Goal: Complete application form: Complete application form

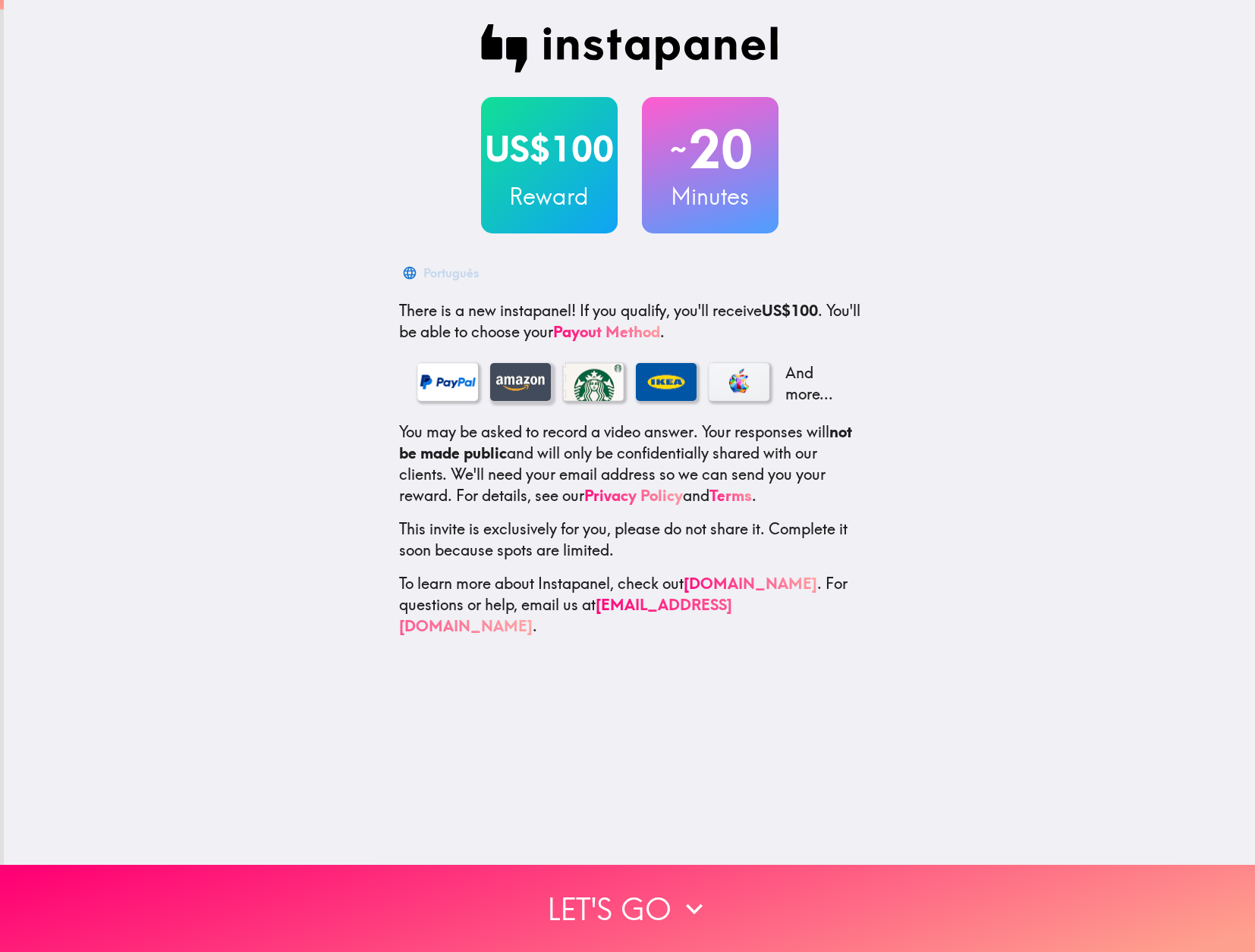
click at [525, 380] on div at bounding box center [521, 382] width 61 height 38
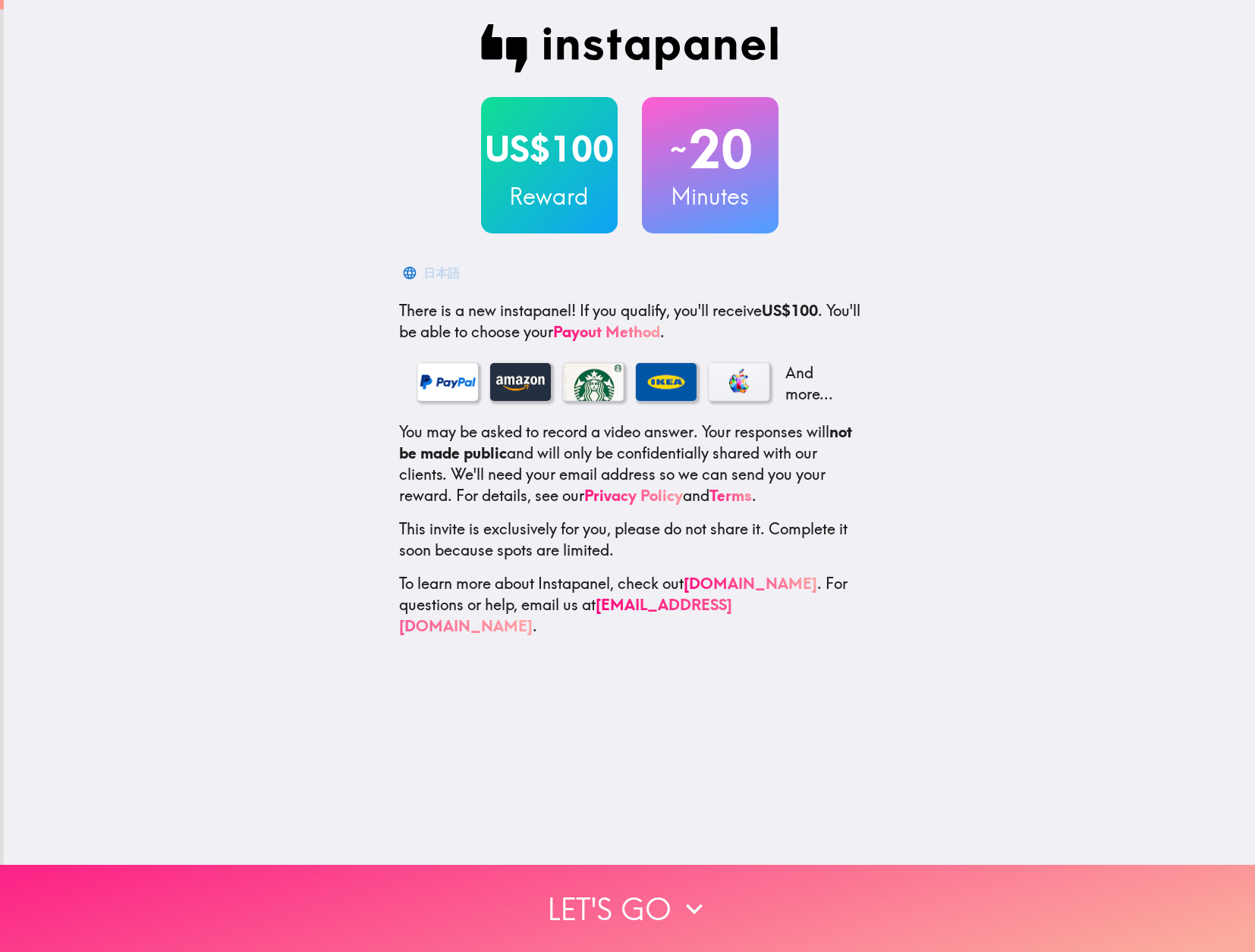
click at [632, 911] on button "Let's go" at bounding box center [627, 908] width 1255 height 87
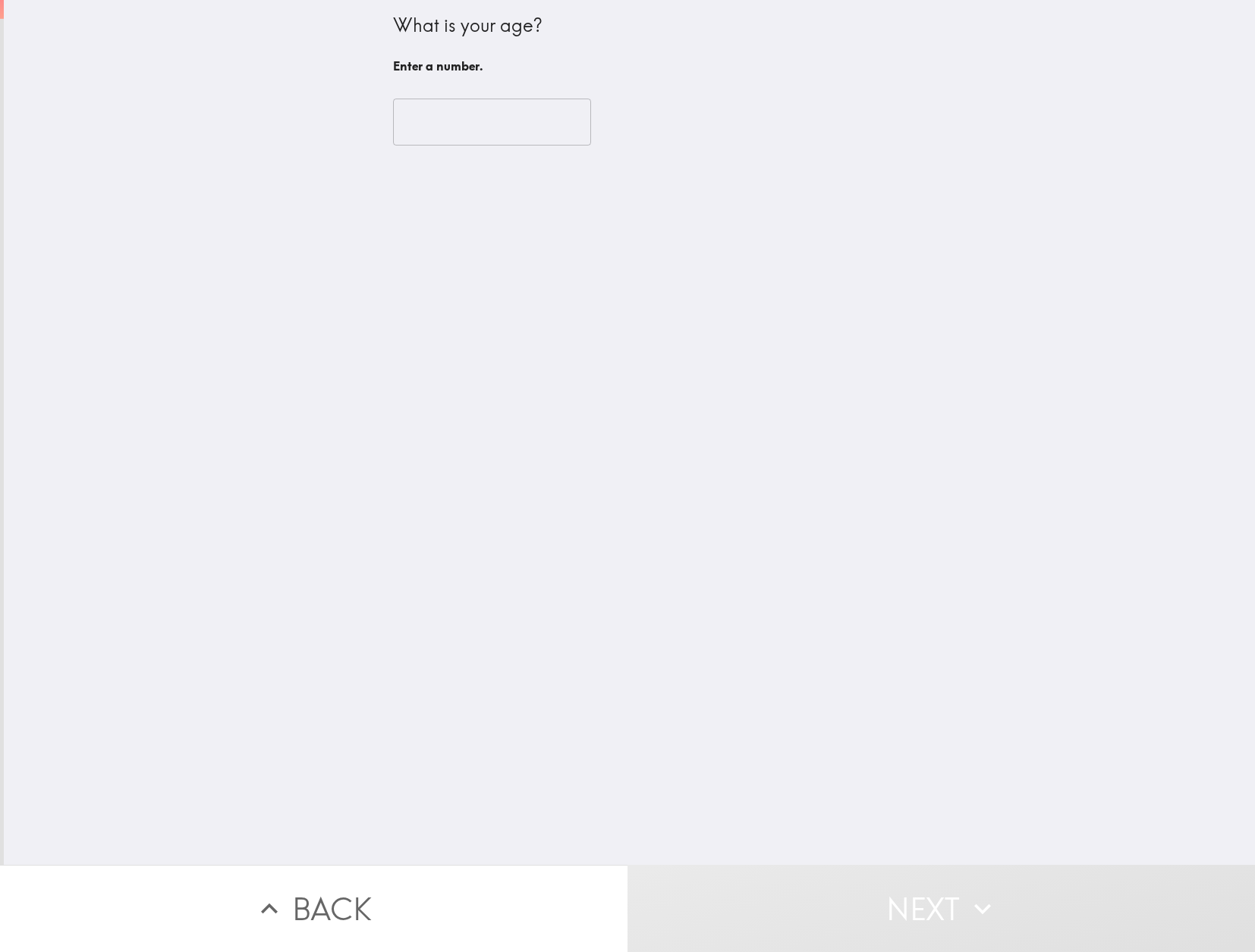
click at [449, 127] on input "number" at bounding box center [491, 122] width 198 height 47
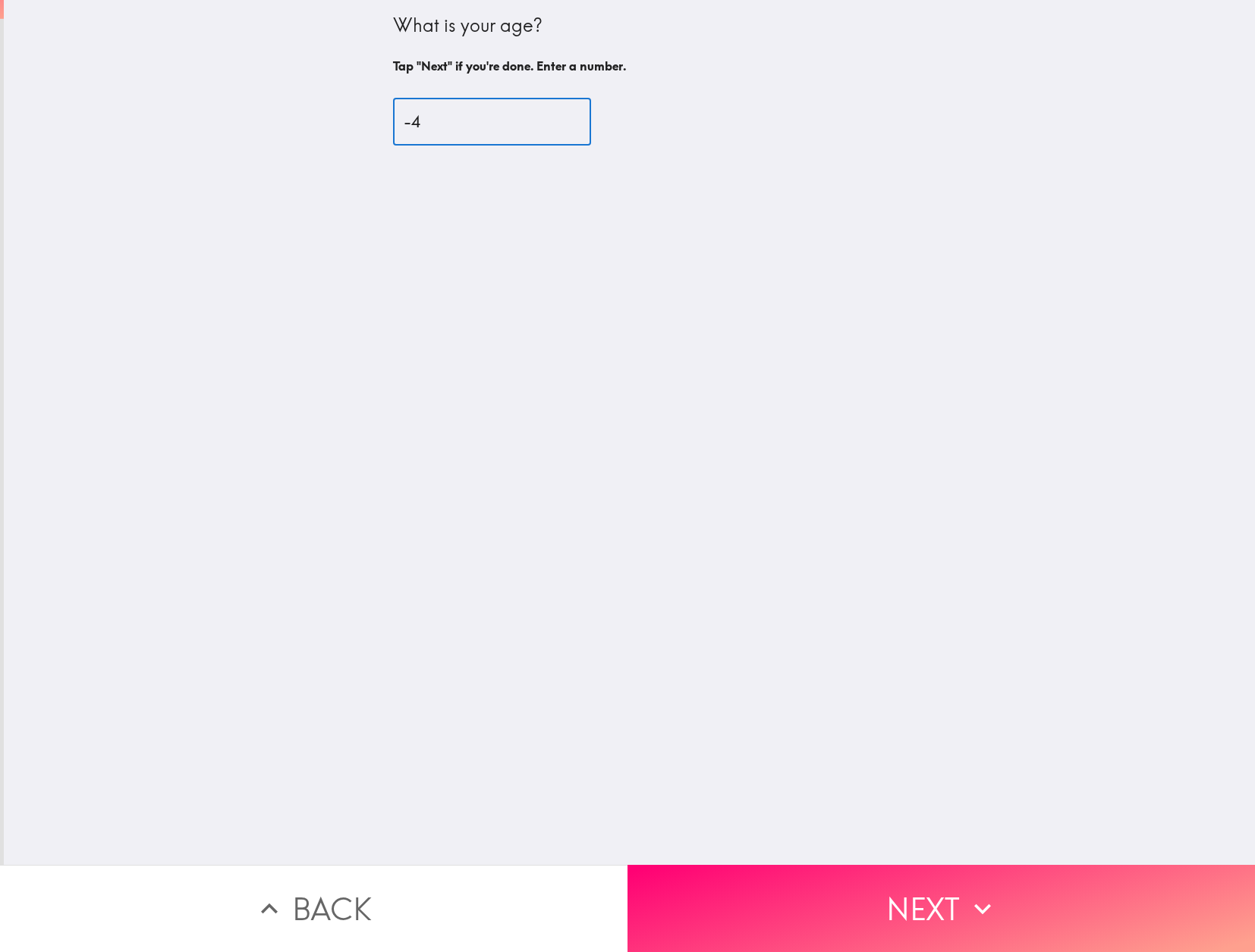
type input "-5"
click at [556, 124] on input "-44" at bounding box center [491, 122] width 198 height 47
click at [556, 124] on input "-45" at bounding box center [491, 122] width 198 height 47
click at [556, 124] on input "-46" at bounding box center [491, 122] width 198 height 47
click at [557, 118] on input "-45" at bounding box center [491, 122] width 198 height 47
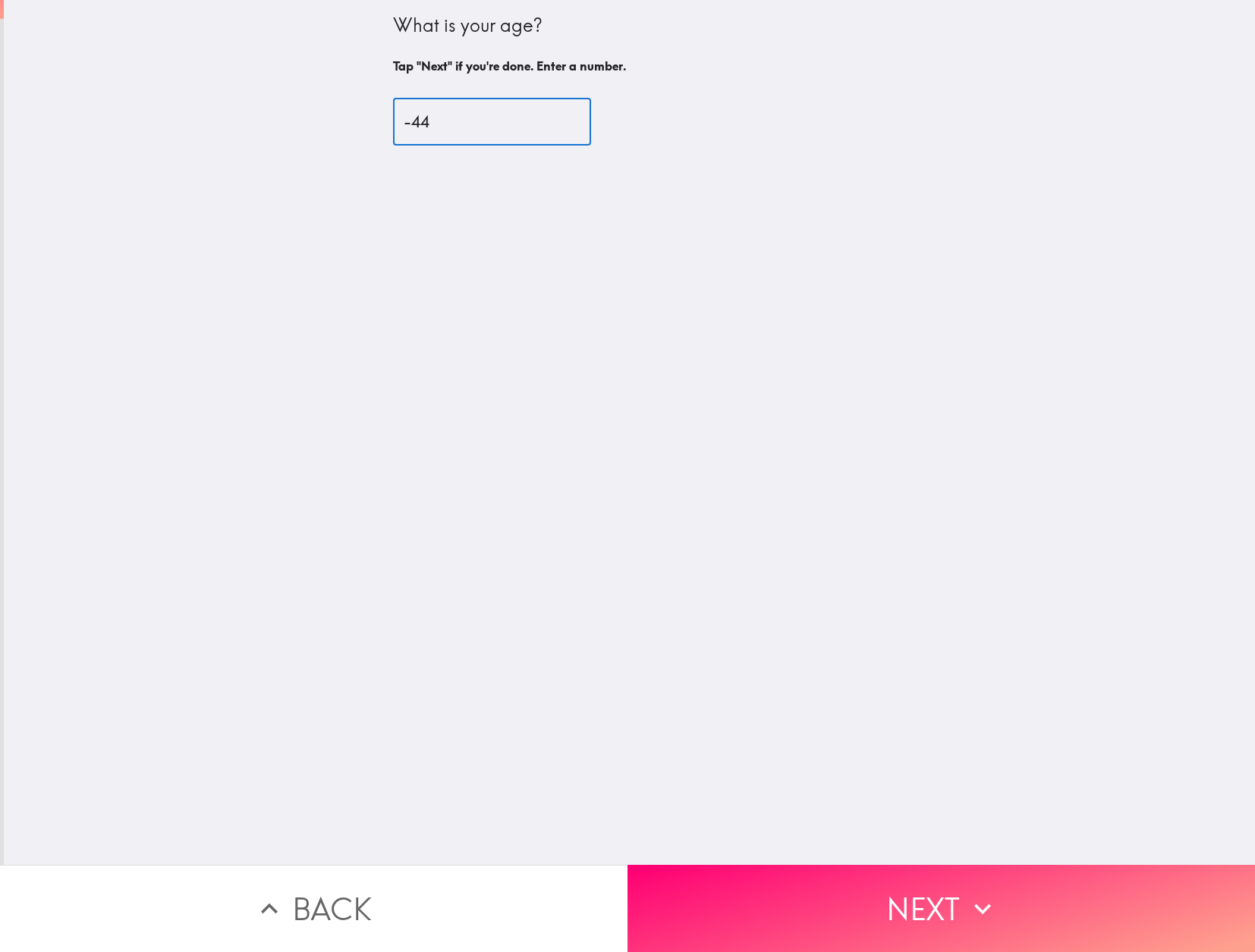
click at [557, 118] on input "-44" at bounding box center [491, 122] width 198 height 47
click at [557, 118] on input "-43" at bounding box center [491, 122] width 198 height 47
click at [557, 118] on input "-42" at bounding box center [491, 122] width 198 height 47
click at [557, 118] on input "-41" at bounding box center [491, 122] width 198 height 47
click at [557, 118] on input "-40" at bounding box center [491, 122] width 198 height 47
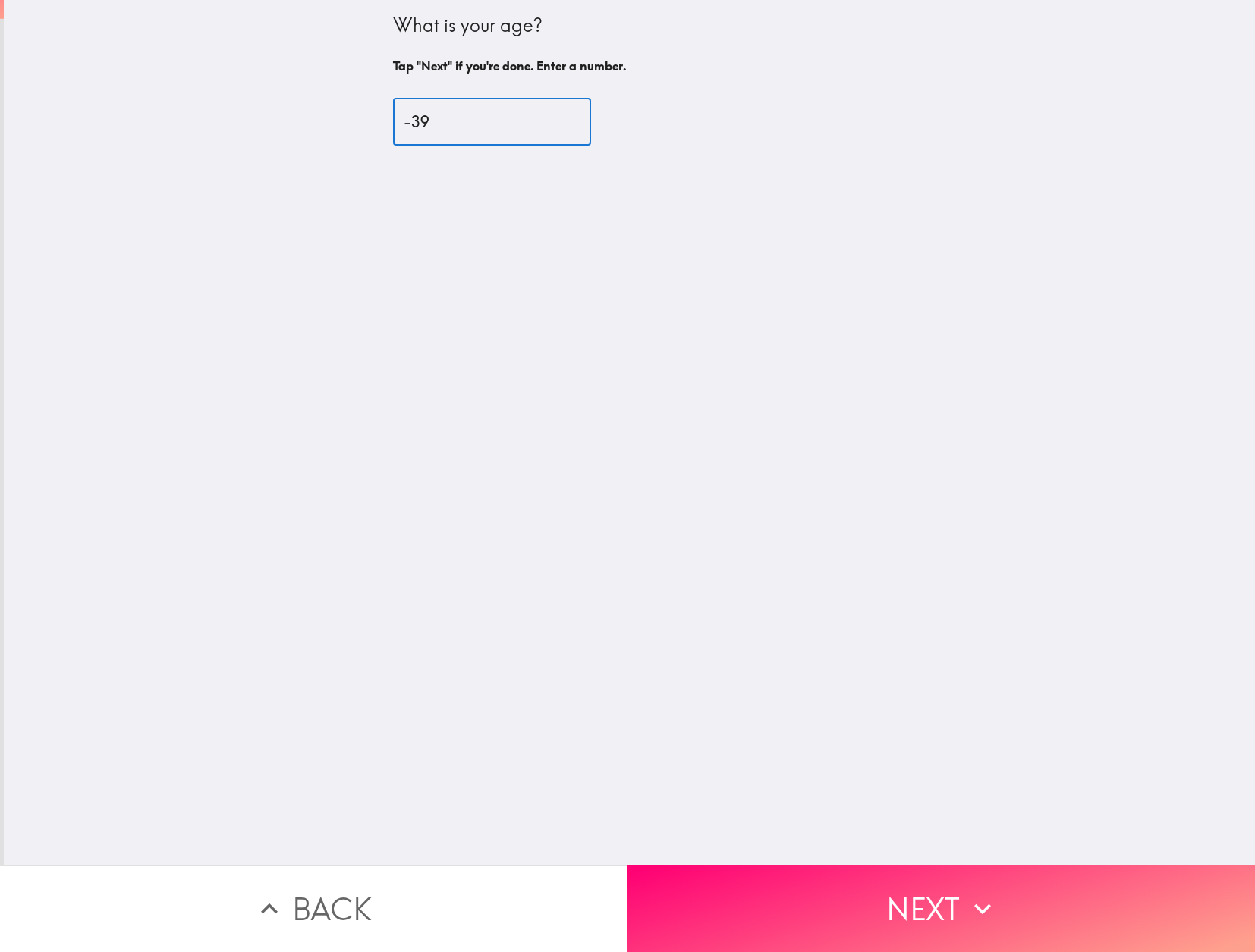
type input "-39"
click at [557, 118] on input "-39" at bounding box center [491, 122] width 198 height 47
drag, startPoint x: 466, startPoint y: 120, endPoint x: 352, endPoint y: 123, distance: 114.0
click at [352, 123] on div "What is your age? Tap "Next" if you're done. Enter a number. -39 ​" at bounding box center [629, 433] width 1251 height 865
type input "43"
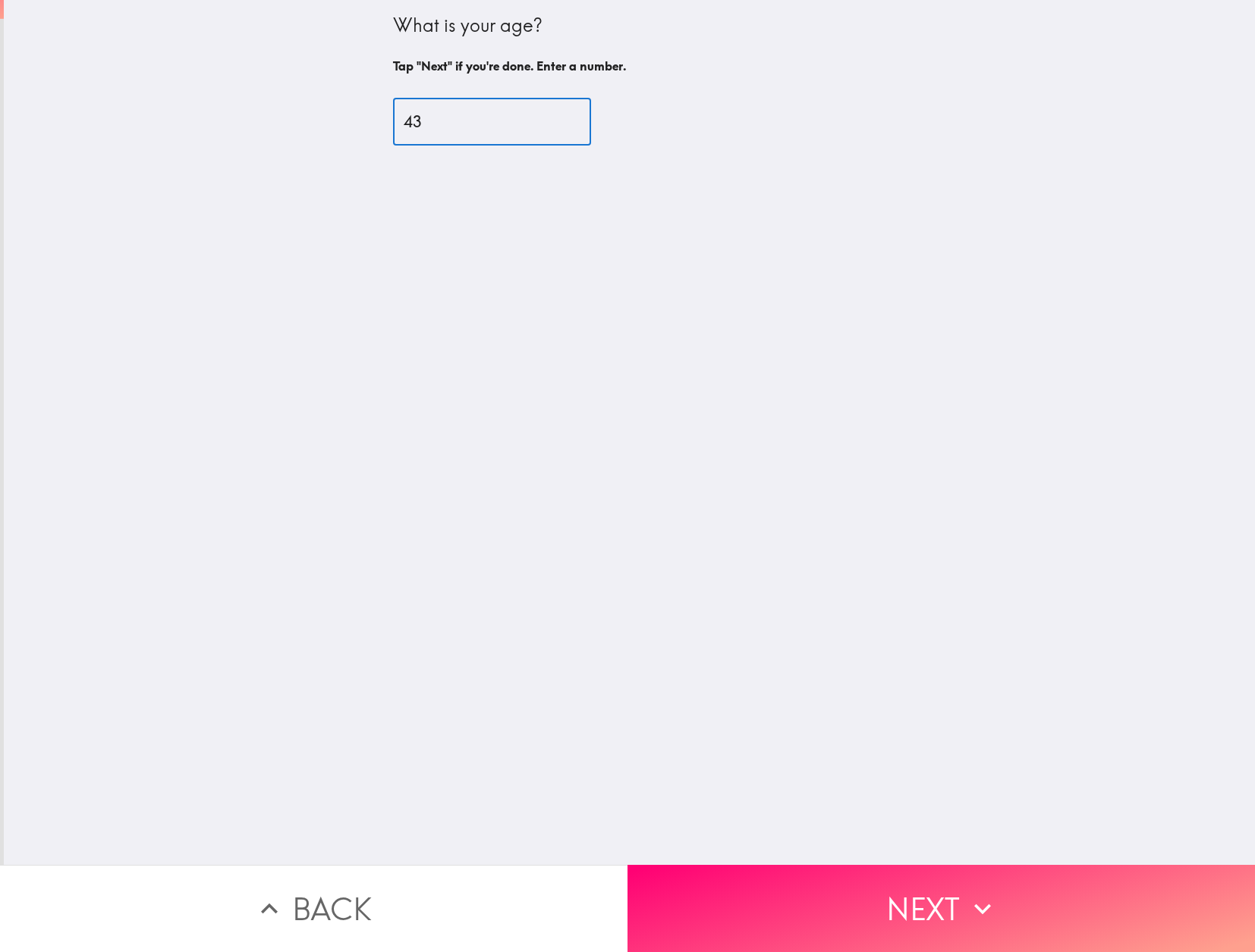
click at [273, 148] on div "What is your age? Tap "Next" if you're done. Enter a number. 43 ​" at bounding box center [629, 433] width 1251 height 865
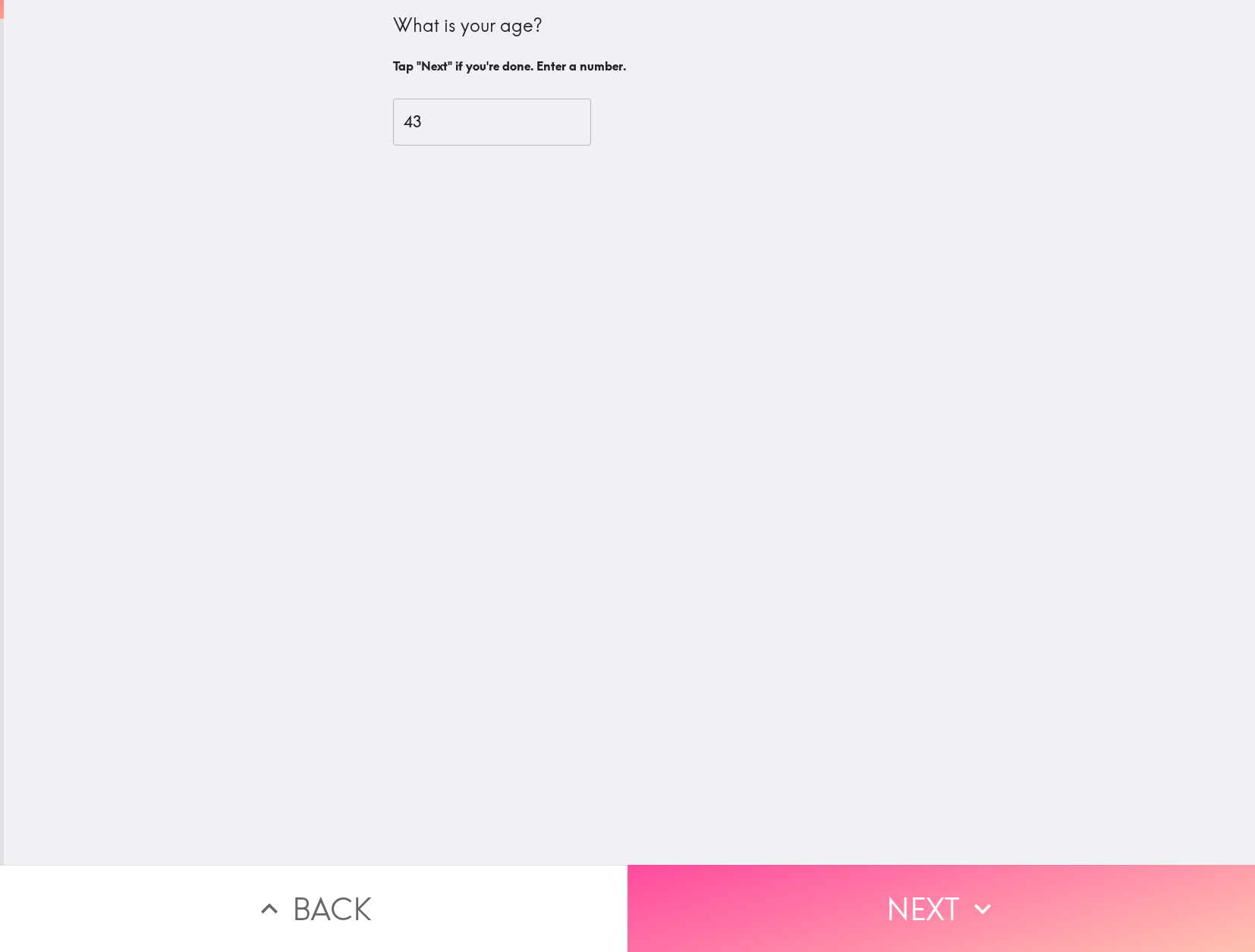
click at [905, 901] on button "Next" at bounding box center [941, 908] width 627 height 87
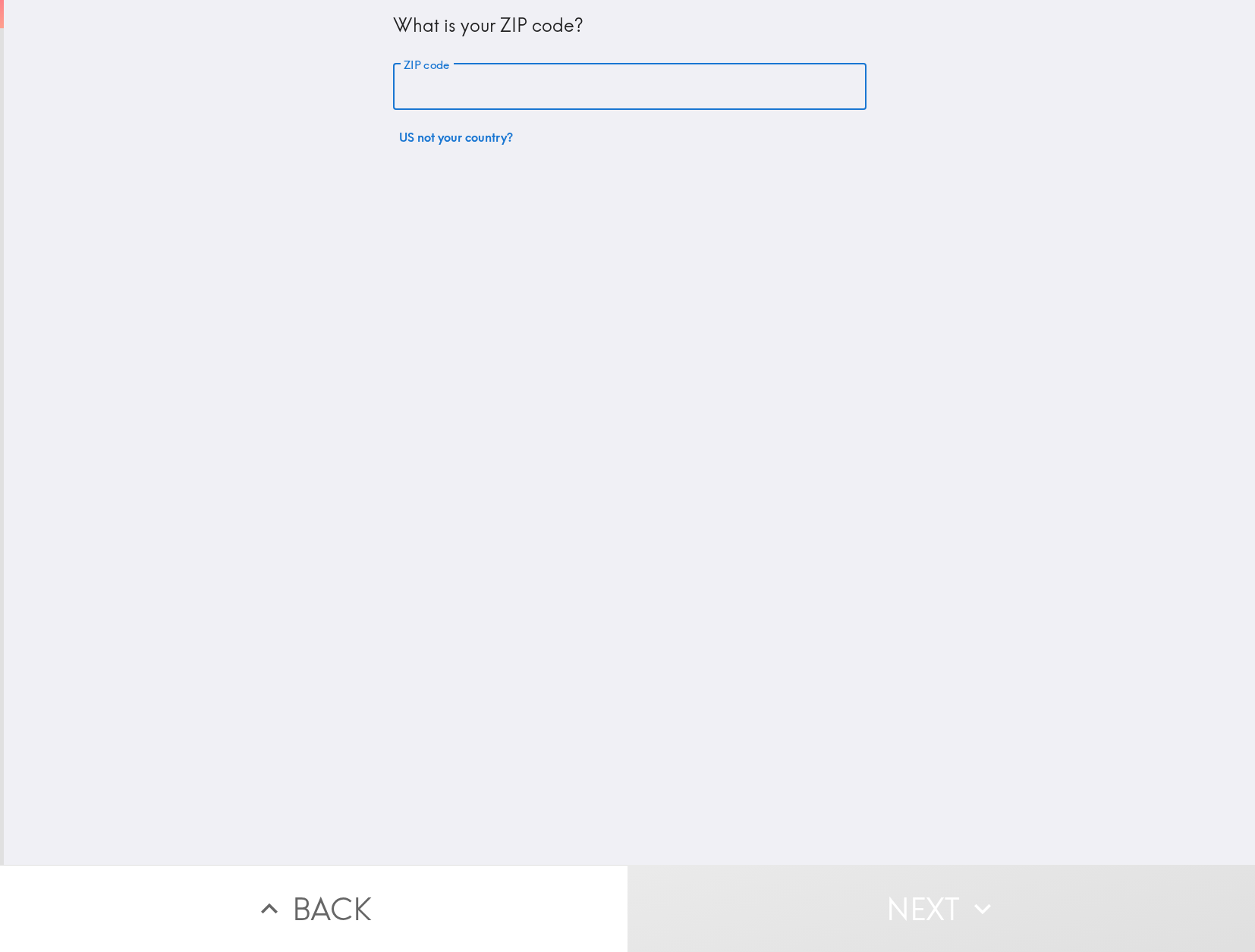
click at [441, 90] on input "ZIP code" at bounding box center [629, 87] width 474 height 47
type input "06824"
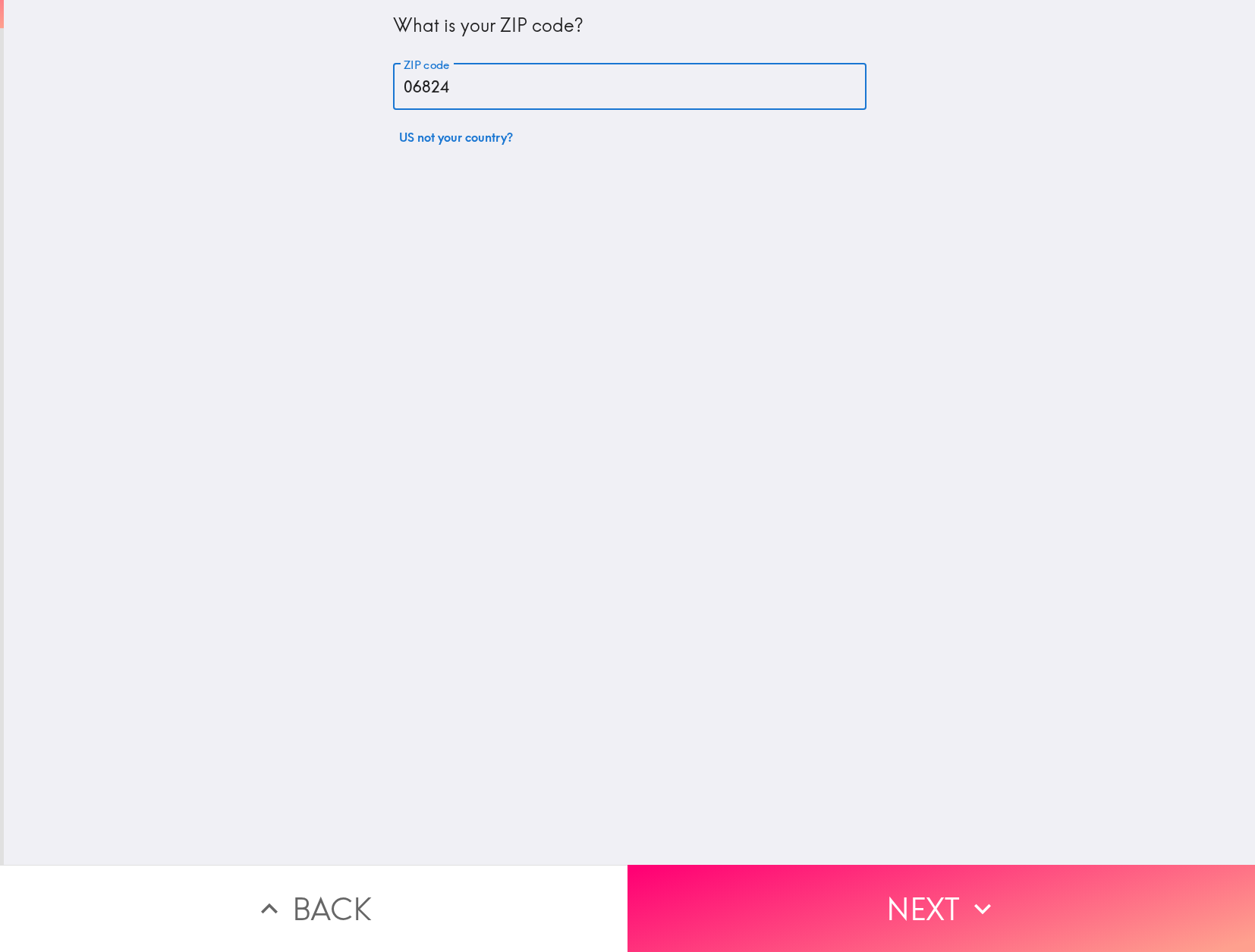
click at [658, 420] on div "What is your ZIP code? ZIP code 06824 ZIP code US not your country?" at bounding box center [629, 433] width 1251 height 865
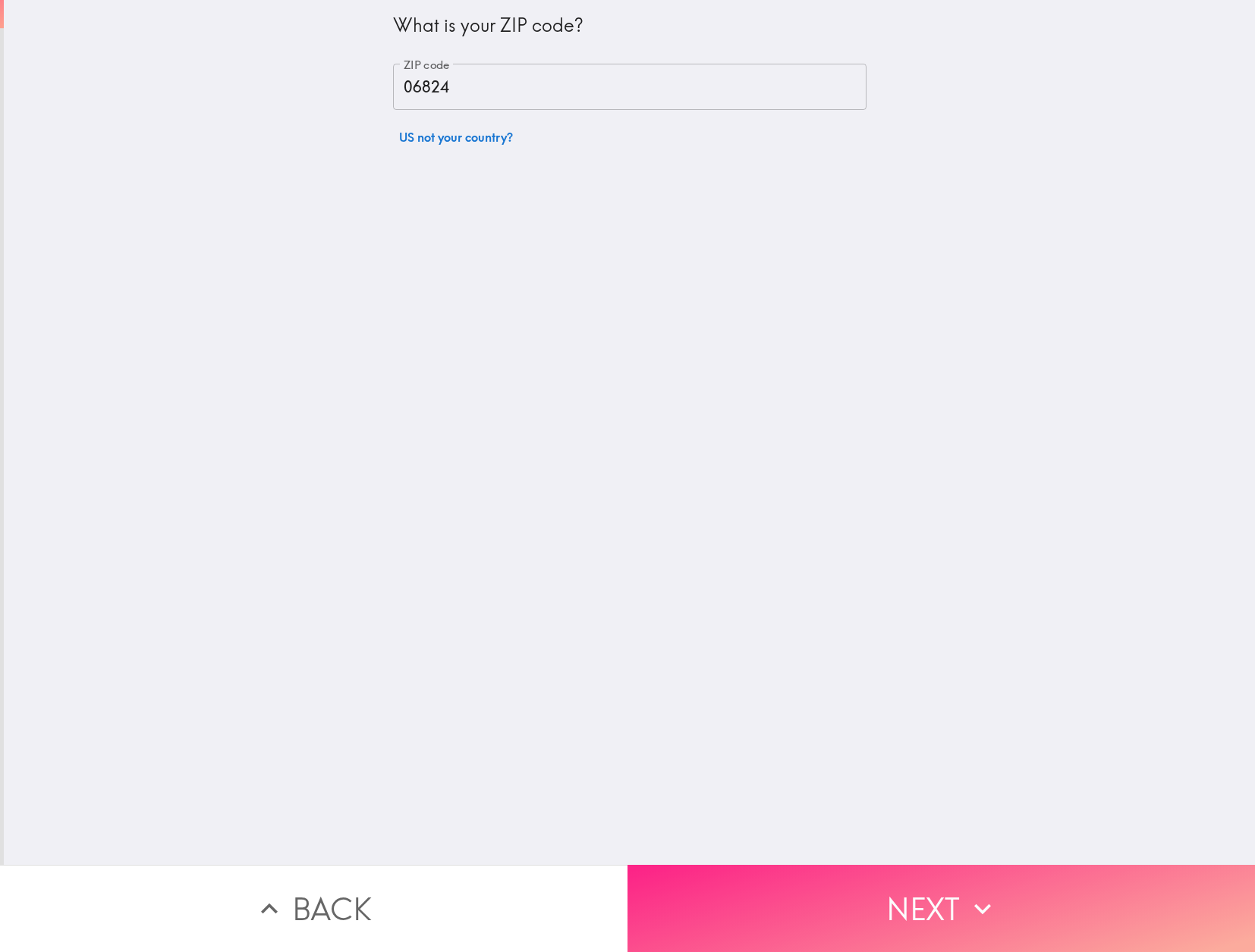
click at [886, 914] on button "Next" at bounding box center [941, 908] width 627 height 87
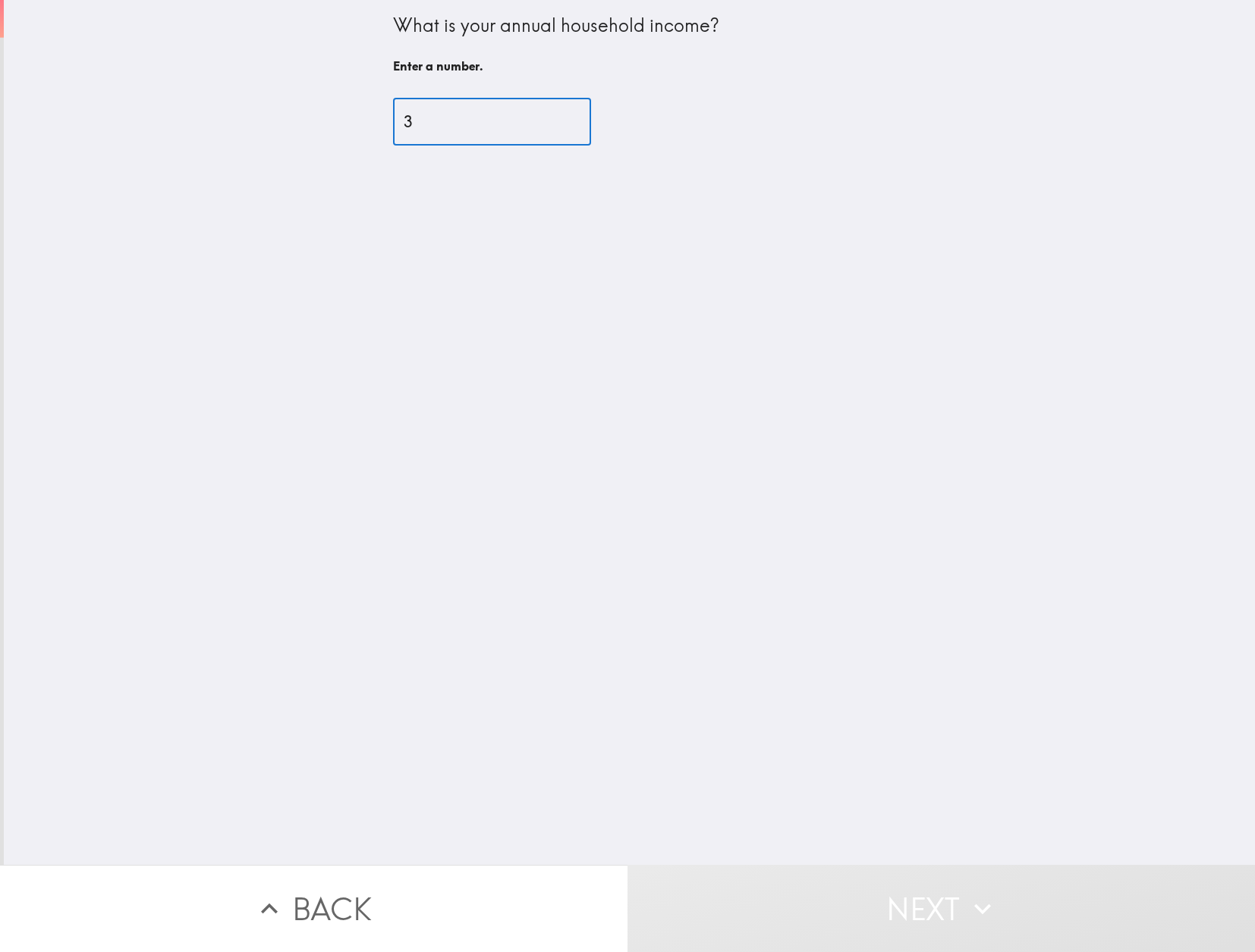
click at [430, 127] on input "3" at bounding box center [491, 122] width 198 height 47
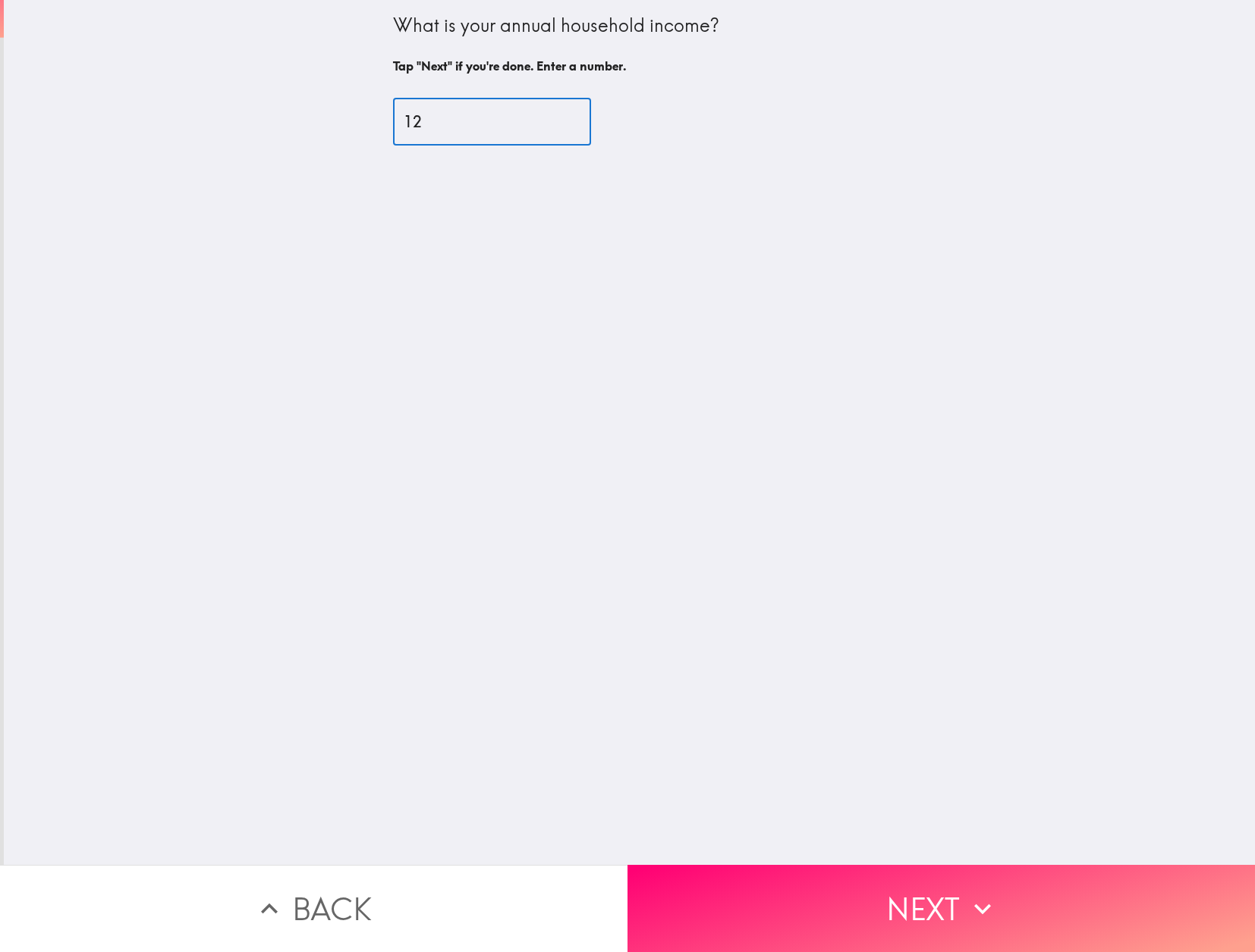
type input "1"
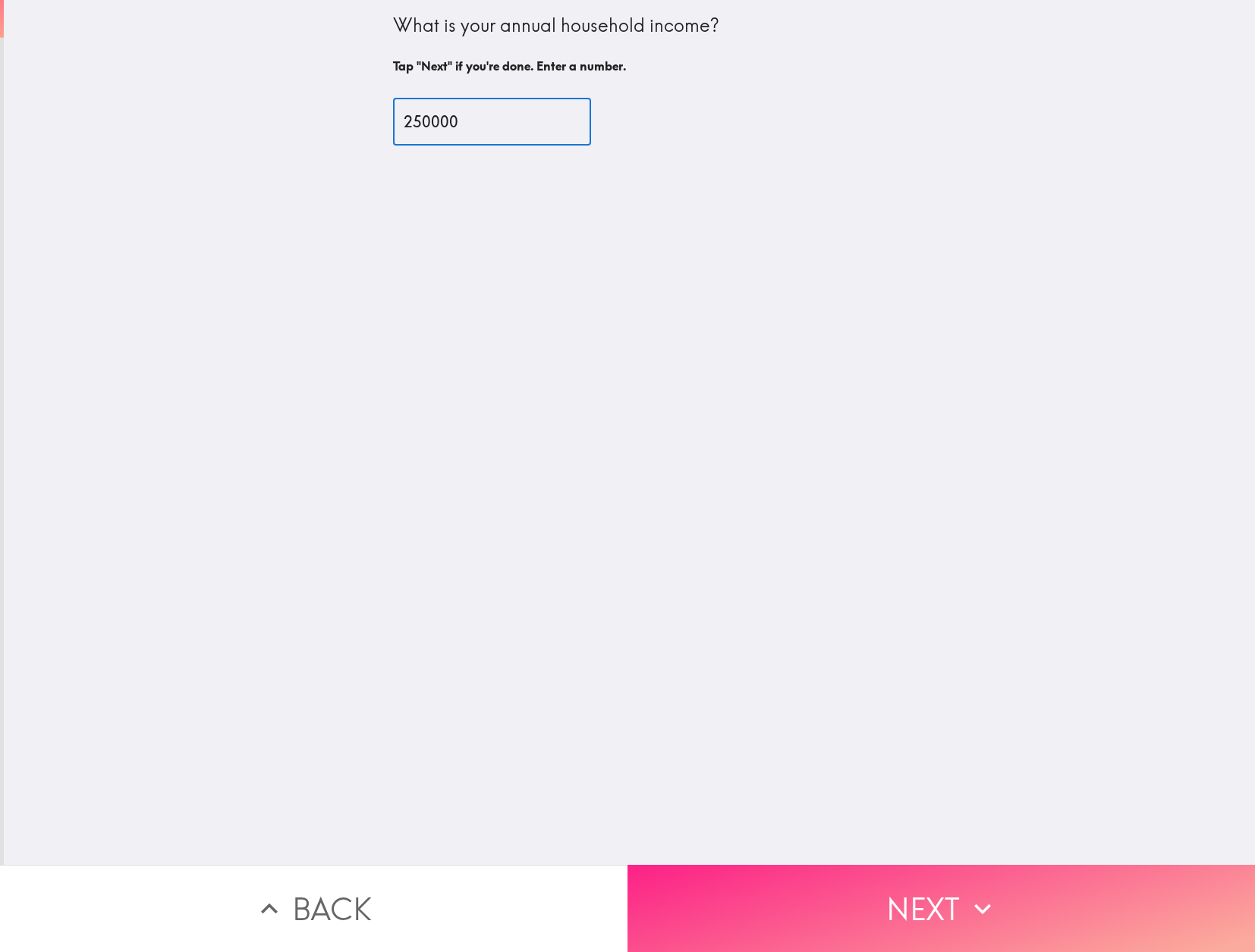
type input "250000"
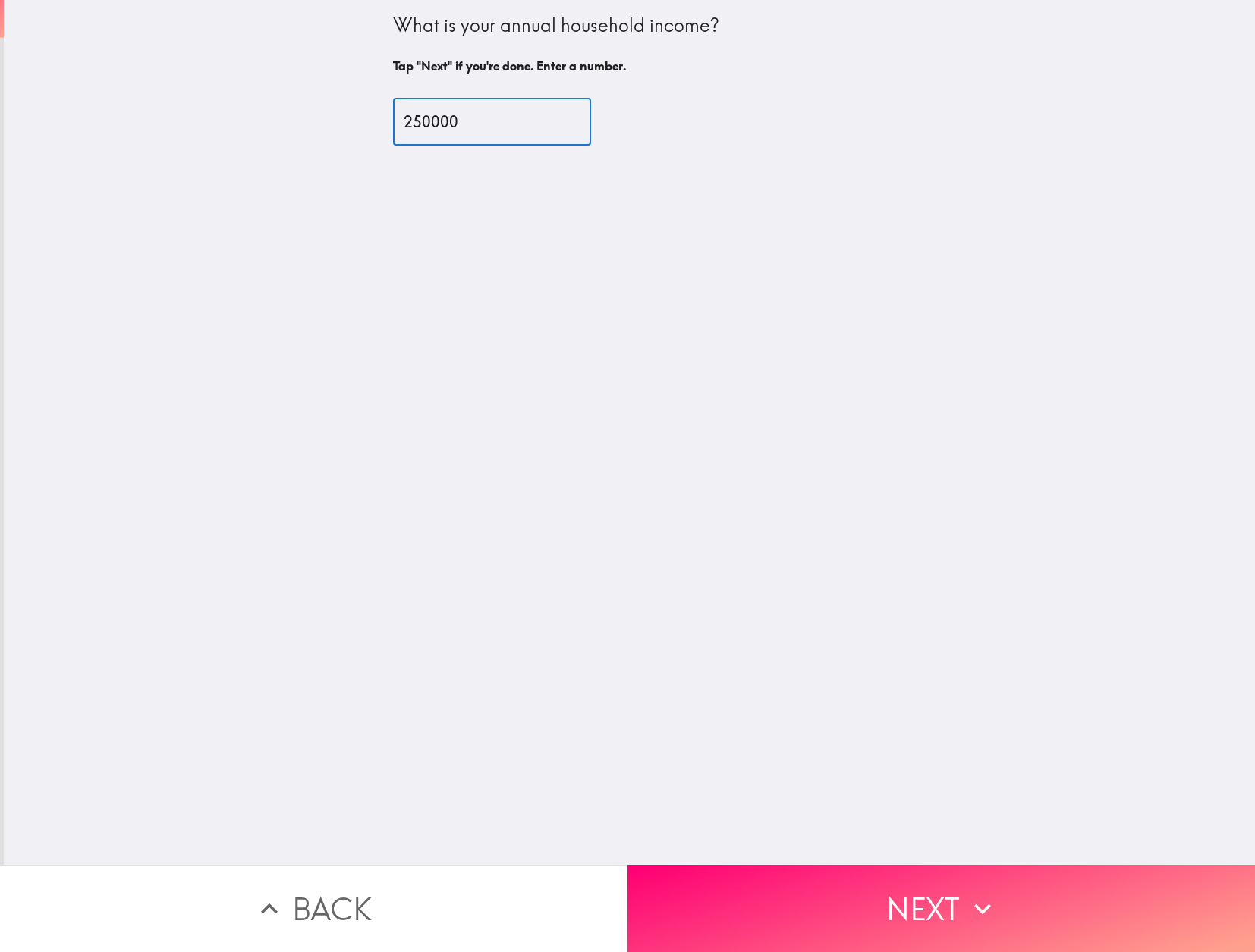
click at [905, 919] on button "Next" at bounding box center [941, 908] width 627 height 87
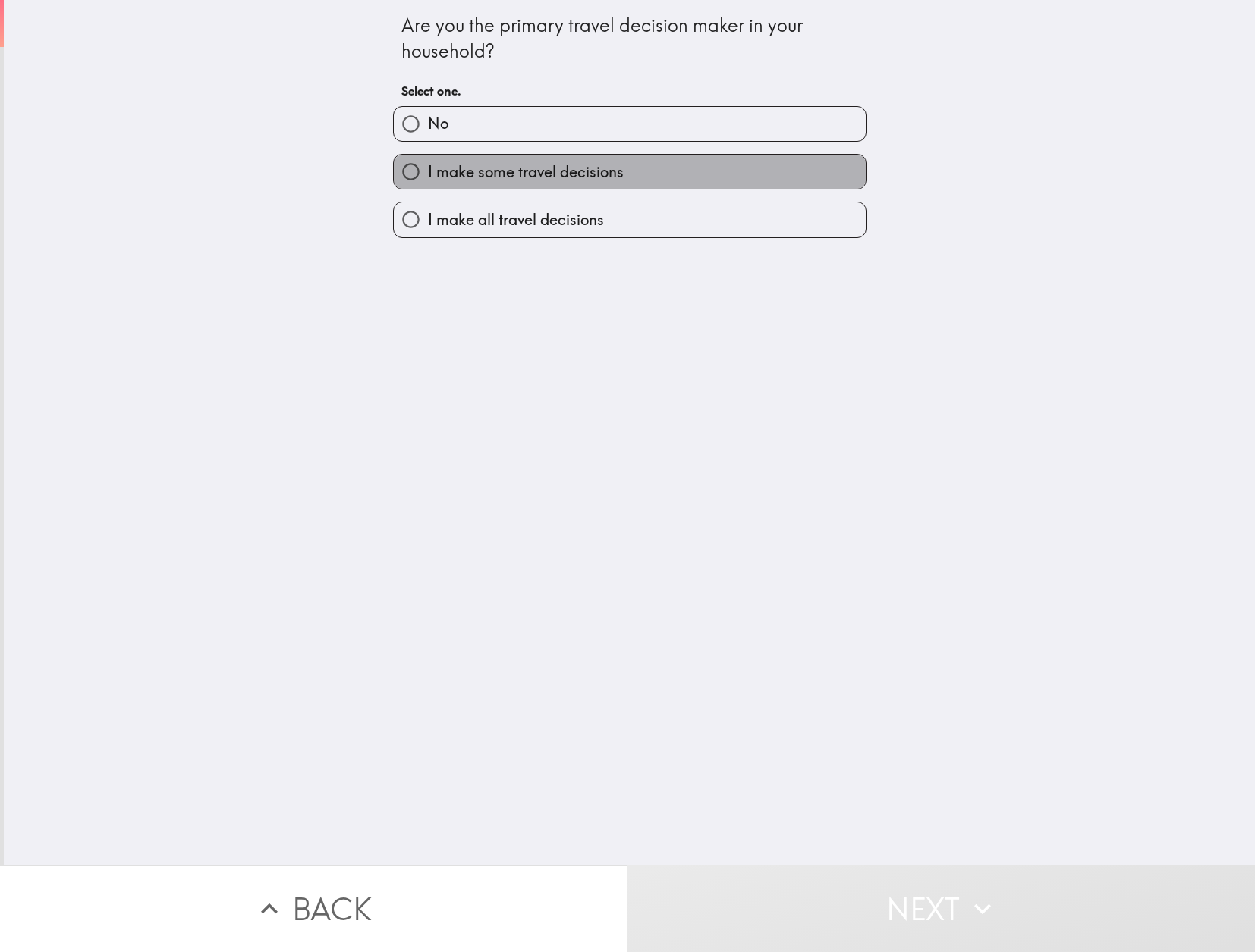
click at [531, 175] on span "I make some travel decisions" at bounding box center [525, 172] width 195 height 21
click at [428, 175] on input "I make some travel decisions" at bounding box center [410, 171] width 34 height 34
radio input "true"
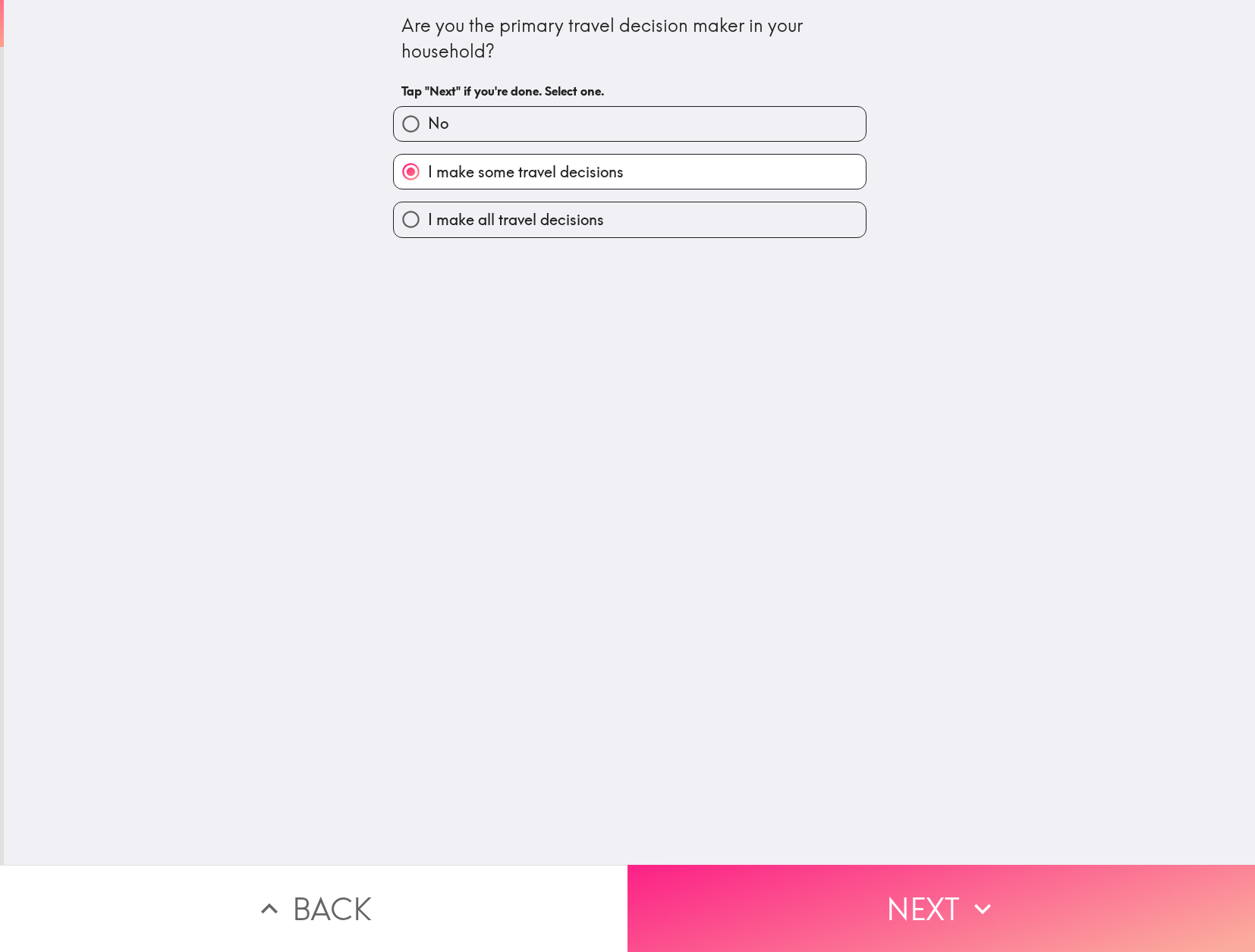
click at [912, 901] on button "Next" at bounding box center [941, 908] width 627 height 87
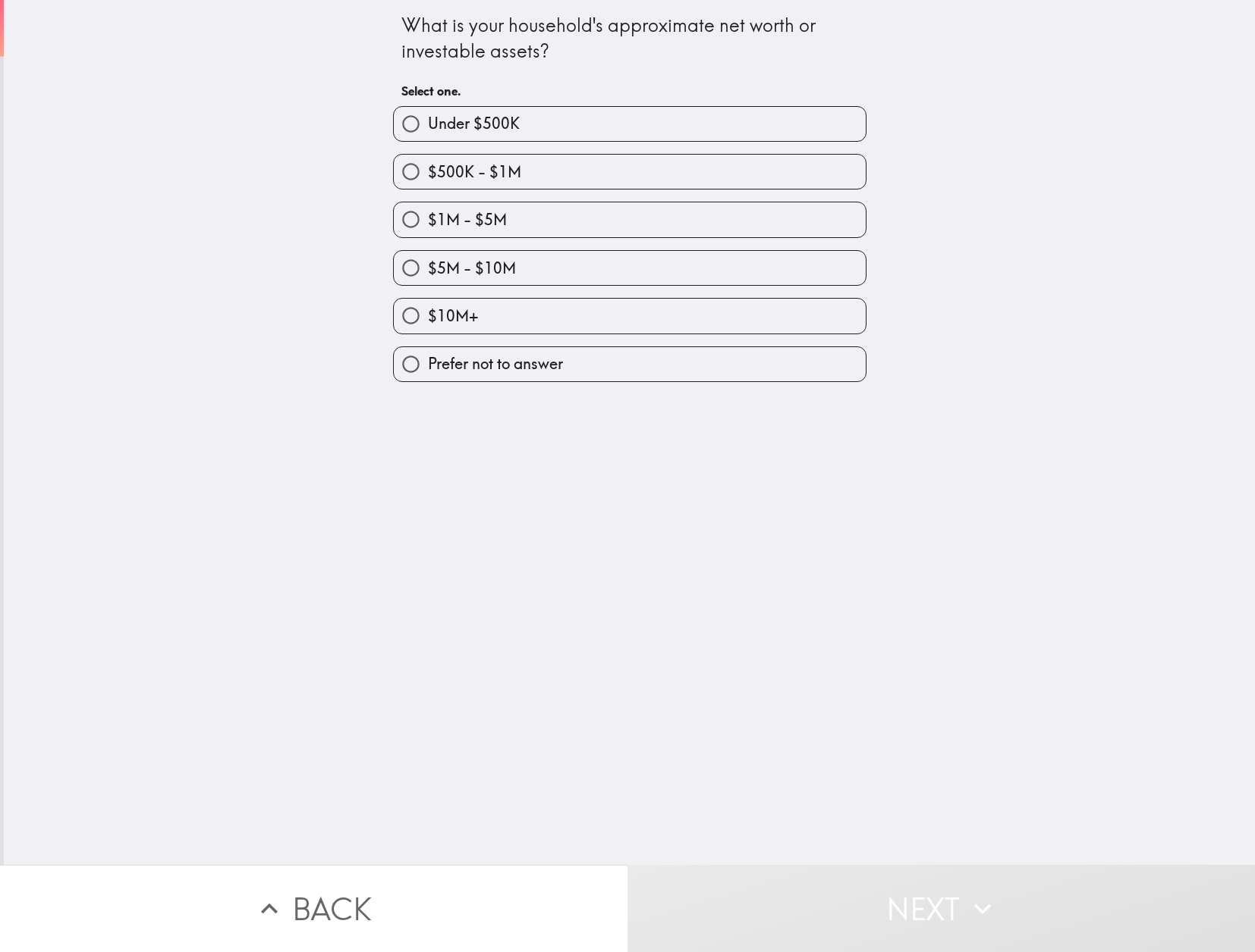
click at [458, 369] on span "Prefer not to answer" at bounding box center [495, 364] width 135 height 21
click at [428, 369] on input "Prefer not to answer" at bounding box center [410, 364] width 34 height 34
radio input "true"
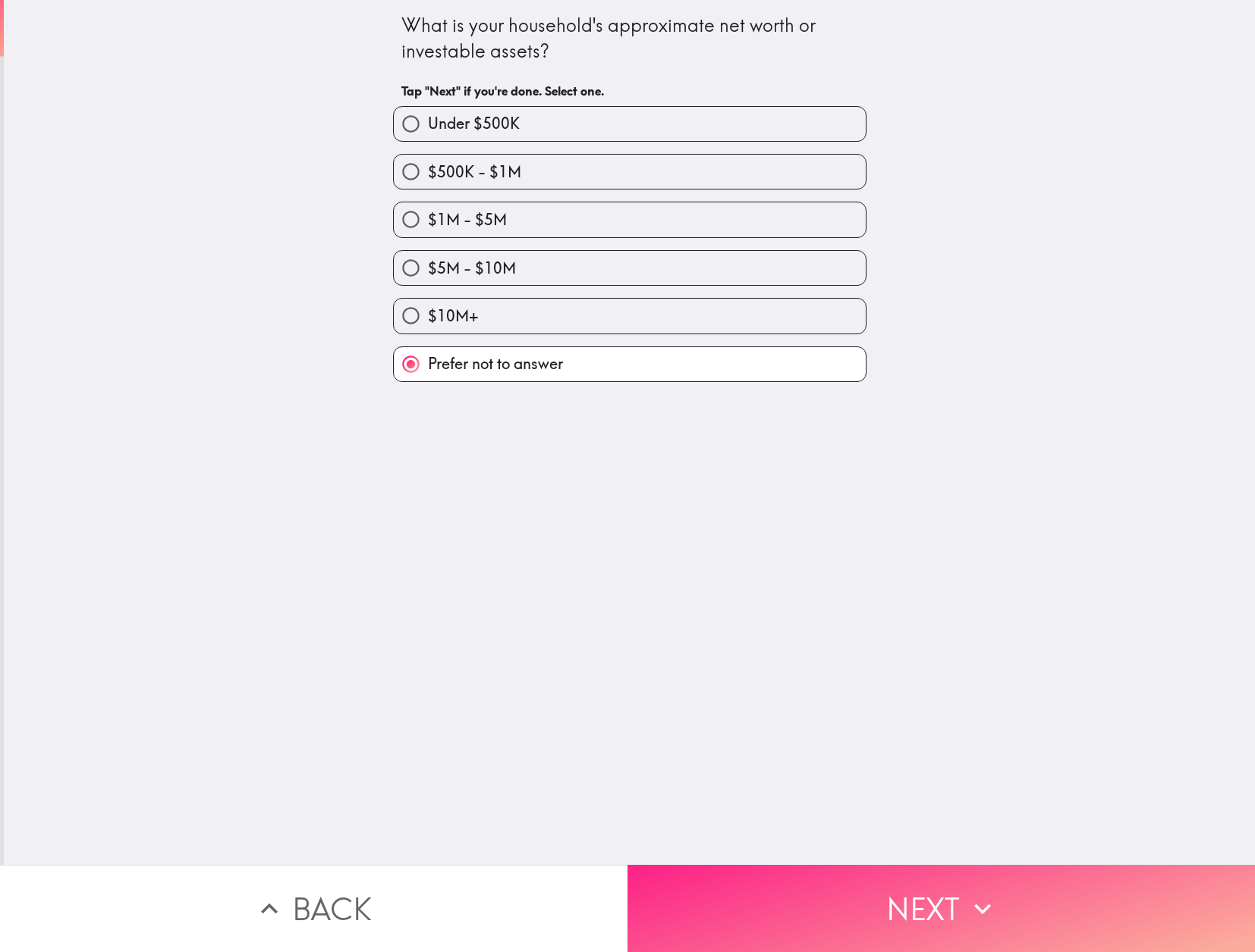
click at [844, 908] on button "Next" at bounding box center [941, 908] width 627 height 87
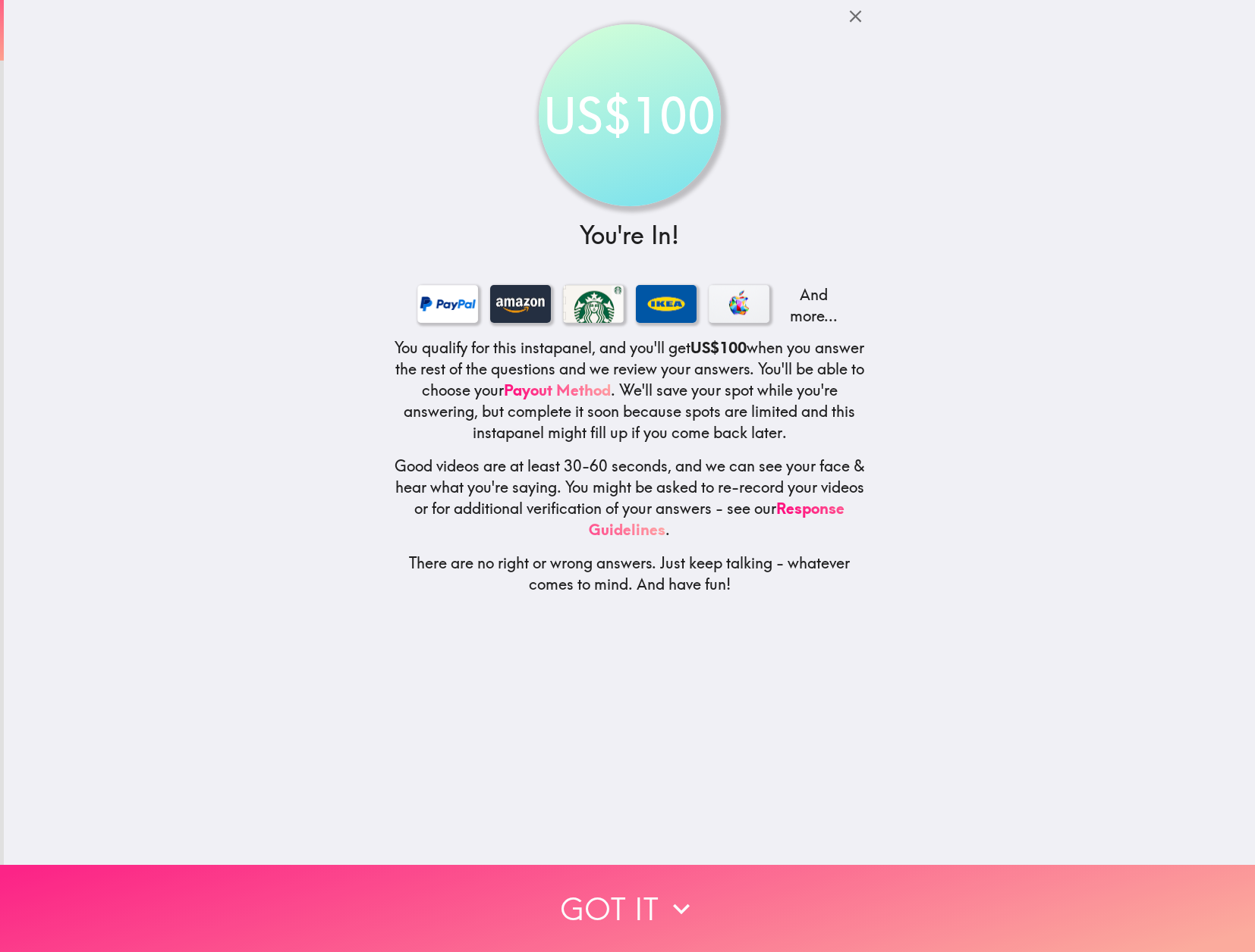
click at [623, 906] on button "Got it" at bounding box center [627, 908] width 1255 height 87
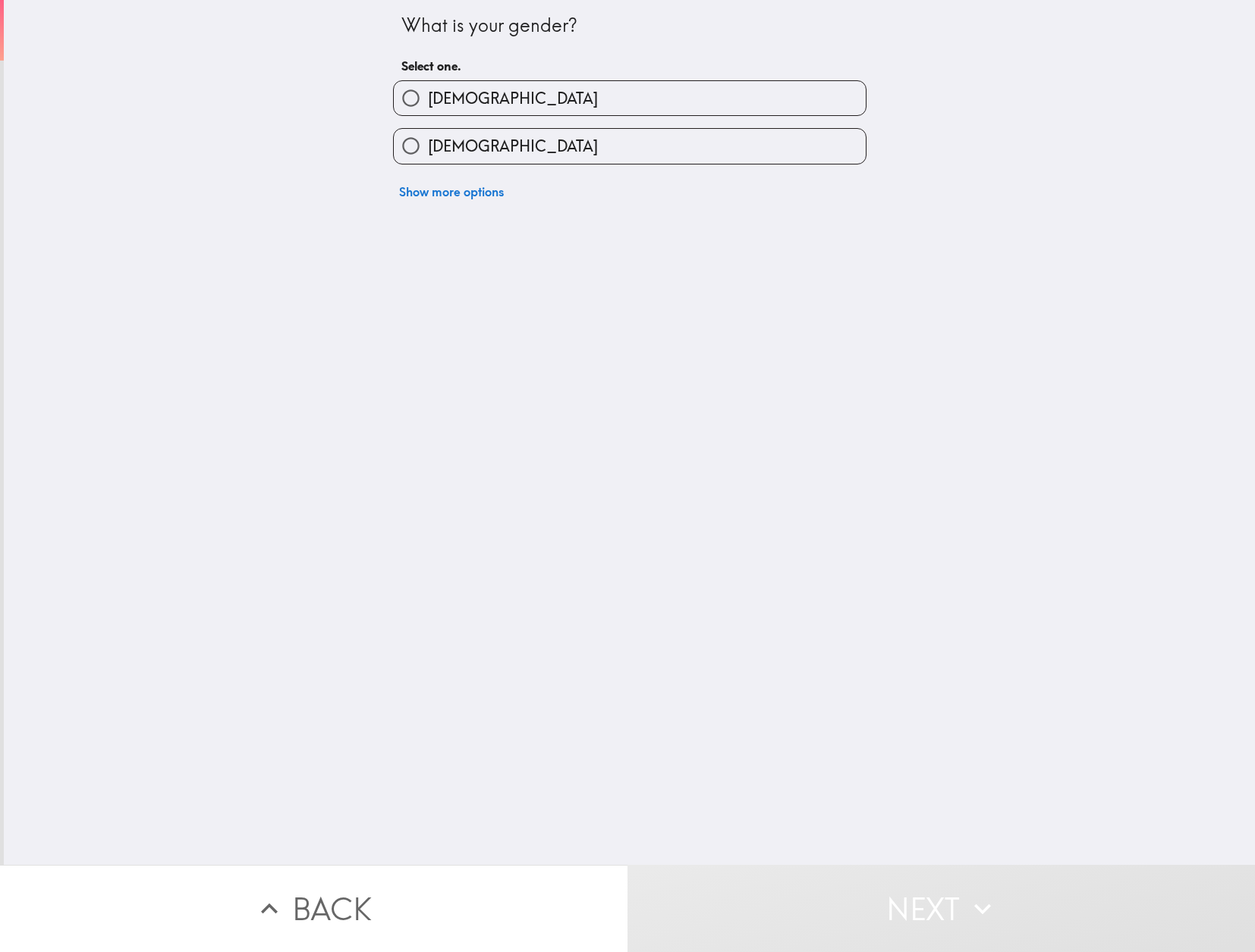
click at [463, 95] on span "[DEMOGRAPHIC_DATA]" at bounding box center [513, 99] width 170 height 21
click at [428, 95] on input "[DEMOGRAPHIC_DATA]" at bounding box center [410, 98] width 34 height 34
radio input "true"
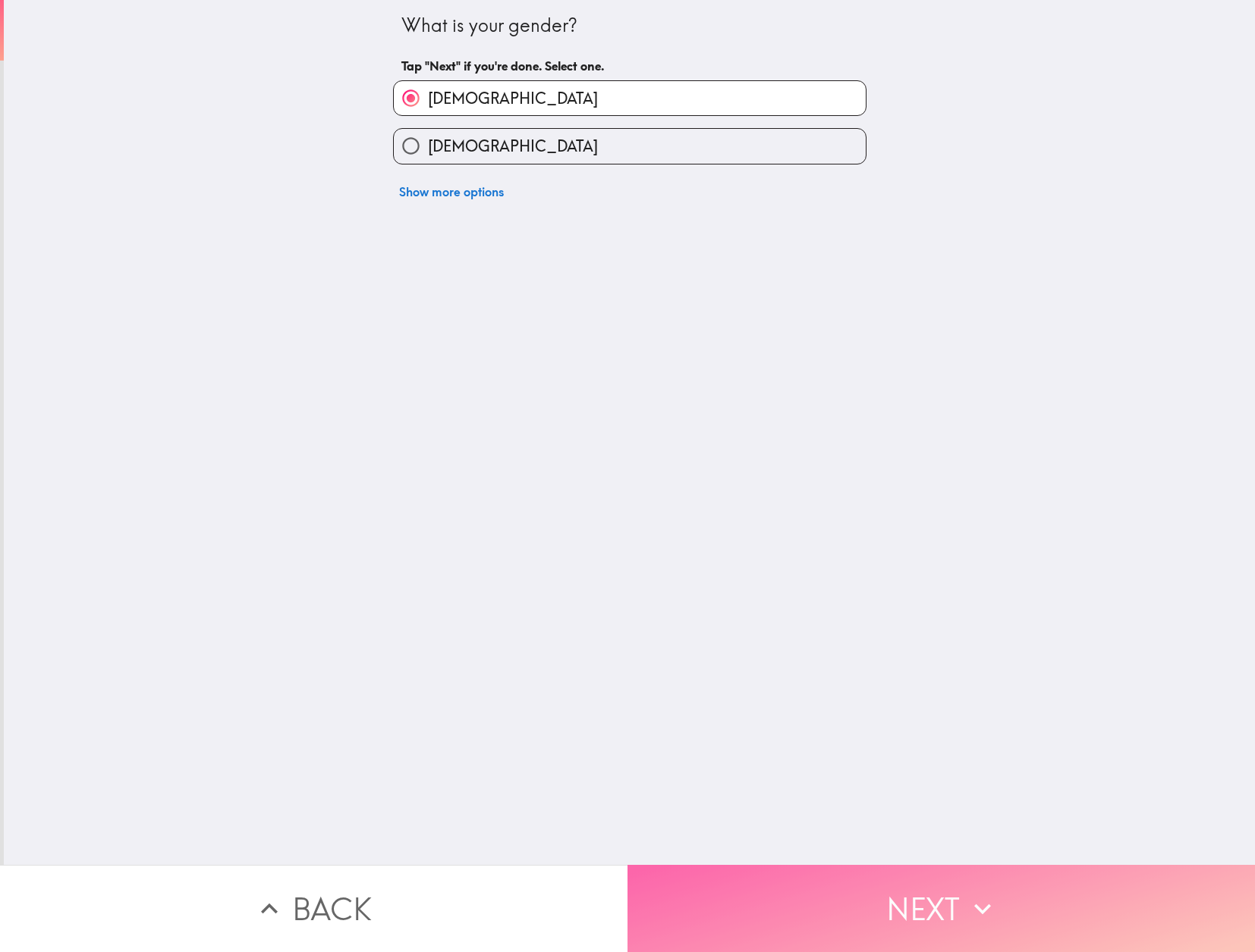
click at [827, 905] on button "Next" at bounding box center [941, 908] width 627 height 87
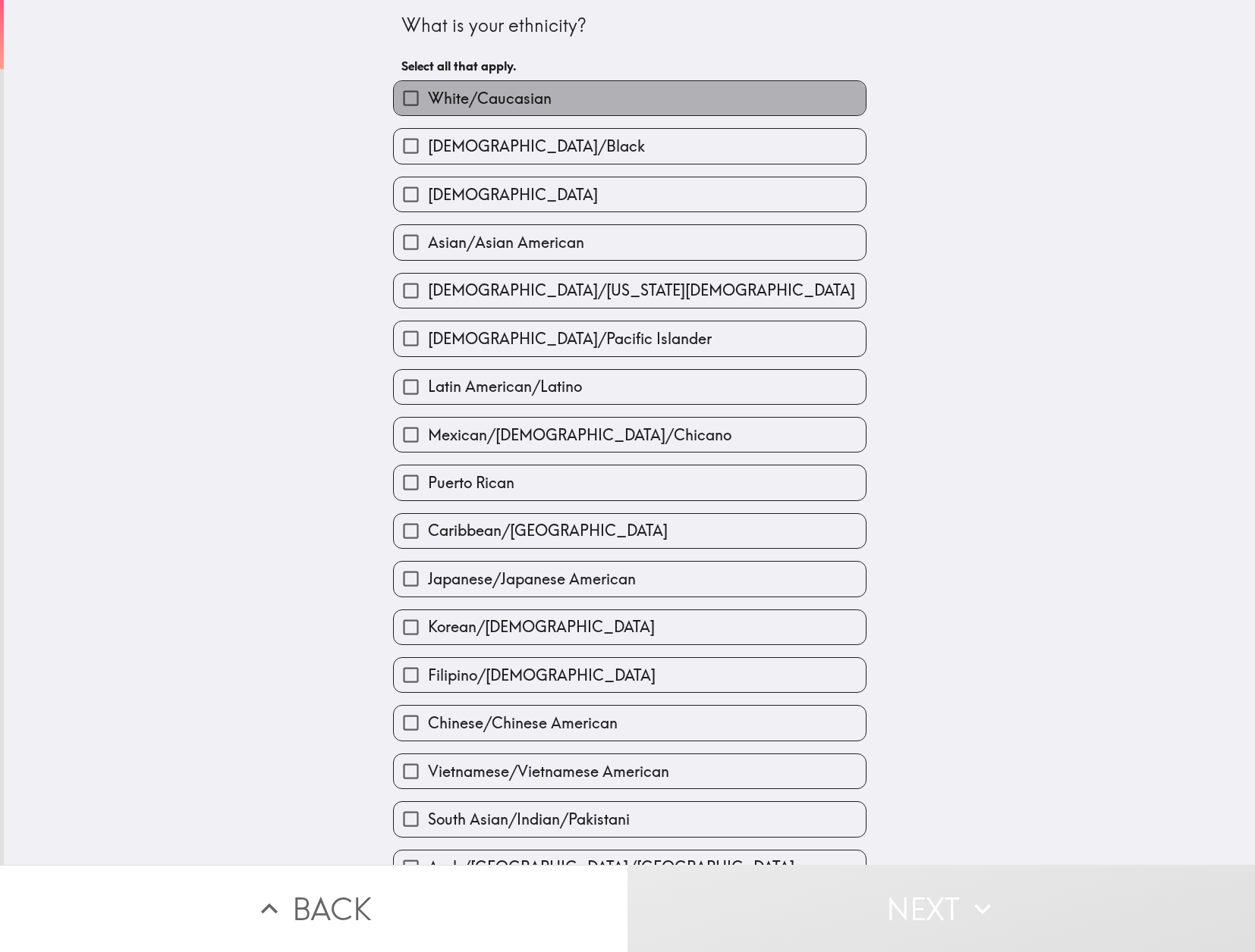
click at [580, 92] on label "White/Caucasian" at bounding box center [629, 98] width 472 height 34
click at [428, 92] on input "White/Caucasian" at bounding box center [410, 98] width 34 height 34
checkbox input "true"
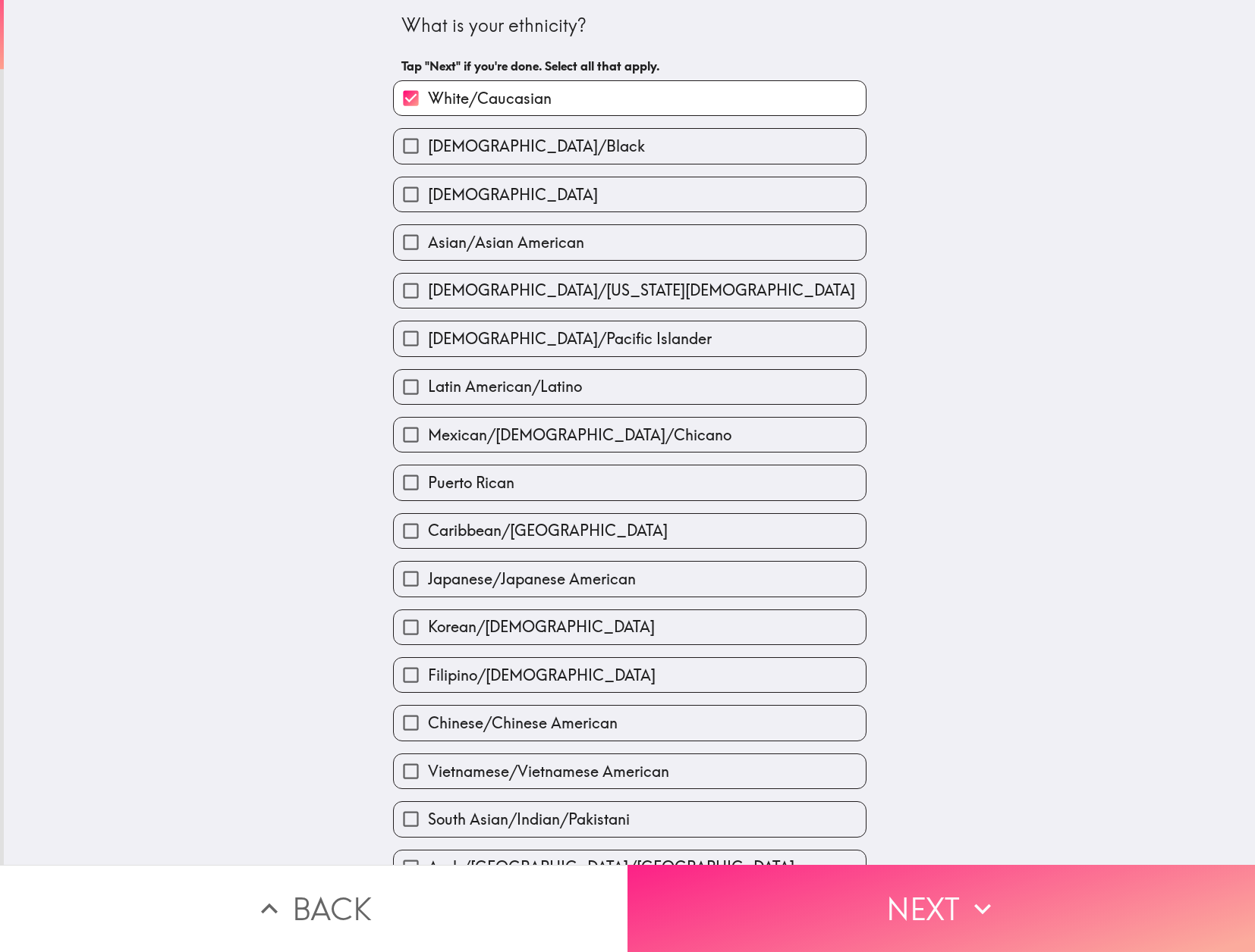
click at [911, 912] on button "Next" at bounding box center [941, 908] width 627 height 87
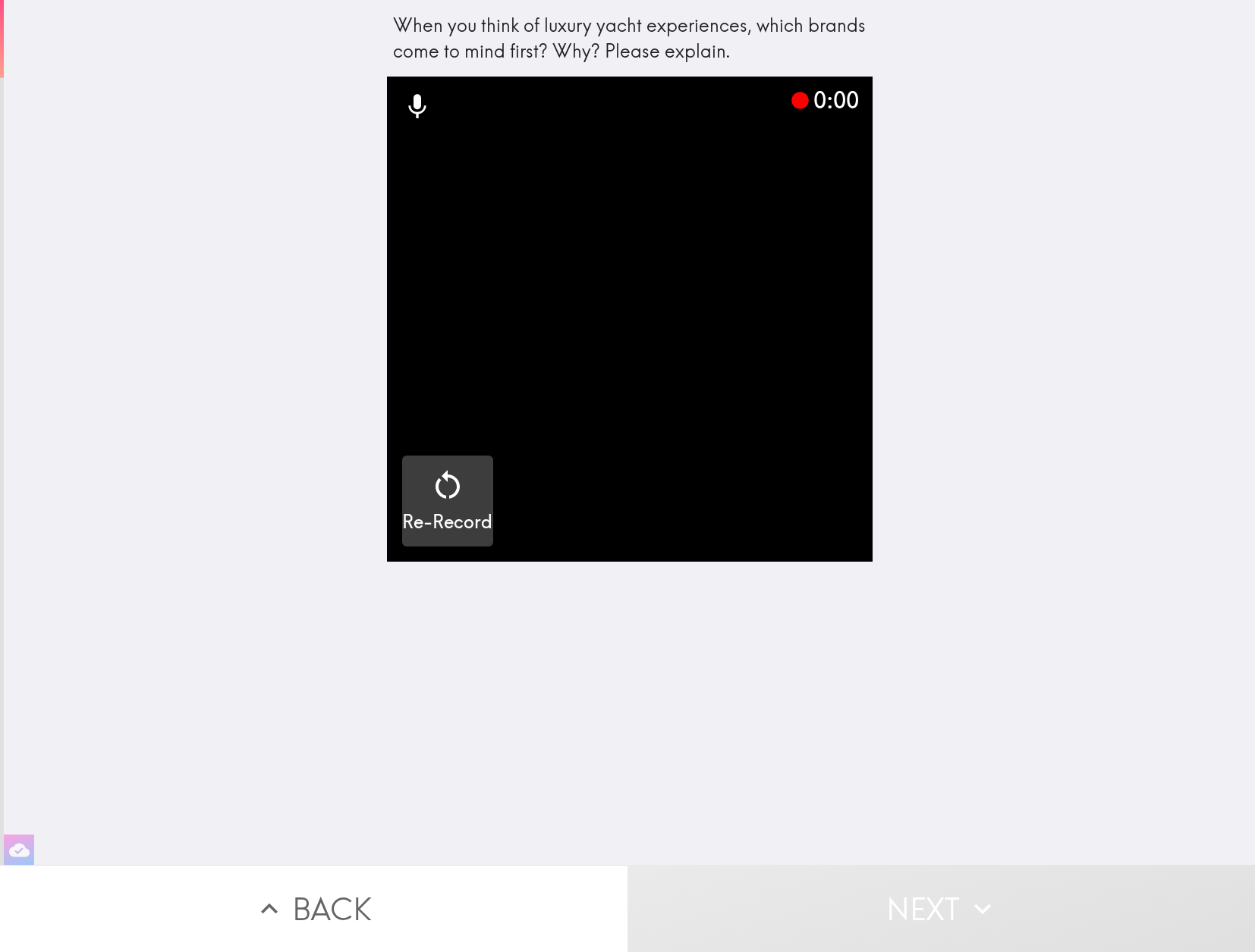
click at [447, 494] on icon "button" at bounding box center [447, 484] width 36 height 36
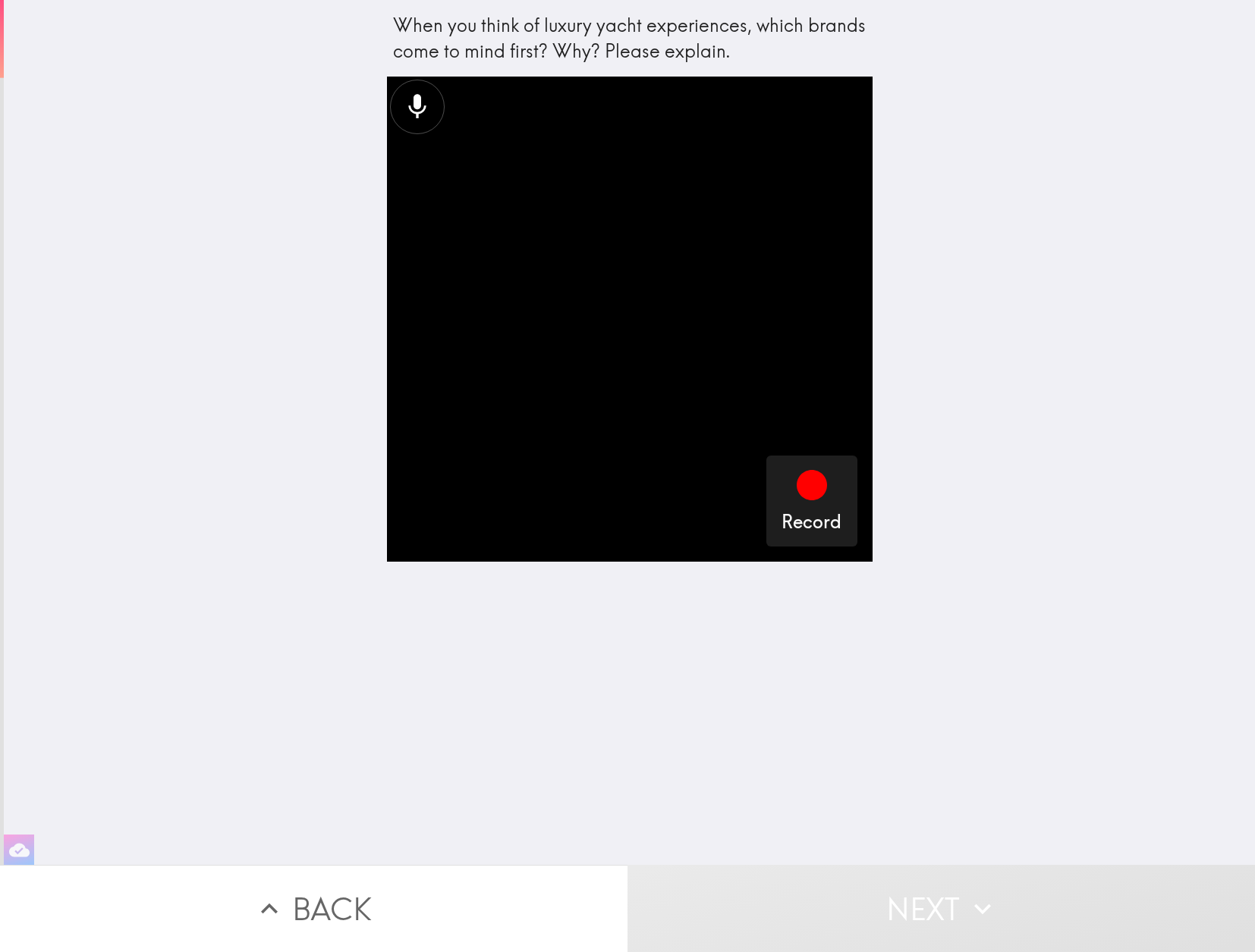
drag, startPoint x: 730, startPoint y: 52, endPoint x: 431, endPoint y: 30, distance: 299.8
click at [431, 30] on div "When you think of luxury yacht experiences, which brands come to mind first? Wh…" at bounding box center [629, 38] width 474 height 51
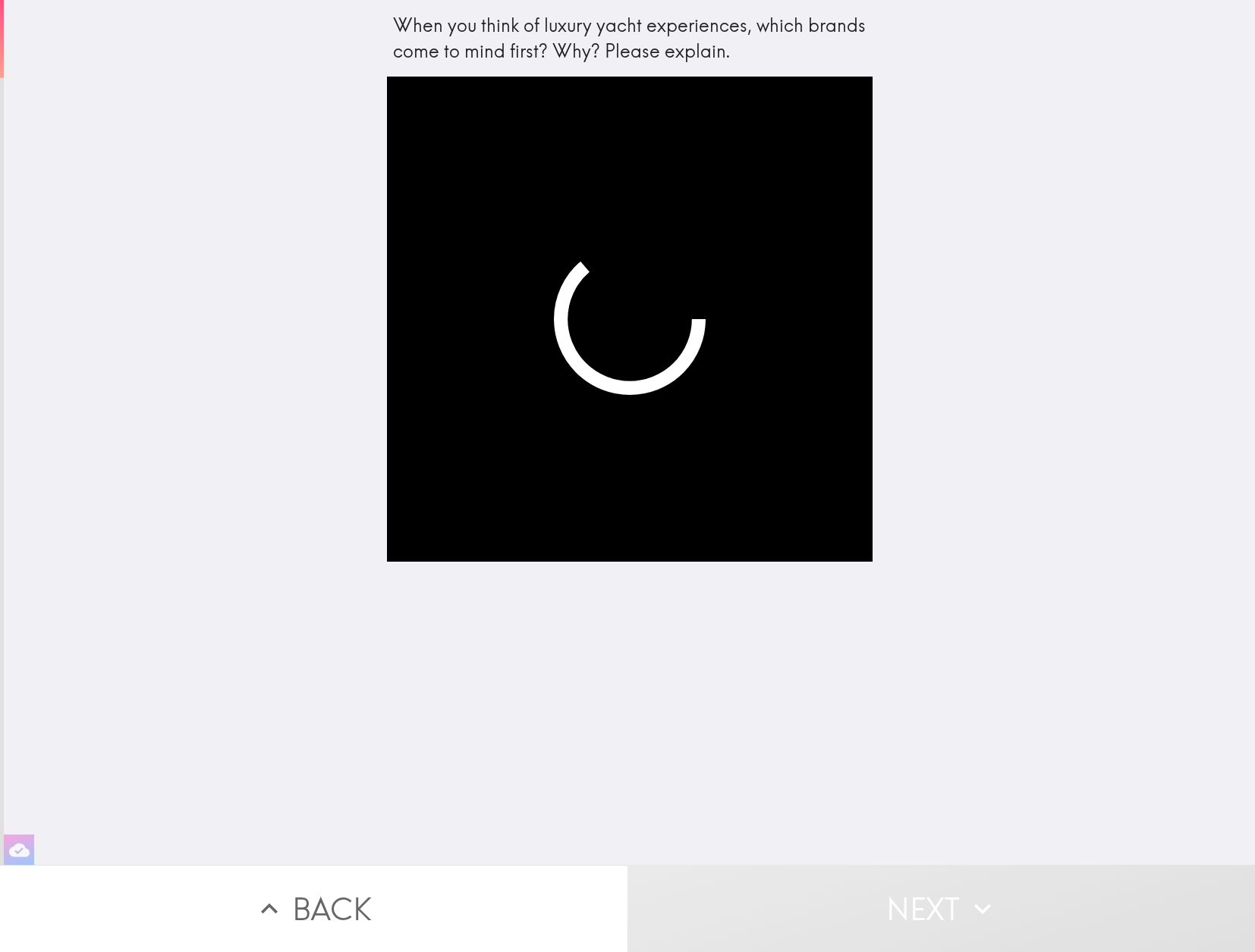
click at [325, 929] on button "Back" at bounding box center [314, 908] width 627 height 87
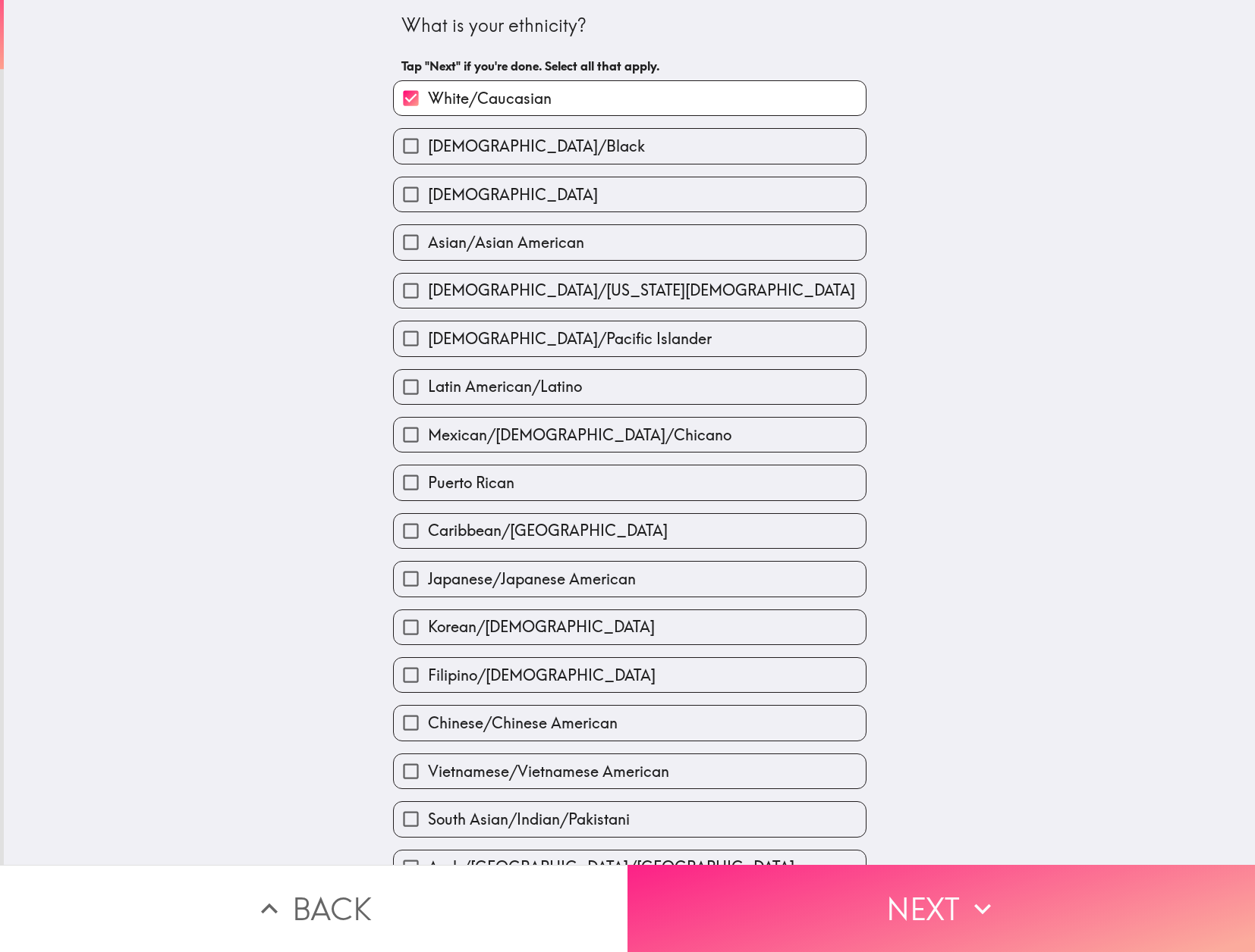
click at [974, 908] on icon "button" at bounding box center [983, 909] width 33 height 33
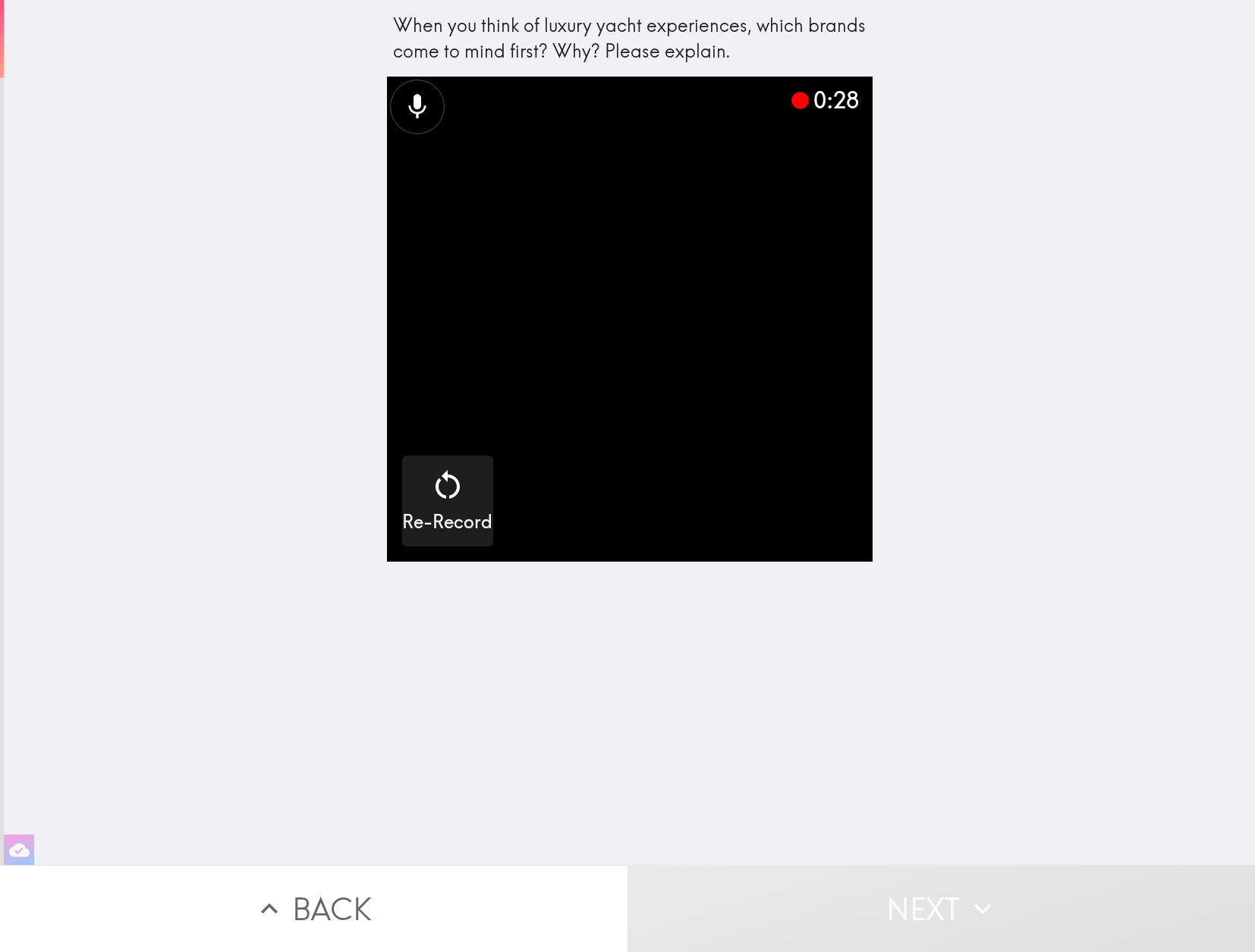
click at [874, 896] on button "Next" at bounding box center [941, 908] width 627 height 87
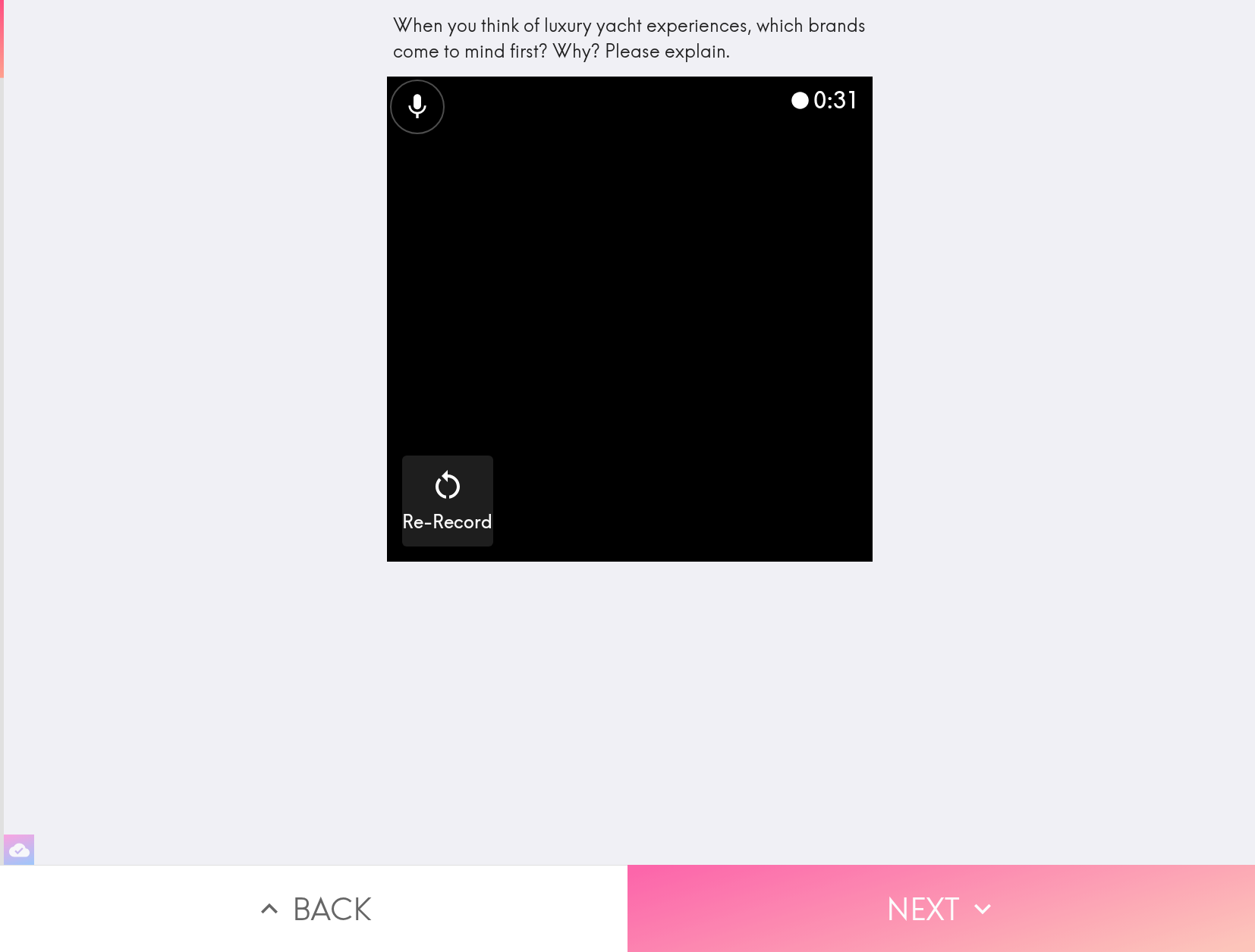
click at [874, 897] on button "Next" at bounding box center [941, 908] width 627 height 87
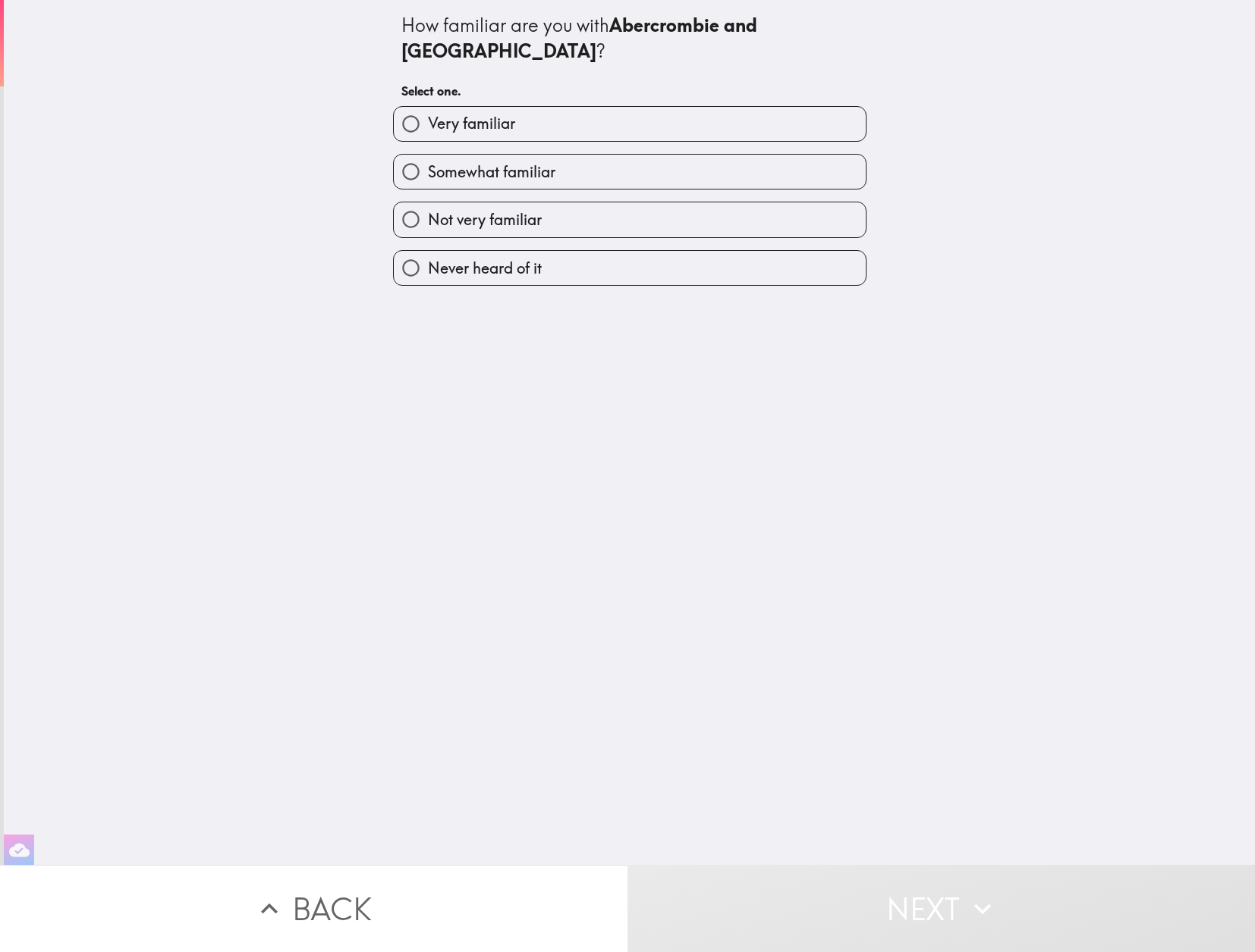
click at [494, 258] on span "Never heard of it" at bounding box center [484, 269] width 113 height 21
click at [428, 251] on input "Never heard of it" at bounding box center [410, 268] width 34 height 34
radio input "true"
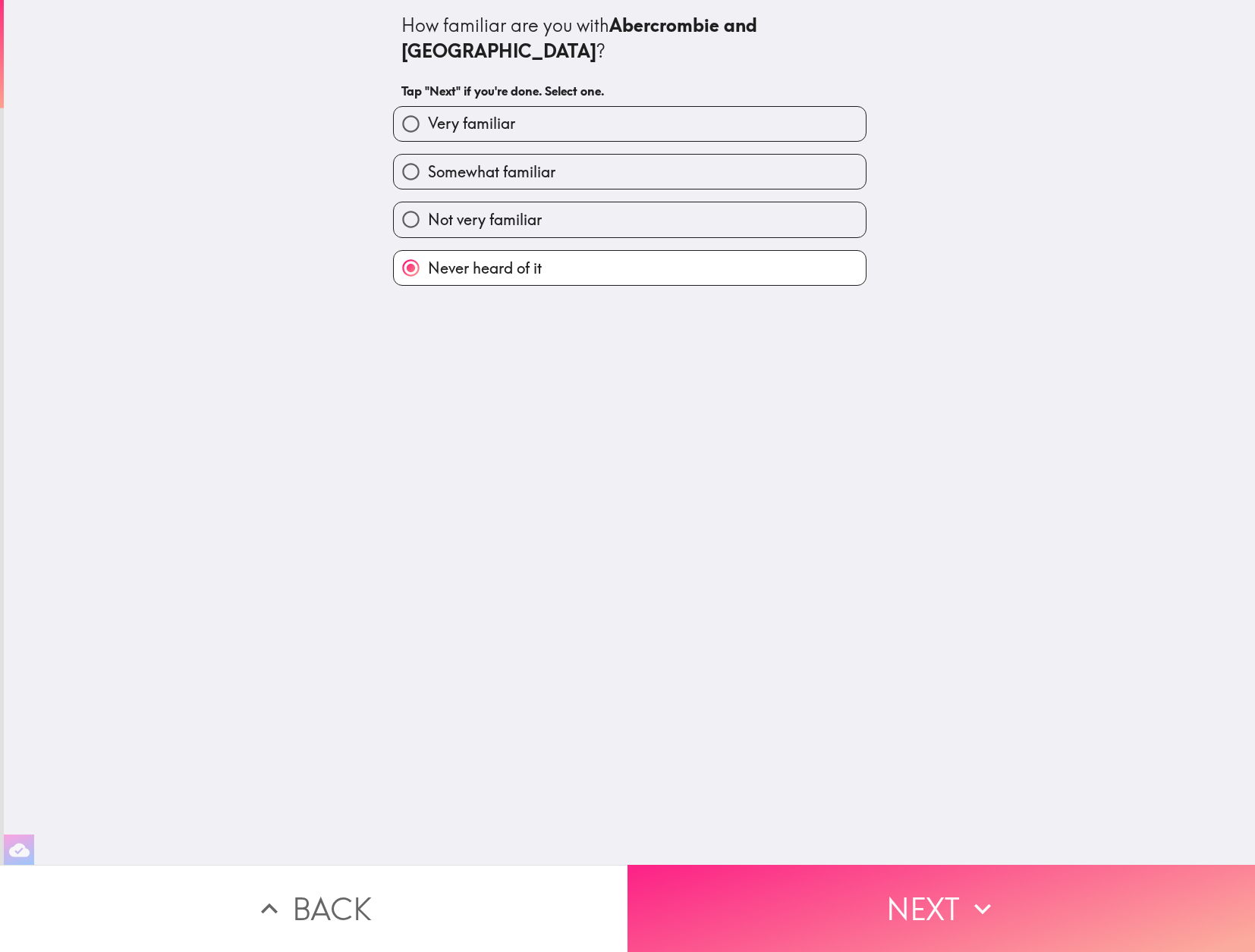
click at [883, 894] on button "Next" at bounding box center [941, 908] width 627 height 87
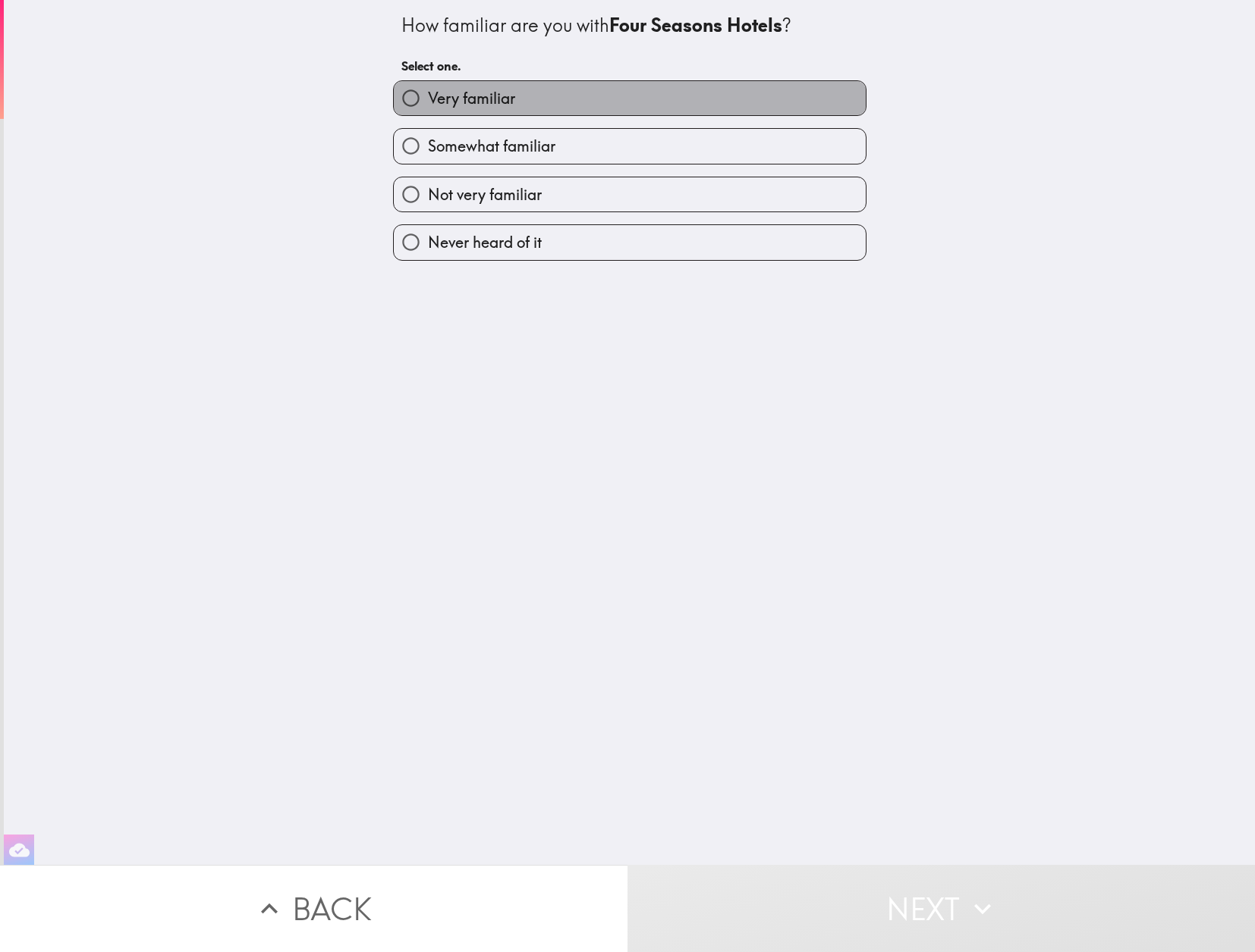
click at [481, 93] on span "Very familiar" at bounding box center [471, 99] width 87 height 21
click at [428, 93] on input "Very familiar" at bounding box center [410, 98] width 34 height 34
radio input "true"
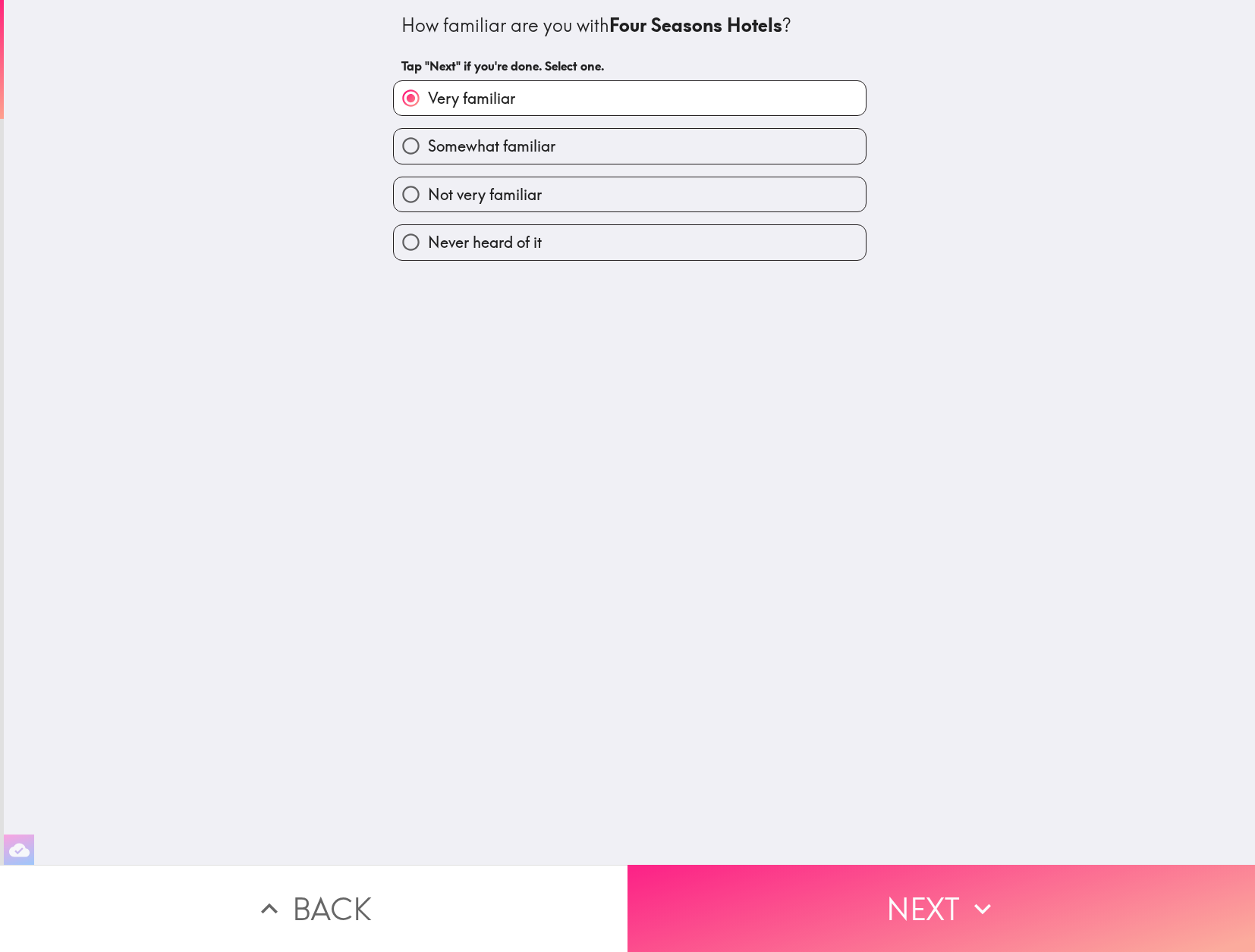
click at [879, 903] on button "Next" at bounding box center [941, 908] width 627 height 87
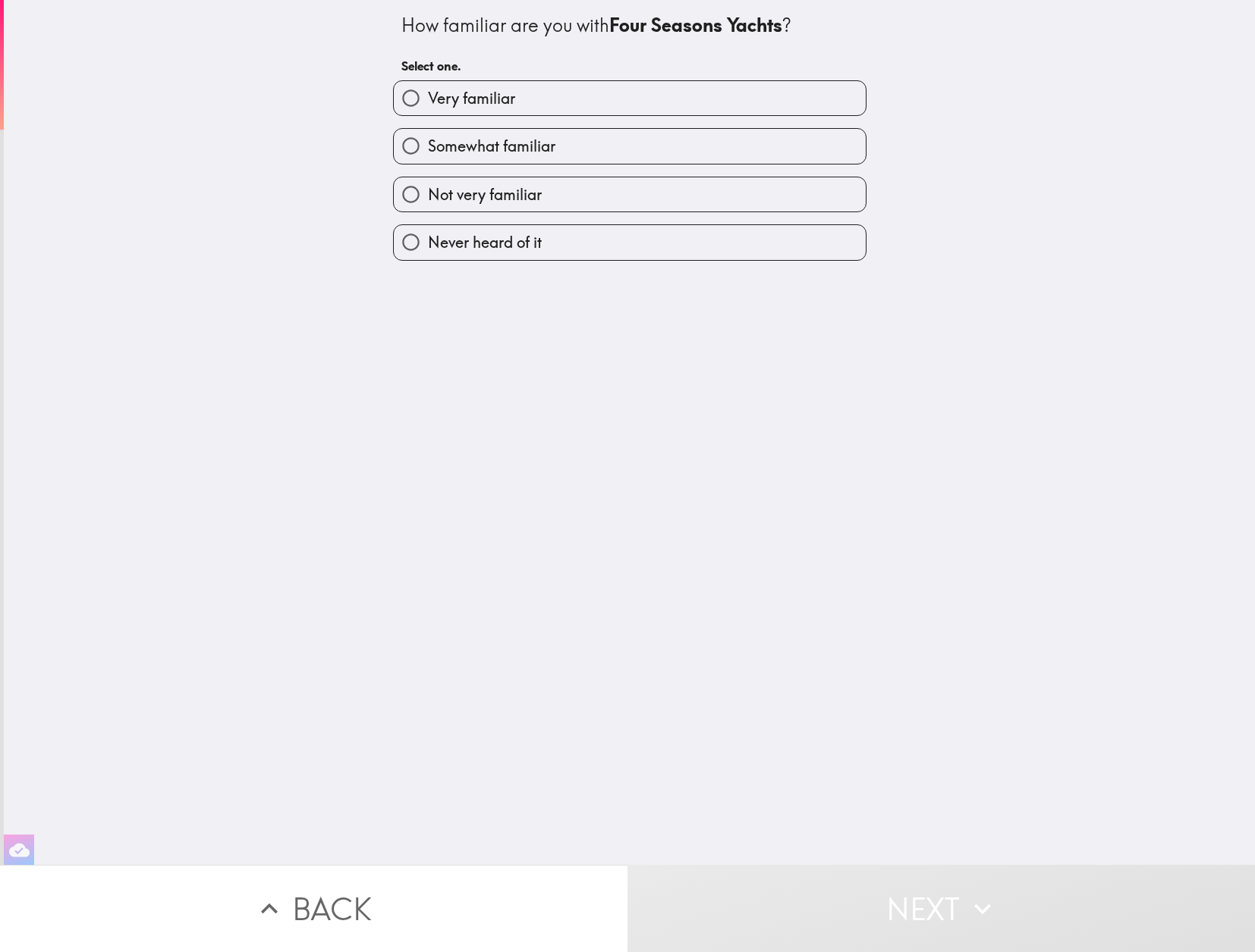
click at [518, 235] on span "Never heard of it" at bounding box center [484, 243] width 113 height 21
click at [428, 235] on input "Never heard of it" at bounding box center [410, 242] width 34 height 34
radio input "true"
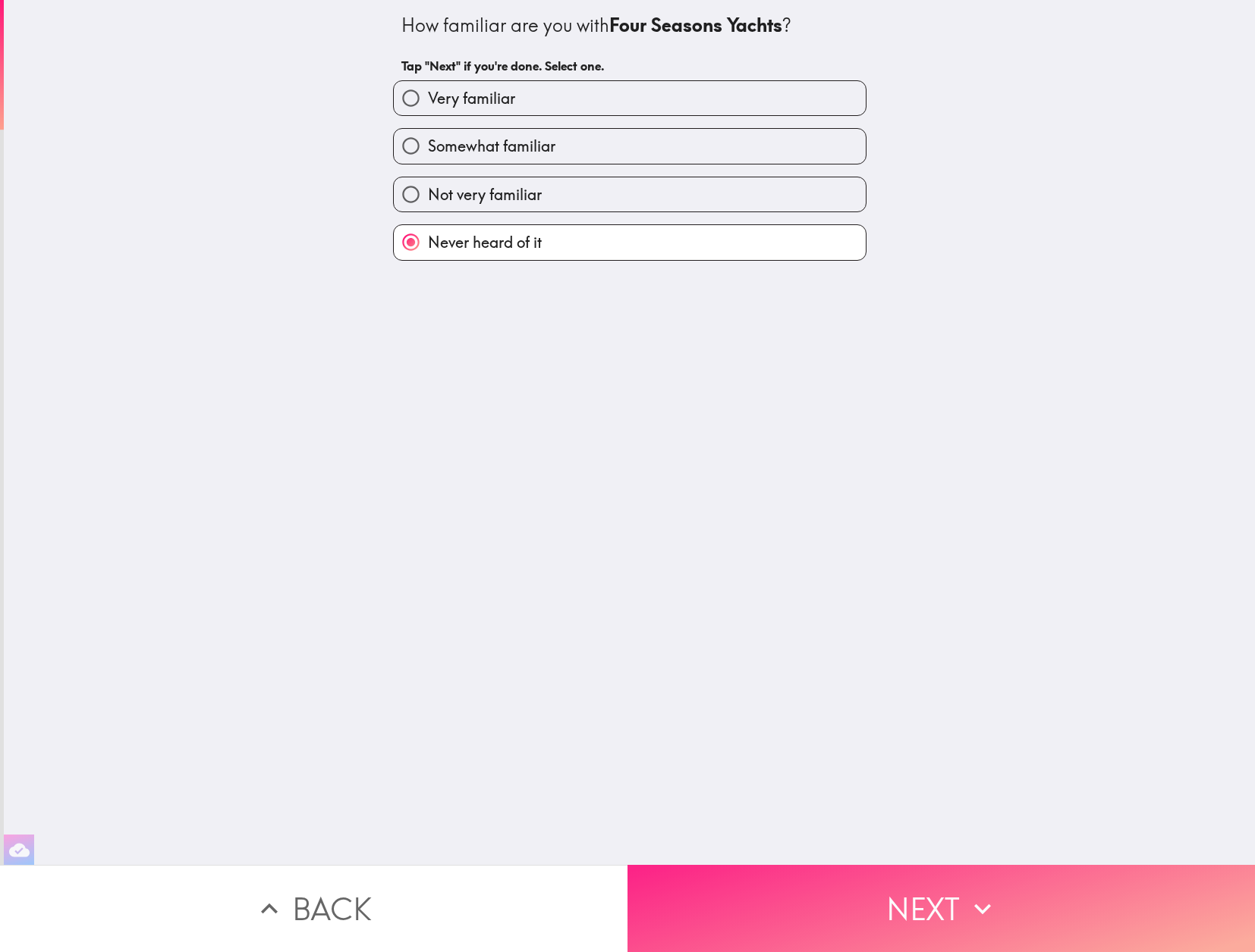
click at [899, 926] on button "Next" at bounding box center [941, 908] width 627 height 87
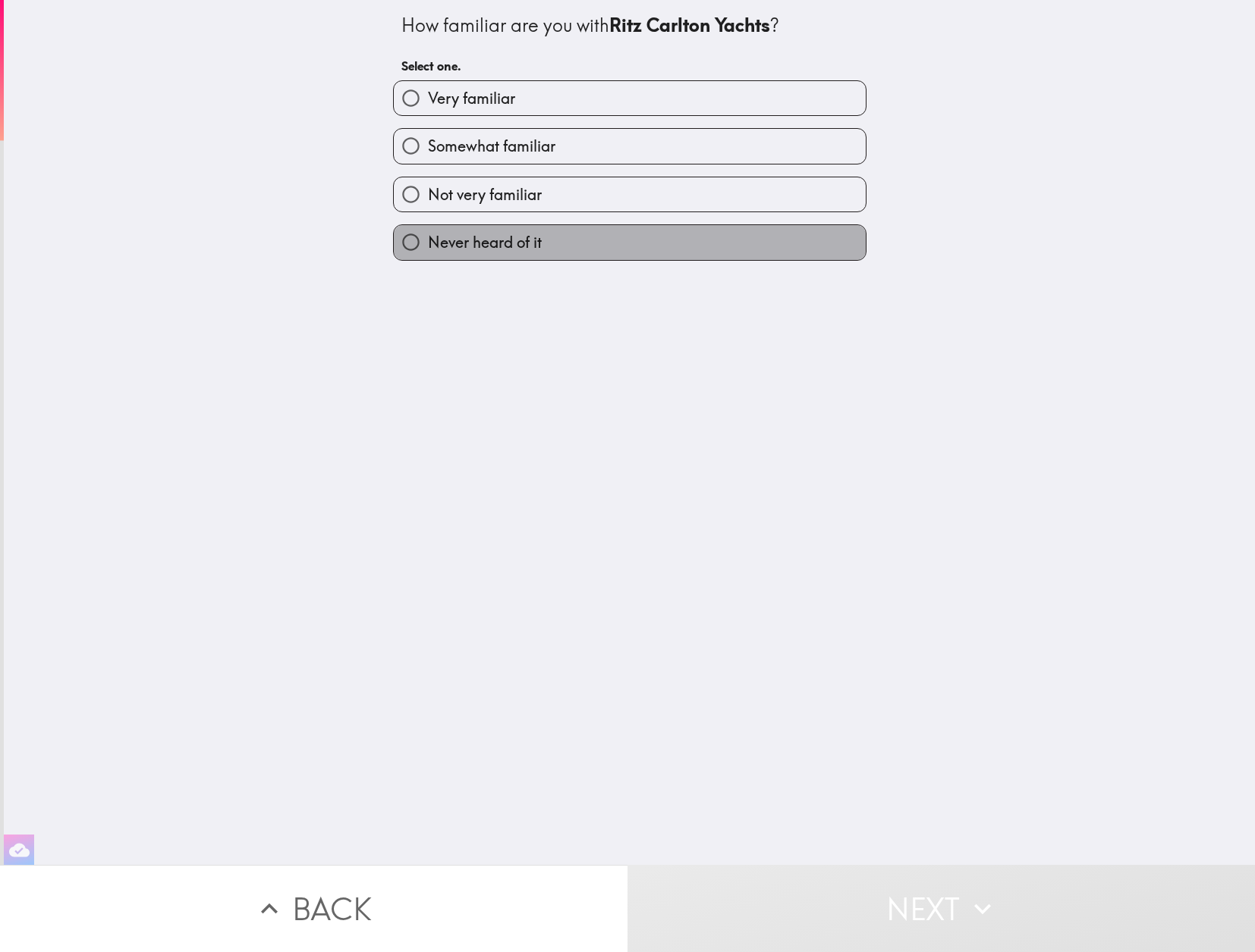
click at [516, 246] on span "Never heard of it" at bounding box center [484, 243] width 113 height 21
click at [428, 246] on input "Never heard of it" at bounding box center [410, 242] width 34 height 34
radio input "true"
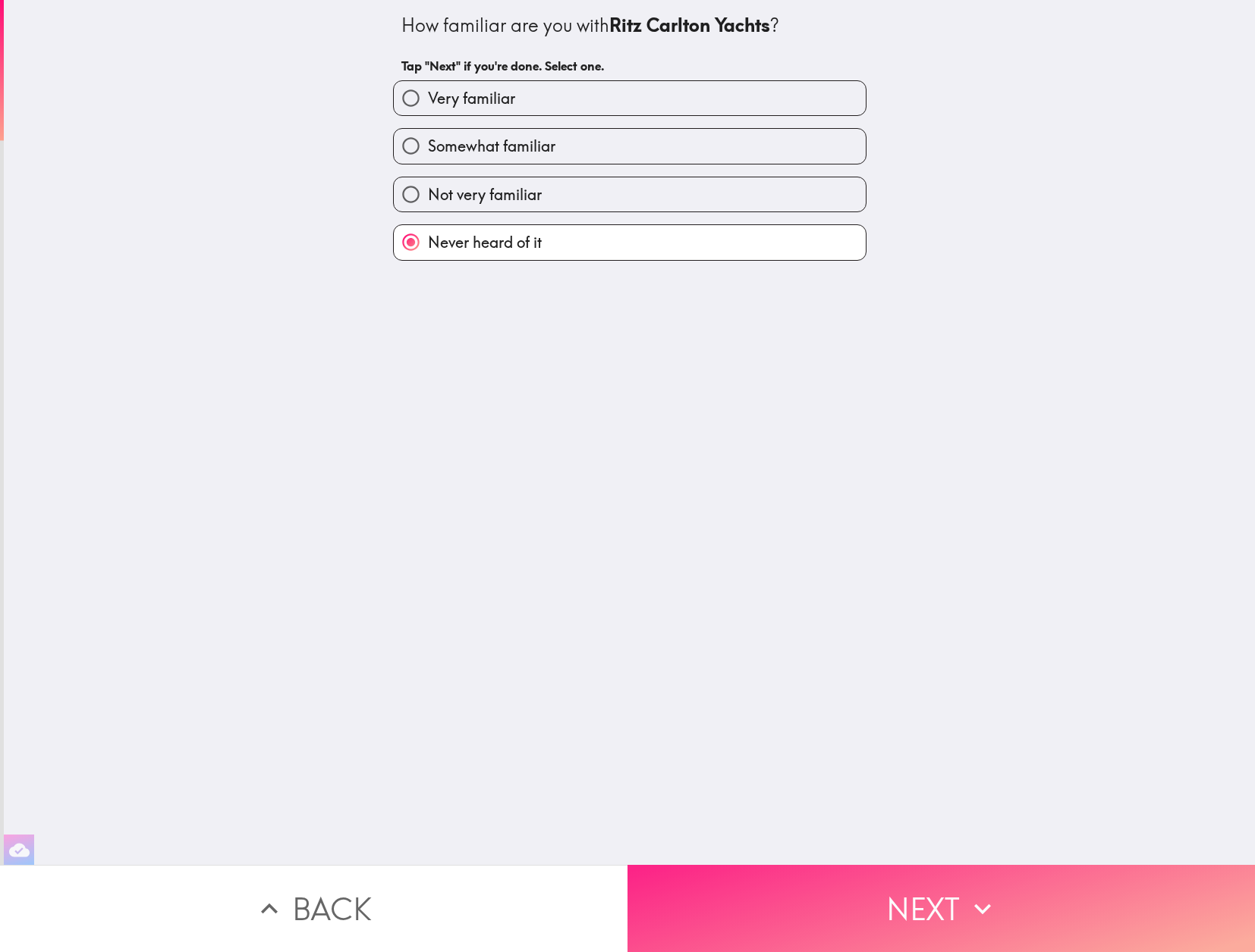
click at [901, 908] on button "Next" at bounding box center [941, 908] width 627 height 87
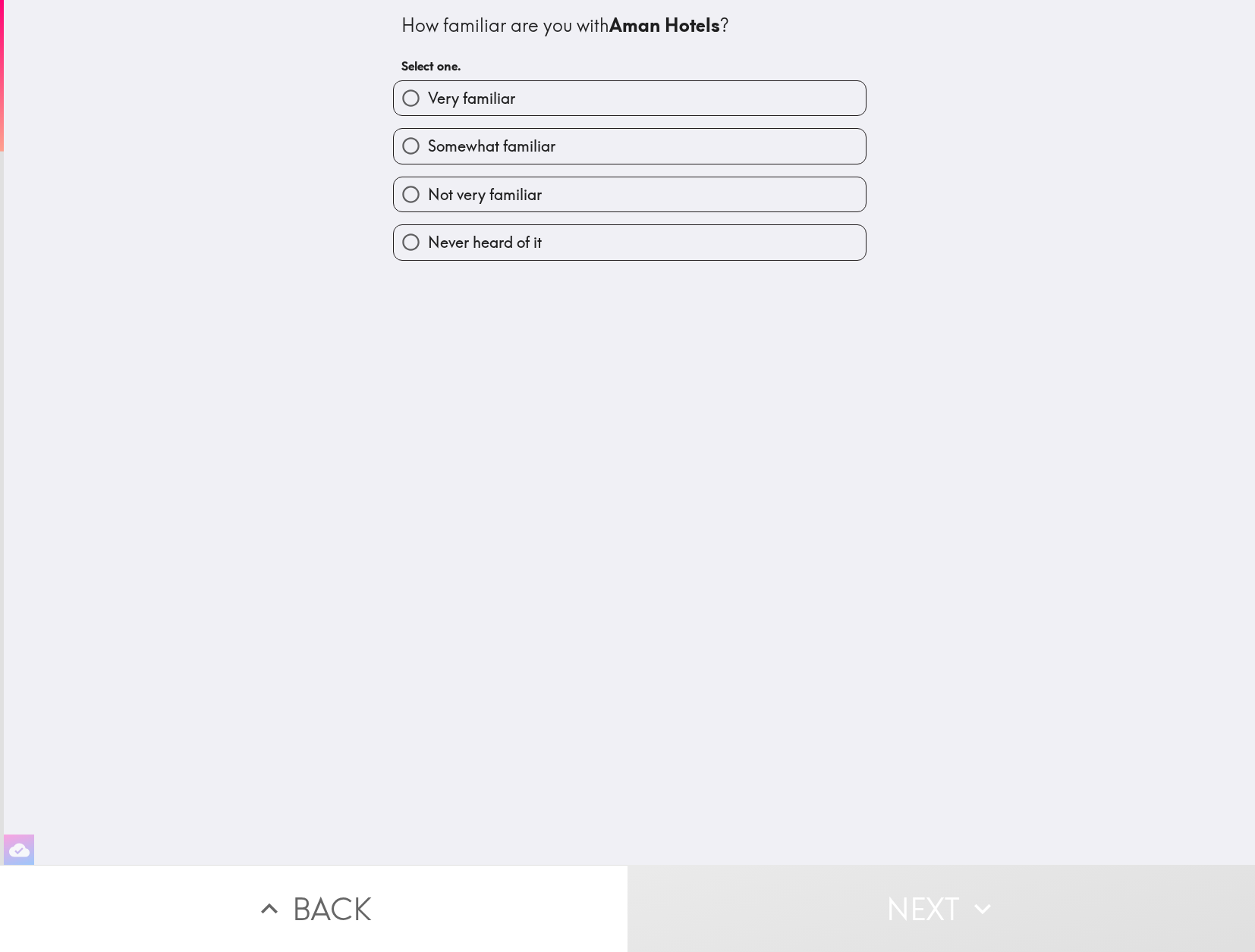
drag, startPoint x: 521, startPoint y: 245, endPoint x: 528, endPoint y: 245, distance: 7.0
click at [521, 245] on span "Never heard of it" at bounding box center [484, 243] width 113 height 21
click at [428, 245] on input "Never heard of it" at bounding box center [410, 242] width 34 height 34
radio input "true"
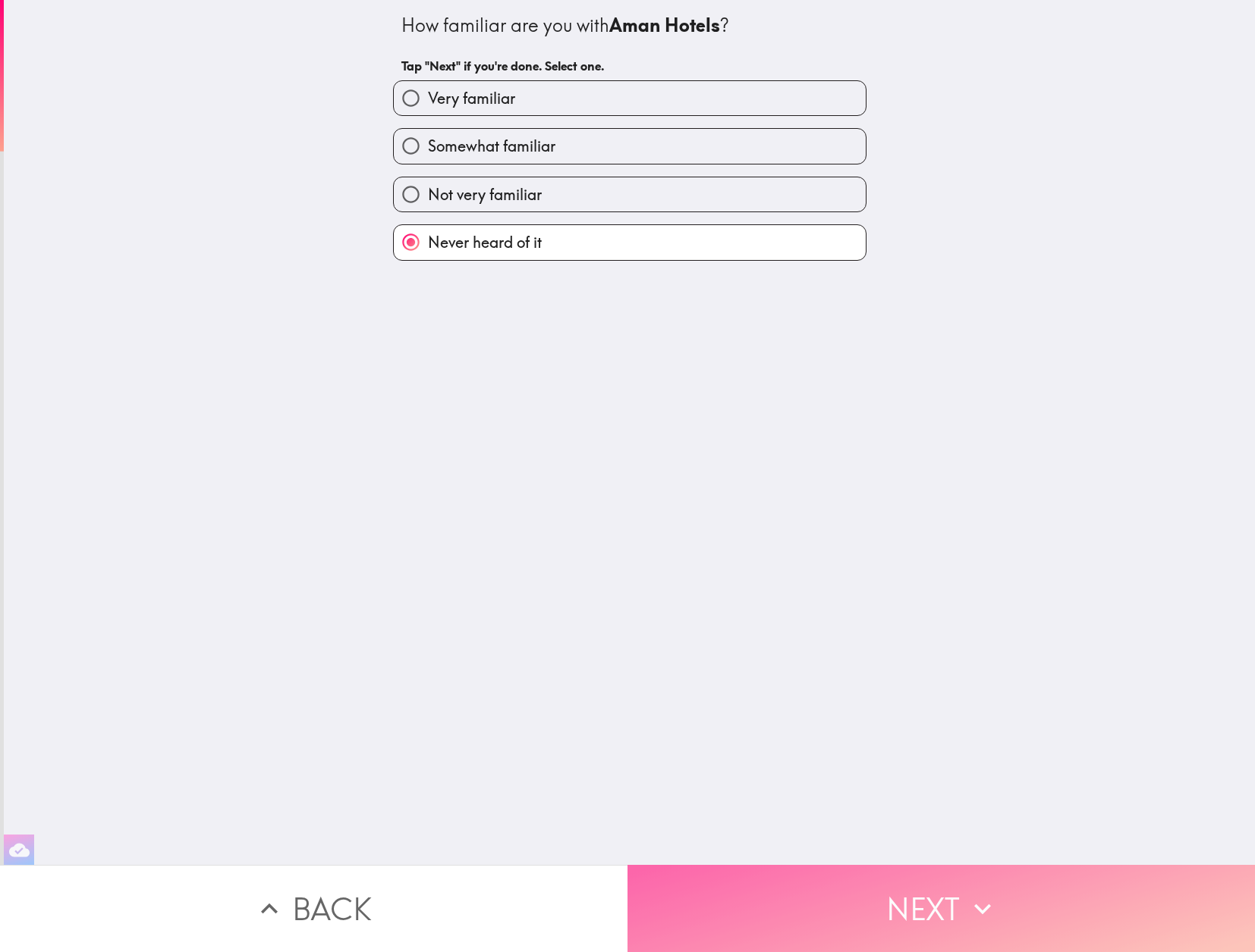
click at [887, 911] on button "Next" at bounding box center [941, 908] width 627 height 87
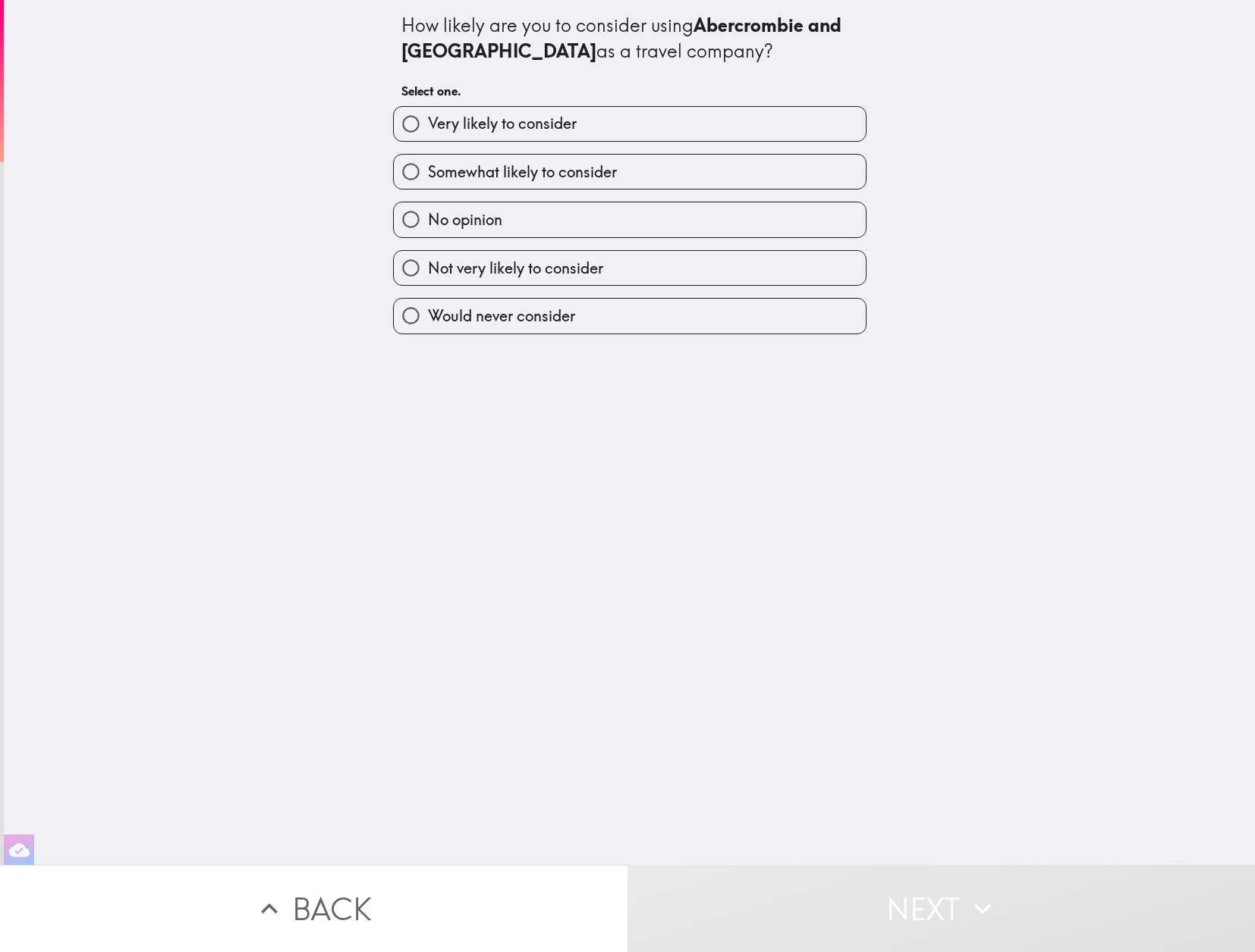
click at [481, 223] on span "No opinion" at bounding box center [465, 220] width 74 height 21
click at [428, 223] on input "No opinion" at bounding box center [410, 219] width 34 height 34
radio input "true"
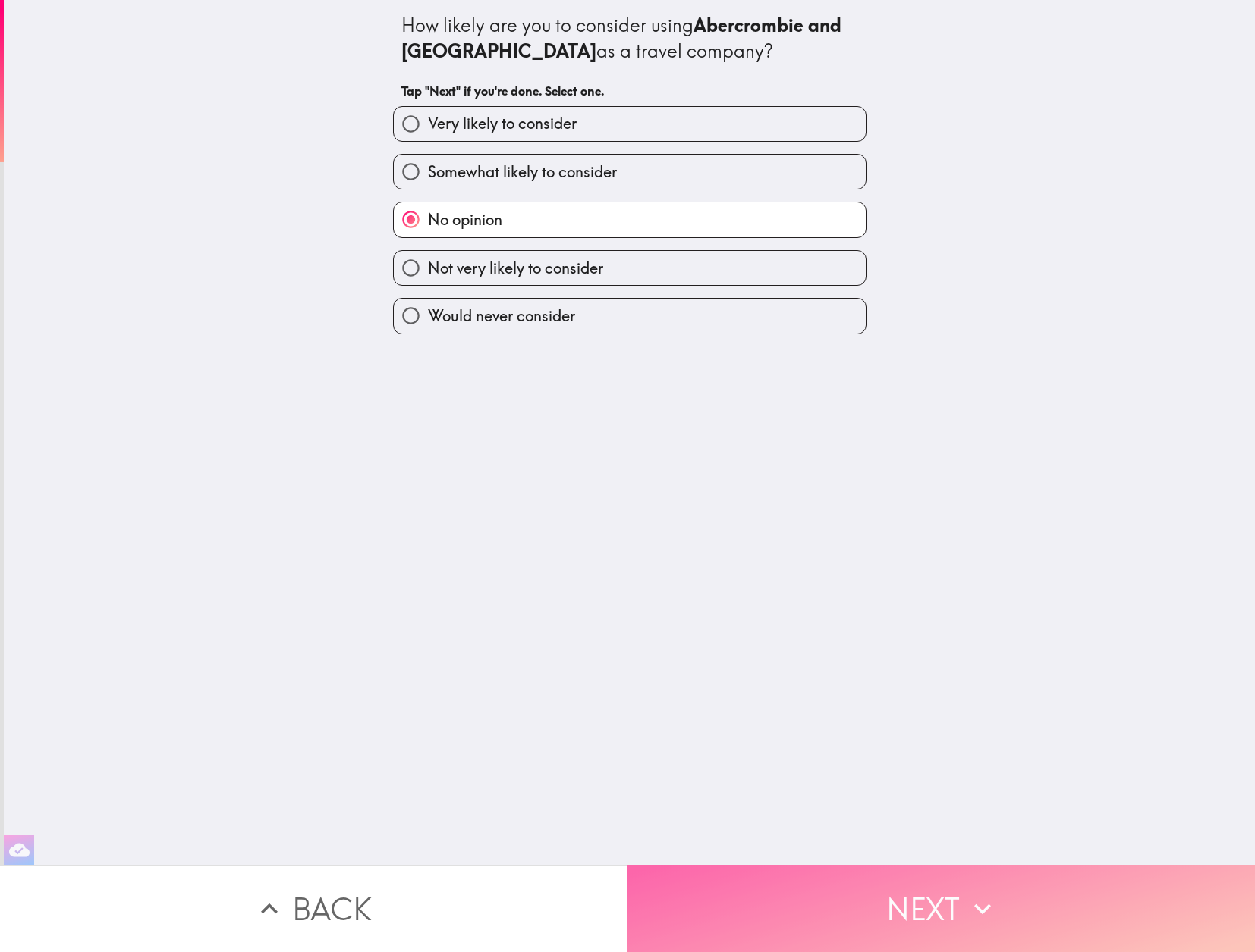
click at [865, 908] on button "Next" at bounding box center [941, 908] width 627 height 87
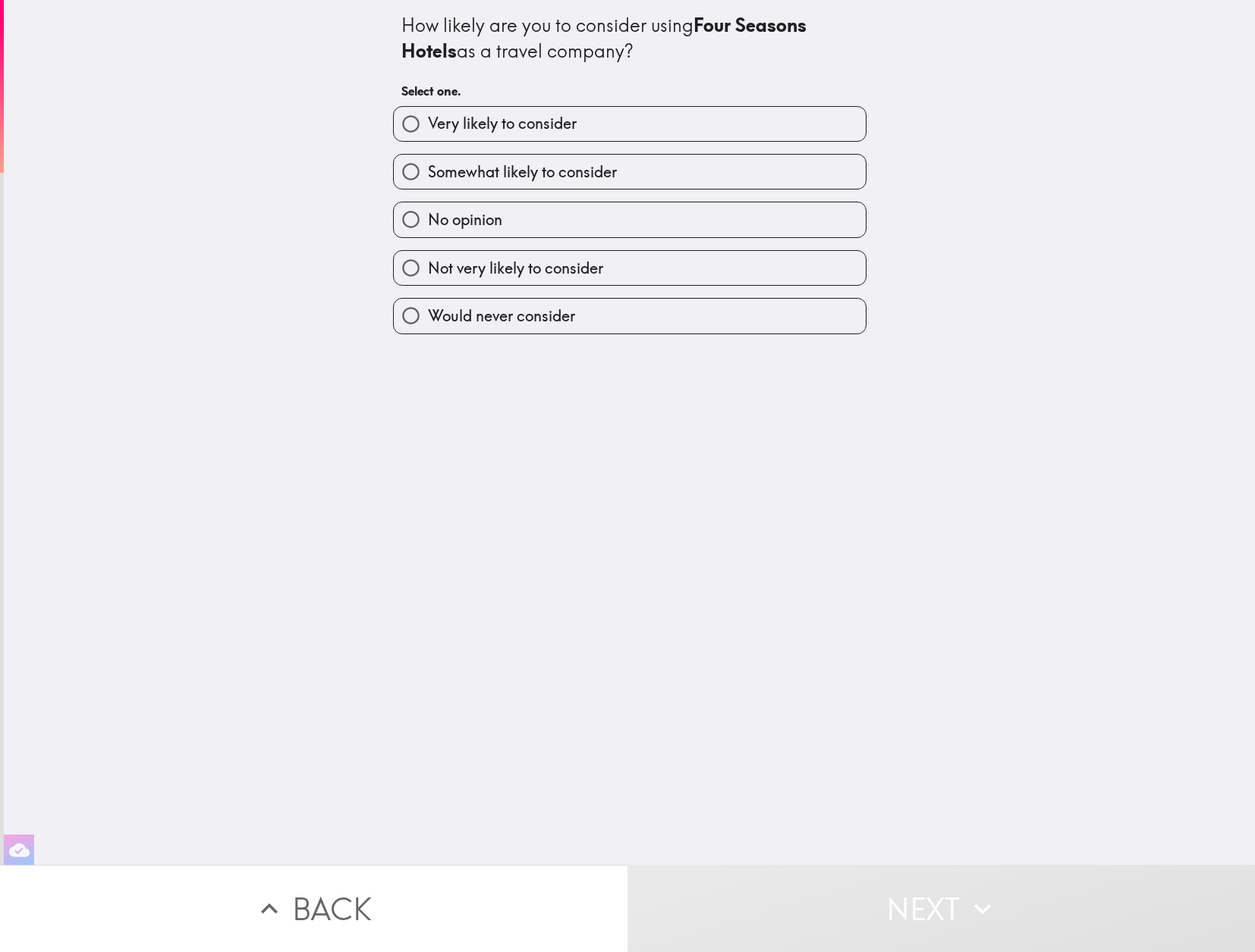
click at [492, 221] on span "No opinion" at bounding box center [465, 220] width 74 height 21
click at [428, 221] on input "No opinion" at bounding box center [410, 219] width 34 height 34
radio input "true"
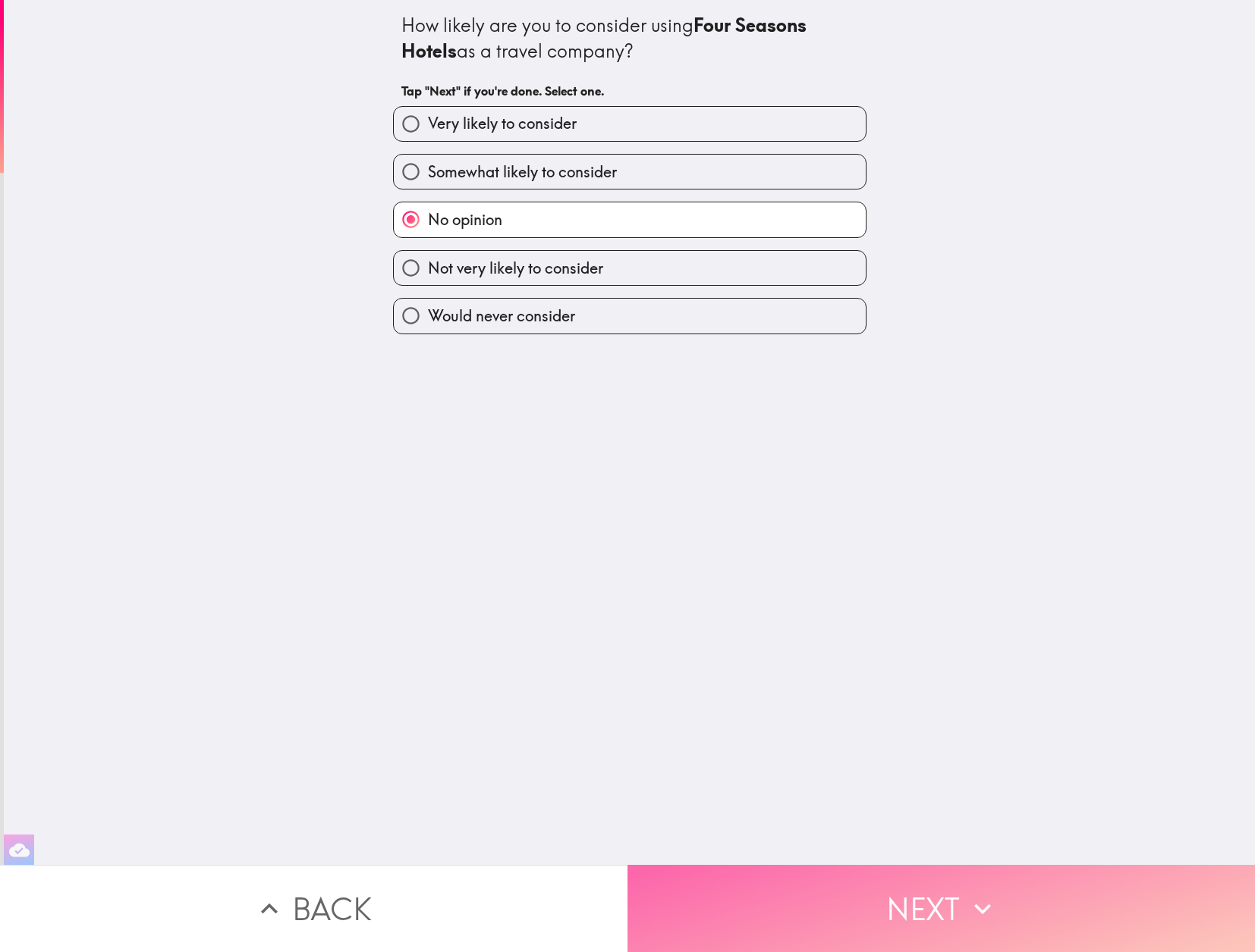
click at [827, 897] on button "Next" at bounding box center [941, 908] width 627 height 87
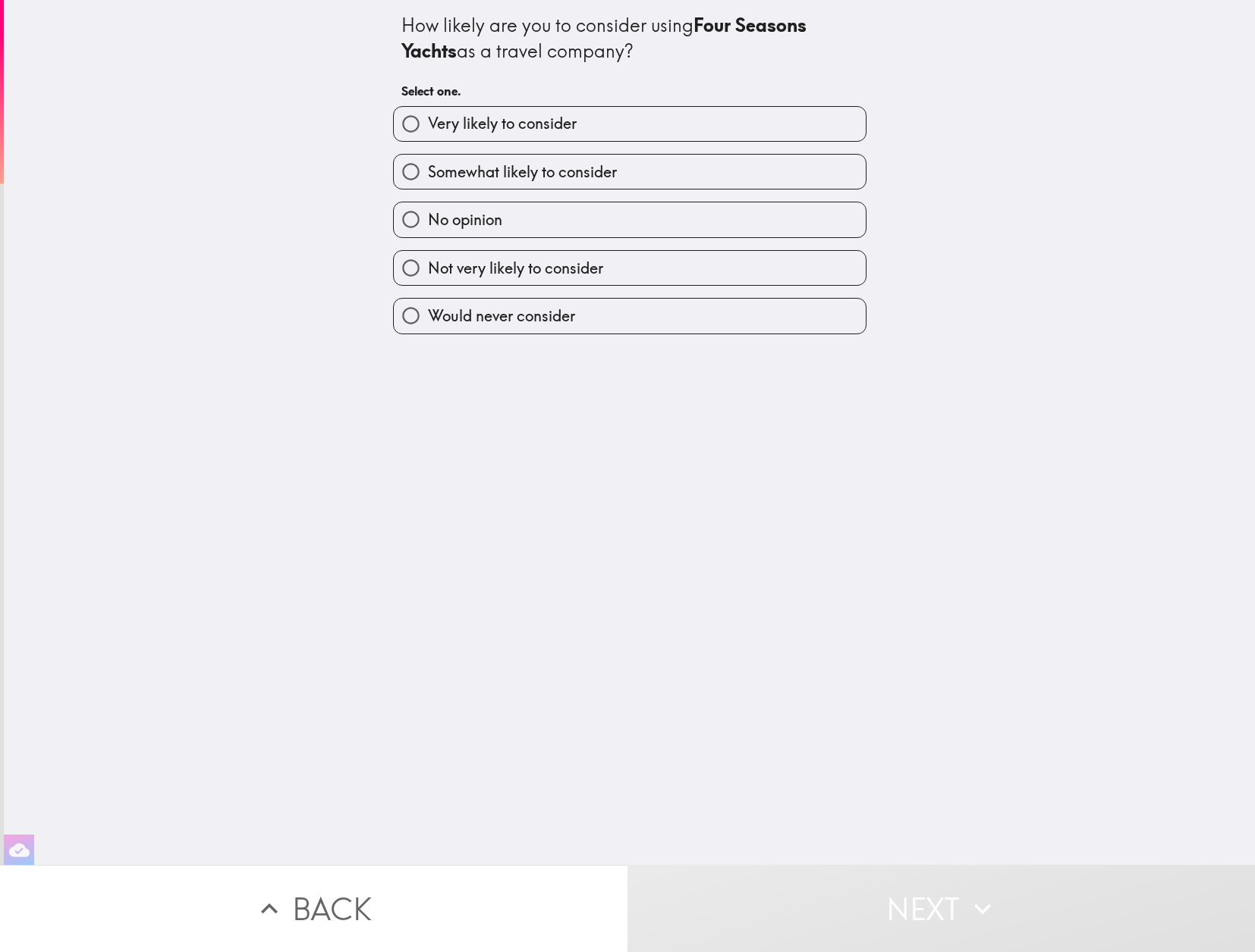
click at [514, 218] on label "No opinion" at bounding box center [629, 219] width 472 height 34
click at [428, 218] on input "No opinion" at bounding box center [410, 219] width 34 height 34
radio input "true"
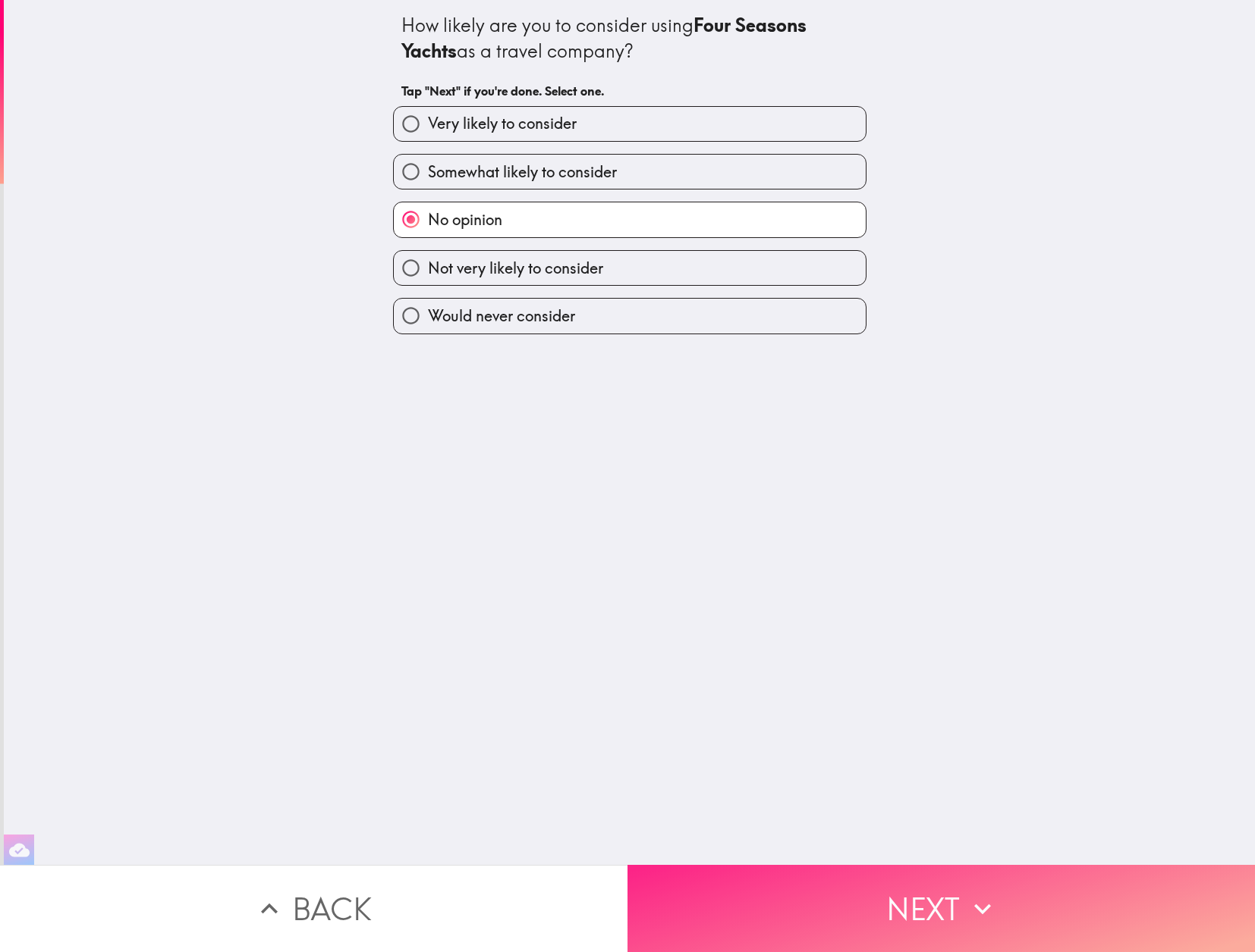
click at [830, 892] on button "Next" at bounding box center [941, 908] width 627 height 87
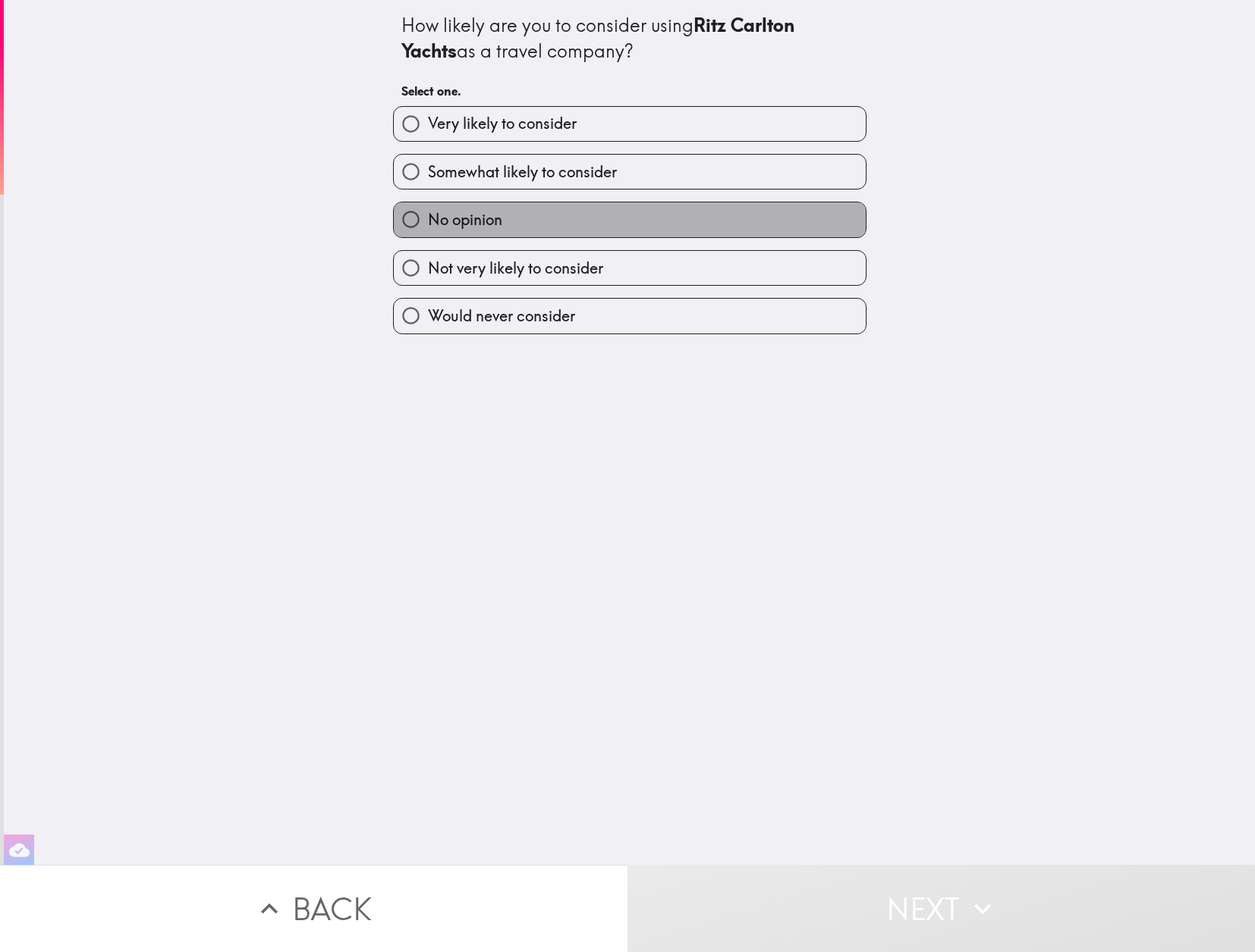
click at [523, 212] on label "No opinion" at bounding box center [629, 219] width 472 height 34
click at [428, 212] on input "No opinion" at bounding box center [410, 219] width 34 height 34
radio input "true"
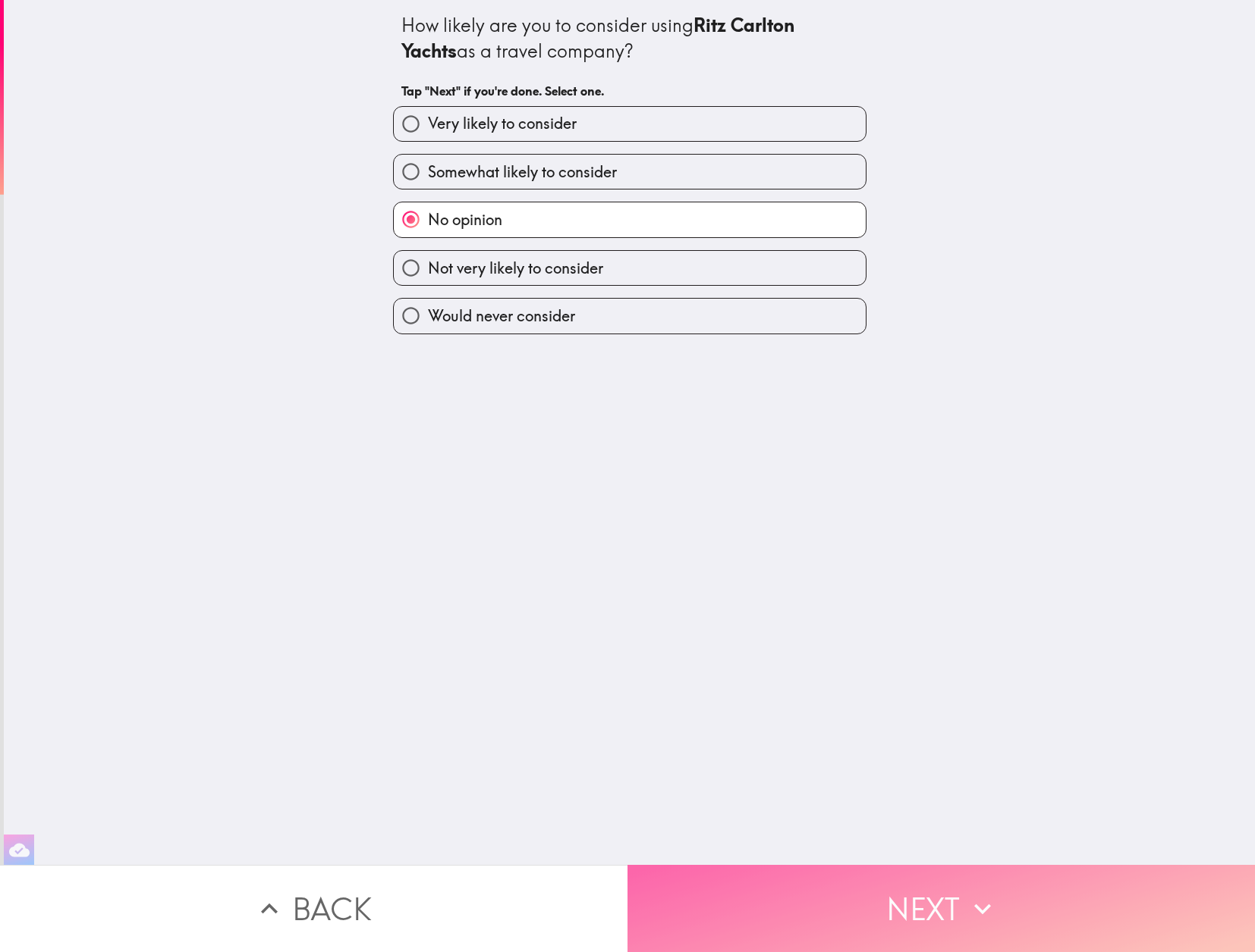
click at [871, 888] on button "Next" at bounding box center [941, 908] width 627 height 87
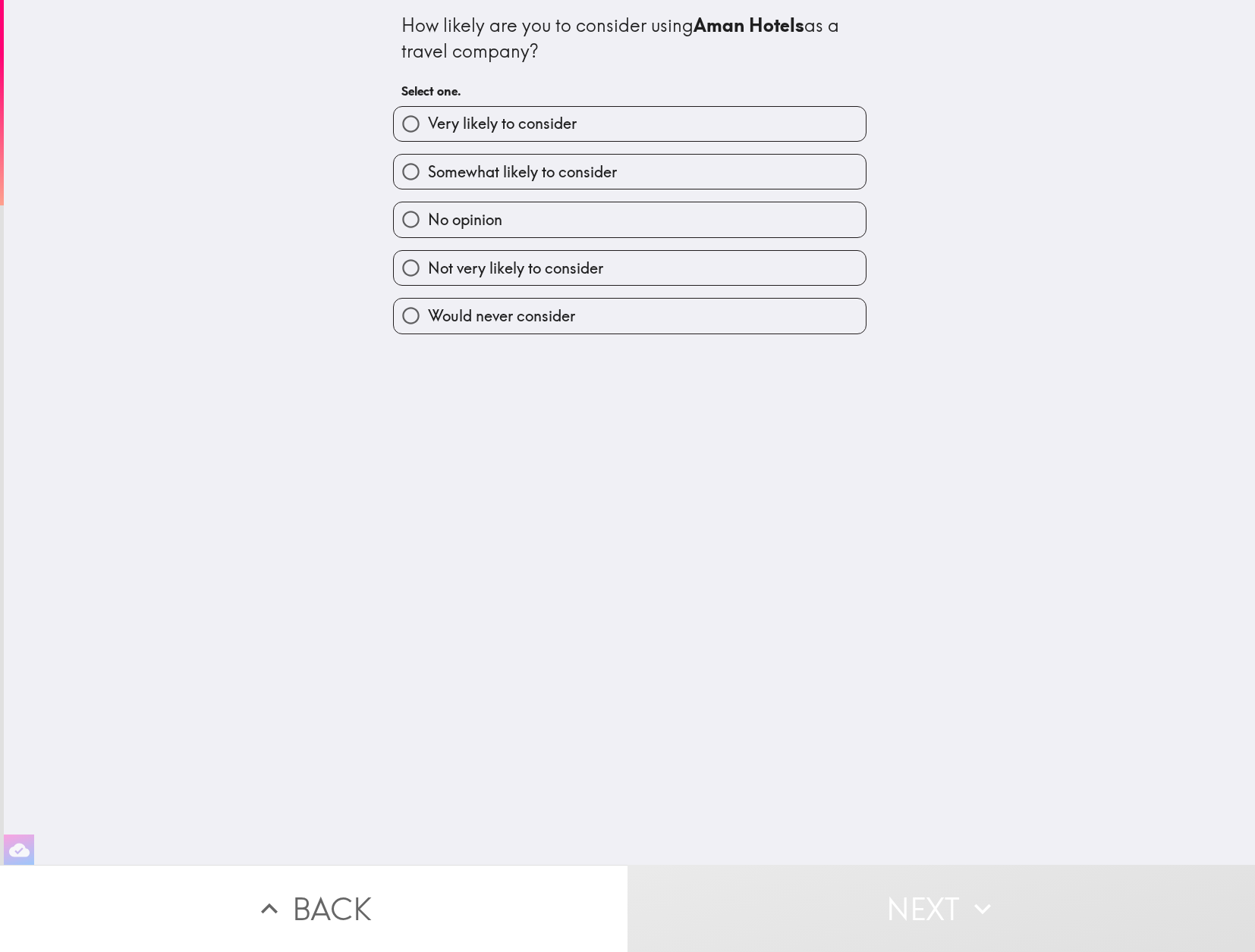
click at [494, 215] on span "No opinion" at bounding box center [465, 220] width 74 height 21
click at [428, 215] on input "No opinion" at bounding box center [410, 219] width 34 height 34
radio input "true"
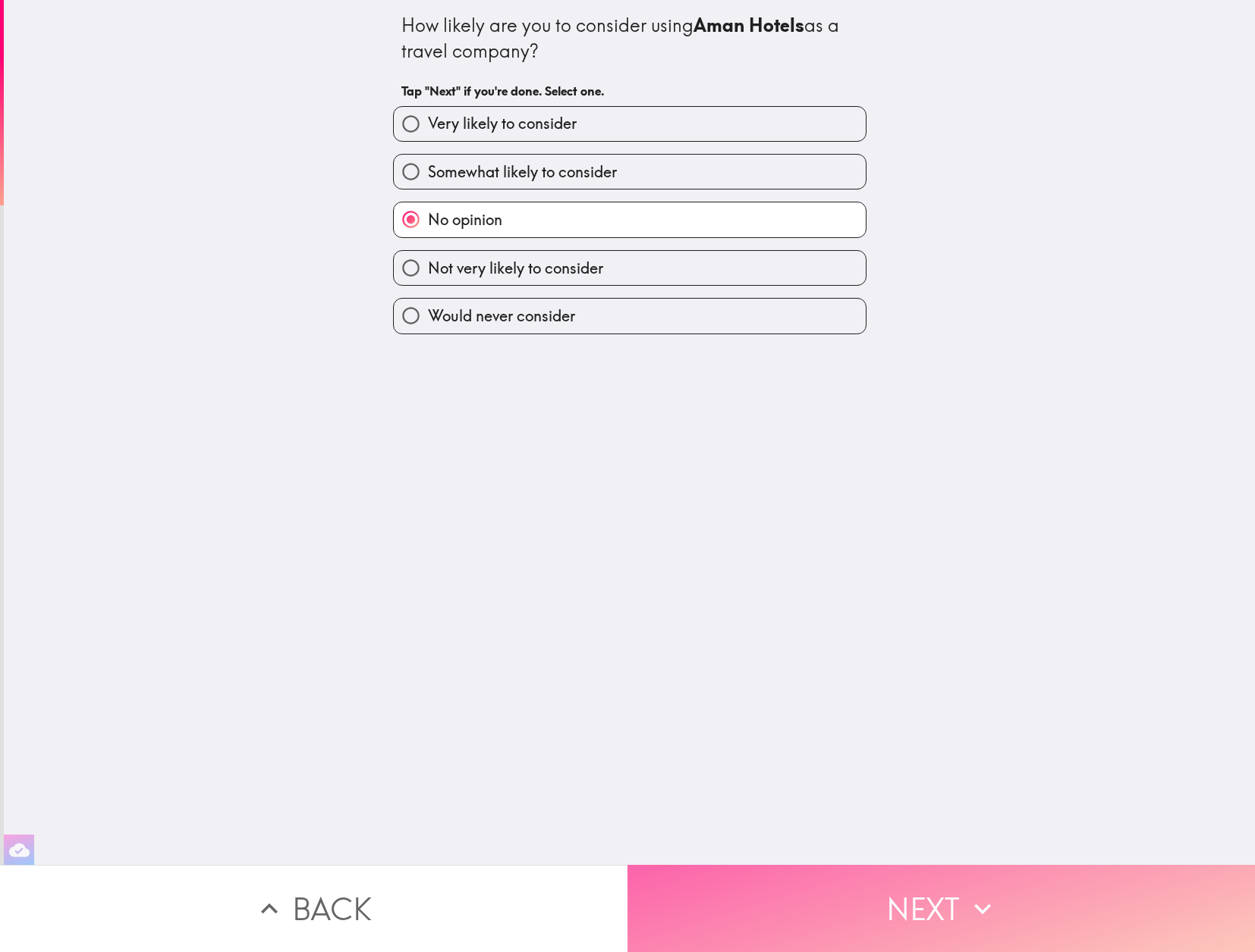
click at [806, 892] on button "Next" at bounding box center [941, 908] width 627 height 87
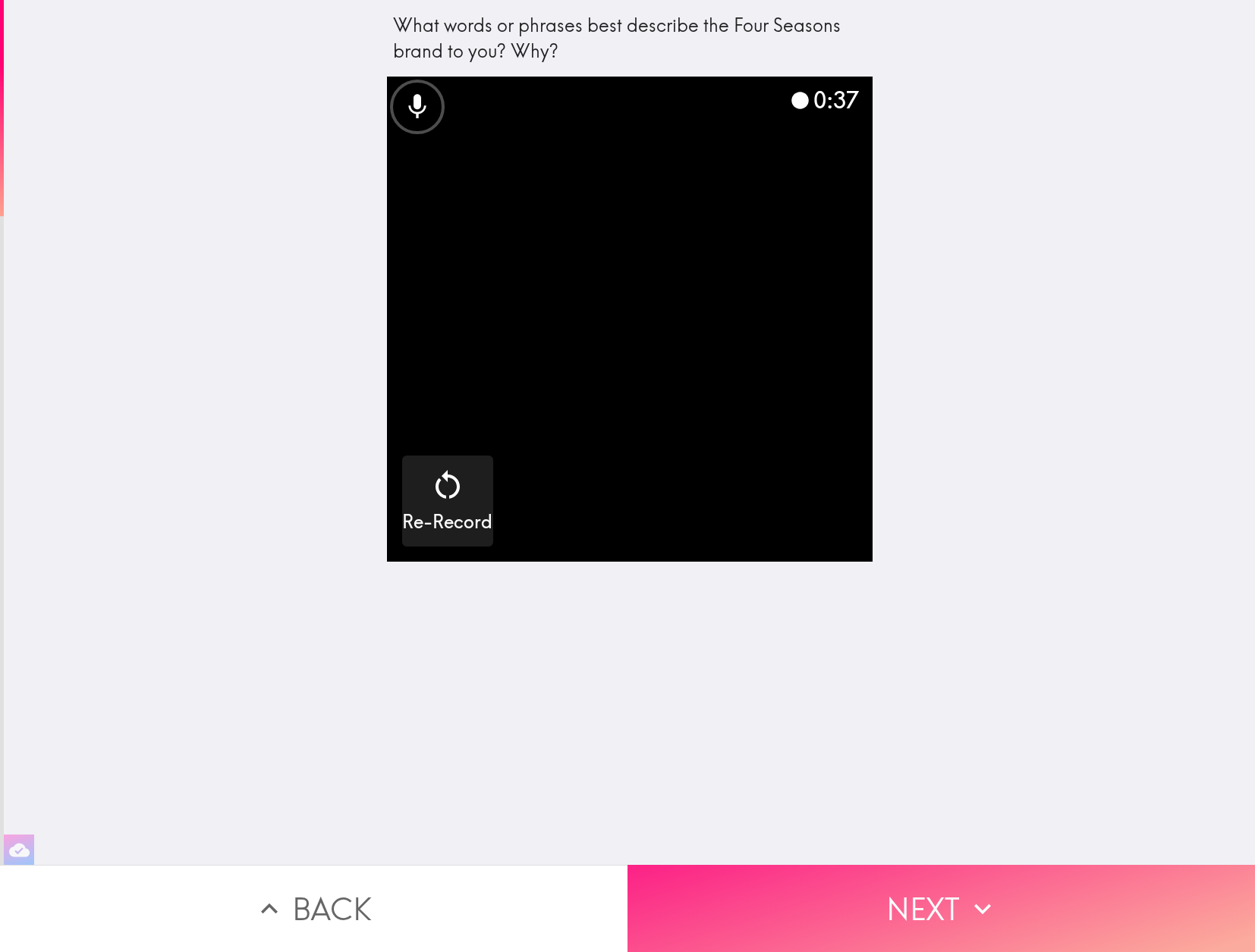
click at [911, 914] on button "Next" at bounding box center [941, 908] width 627 height 87
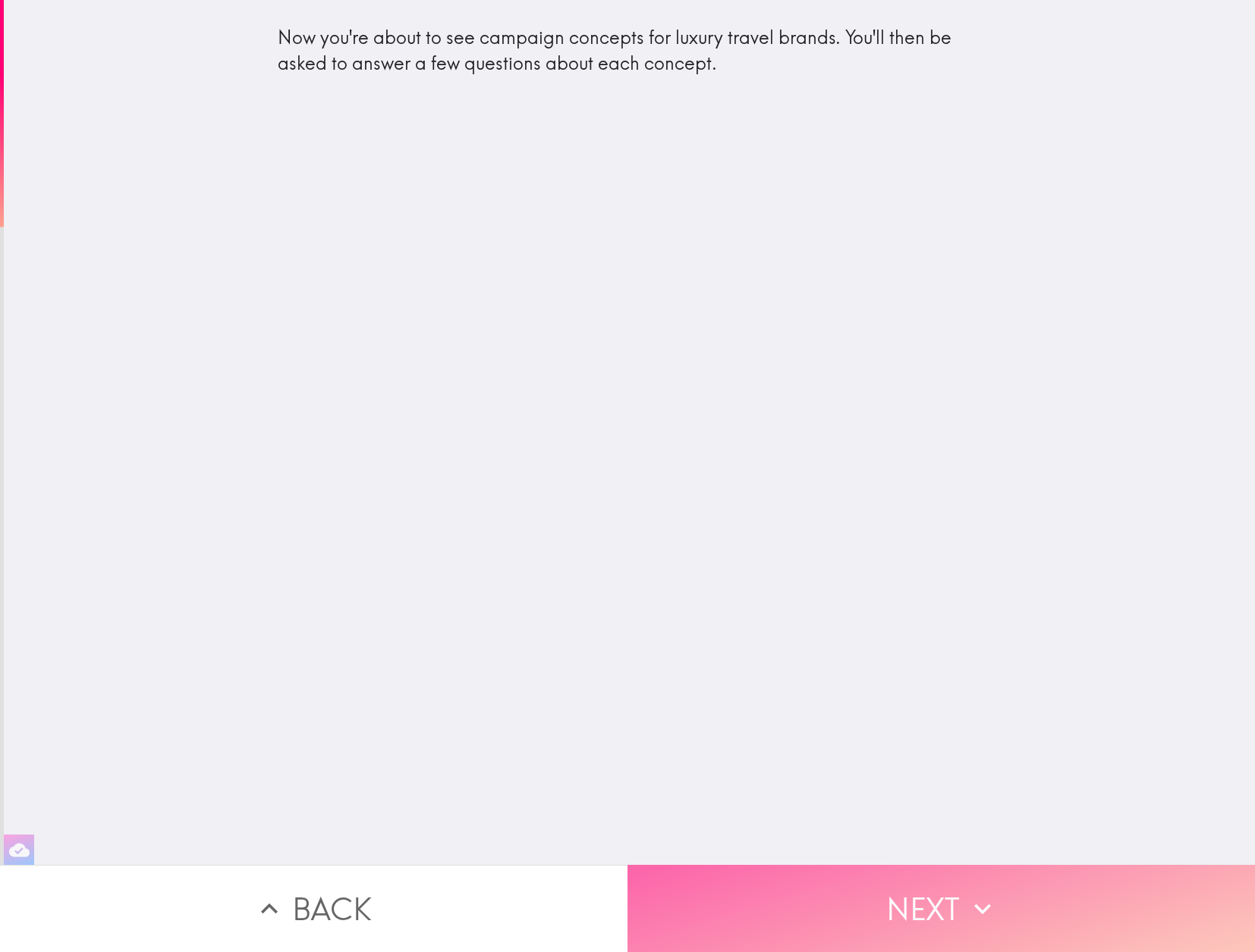
click at [911, 914] on button "Next" at bounding box center [941, 908] width 627 height 87
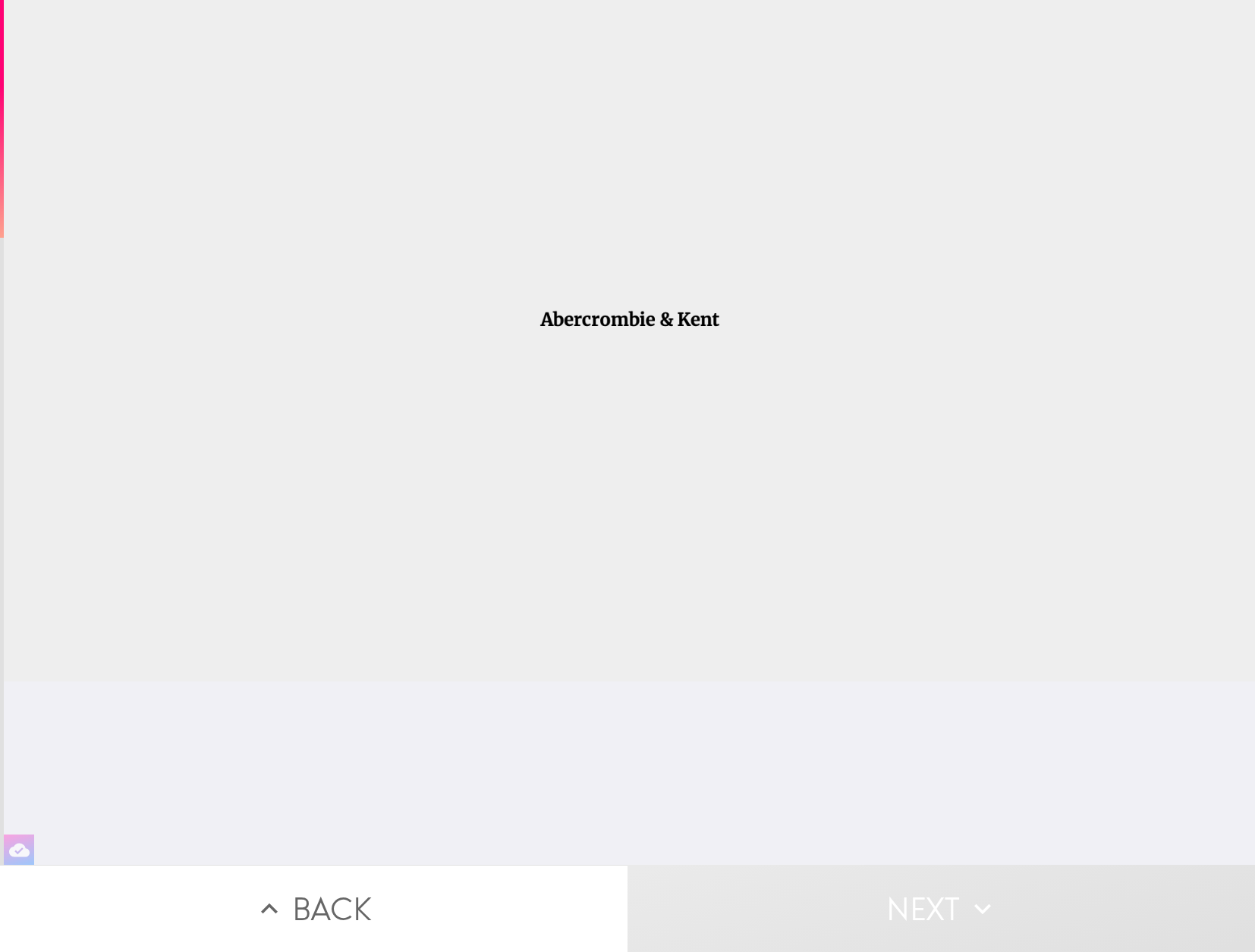
click at [630, 322] on div at bounding box center [629, 341] width 1251 height 682
click at [364, 916] on button "Back" at bounding box center [314, 908] width 627 height 87
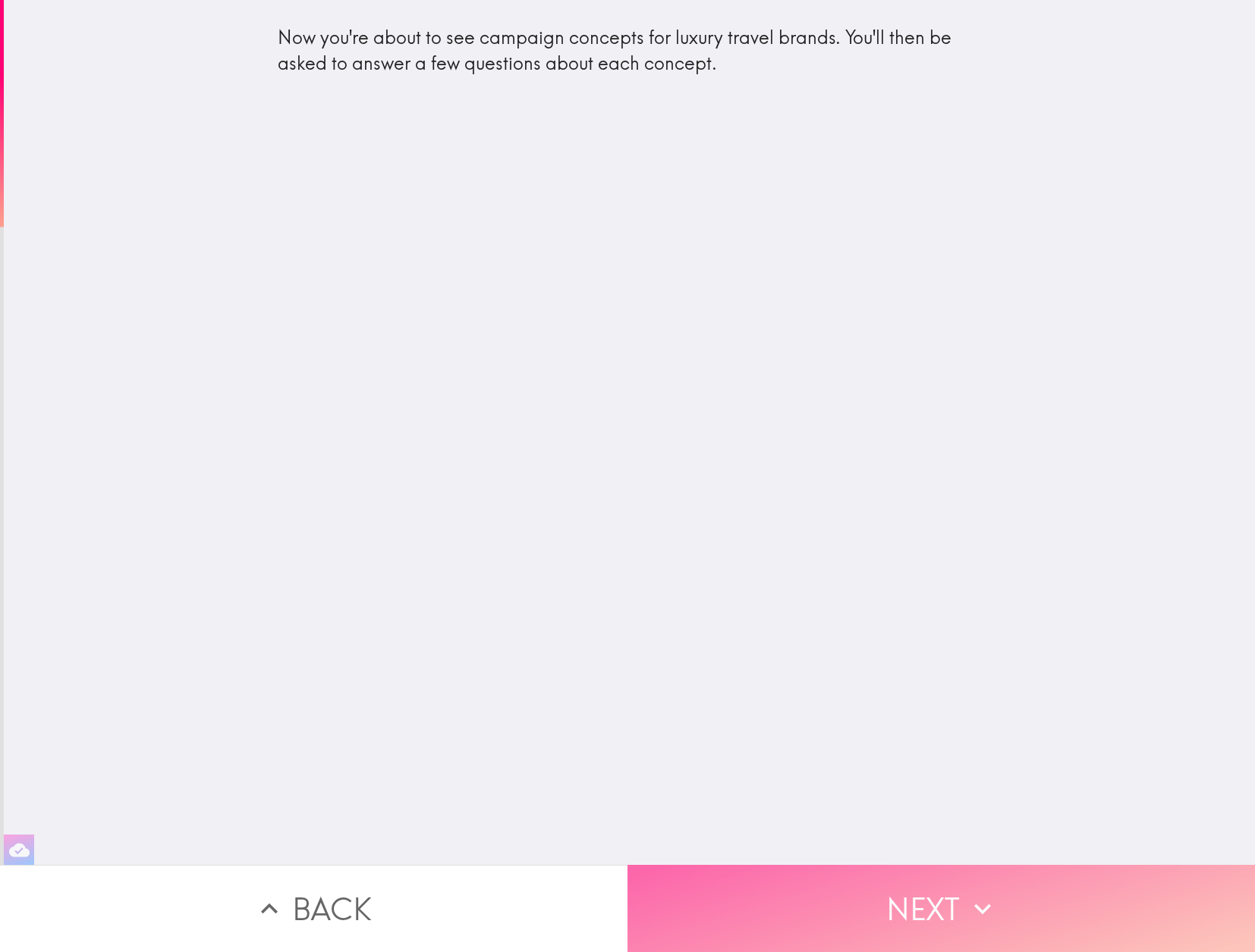
click at [888, 923] on button "Next" at bounding box center [941, 908] width 627 height 87
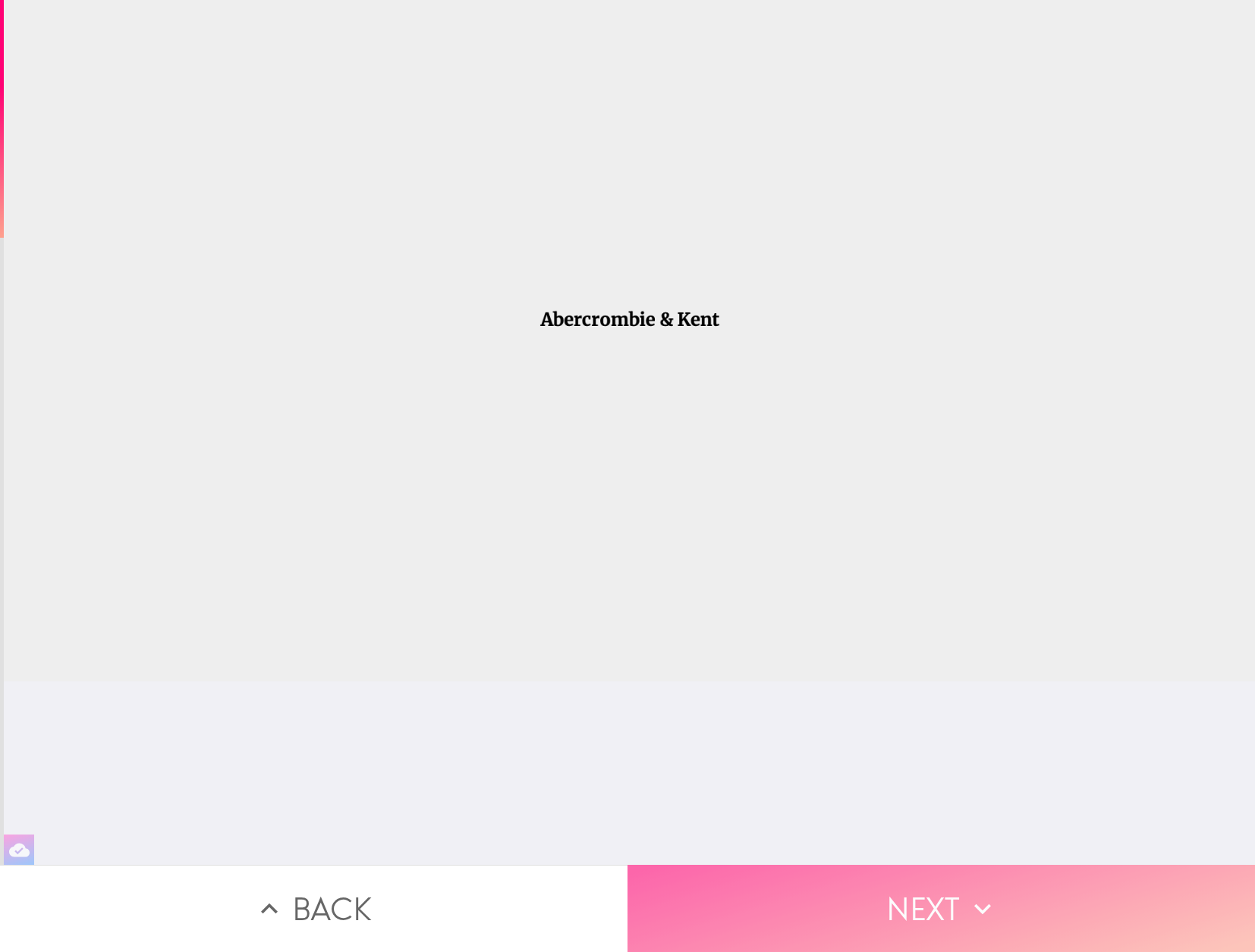
click at [907, 901] on button "Next" at bounding box center [941, 908] width 627 height 87
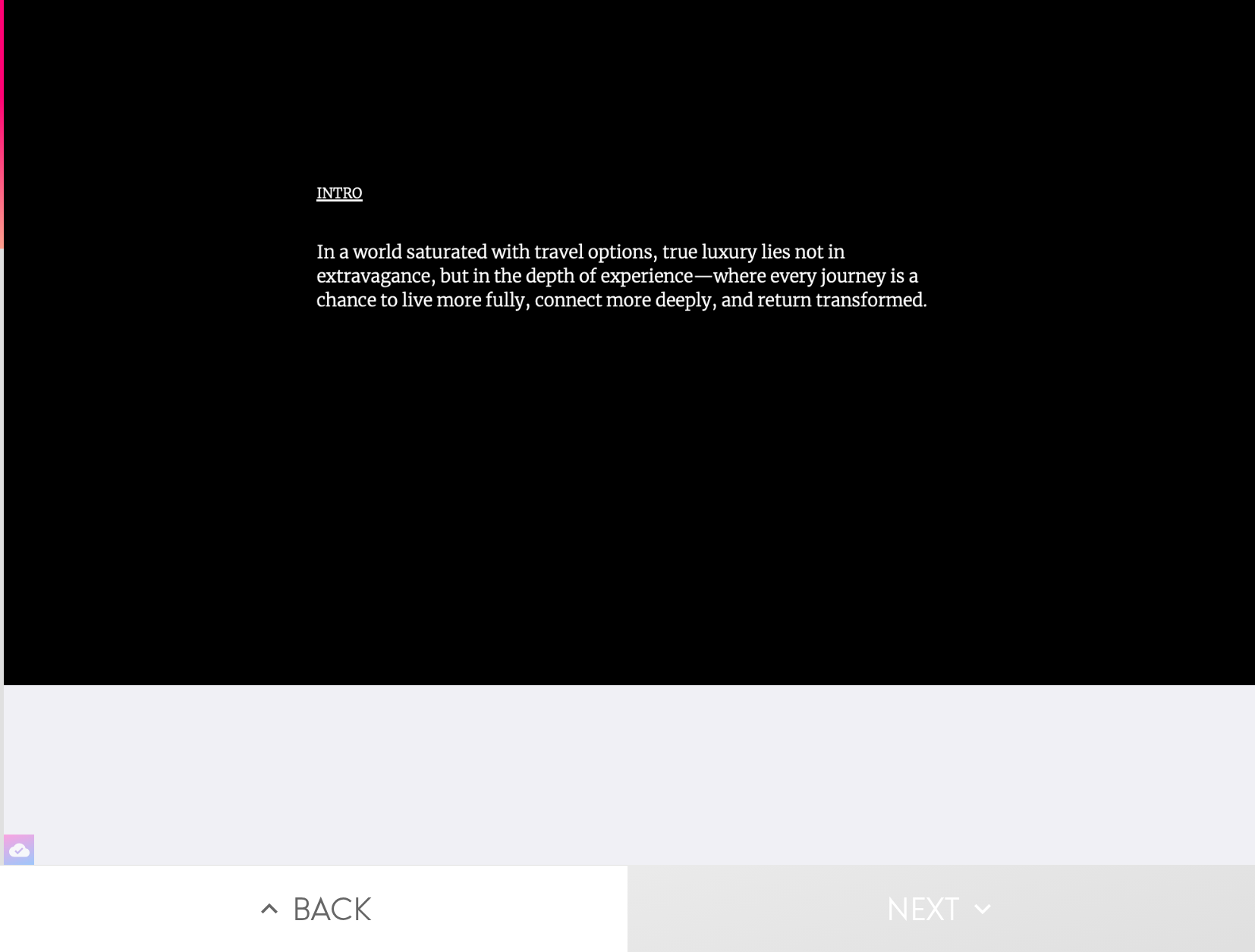
click at [871, 921] on button "Next" at bounding box center [941, 908] width 627 height 87
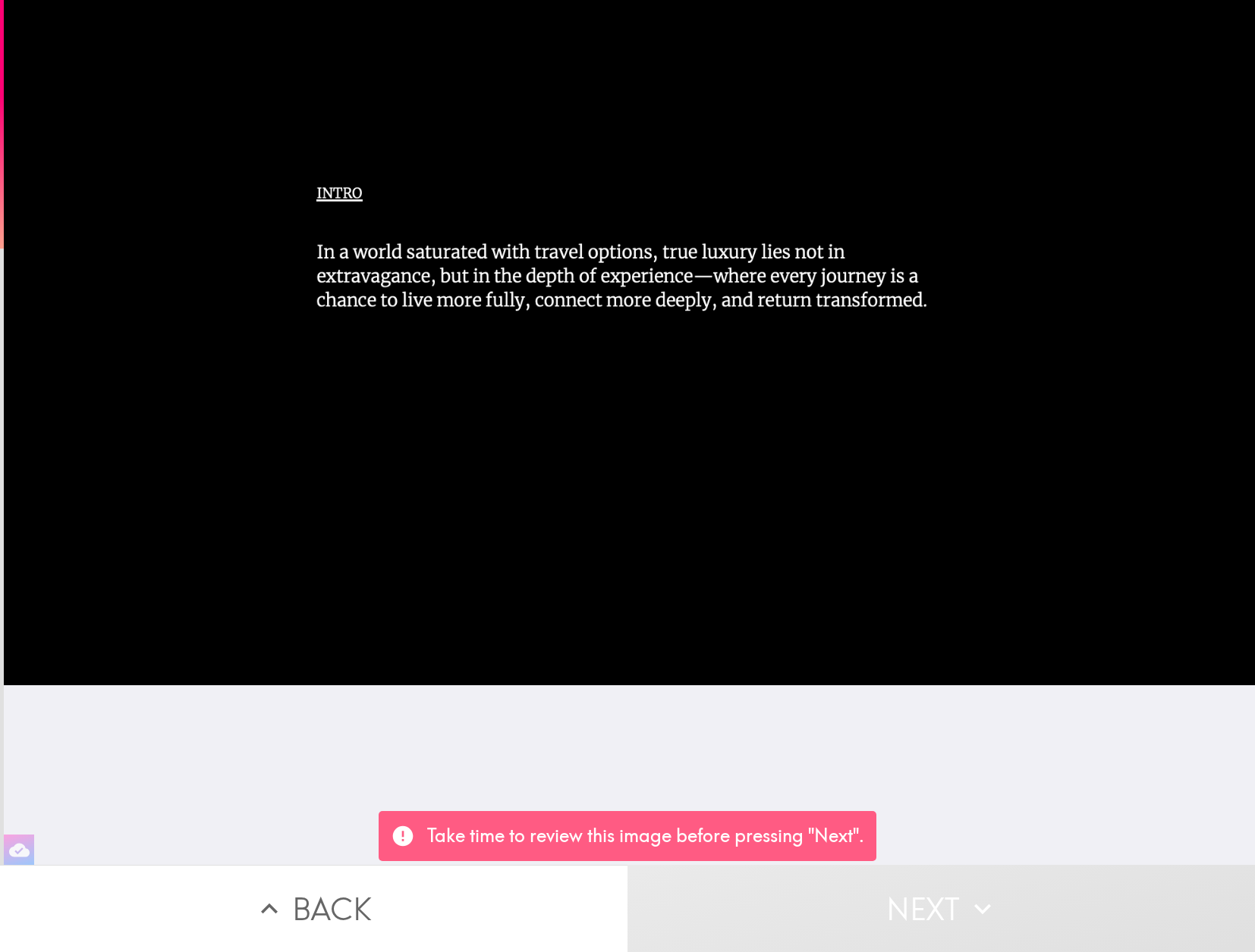
click at [528, 250] on div at bounding box center [629, 343] width 1251 height 685
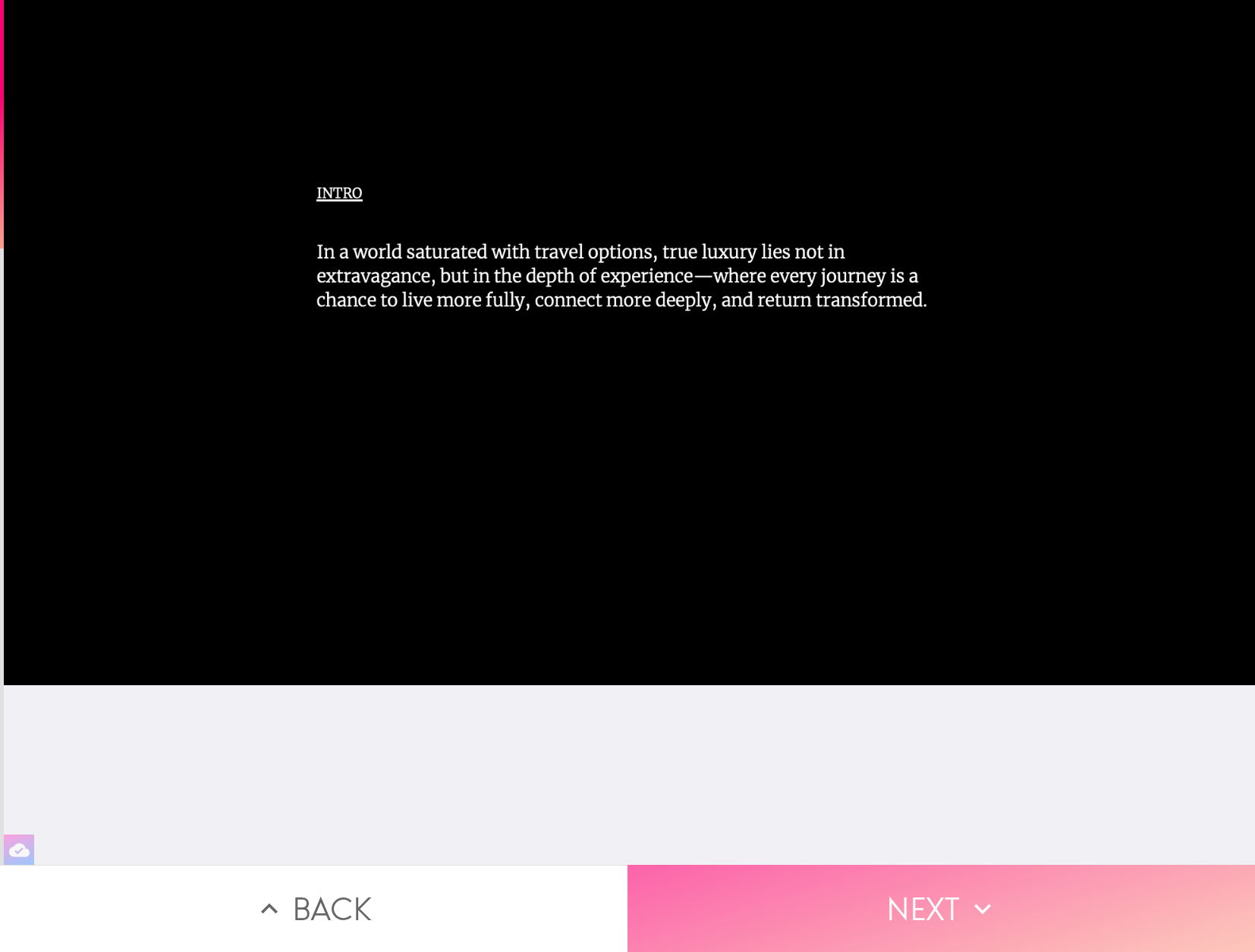
click at [938, 902] on button "Next" at bounding box center [941, 908] width 627 height 87
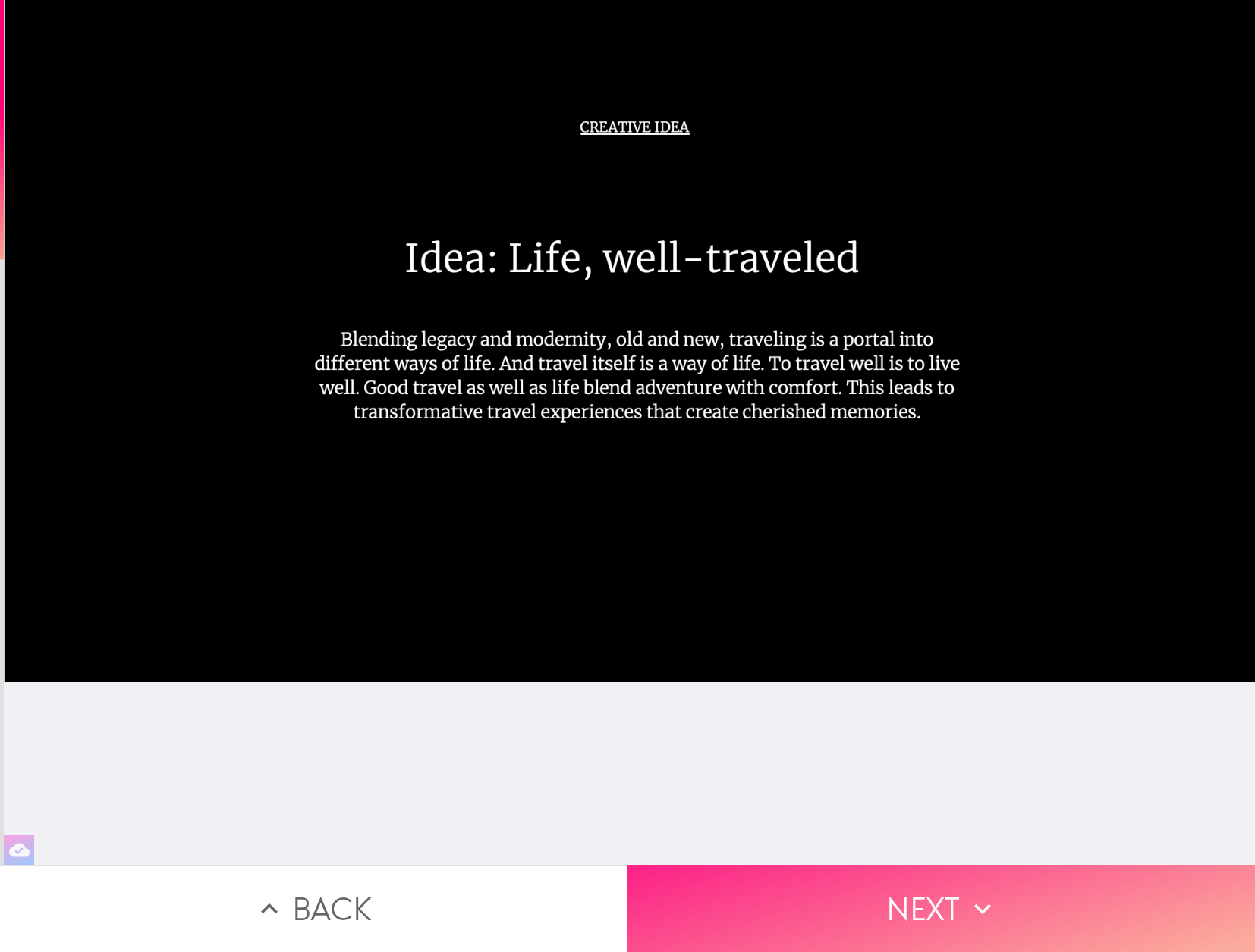
click at [918, 915] on button "Next" at bounding box center [941, 908] width 627 height 87
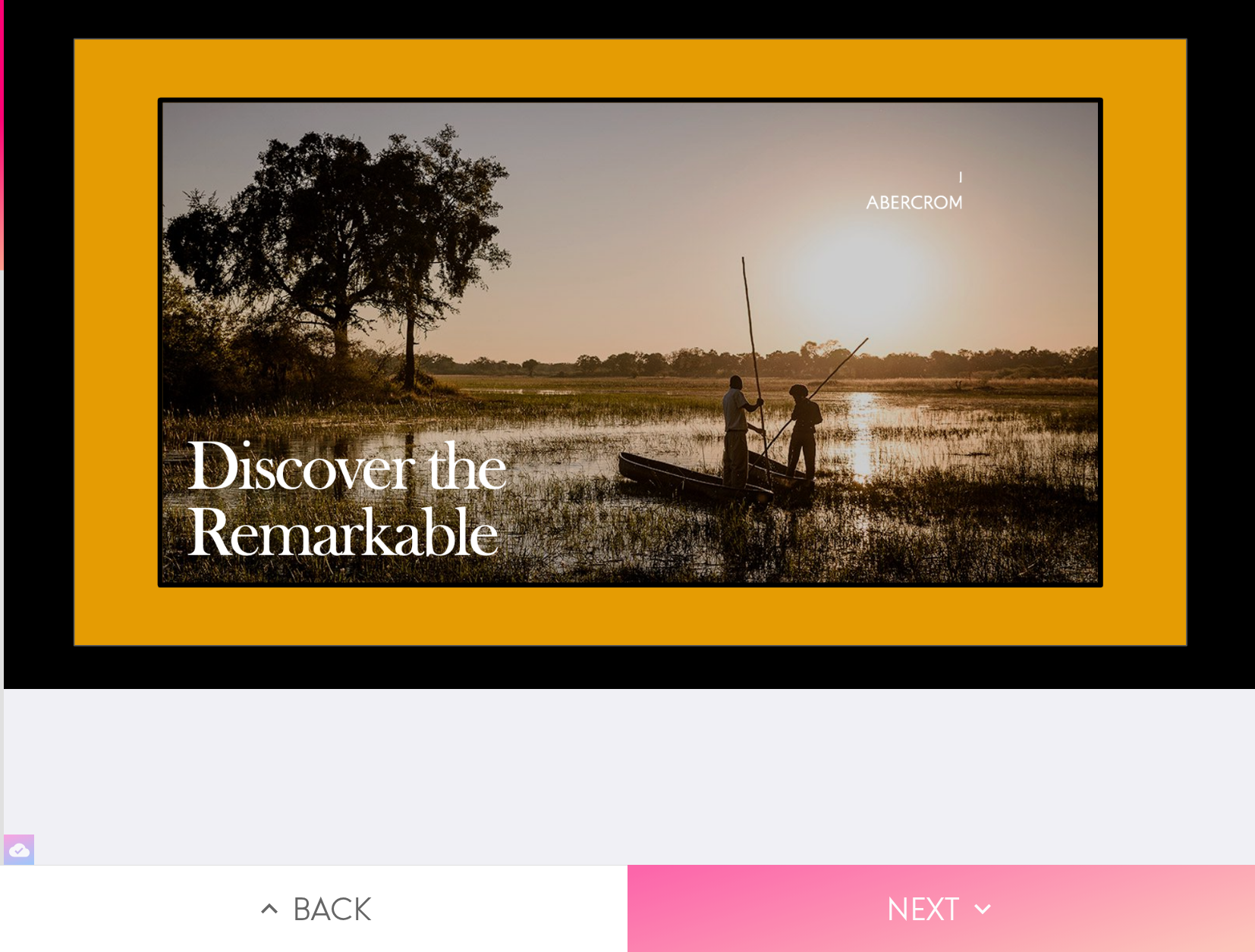
click at [918, 900] on button "Next" at bounding box center [941, 908] width 627 height 87
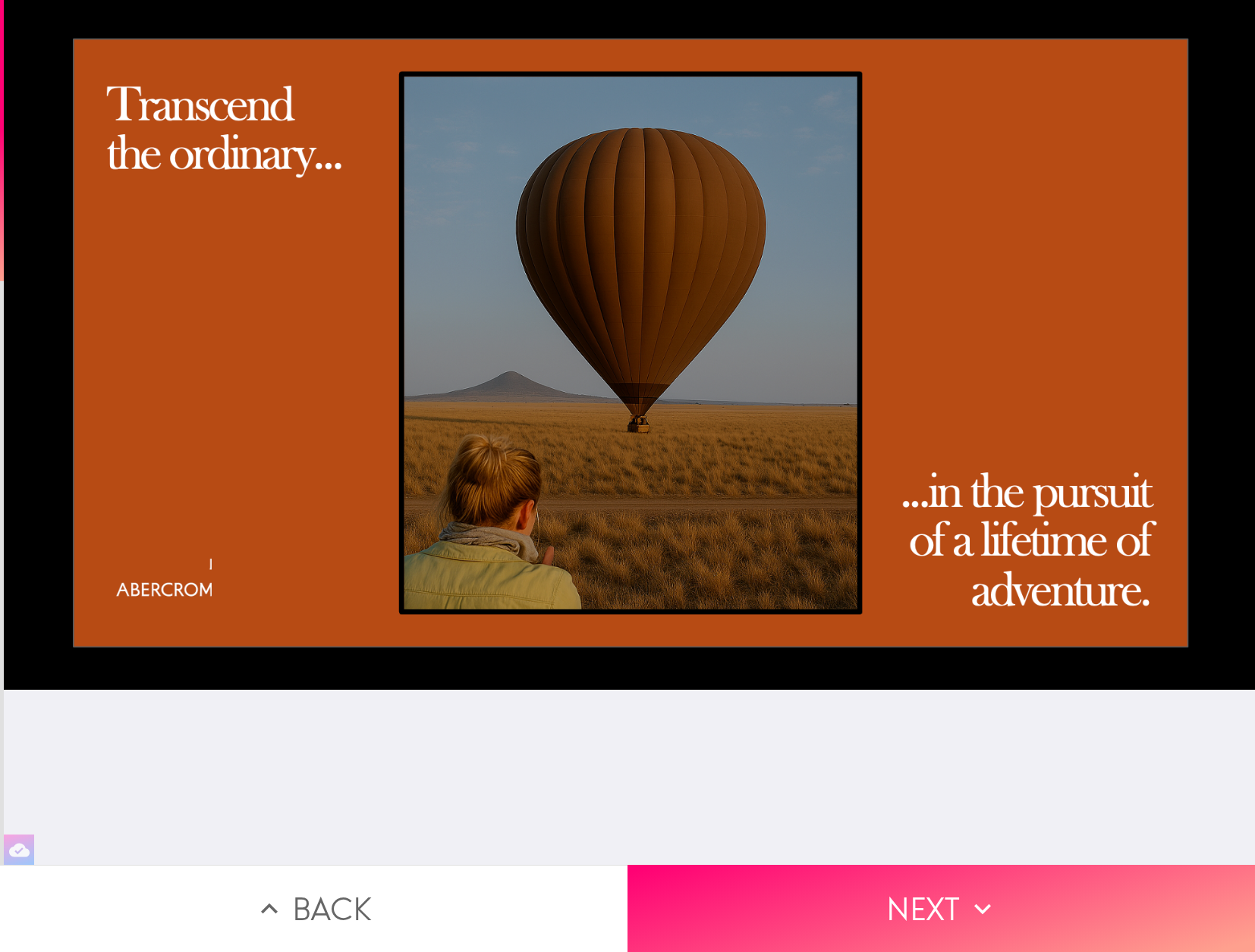
click at [798, 756] on div at bounding box center [629, 433] width 1251 height 865
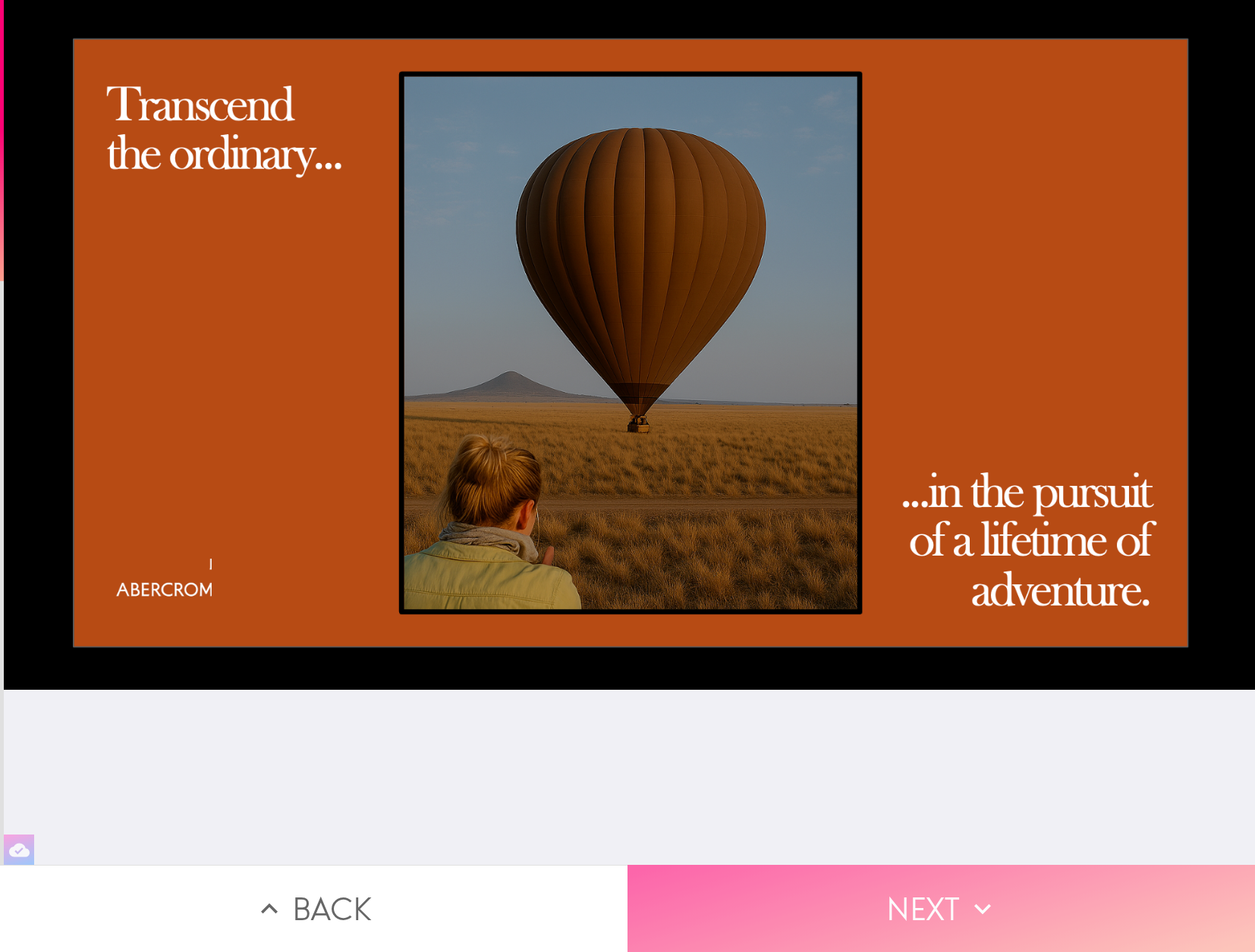
click at [927, 913] on button "Next" at bounding box center [941, 908] width 627 height 87
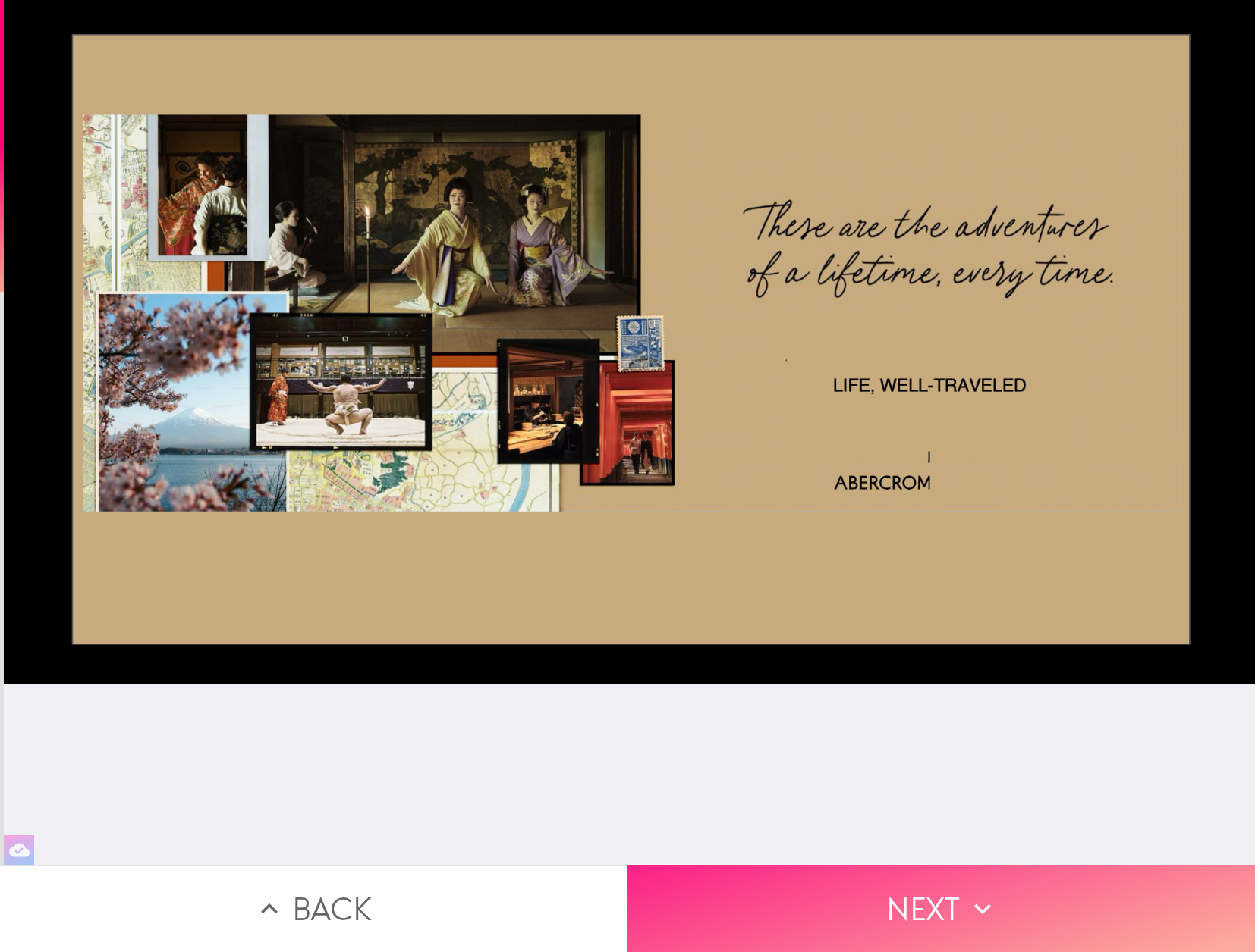
click at [908, 908] on button "Next" at bounding box center [941, 908] width 627 height 87
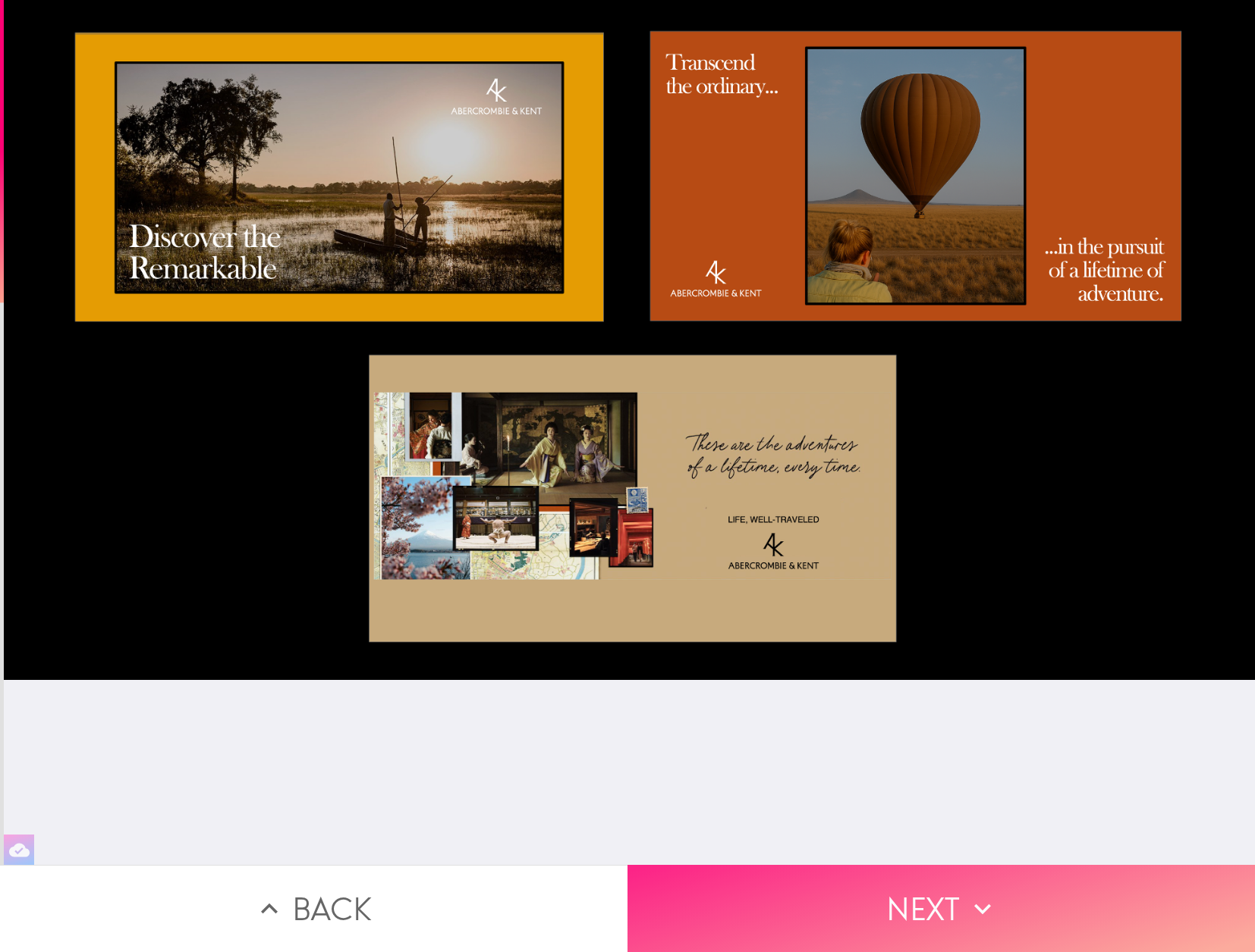
click at [936, 915] on button "Next" at bounding box center [941, 908] width 627 height 87
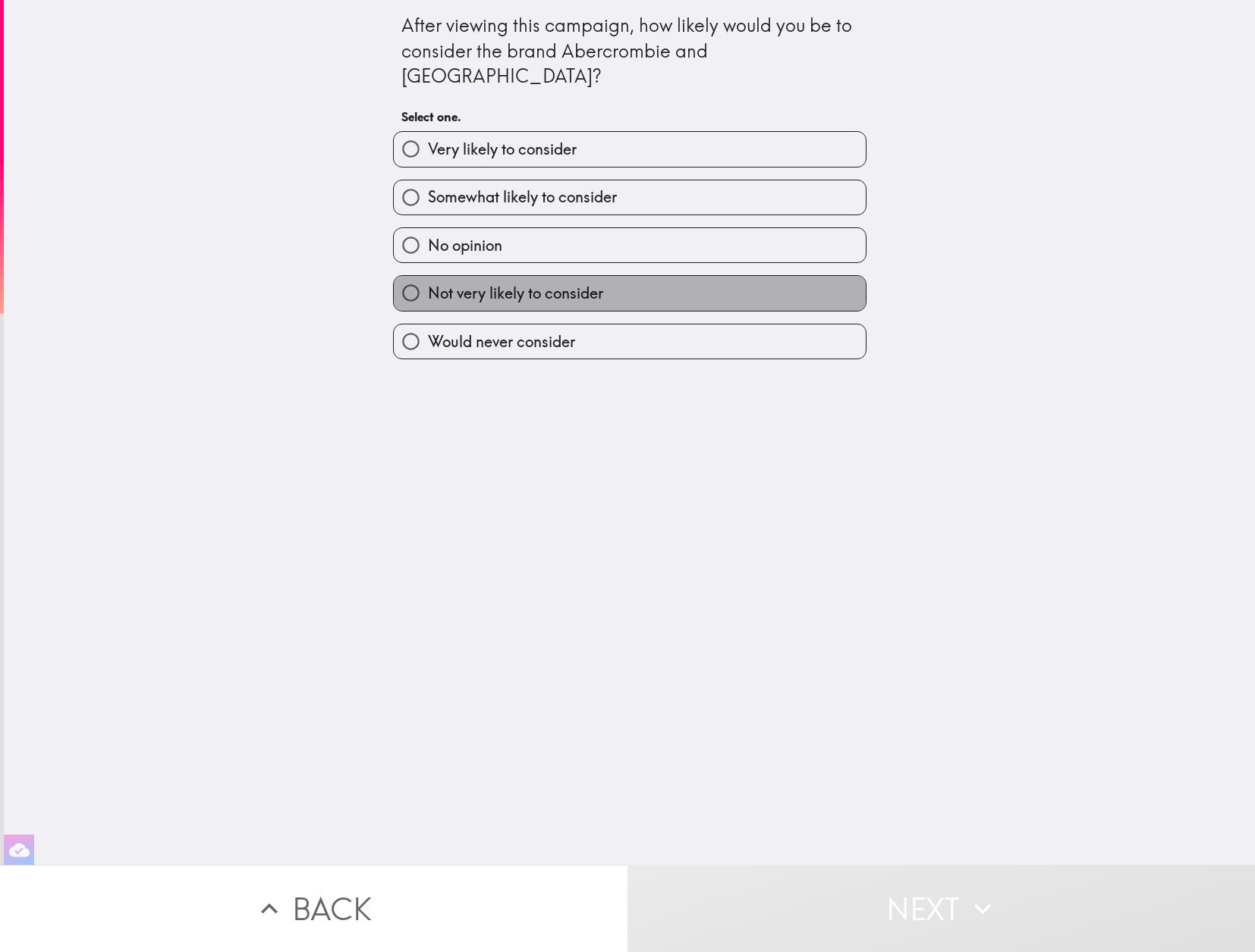
click at [528, 283] on span "Not very likely to consider" at bounding box center [515, 294] width 175 height 21
click at [428, 276] on input "Not very likely to consider" at bounding box center [410, 293] width 34 height 34
radio input "true"
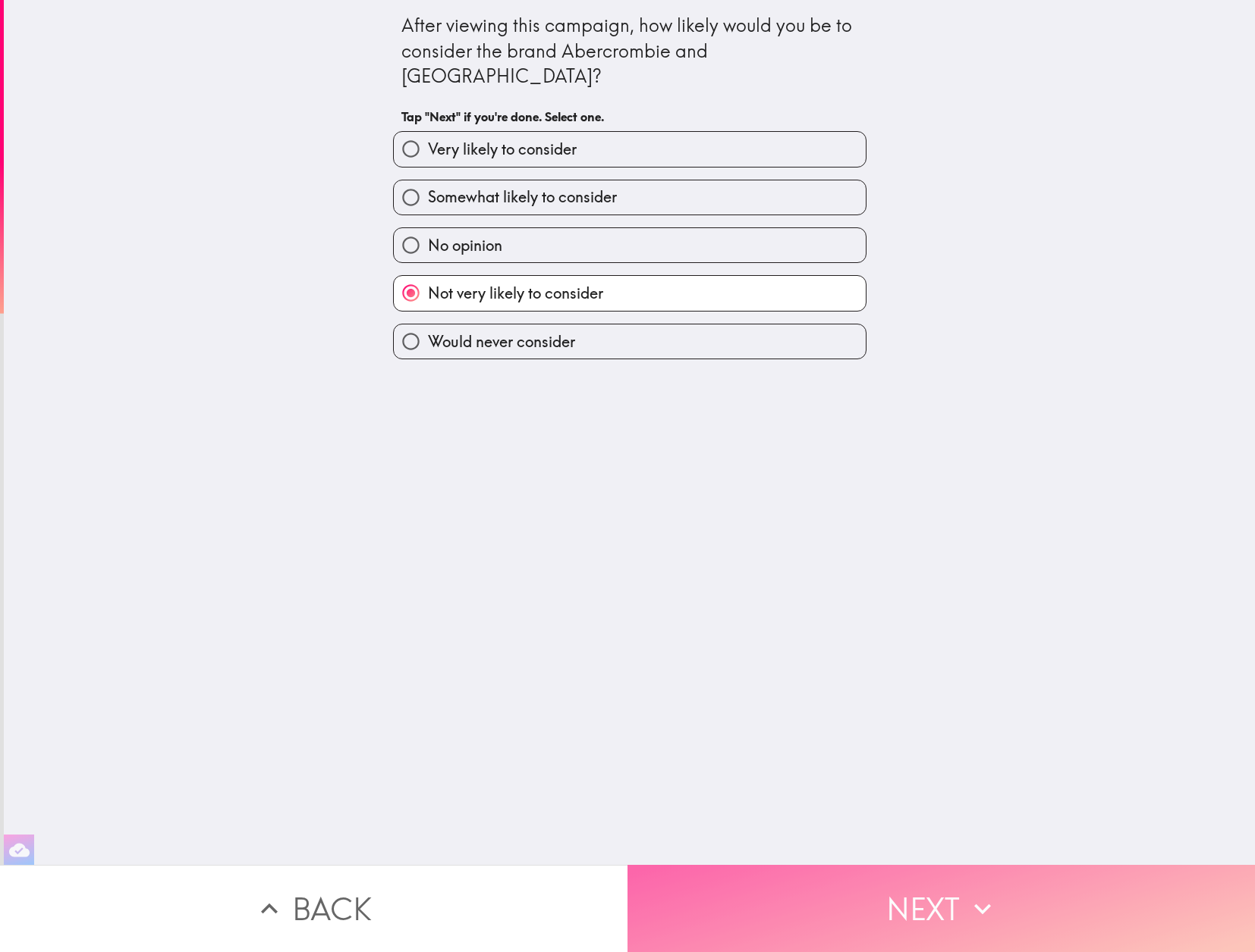
click at [853, 889] on button "Next" at bounding box center [941, 908] width 627 height 87
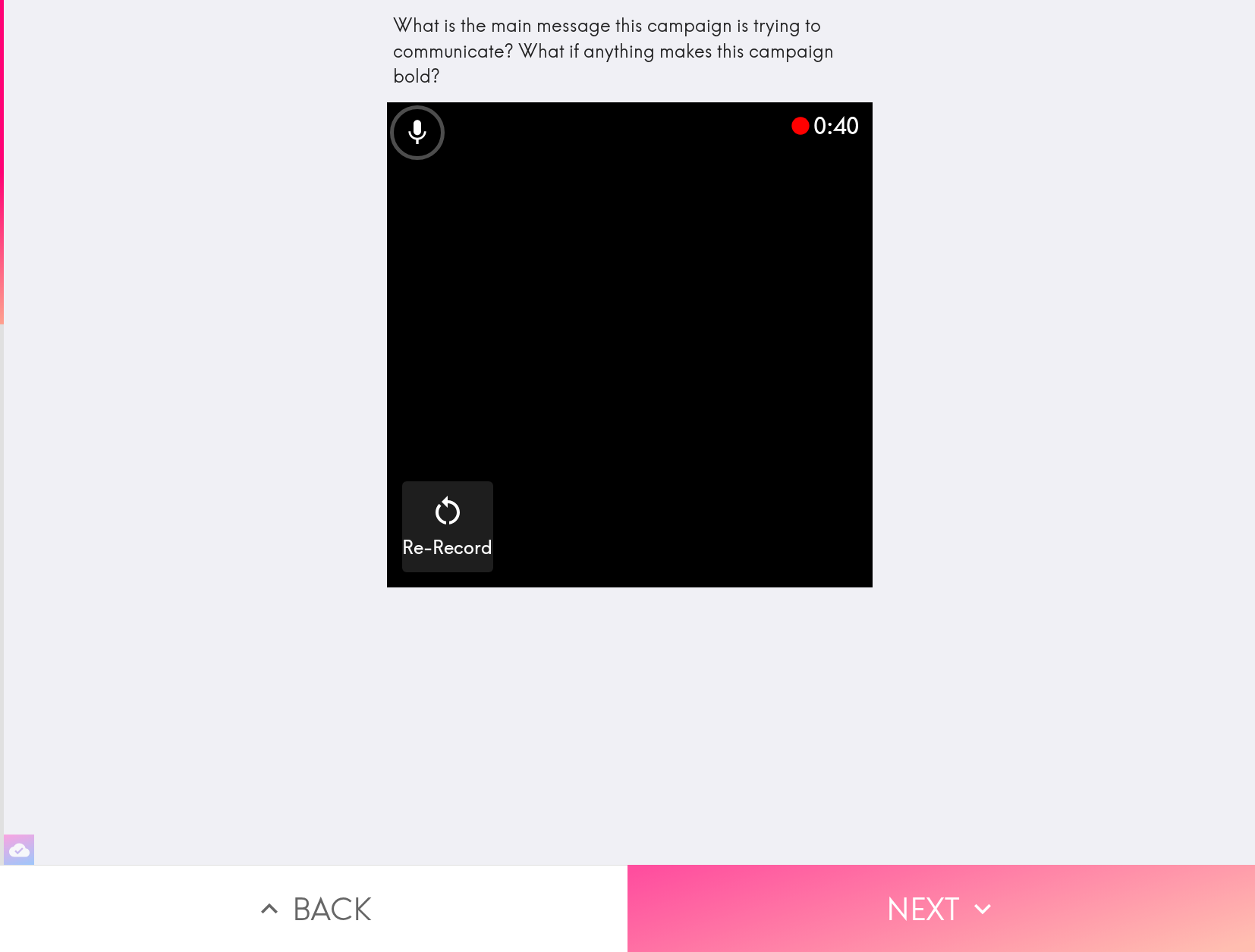
click at [892, 894] on button "Next" at bounding box center [941, 908] width 627 height 87
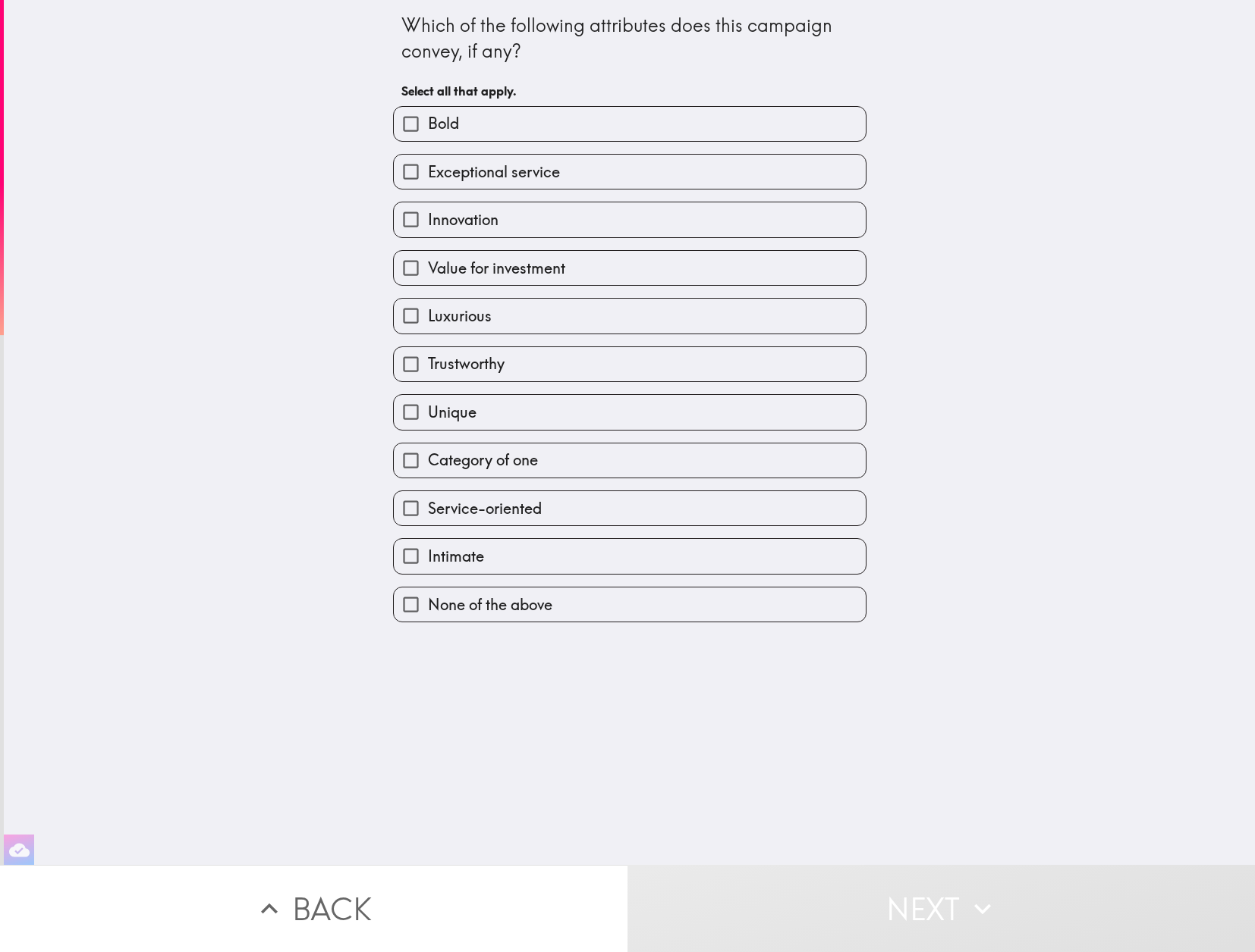
click at [409, 607] on input "None of the above" at bounding box center [410, 604] width 34 height 34
checkbox input "true"
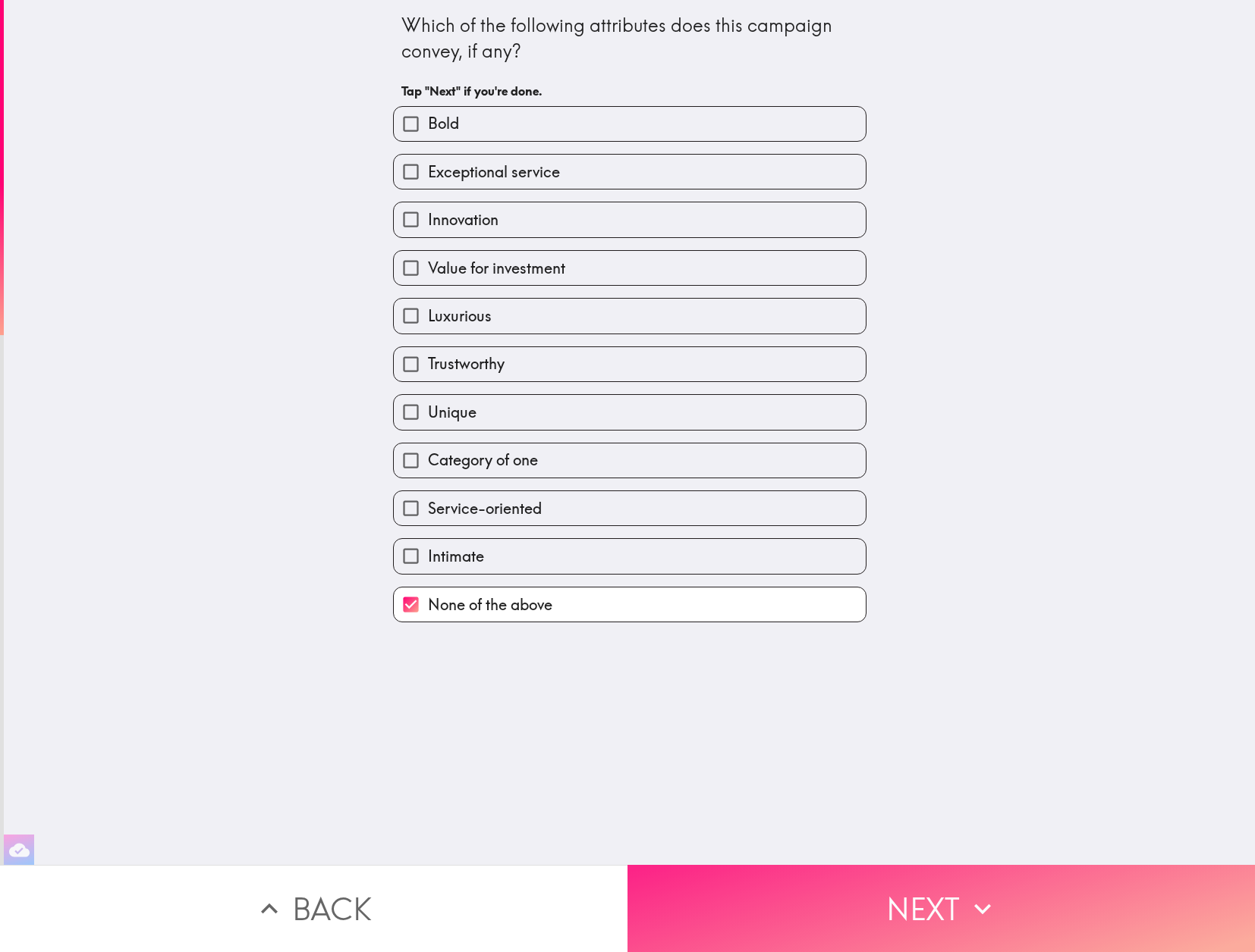
click at [875, 909] on button "Next" at bounding box center [941, 908] width 627 height 87
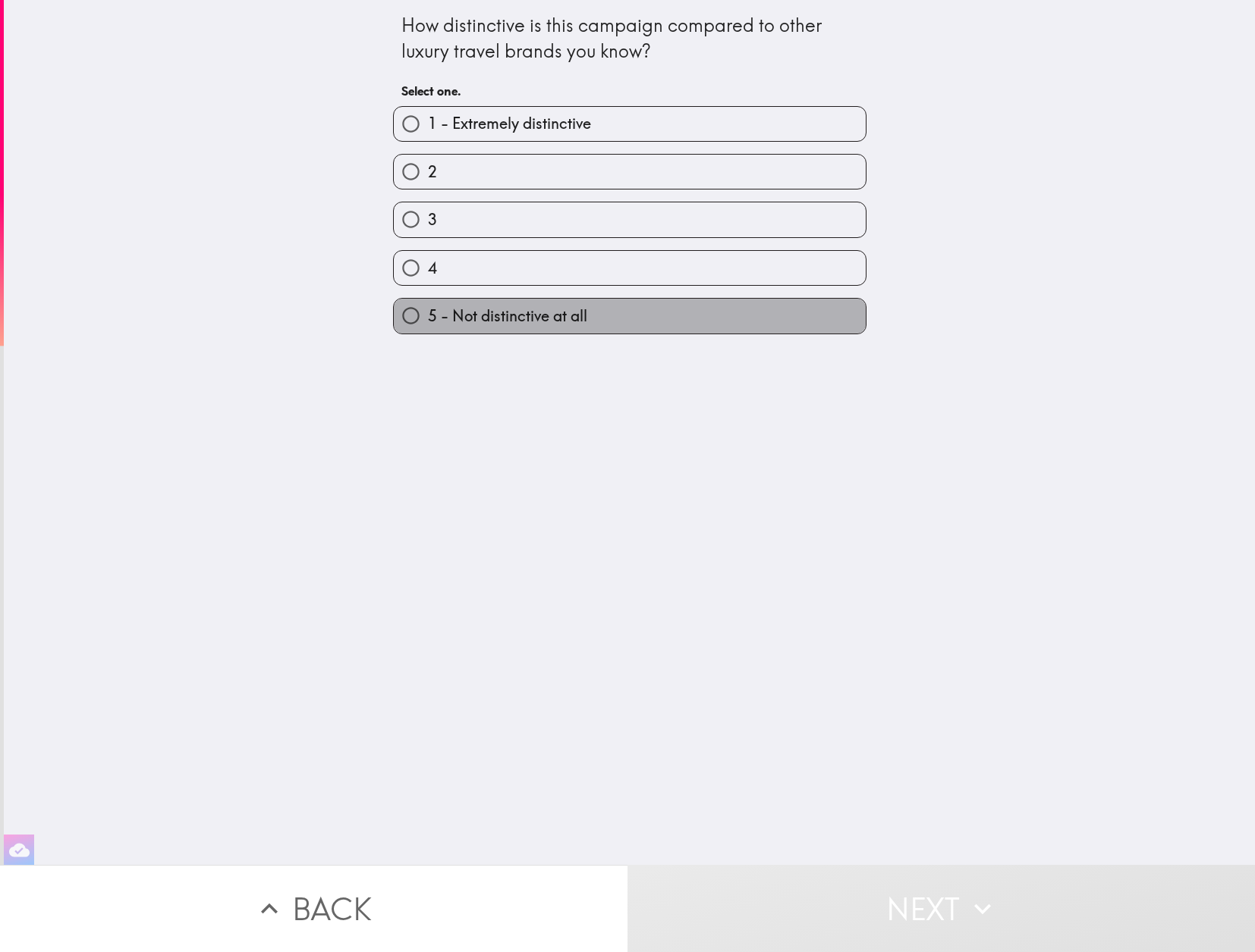
click at [491, 323] on span "5 - Not distinctive at all" at bounding box center [507, 316] width 159 height 21
click at [428, 323] on input "5 - Not distinctive at all" at bounding box center [410, 315] width 34 height 34
radio input "true"
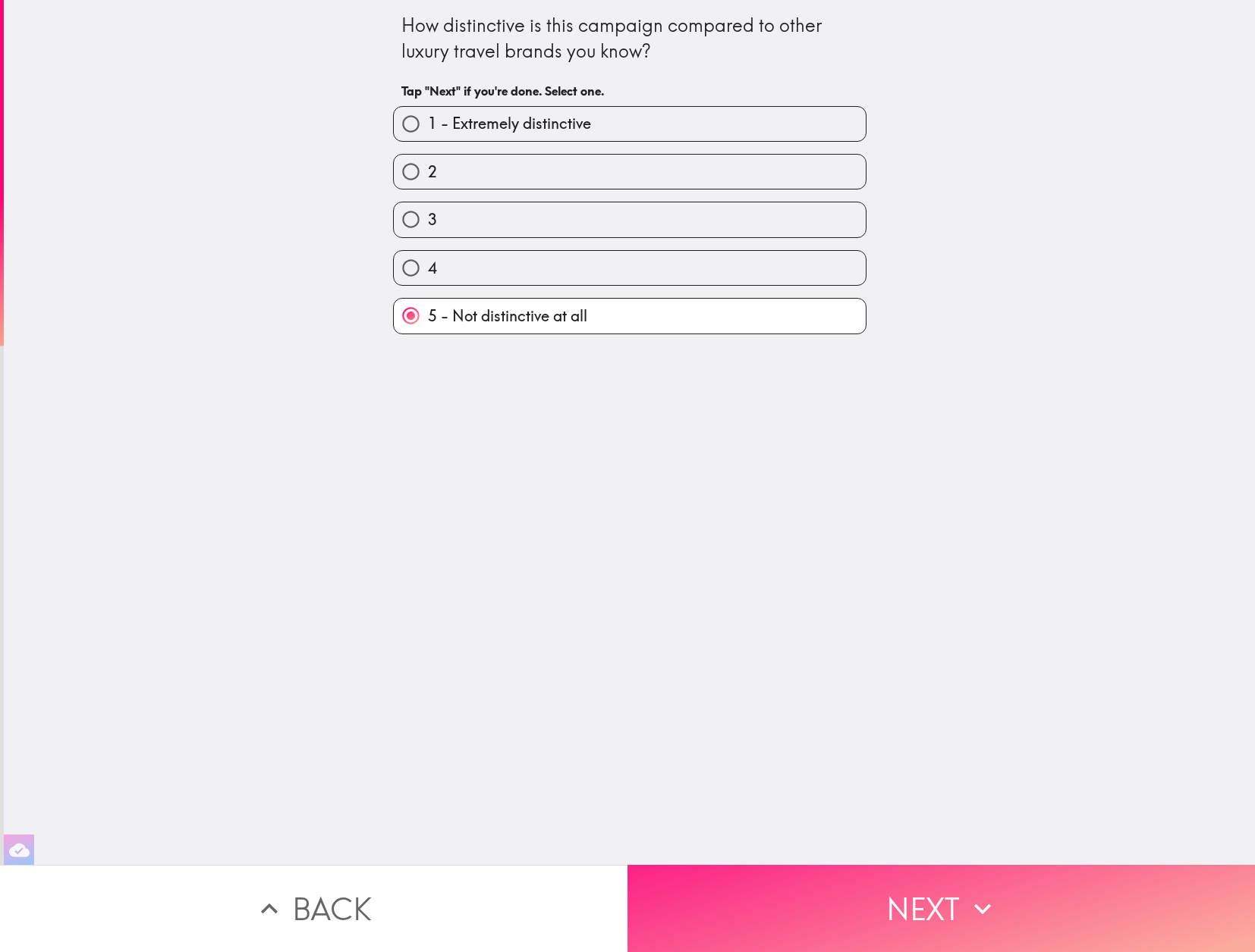
click at [844, 923] on button "Next" at bounding box center [941, 908] width 627 height 87
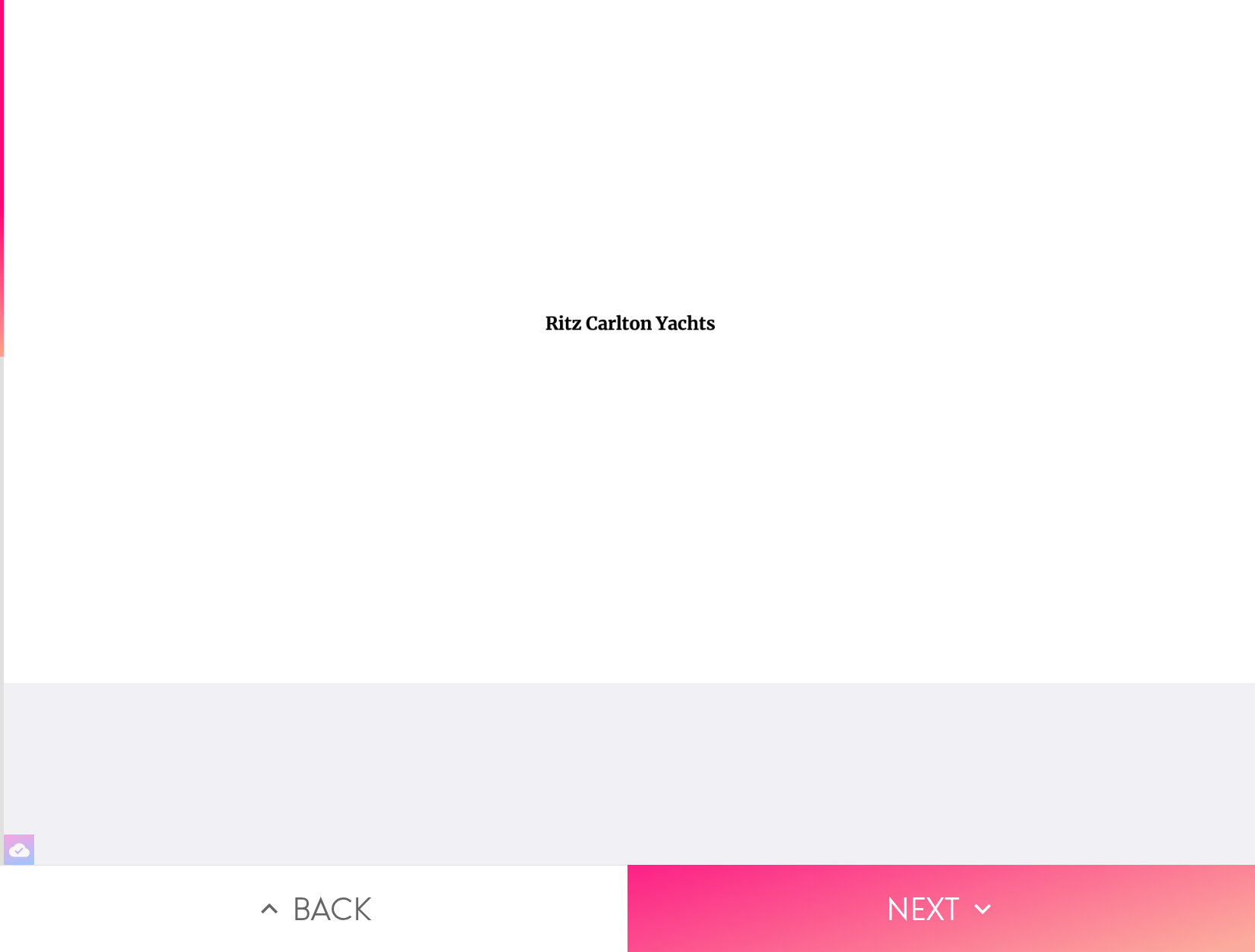
click at [928, 905] on button "Next" at bounding box center [941, 908] width 627 height 87
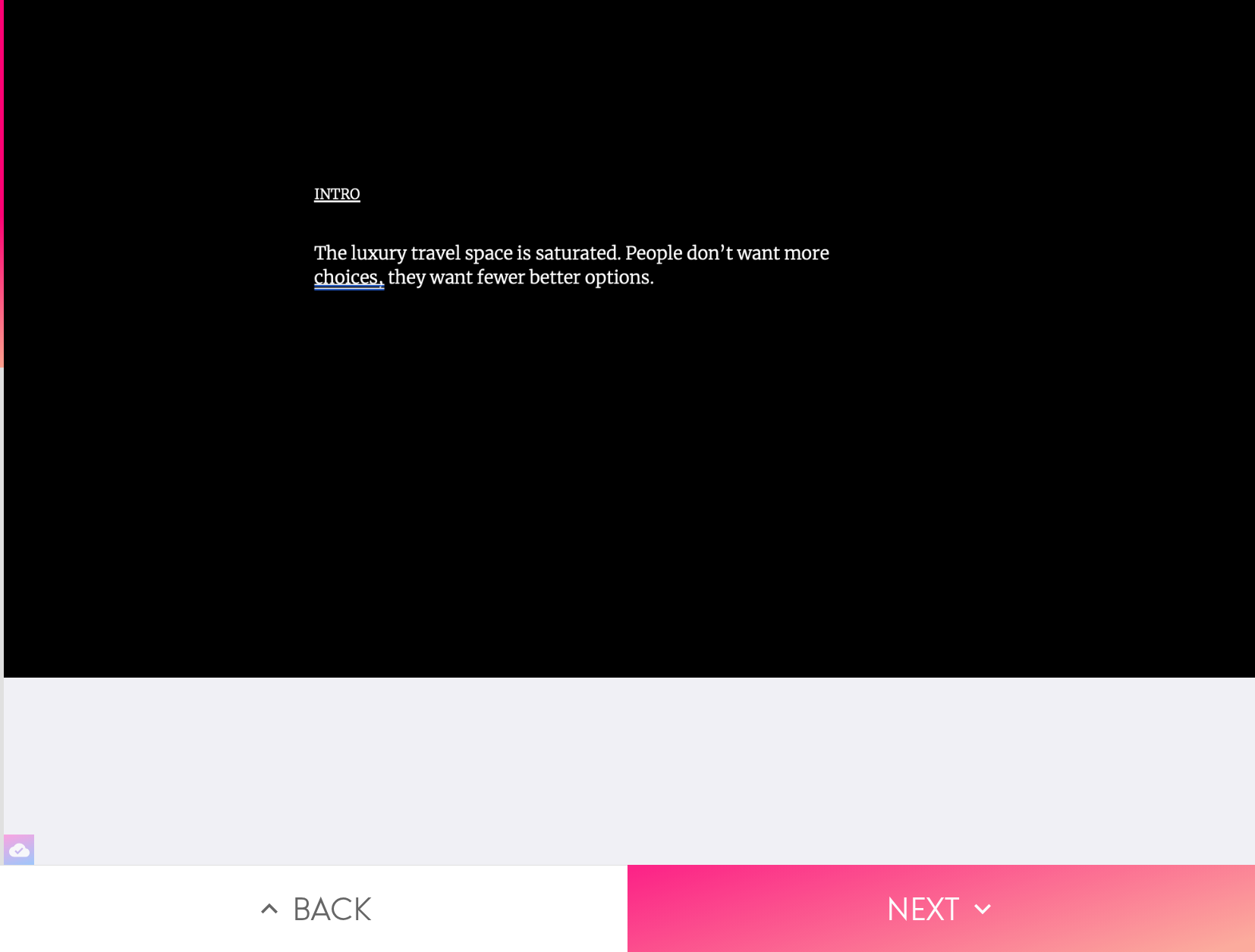
click at [917, 913] on button "Next" at bounding box center [941, 908] width 627 height 87
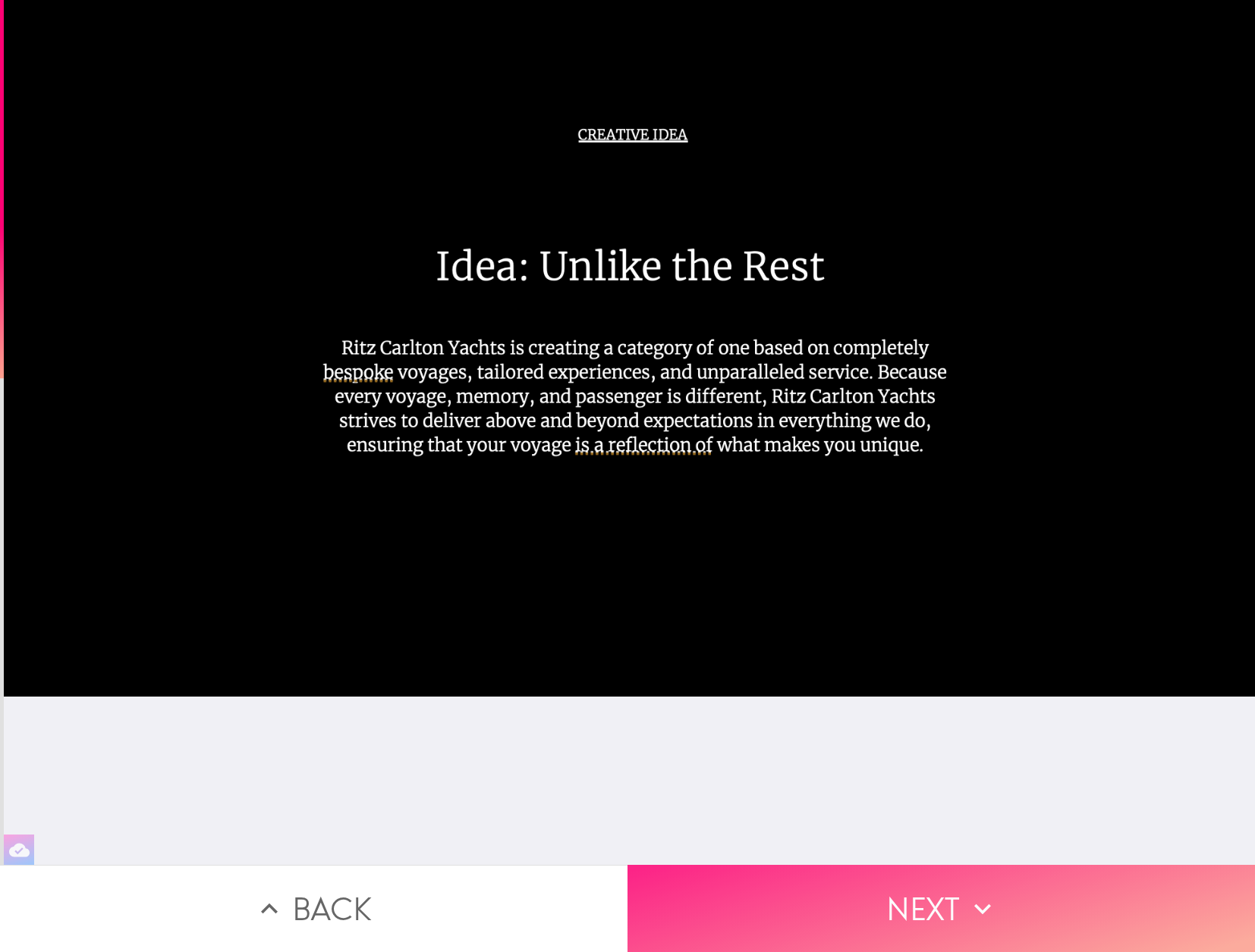
click at [916, 913] on button "Next" at bounding box center [941, 908] width 627 height 87
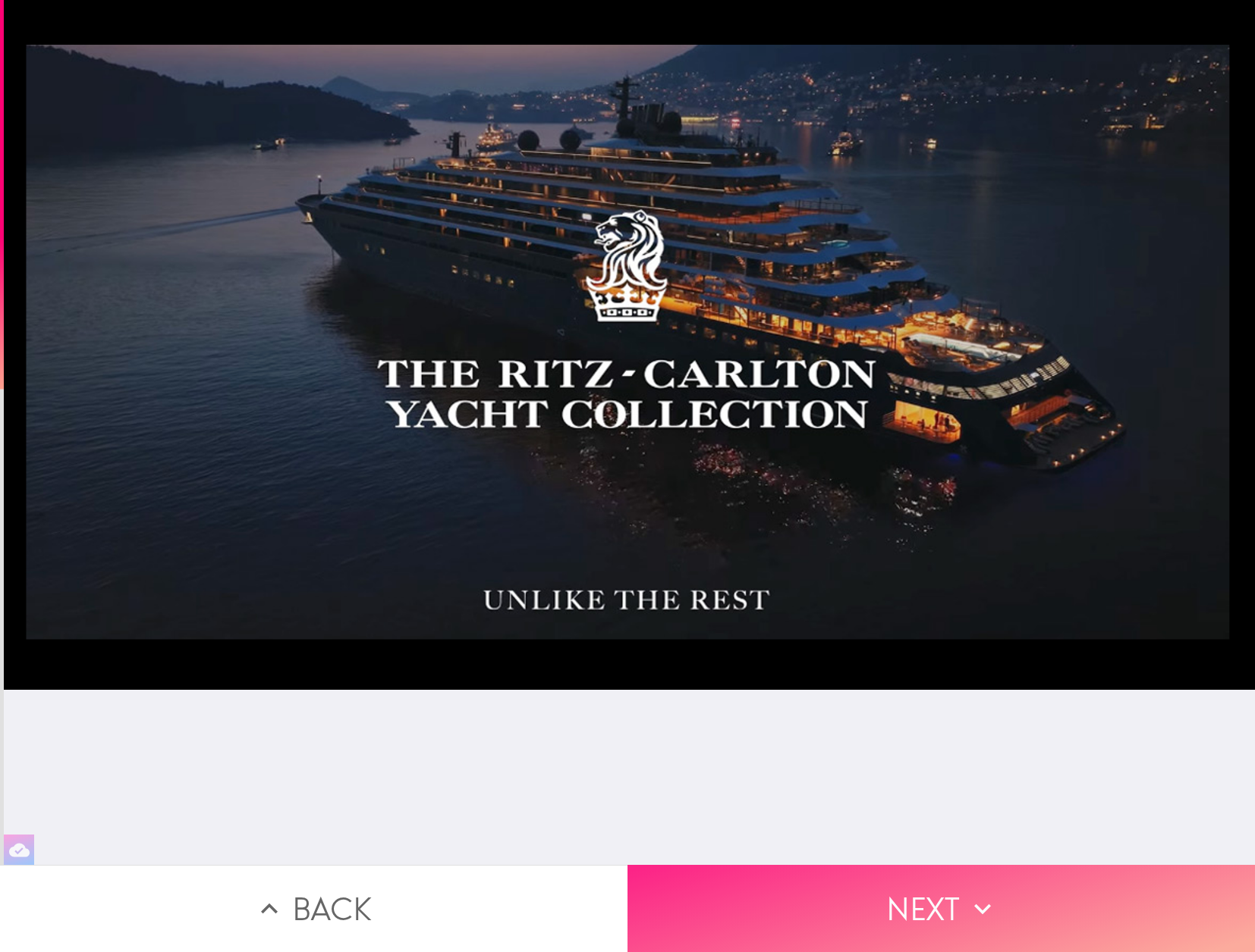
click at [907, 913] on button "Next" at bounding box center [941, 908] width 627 height 87
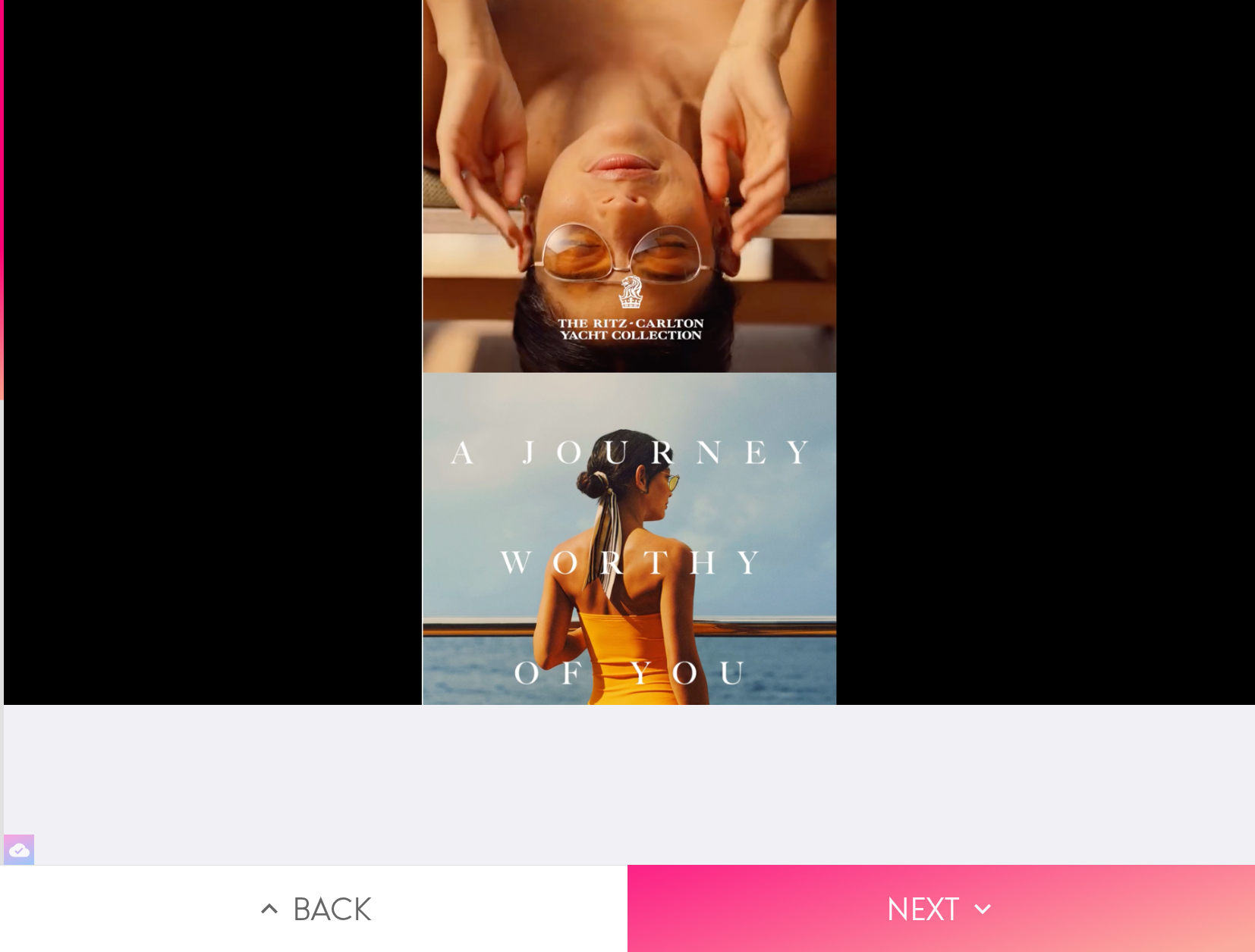
click at [918, 910] on button "Next" at bounding box center [941, 908] width 627 height 87
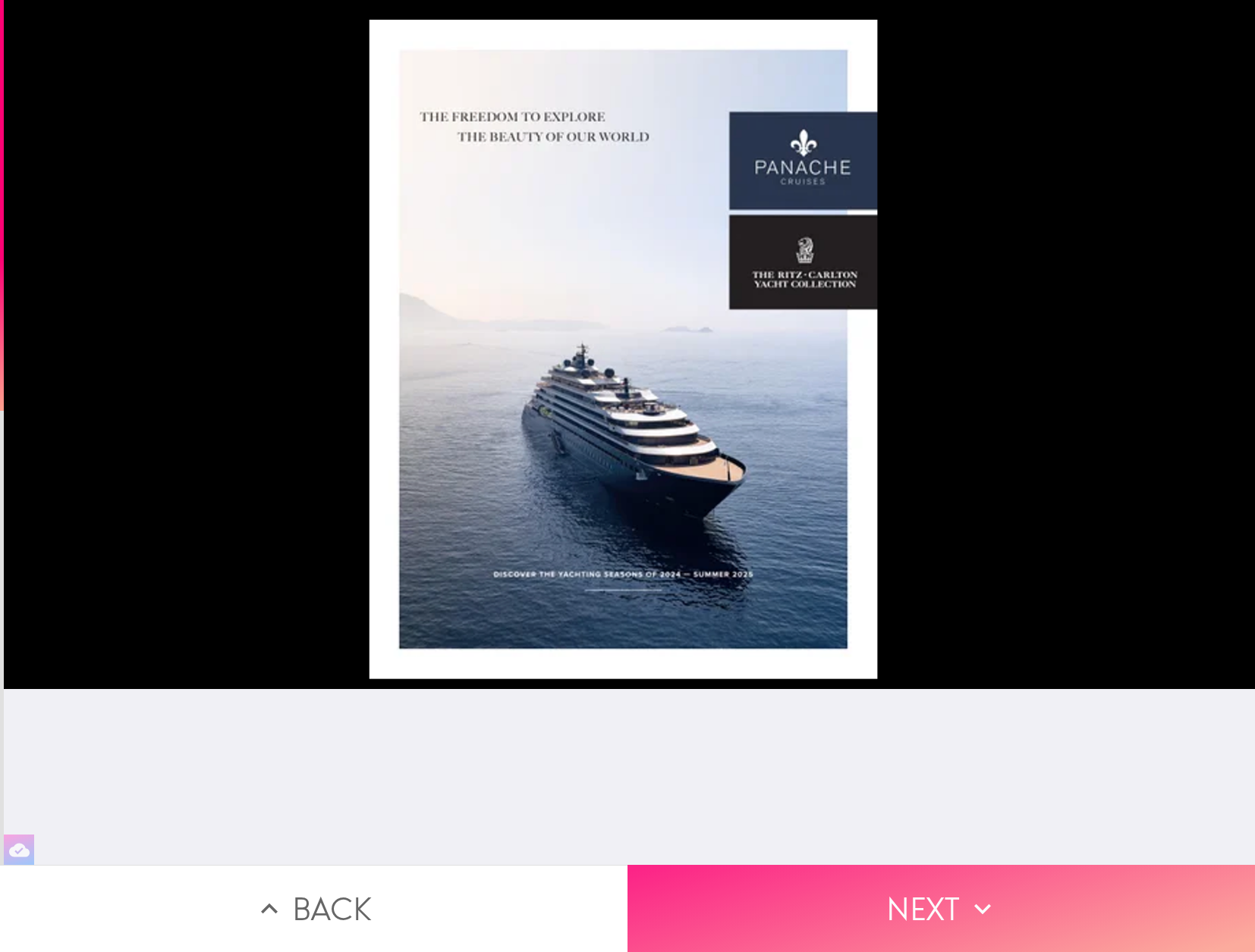
click at [919, 906] on button "Next" at bounding box center [941, 908] width 627 height 87
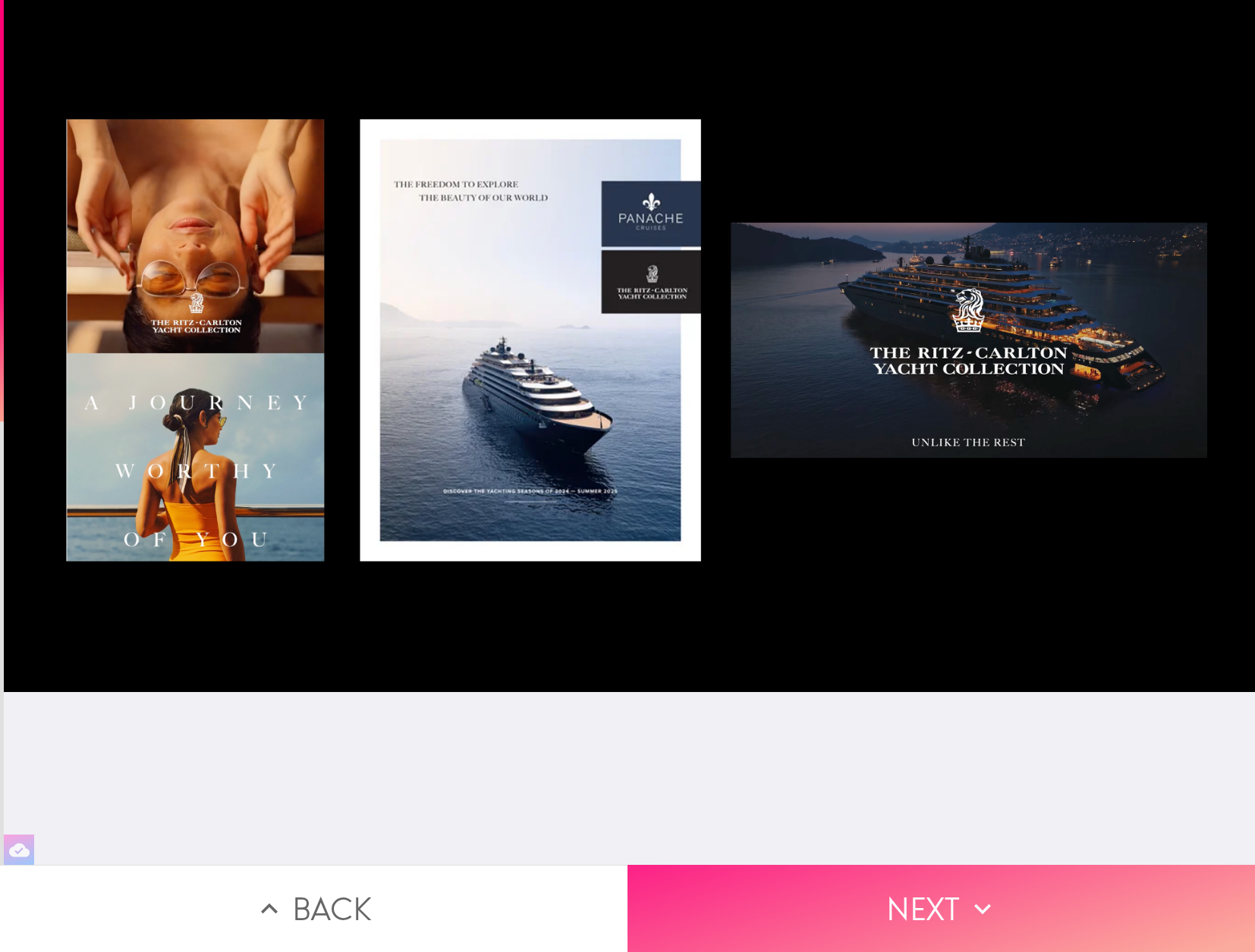
click at [932, 894] on button "Next" at bounding box center [941, 908] width 627 height 87
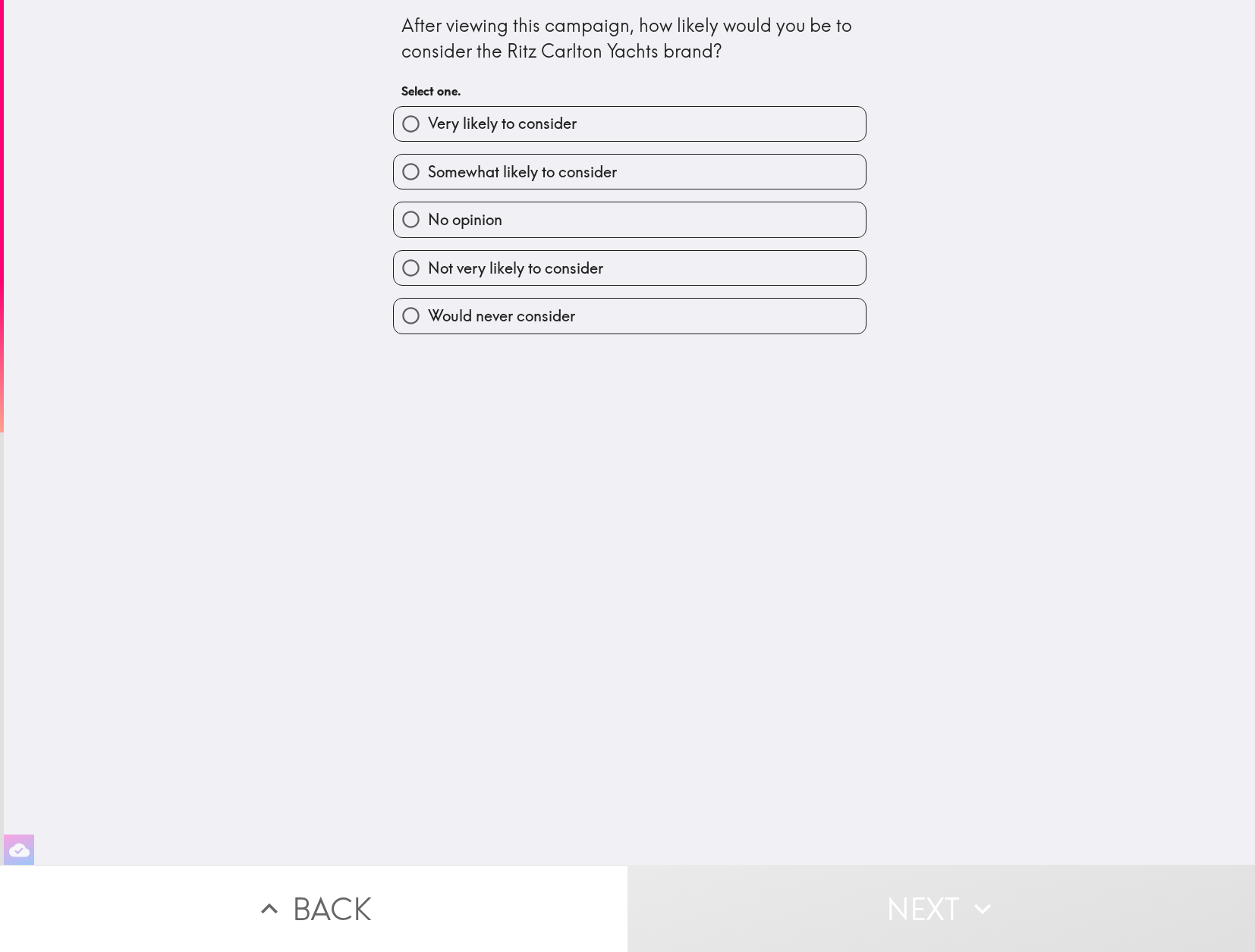
click at [447, 217] on span "No opinion" at bounding box center [465, 220] width 74 height 21
click at [428, 217] on input "No opinion" at bounding box center [410, 219] width 34 height 34
radio input "true"
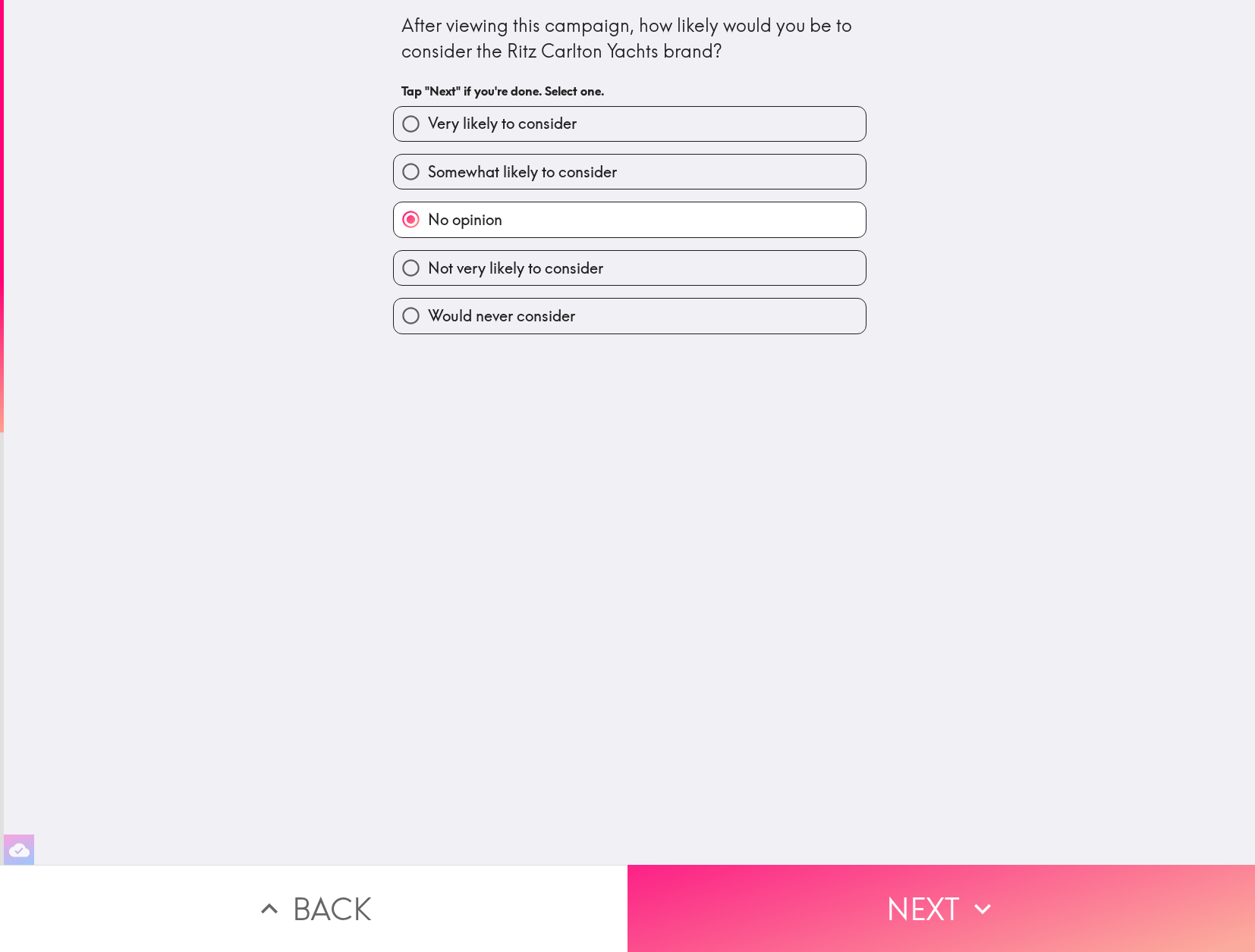
click at [880, 912] on button "Next" at bounding box center [941, 908] width 627 height 87
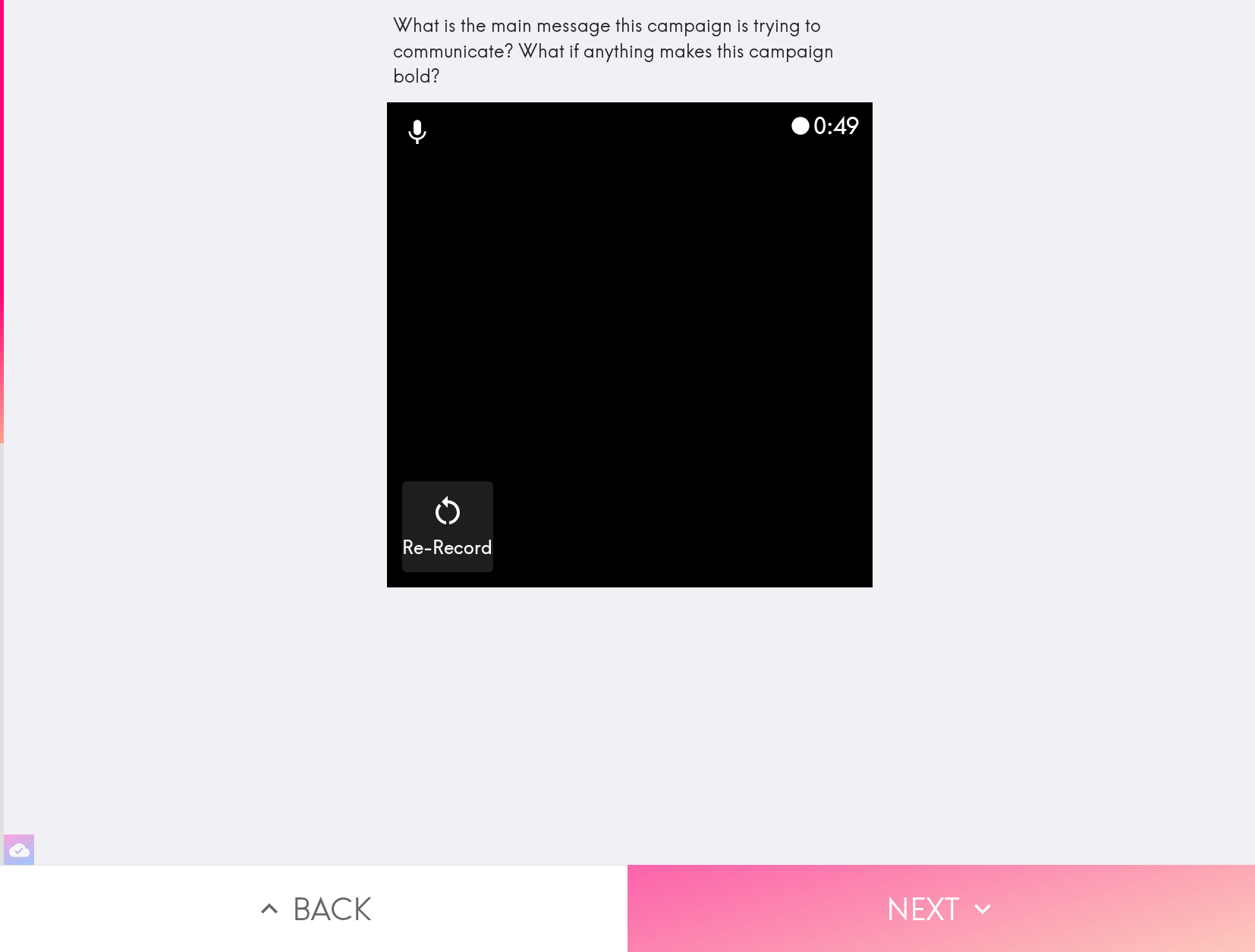
click at [923, 910] on button "Next" at bounding box center [941, 908] width 627 height 87
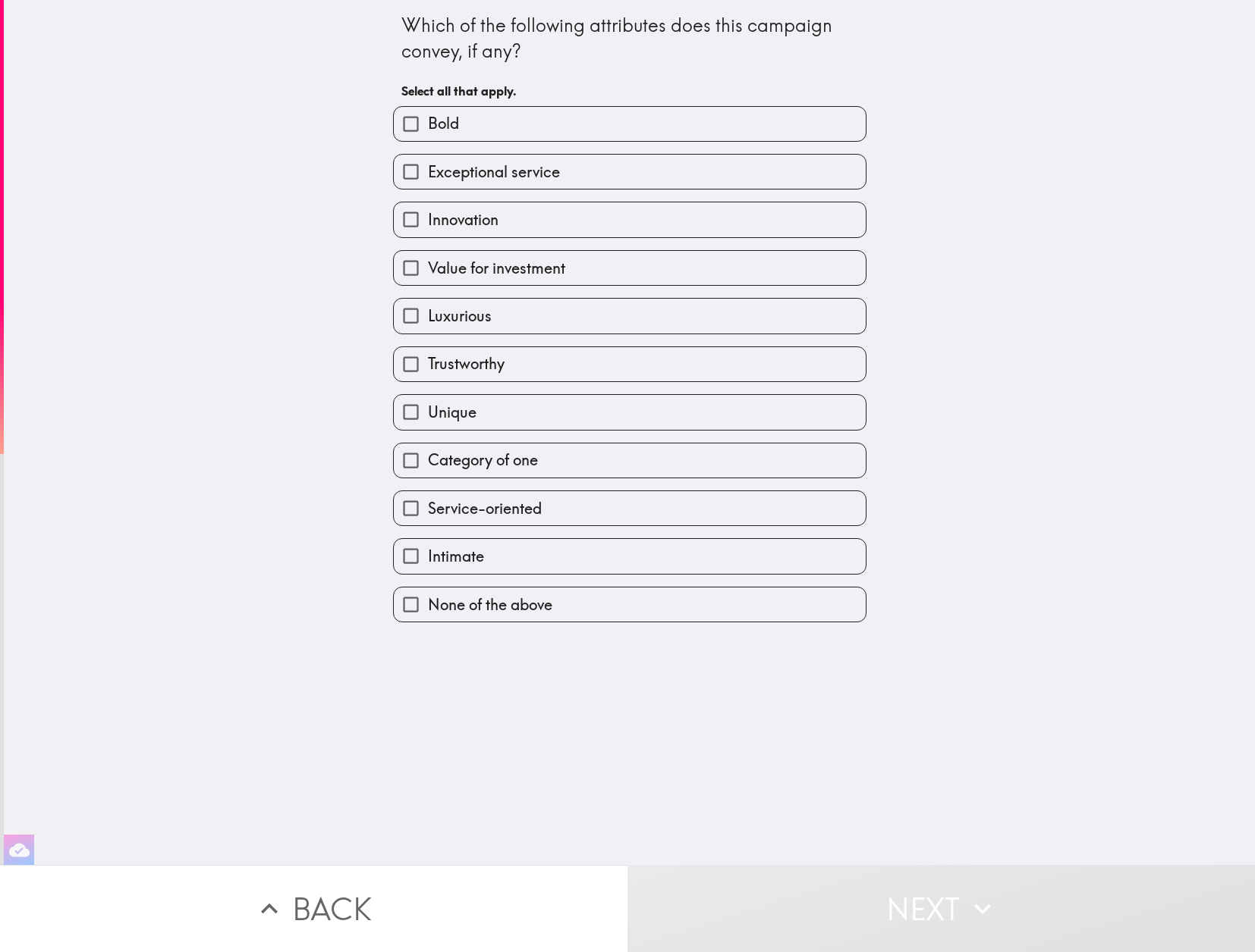
click at [481, 317] on span "Luxurious" at bounding box center [459, 316] width 63 height 21
click at [428, 317] on input "Luxurious" at bounding box center [410, 315] width 34 height 34
checkbox input "true"
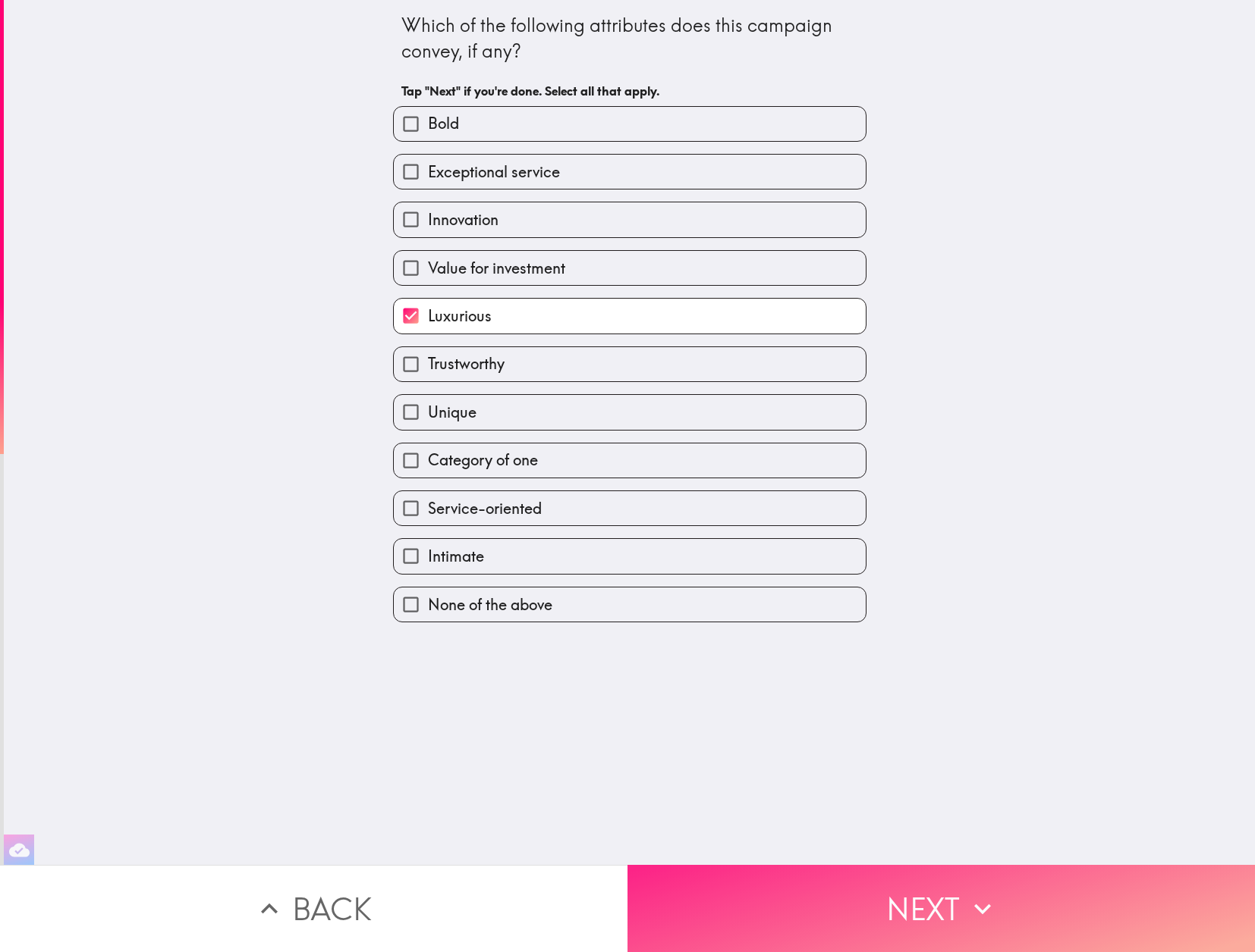
click at [828, 903] on button "Next" at bounding box center [941, 908] width 627 height 87
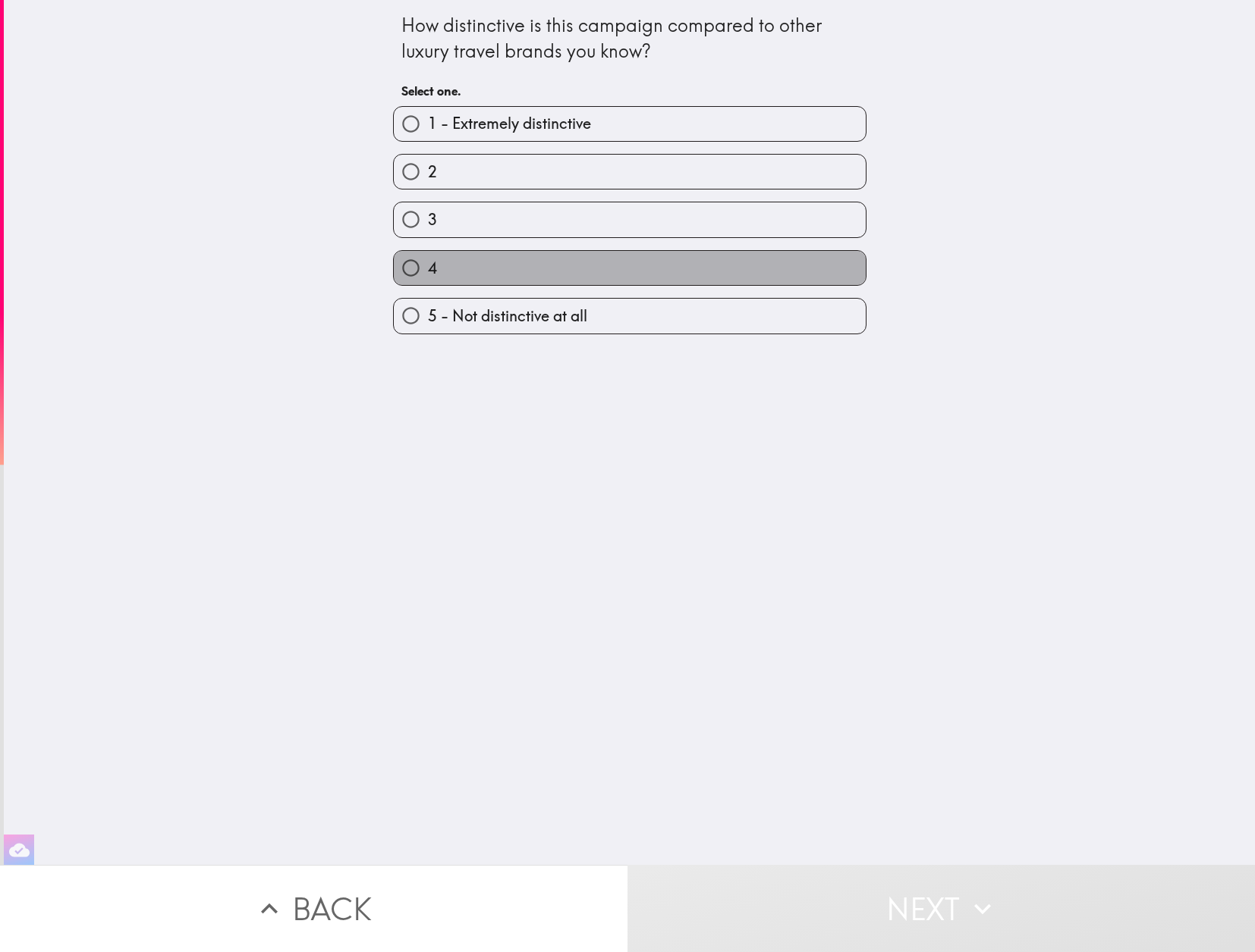
click at [471, 263] on label "4" at bounding box center [629, 268] width 472 height 34
click at [428, 263] on input "4" at bounding box center [410, 268] width 34 height 34
radio input "true"
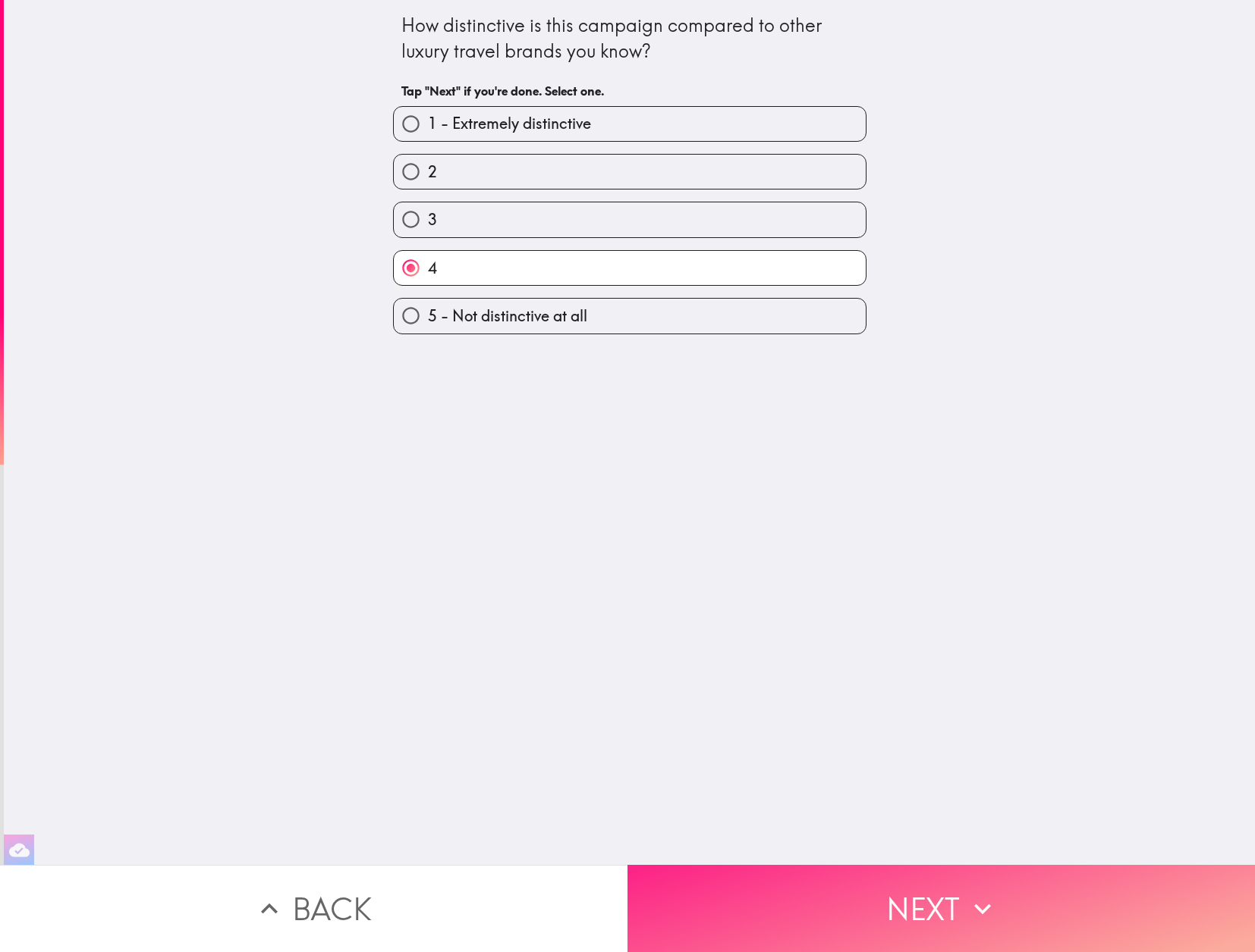
click at [874, 891] on button "Next" at bounding box center [941, 908] width 627 height 87
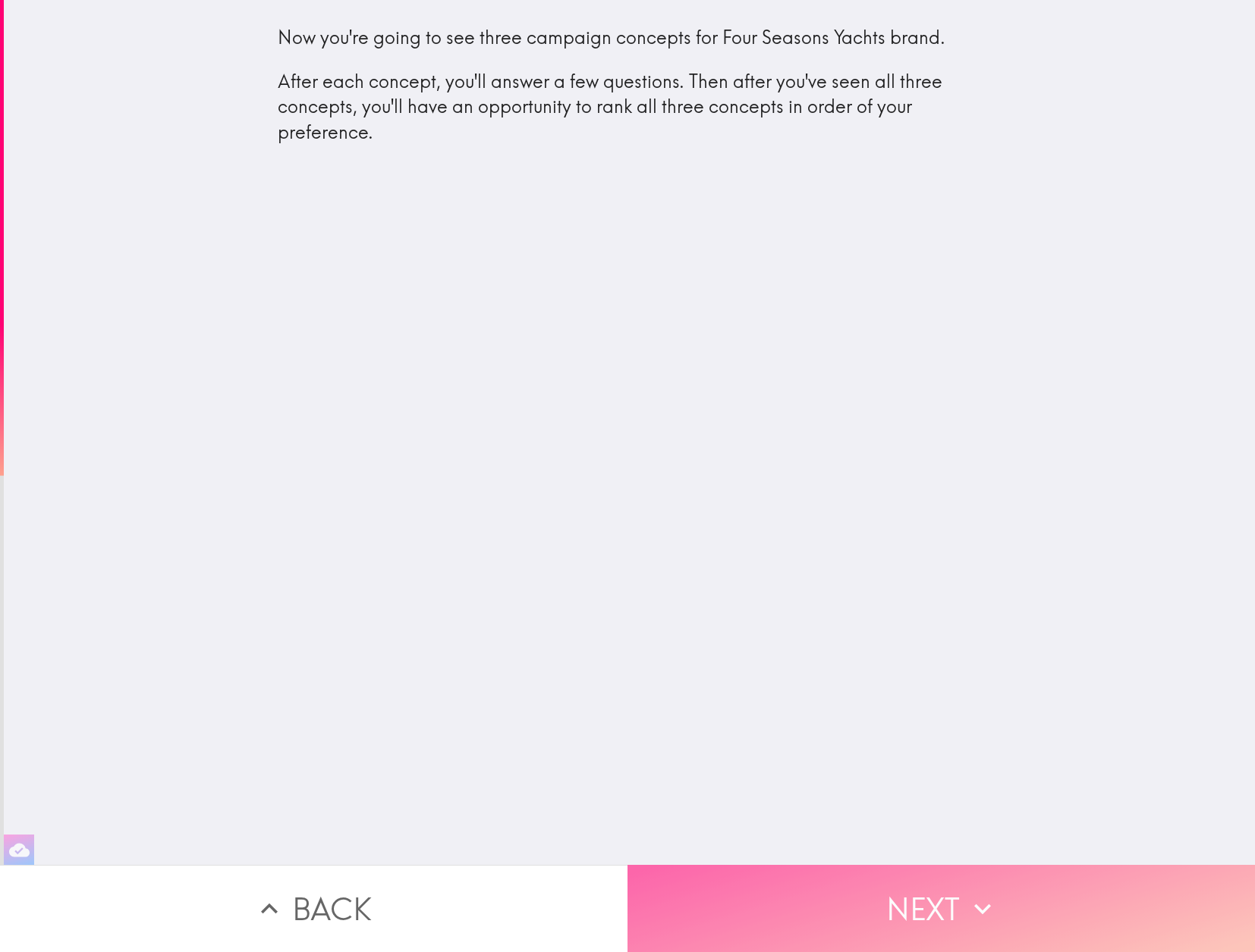
click at [874, 891] on button "Next" at bounding box center [941, 908] width 627 height 87
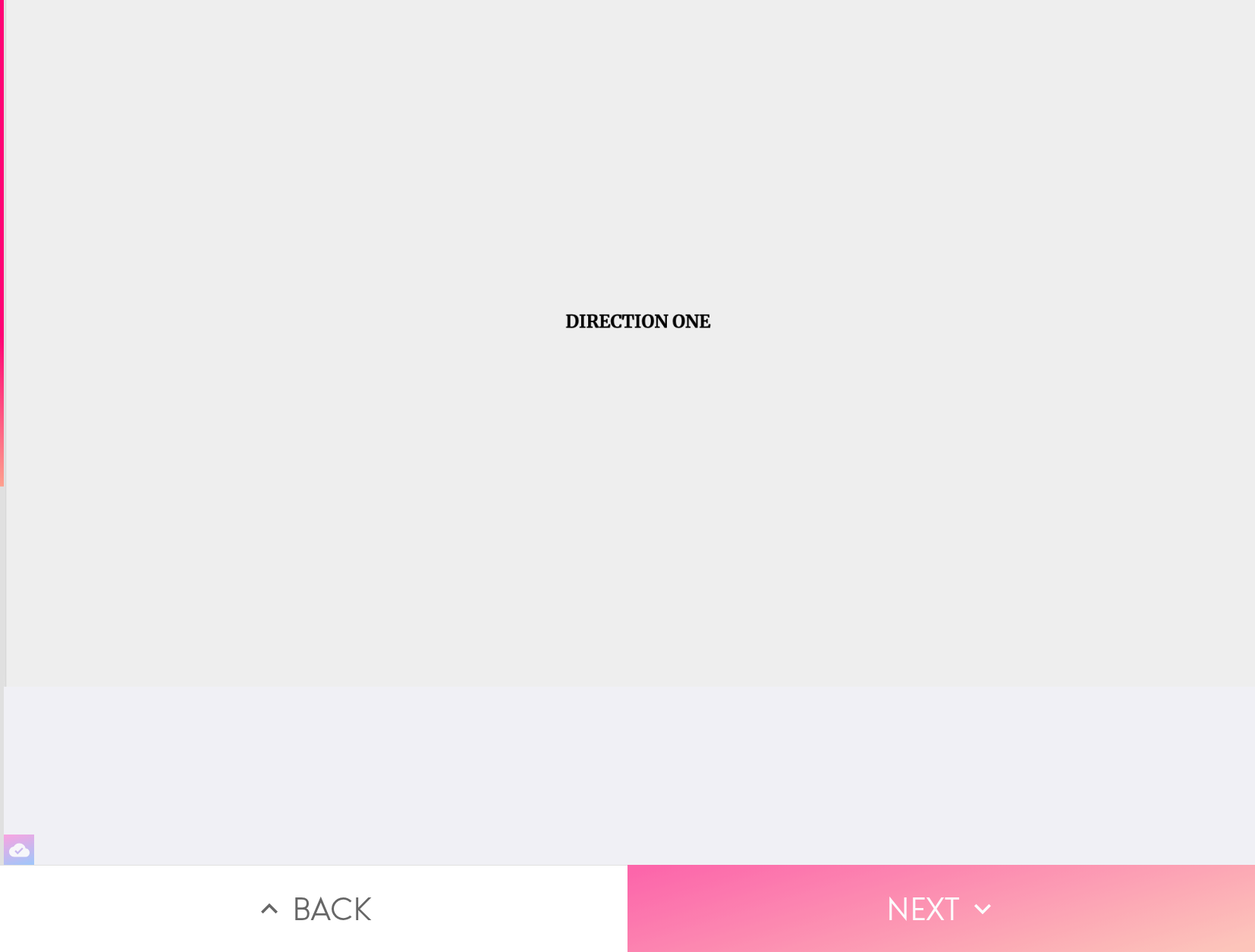
click at [914, 907] on button "Next" at bounding box center [941, 908] width 627 height 87
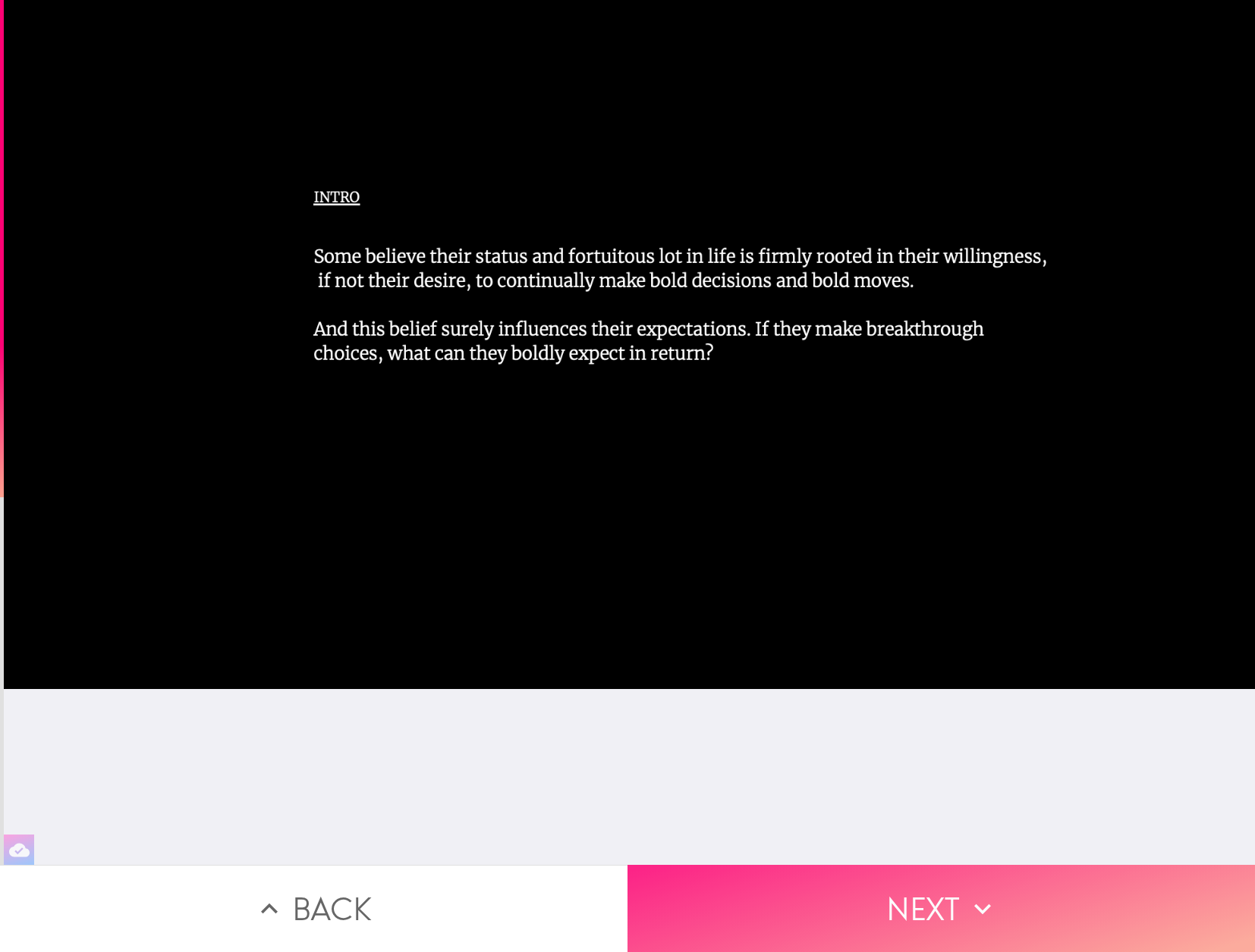
click at [918, 905] on button "Next" at bounding box center [941, 908] width 627 height 87
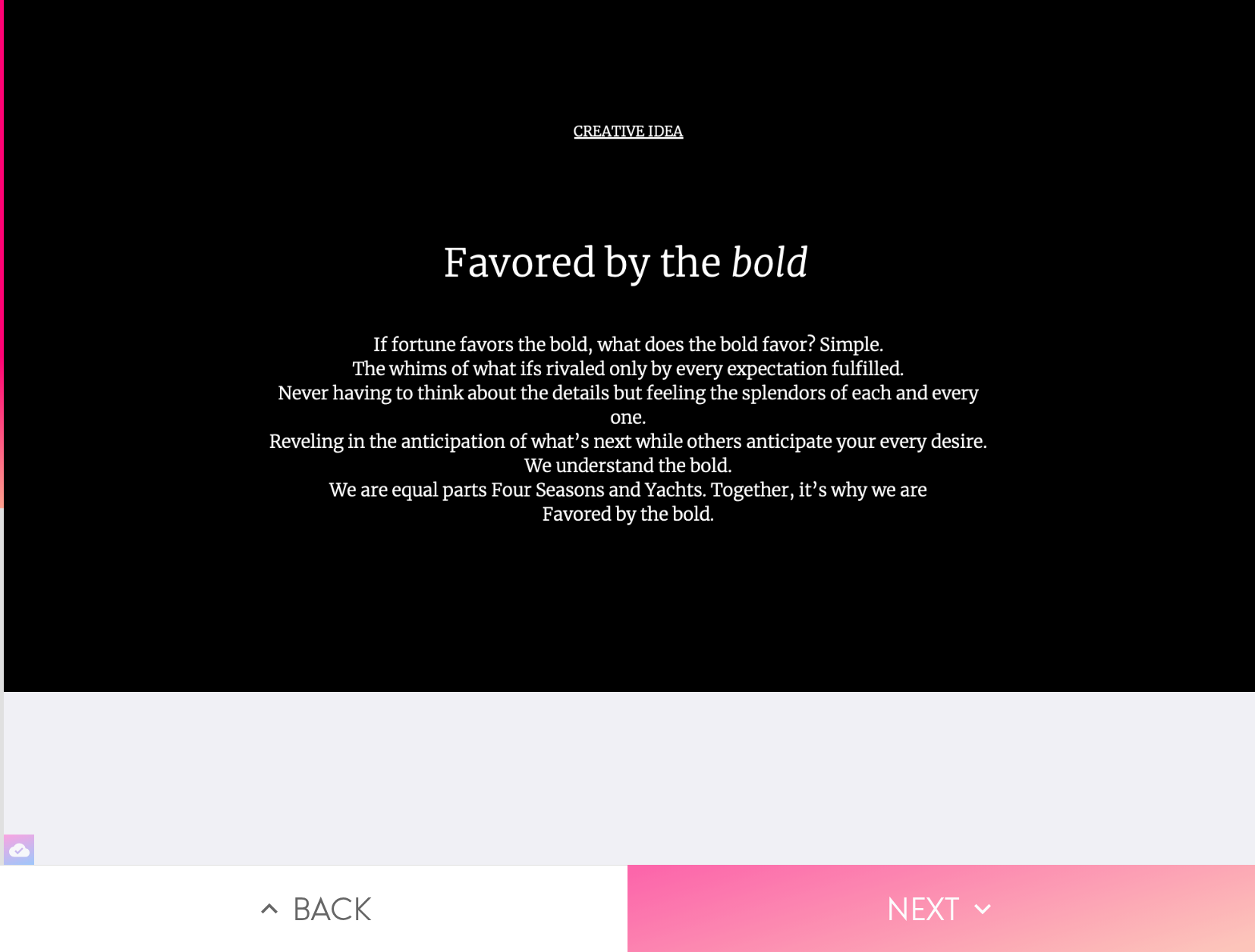
click at [925, 906] on button "Next" at bounding box center [941, 908] width 627 height 87
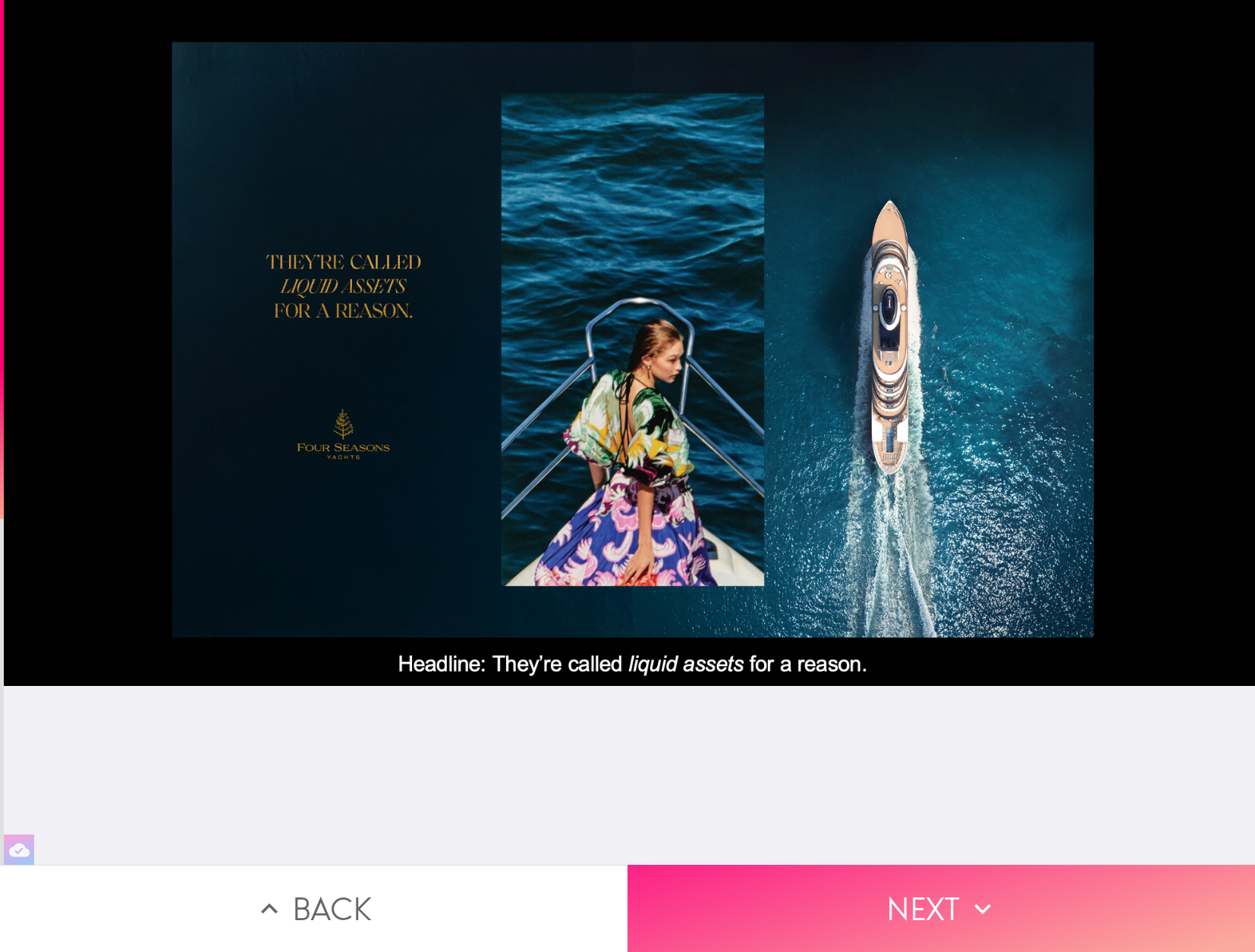
click at [926, 911] on button "Next" at bounding box center [941, 908] width 627 height 87
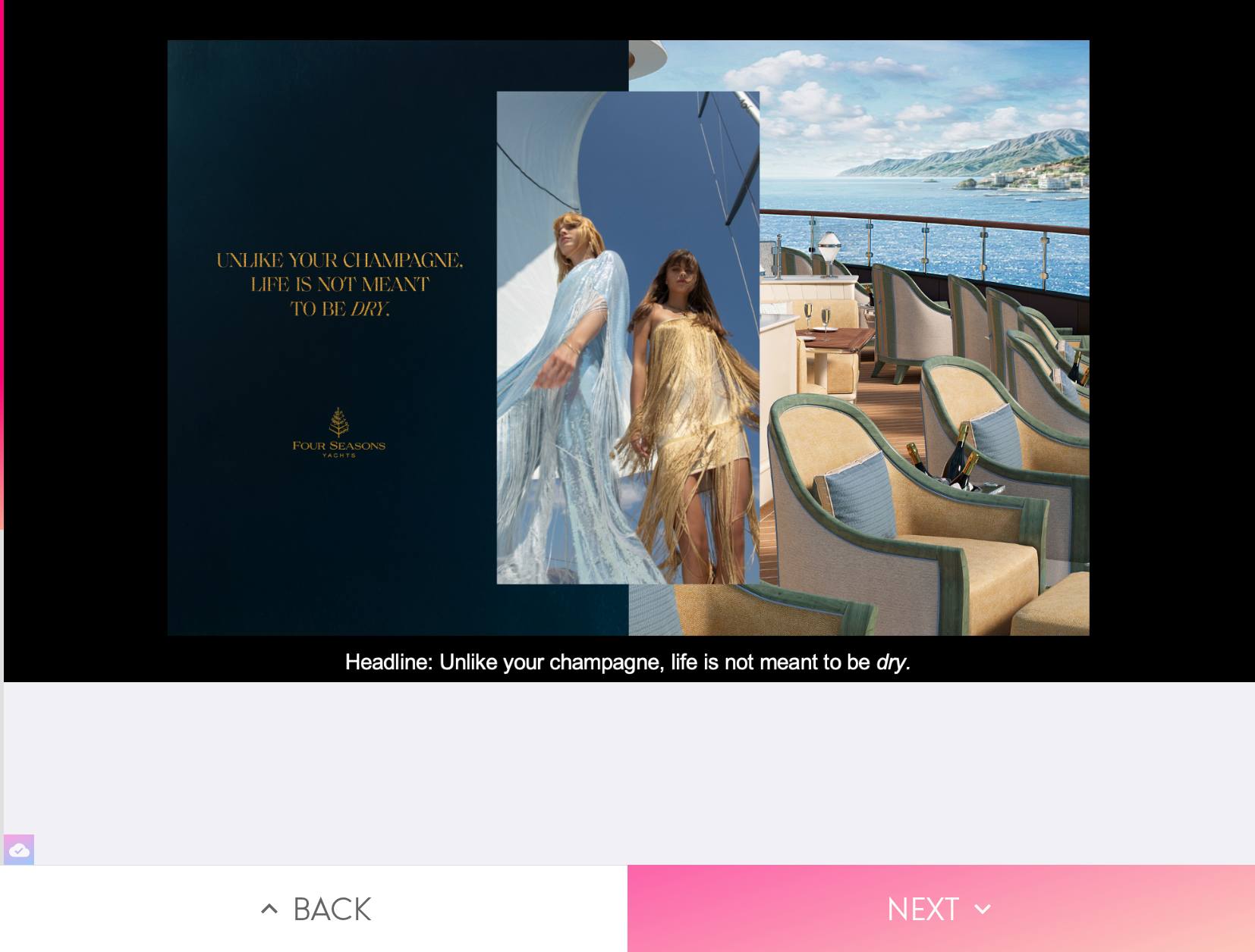
click at [925, 910] on button "Next" at bounding box center [941, 908] width 627 height 87
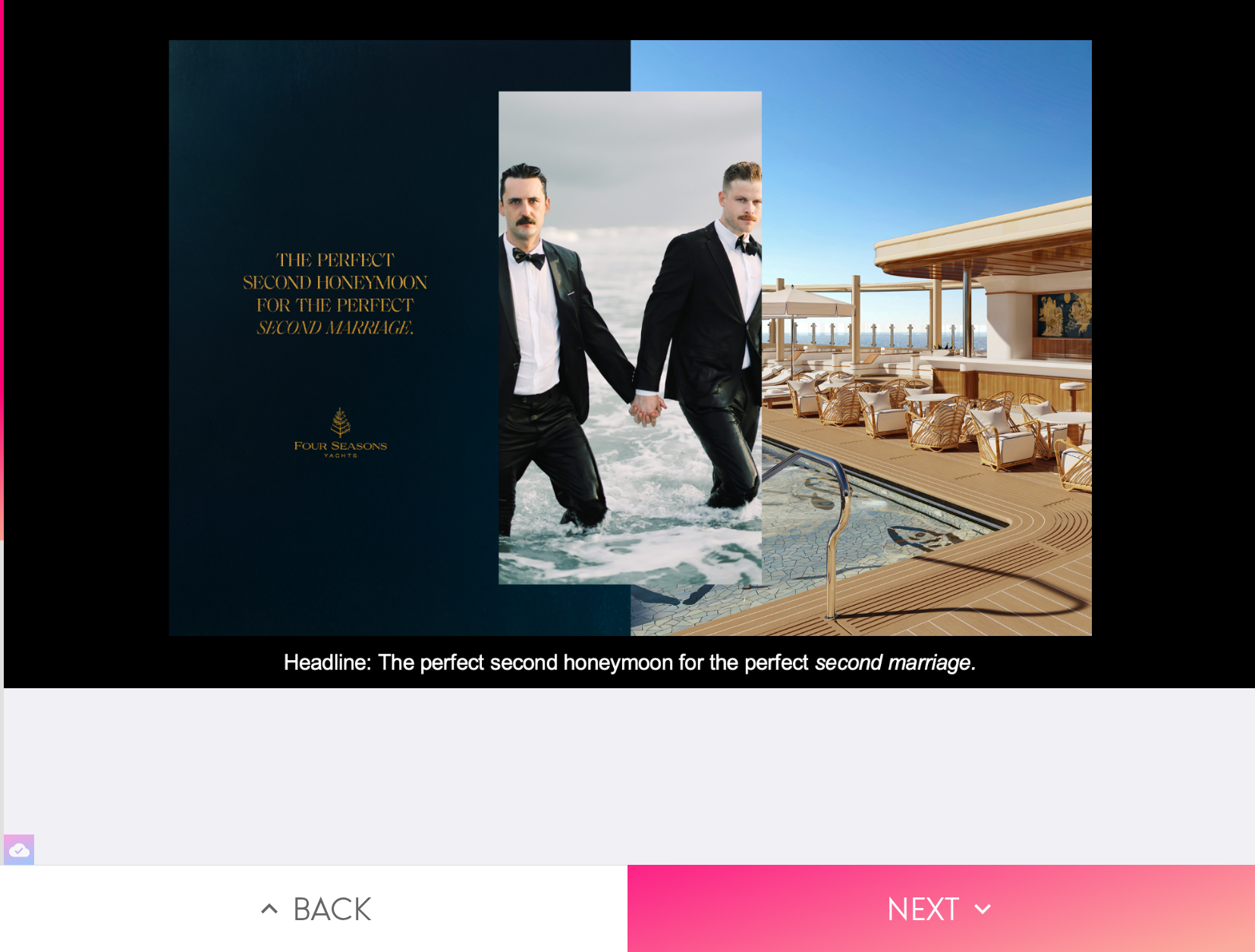
click at [933, 906] on button "Next" at bounding box center [941, 908] width 627 height 87
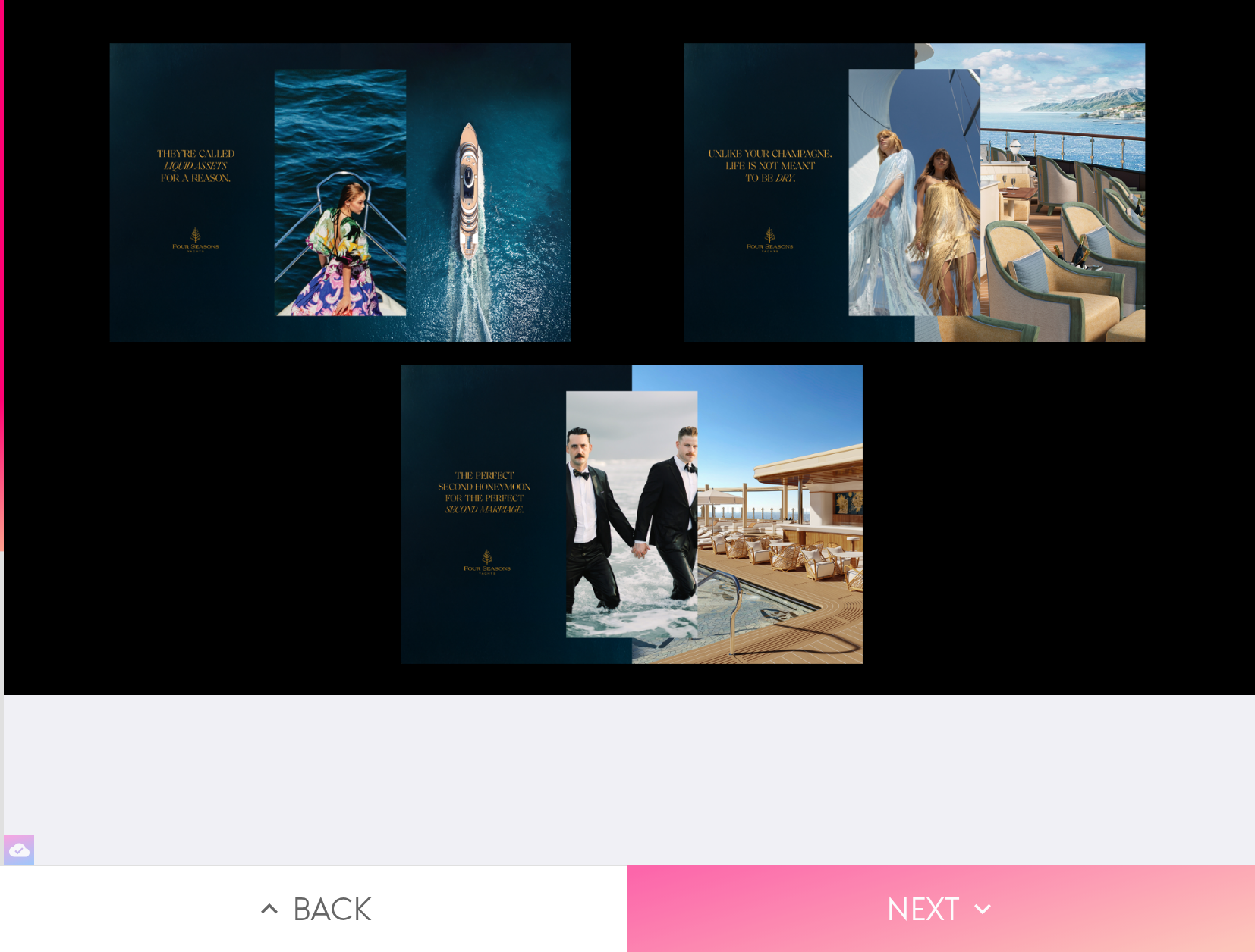
click at [936, 908] on button "Next" at bounding box center [941, 908] width 627 height 87
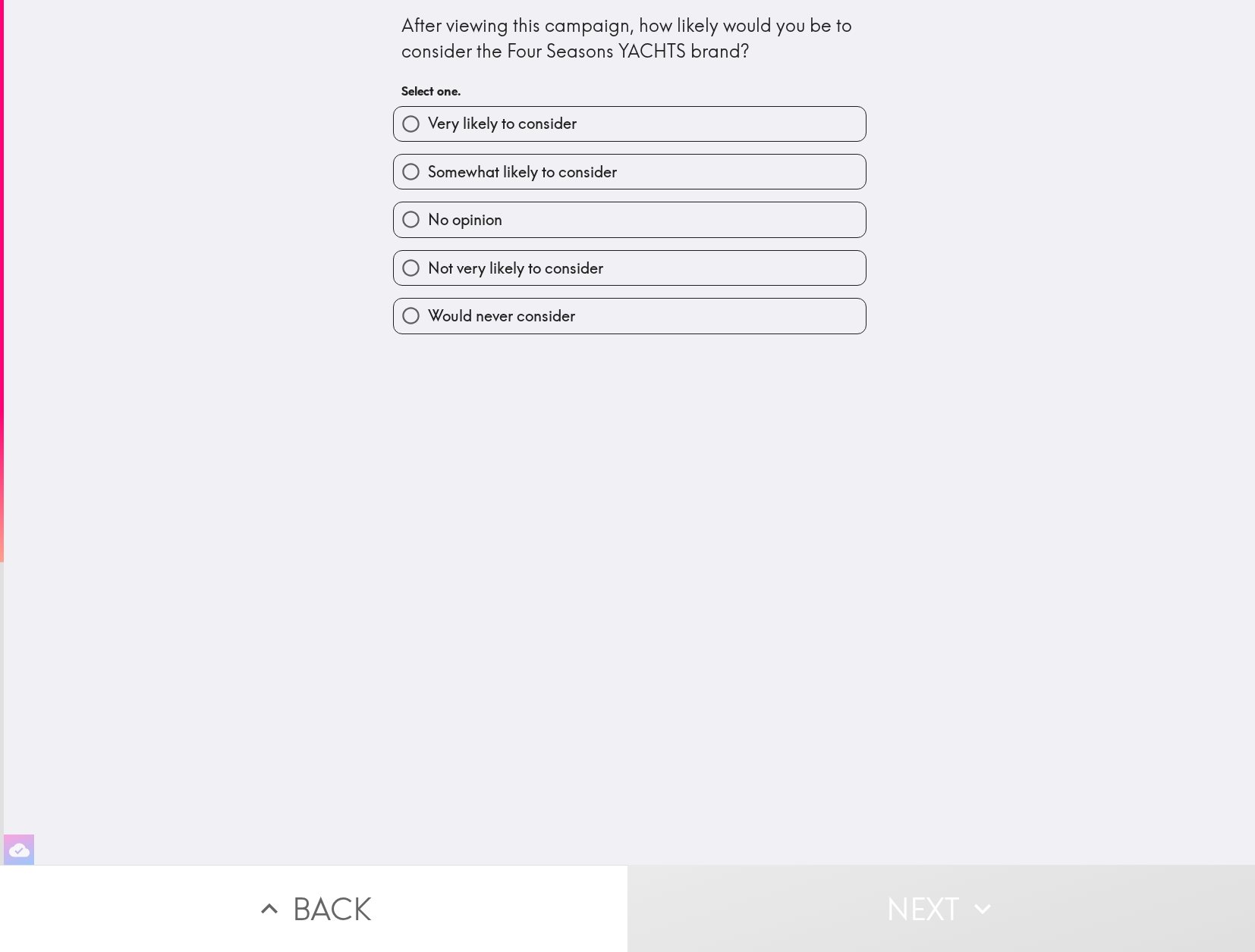
click at [507, 218] on label "No opinion" at bounding box center [629, 219] width 472 height 34
click at [428, 218] on input "No opinion" at bounding box center [410, 219] width 34 height 34
radio input "true"
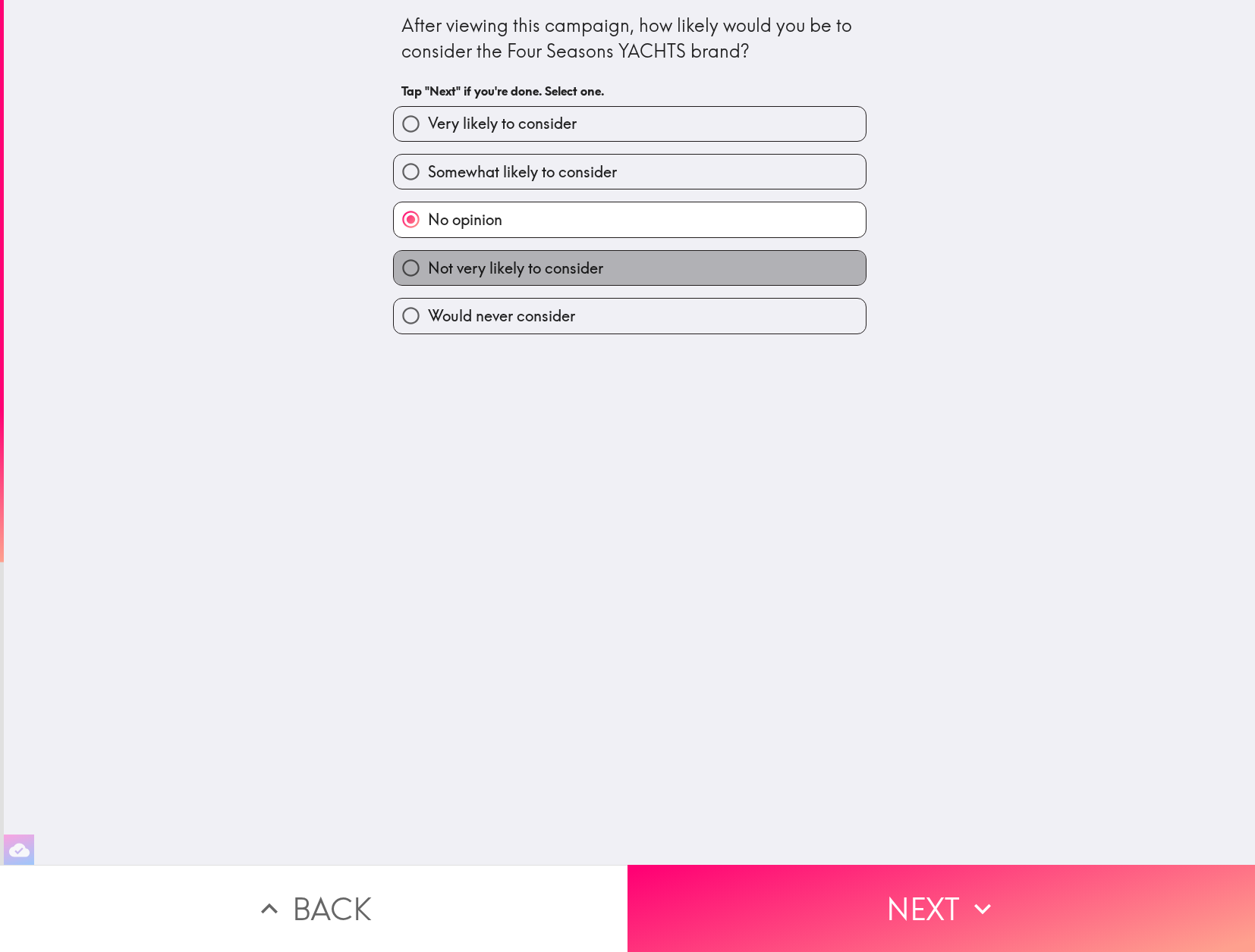
click at [586, 269] on span "Not very likely to consider" at bounding box center [515, 269] width 175 height 21
click at [428, 269] on input "Not very likely to consider" at bounding box center [410, 268] width 34 height 34
radio input "true"
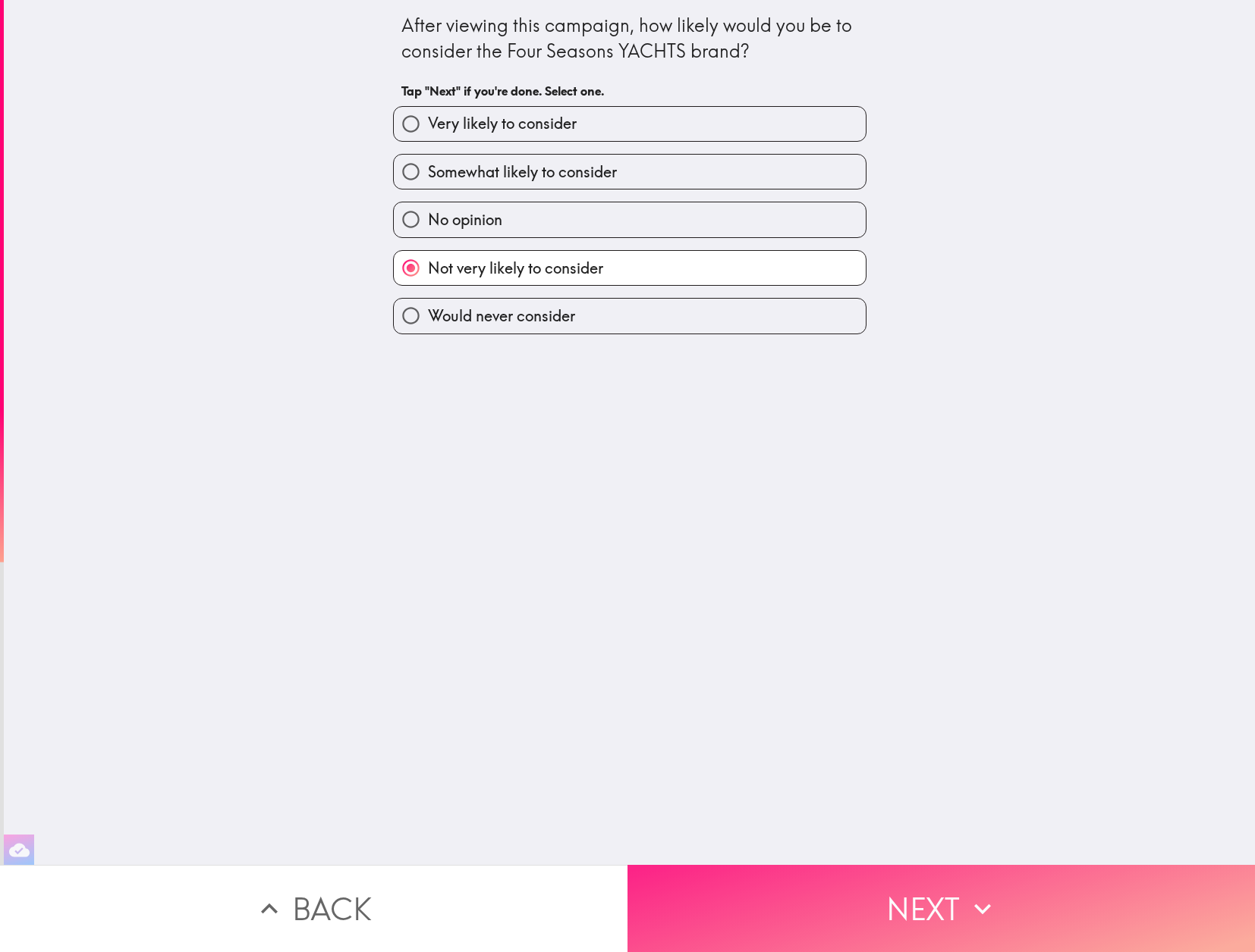
click at [888, 900] on button "Next" at bounding box center [941, 908] width 627 height 87
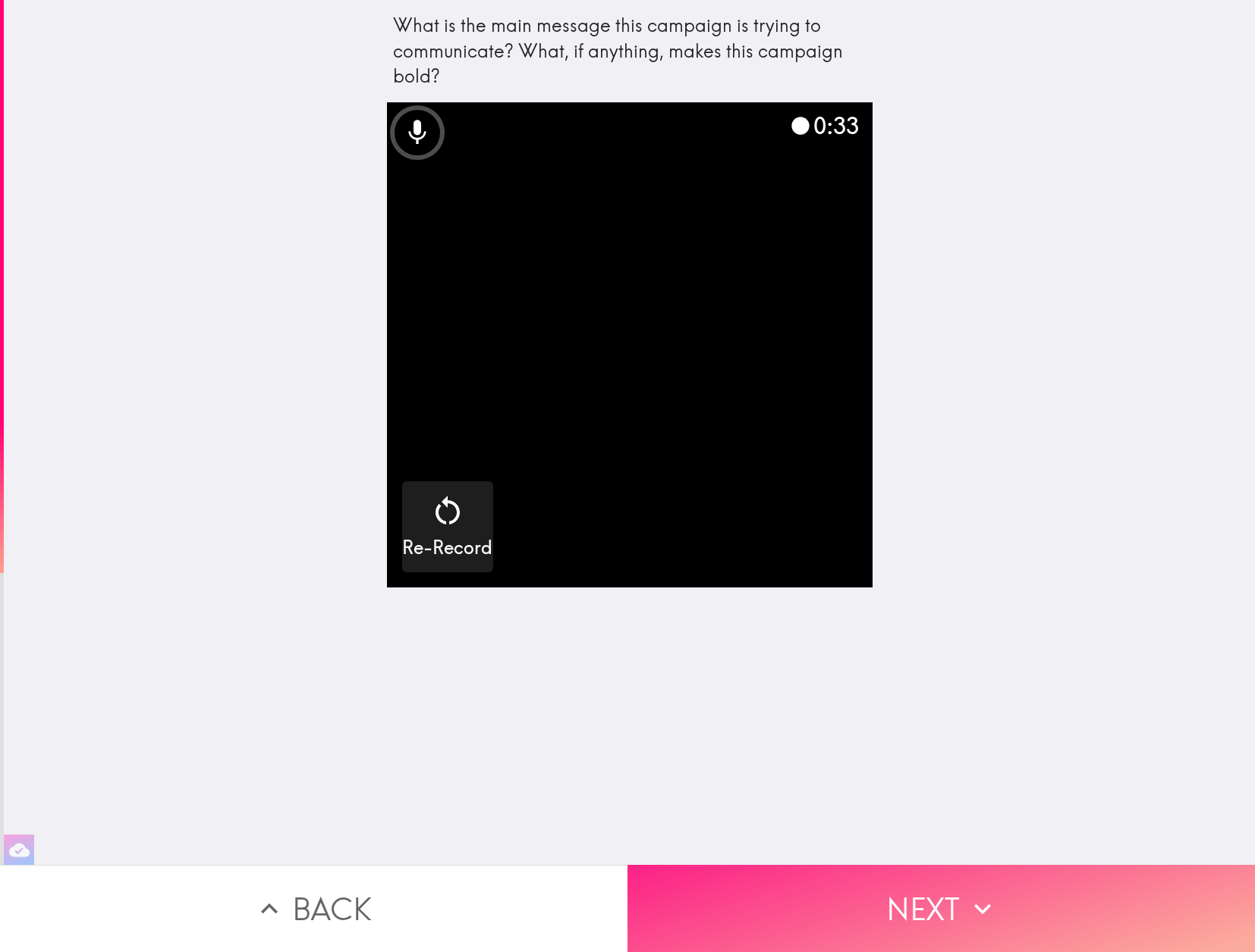
click at [975, 931] on button "Next" at bounding box center [941, 908] width 627 height 87
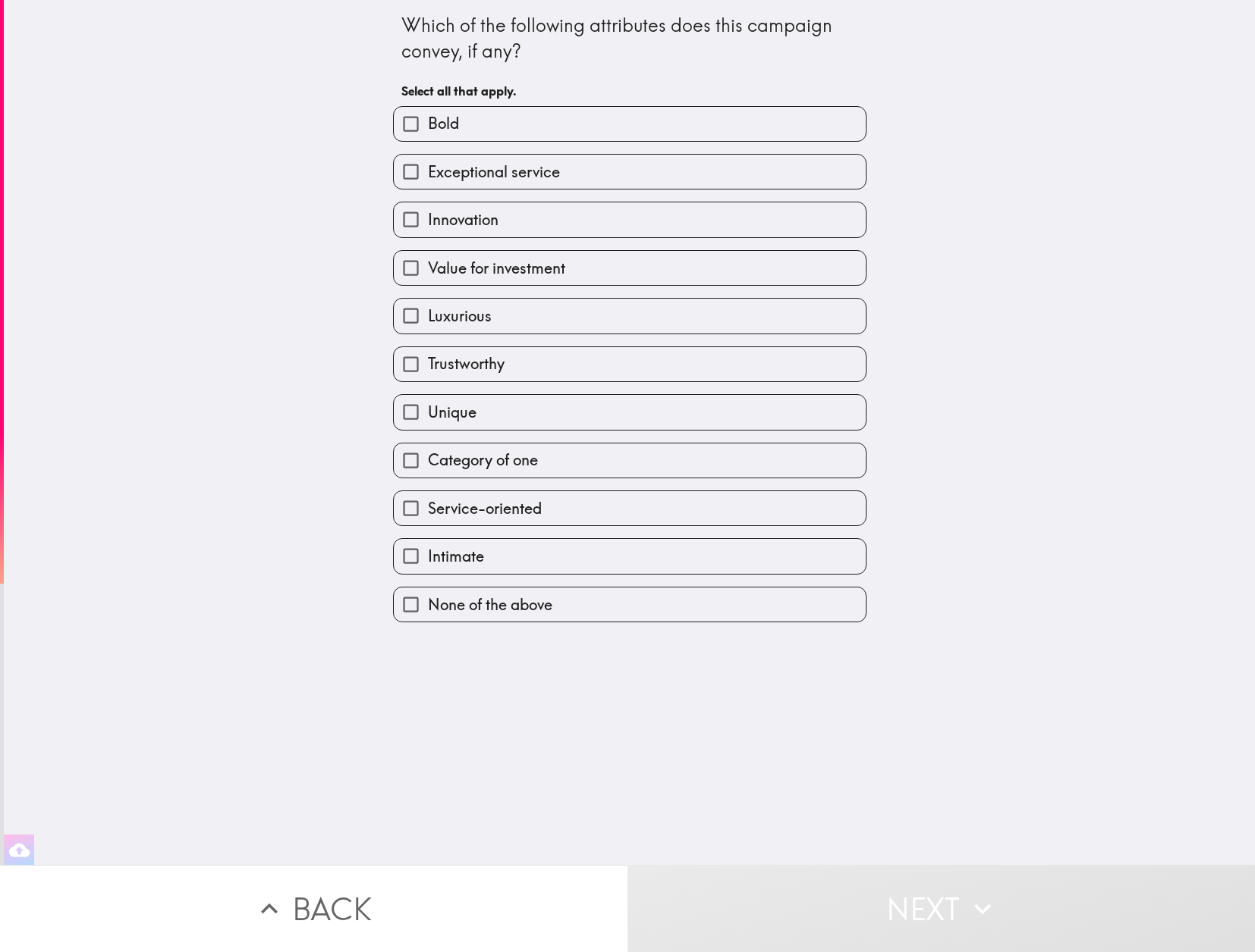
click at [470, 123] on label "Bold" at bounding box center [629, 124] width 472 height 34
click at [428, 123] on input "Bold" at bounding box center [410, 124] width 34 height 34
checkbox input "true"
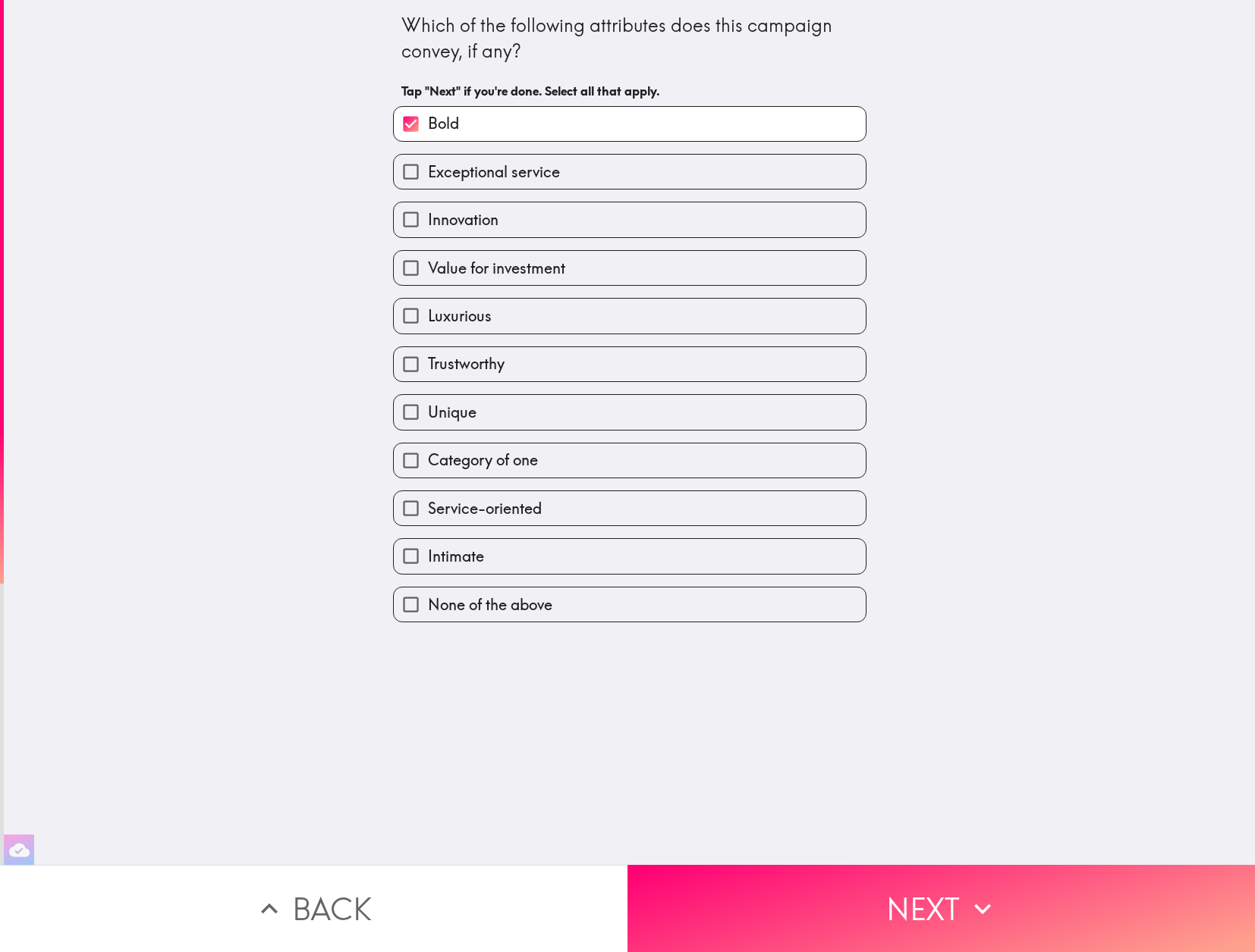
click at [482, 317] on span "Luxurious" at bounding box center [459, 316] width 63 height 21
click at [428, 317] on input "Luxurious" at bounding box center [410, 315] width 34 height 34
checkbox input "true"
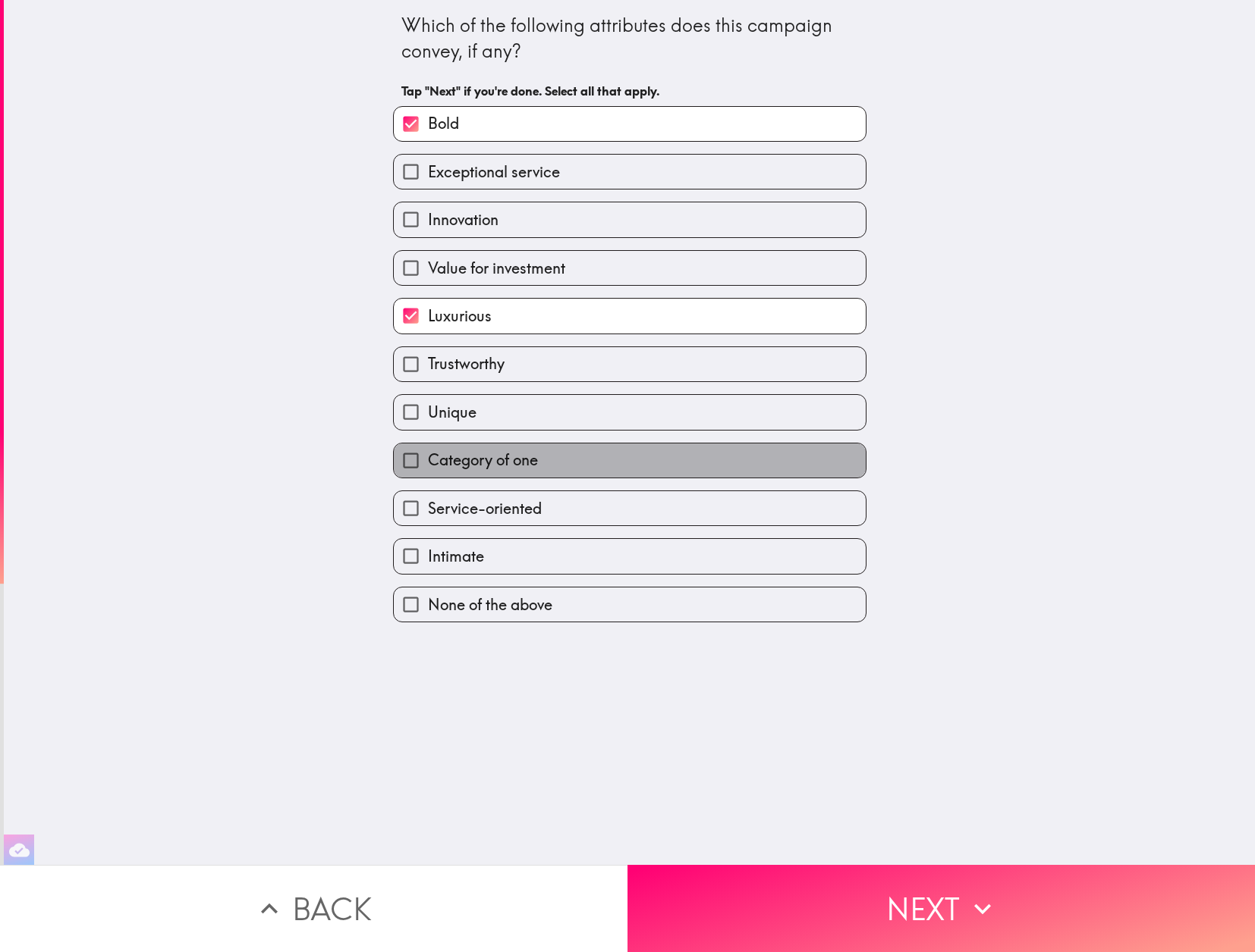
click at [553, 461] on label "Category of one" at bounding box center [629, 460] width 472 height 34
click at [428, 461] on input "Category of one" at bounding box center [410, 460] width 34 height 34
checkbox input "true"
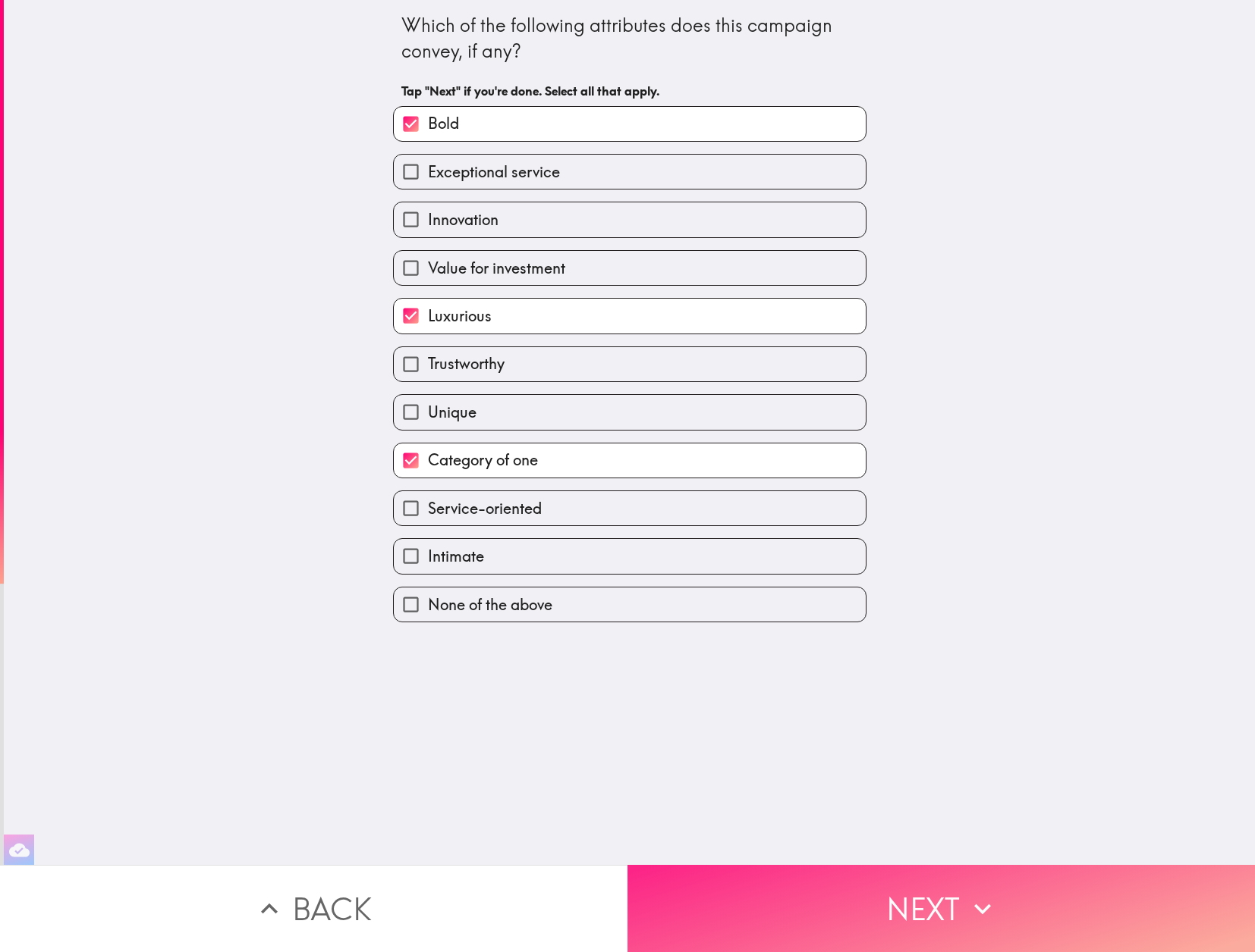
click at [884, 914] on button "Next" at bounding box center [941, 908] width 627 height 87
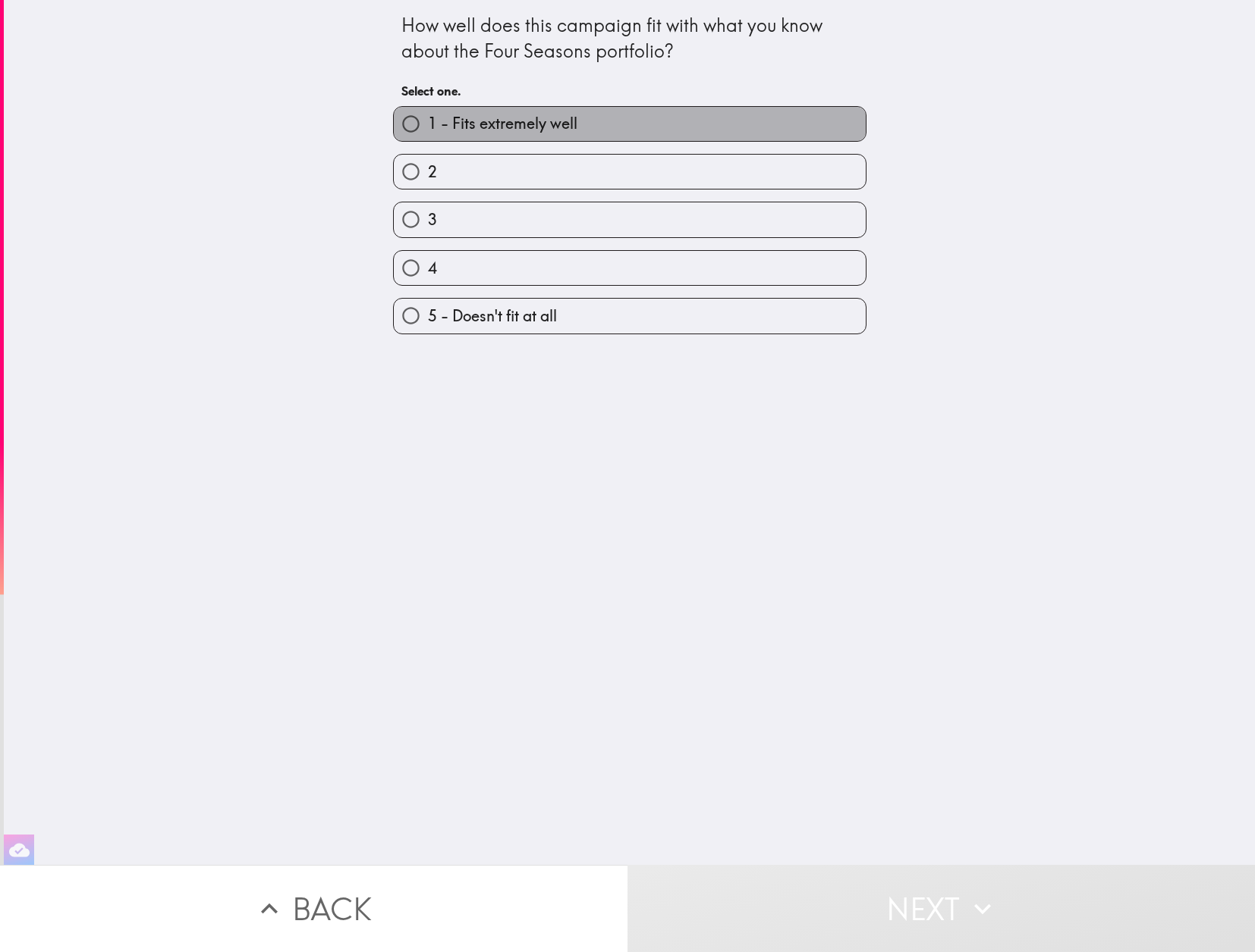
click at [482, 123] on span "1 - Fits extremely well" at bounding box center [502, 124] width 149 height 21
click at [428, 123] on input "1 - Fits extremely well" at bounding box center [410, 124] width 34 height 34
radio input "true"
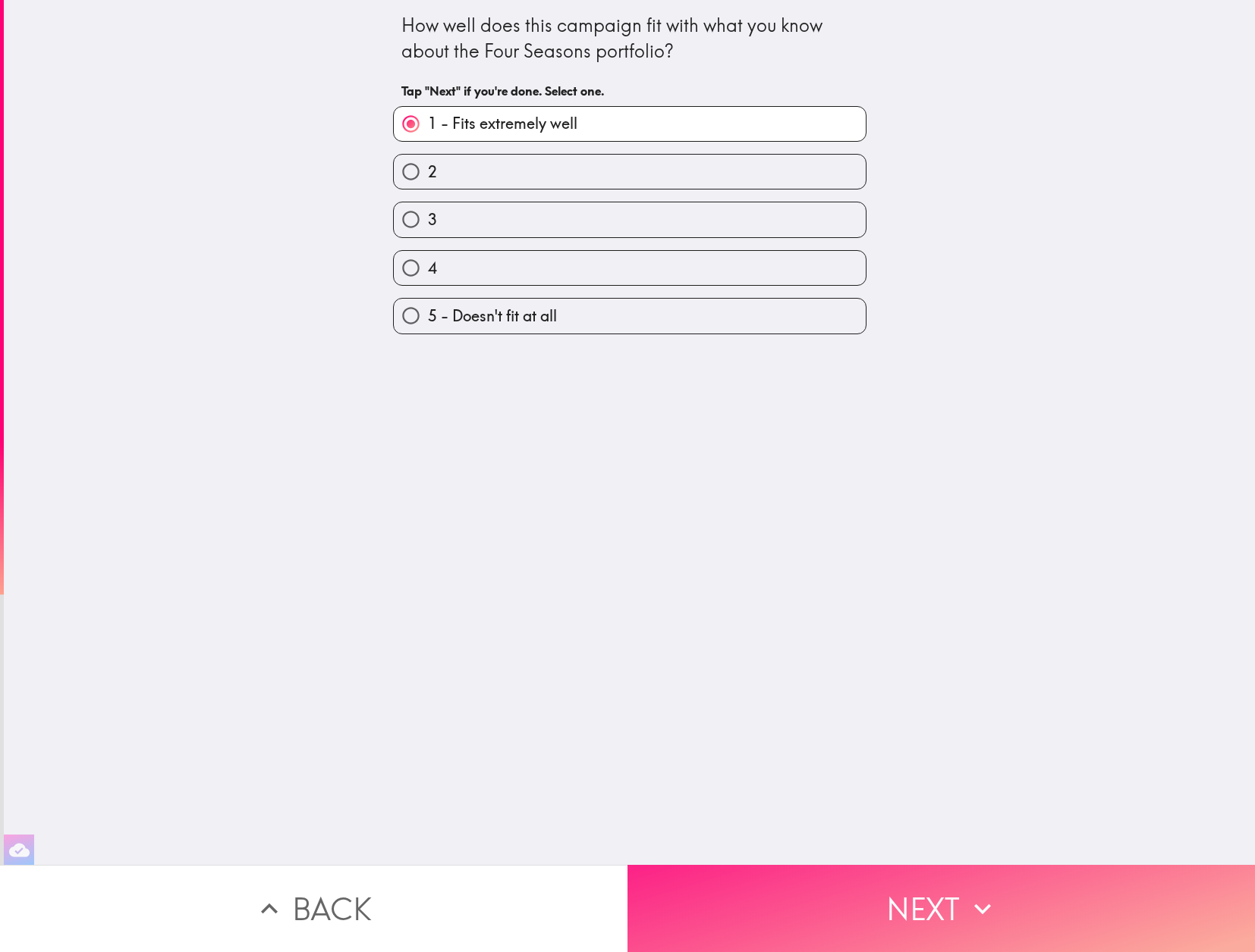
click at [858, 906] on button "Next" at bounding box center [941, 908] width 627 height 87
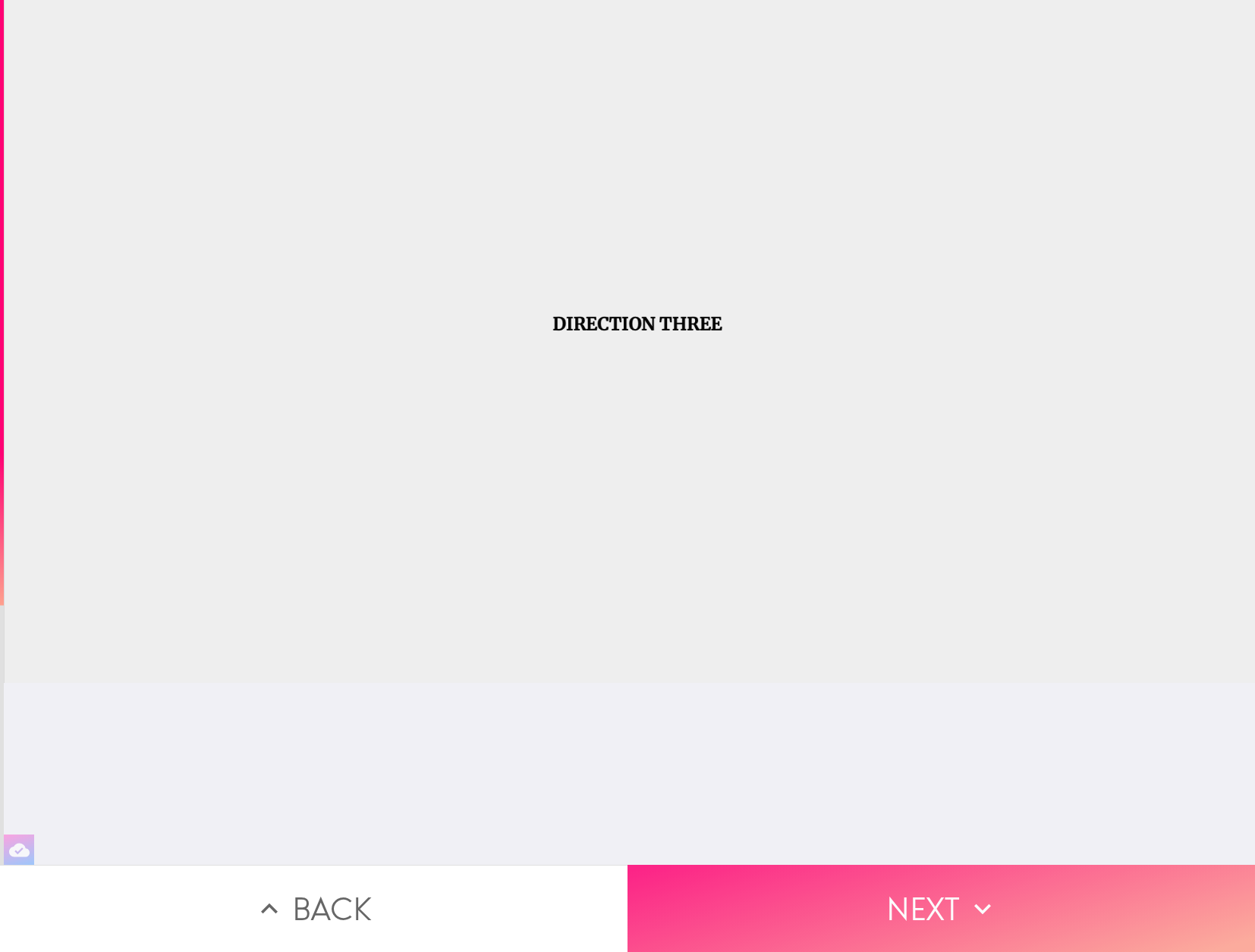
click at [923, 918] on button "Next" at bounding box center [941, 908] width 627 height 87
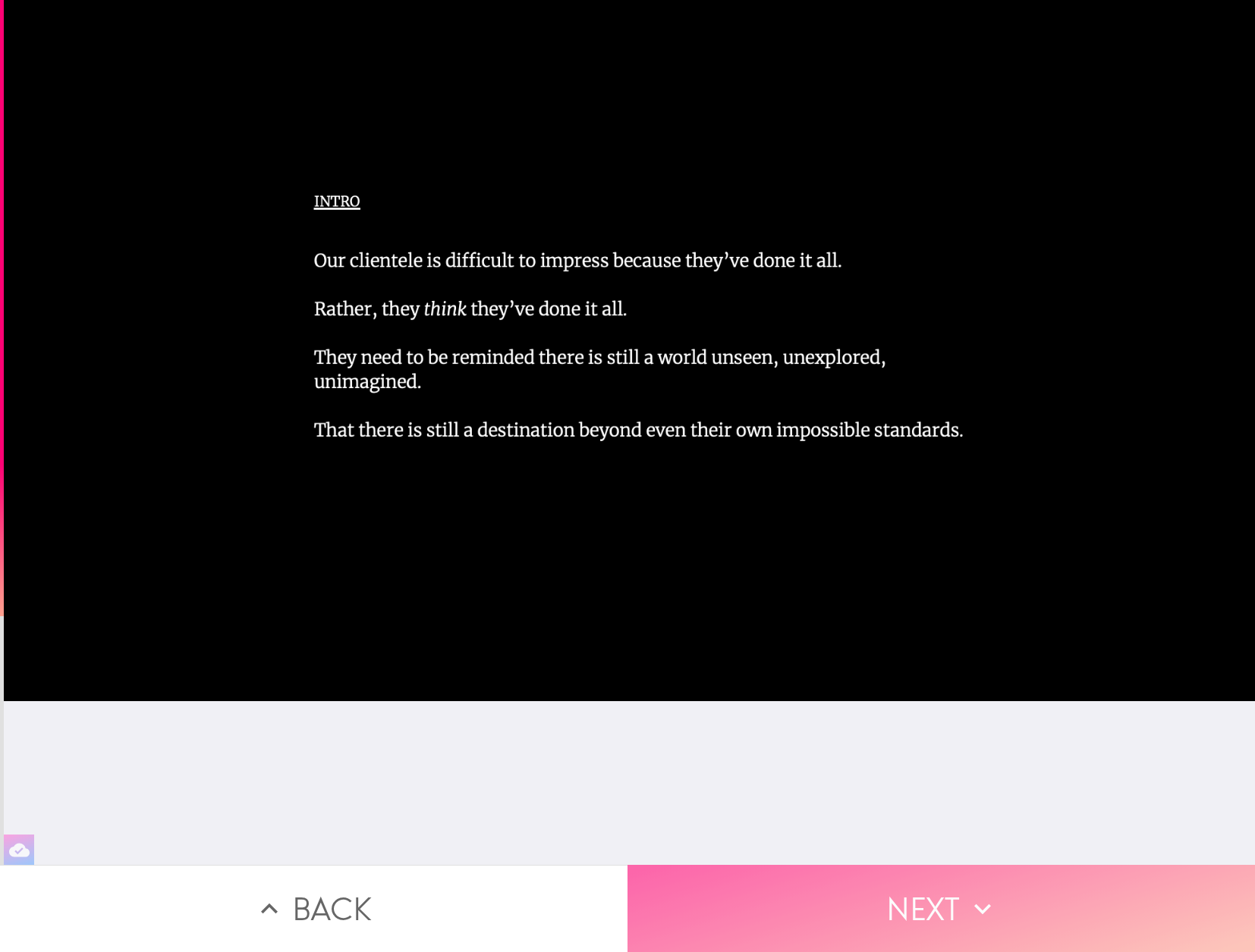
click at [912, 912] on button "Next" at bounding box center [941, 908] width 627 height 87
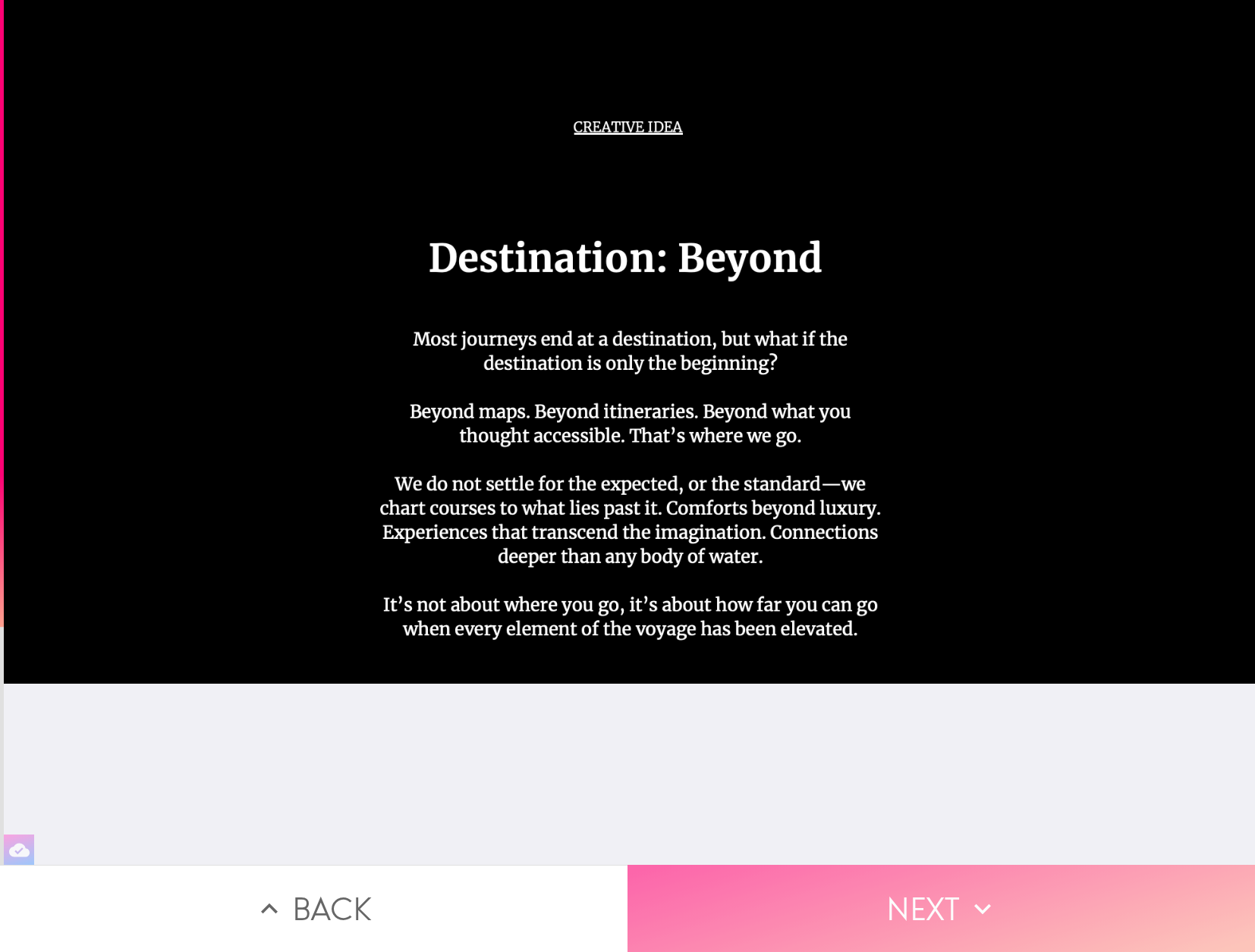
click at [942, 888] on button "Next" at bounding box center [941, 908] width 627 height 87
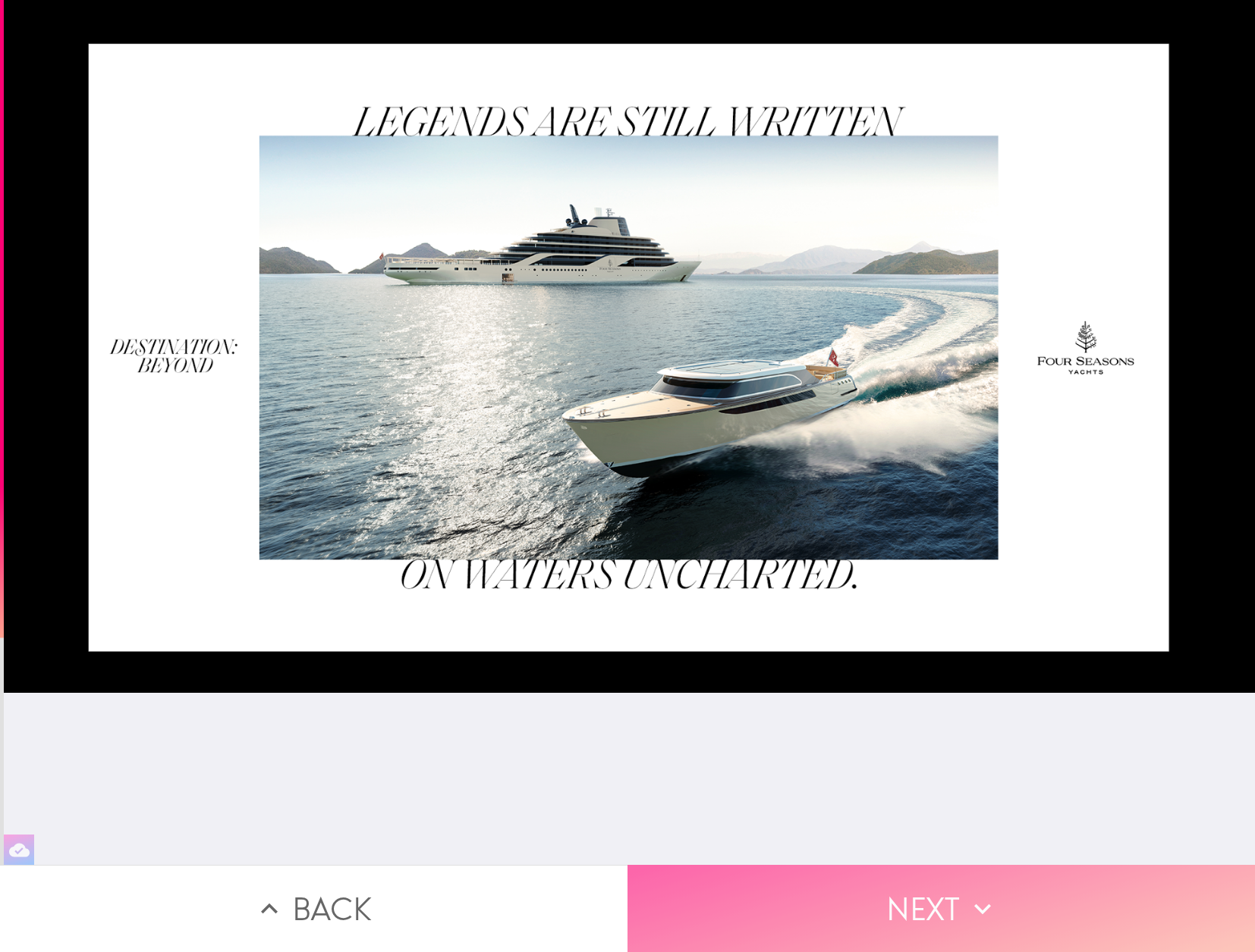
click at [922, 882] on button "Next" at bounding box center [941, 908] width 627 height 87
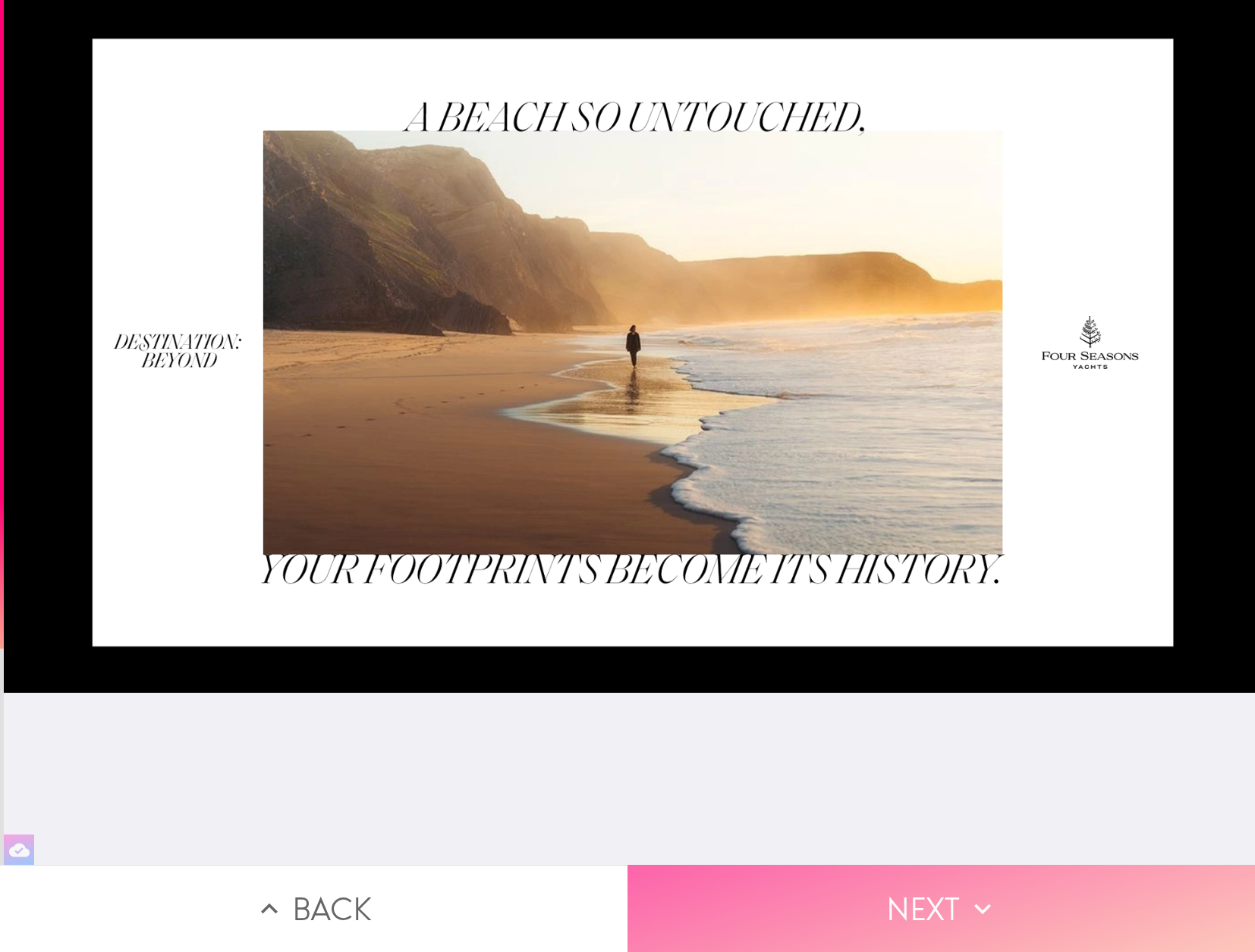
click at [919, 905] on button "Next" at bounding box center [941, 908] width 627 height 87
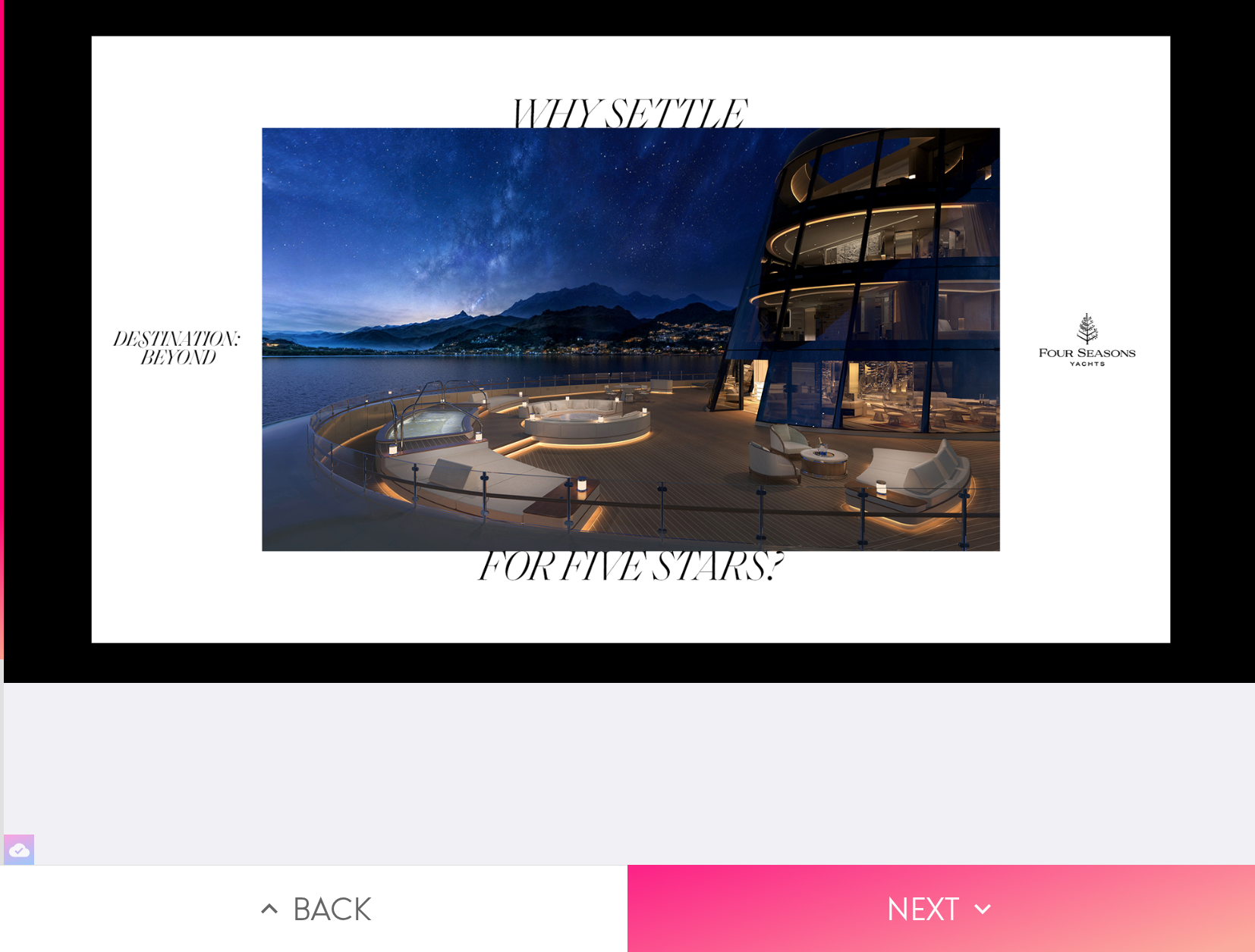
click at [1017, 889] on button "Next" at bounding box center [941, 908] width 627 height 87
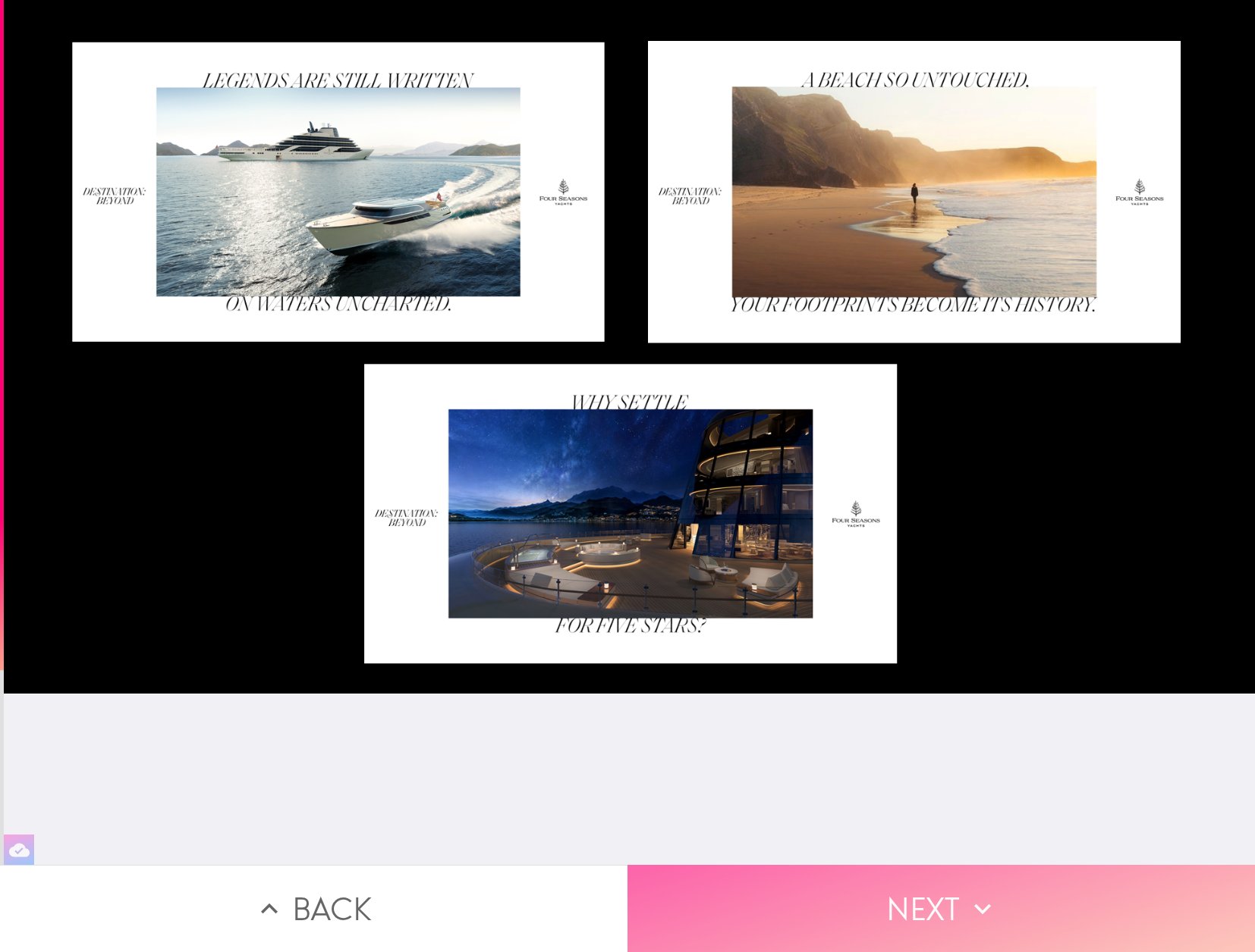
click at [935, 894] on button "Next" at bounding box center [941, 908] width 627 height 87
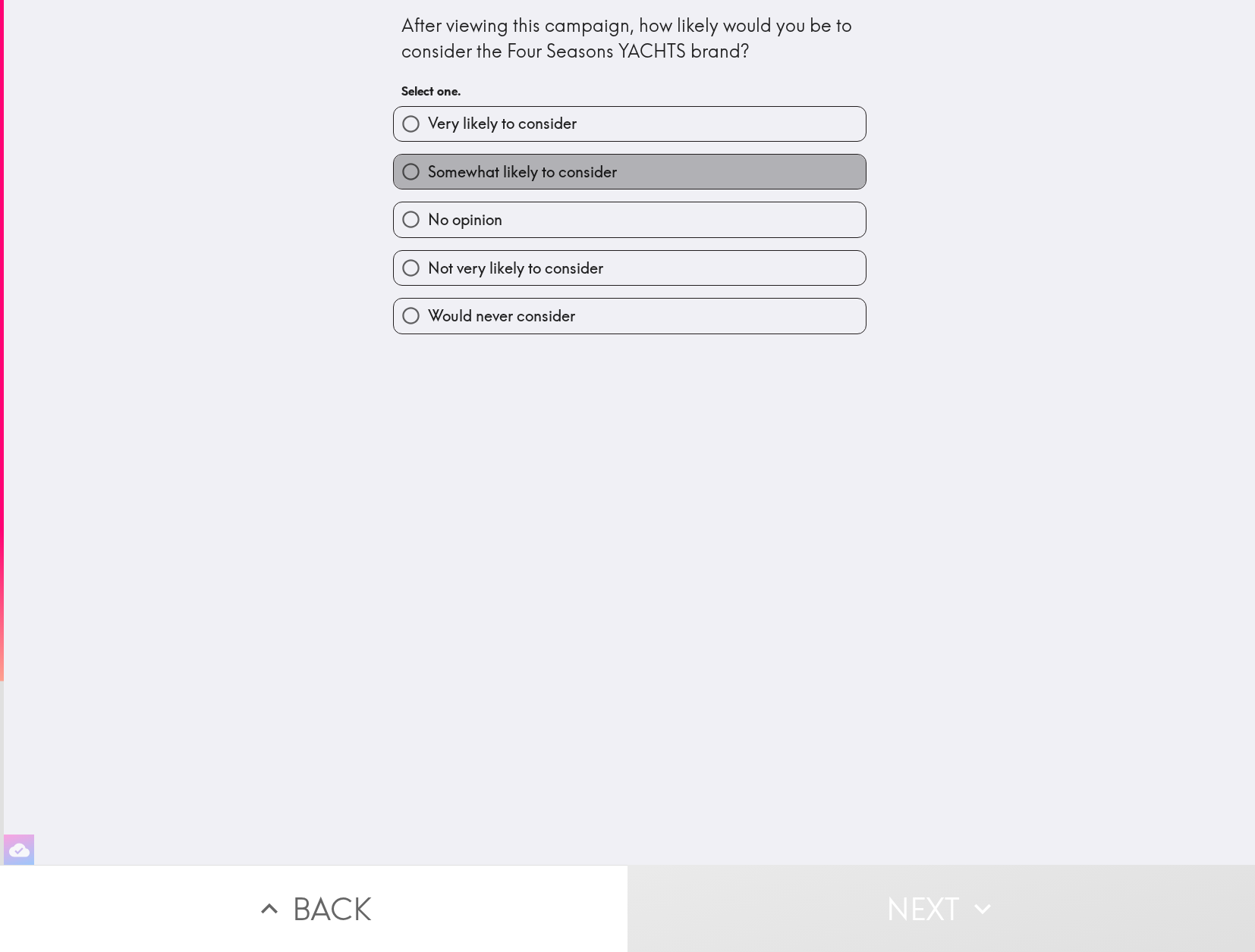
click at [478, 174] on span "Somewhat likely to consider" at bounding box center [522, 172] width 188 height 21
click at [428, 174] on input "Somewhat likely to consider" at bounding box center [410, 171] width 34 height 34
radio input "true"
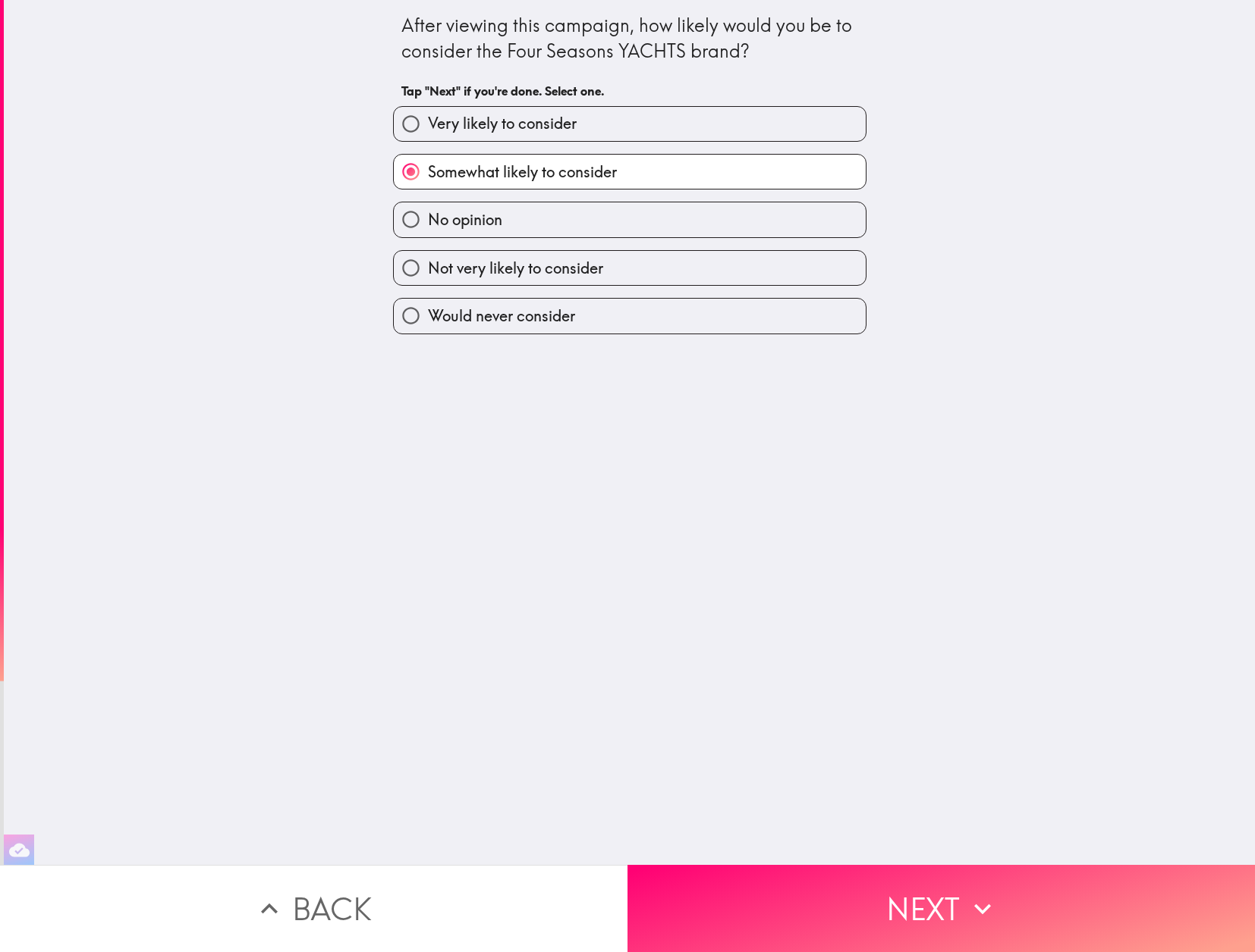
click at [497, 271] on span "Not very likely to consider" at bounding box center [515, 269] width 175 height 21
click at [428, 271] on input "Not very likely to consider" at bounding box center [410, 268] width 34 height 34
radio input "true"
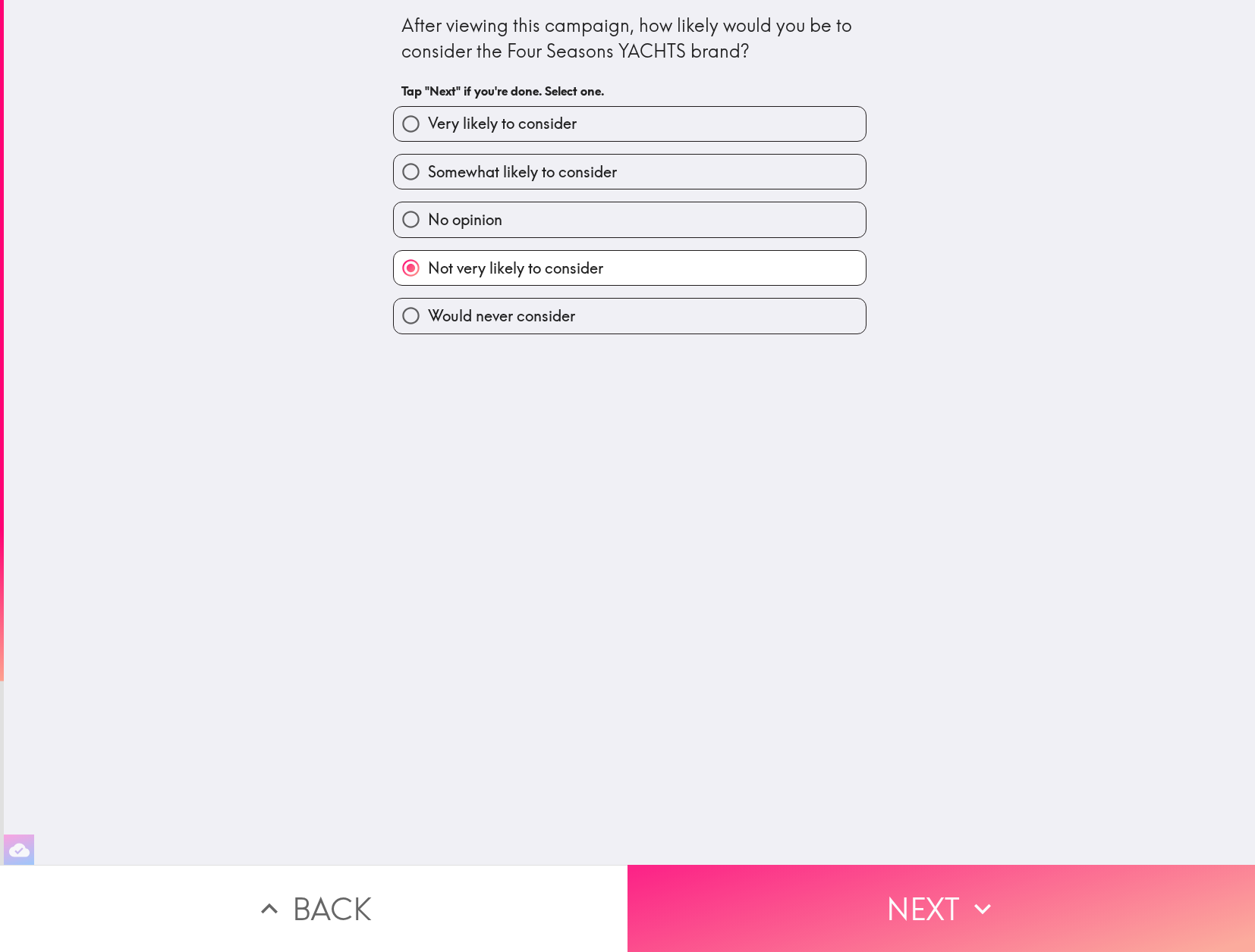
click at [905, 908] on button "Next" at bounding box center [941, 908] width 627 height 87
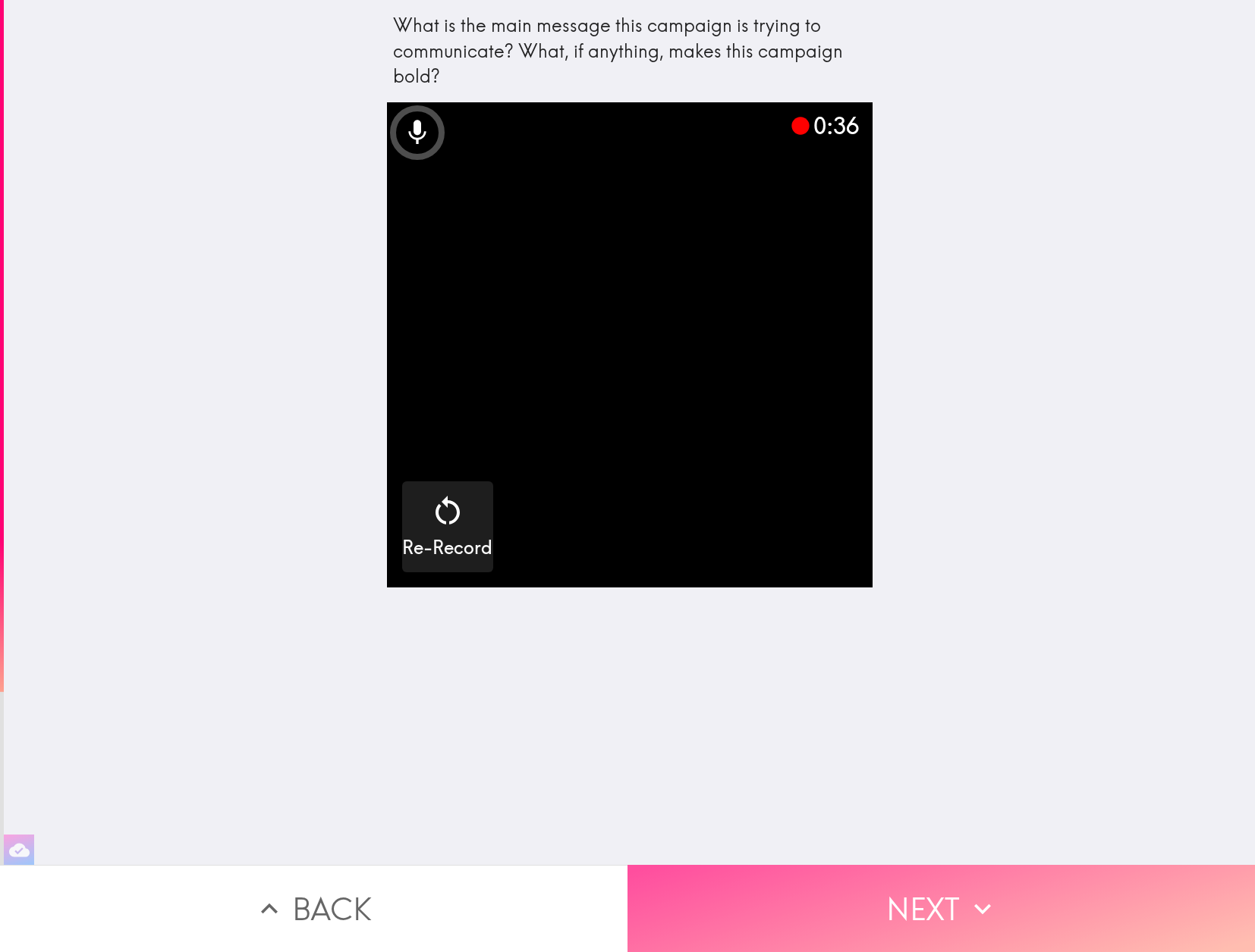
click at [933, 908] on button "Next" at bounding box center [941, 908] width 627 height 87
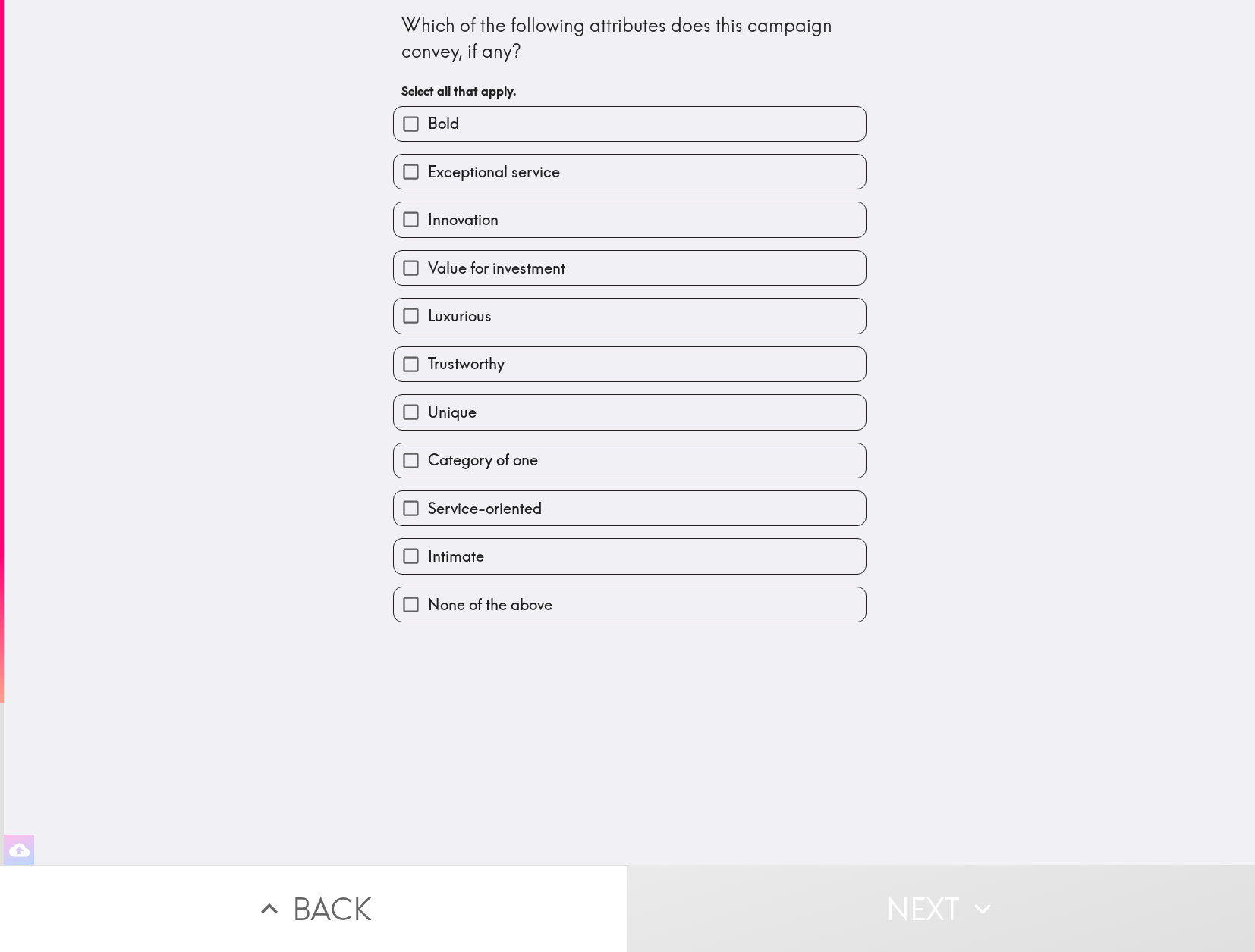
click at [469, 127] on label "Bold" at bounding box center [629, 124] width 472 height 34
click at [428, 127] on input "Bold" at bounding box center [410, 124] width 34 height 34
checkbox input "true"
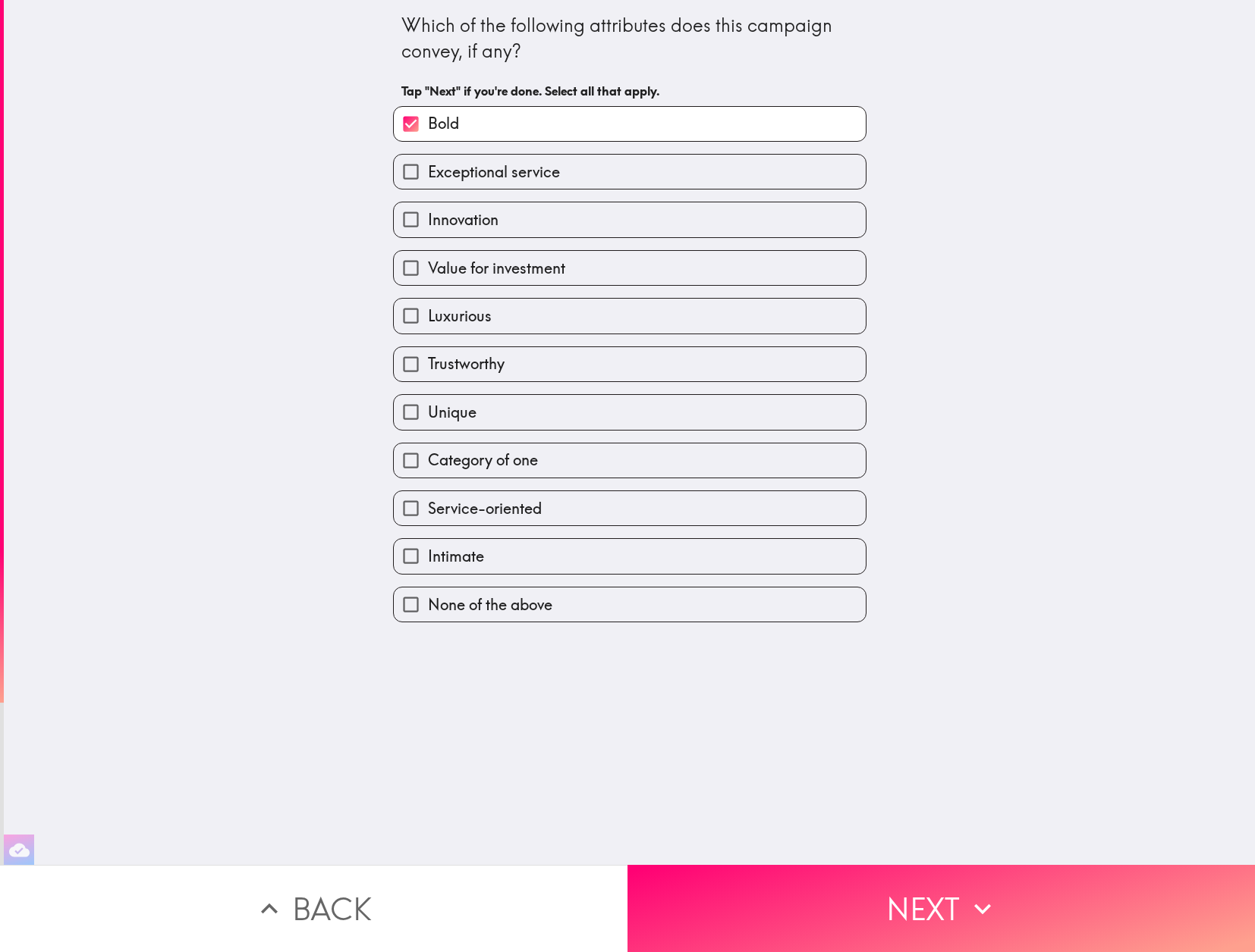
click at [472, 179] on span "Exceptional service" at bounding box center [493, 172] width 132 height 21
click at [428, 179] on input "Exceptional service" at bounding box center [410, 171] width 34 height 34
checkbox input "true"
click at [475, 312] on span "Luxurious" at bounding box center [459, 316] width 63 height 21
click at [428, 312] on input "Luxurious" at bounding box center [410, 315] width 34 height 34
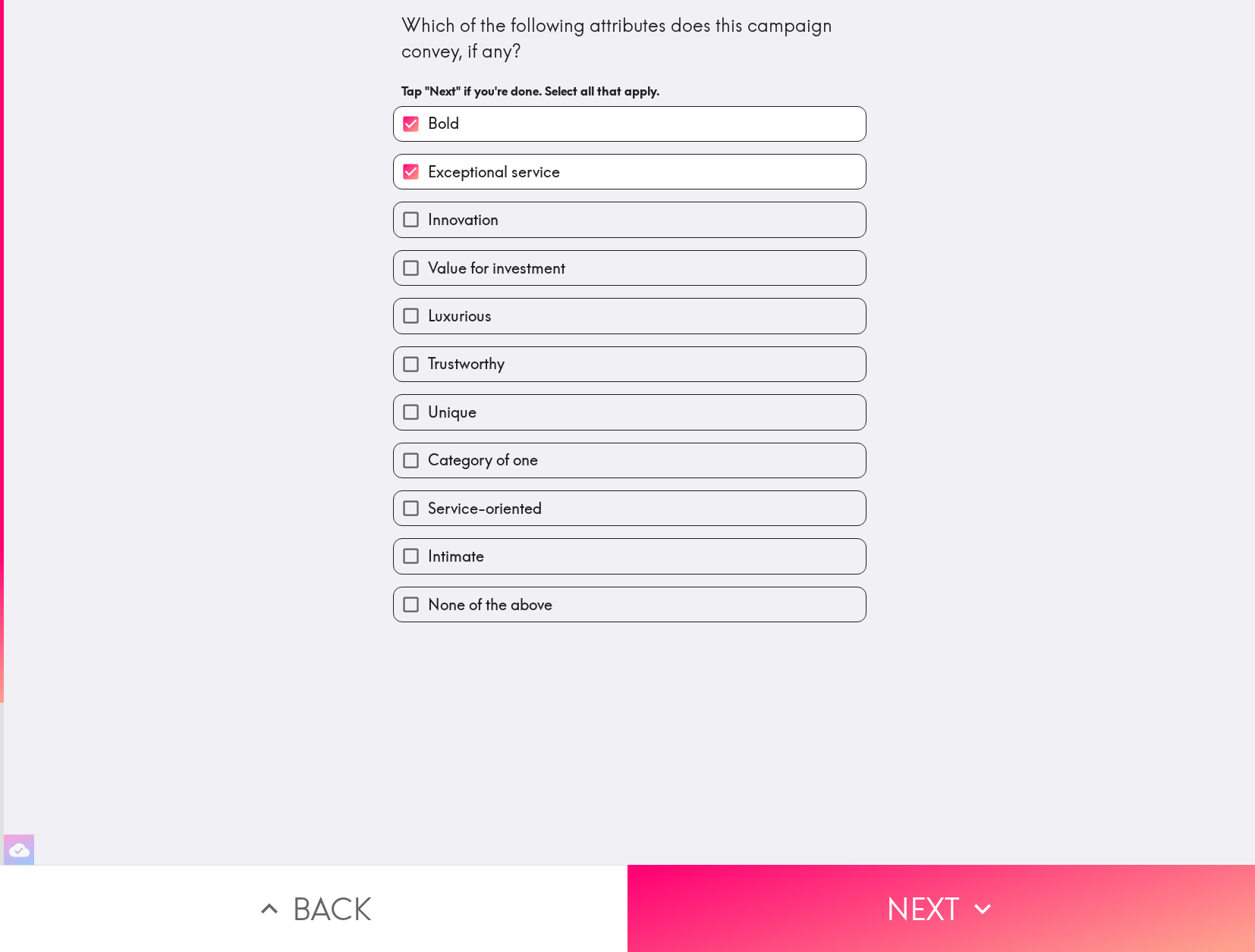
checkbox input "true"
click at [488, 453] on span "Category of one" at bounding box center [482, 461] width 110 height 21
click at [428, 453] on input "Category of one" at bounding box center [410, 460] width 34 height 34
checkbox input "true"
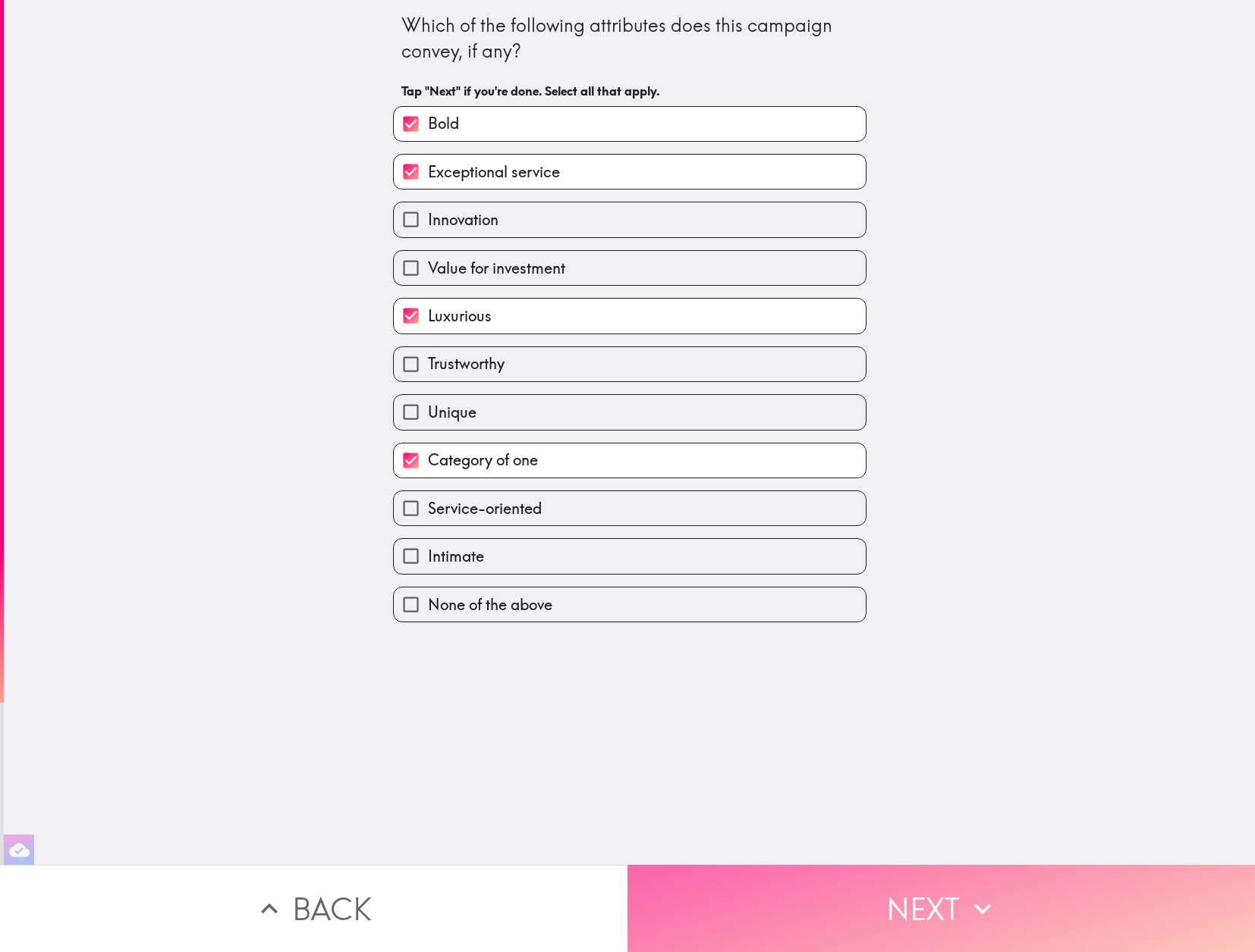
click at [901, 905] on button "Next" at bounding box center [941, 908] width 627 height 87
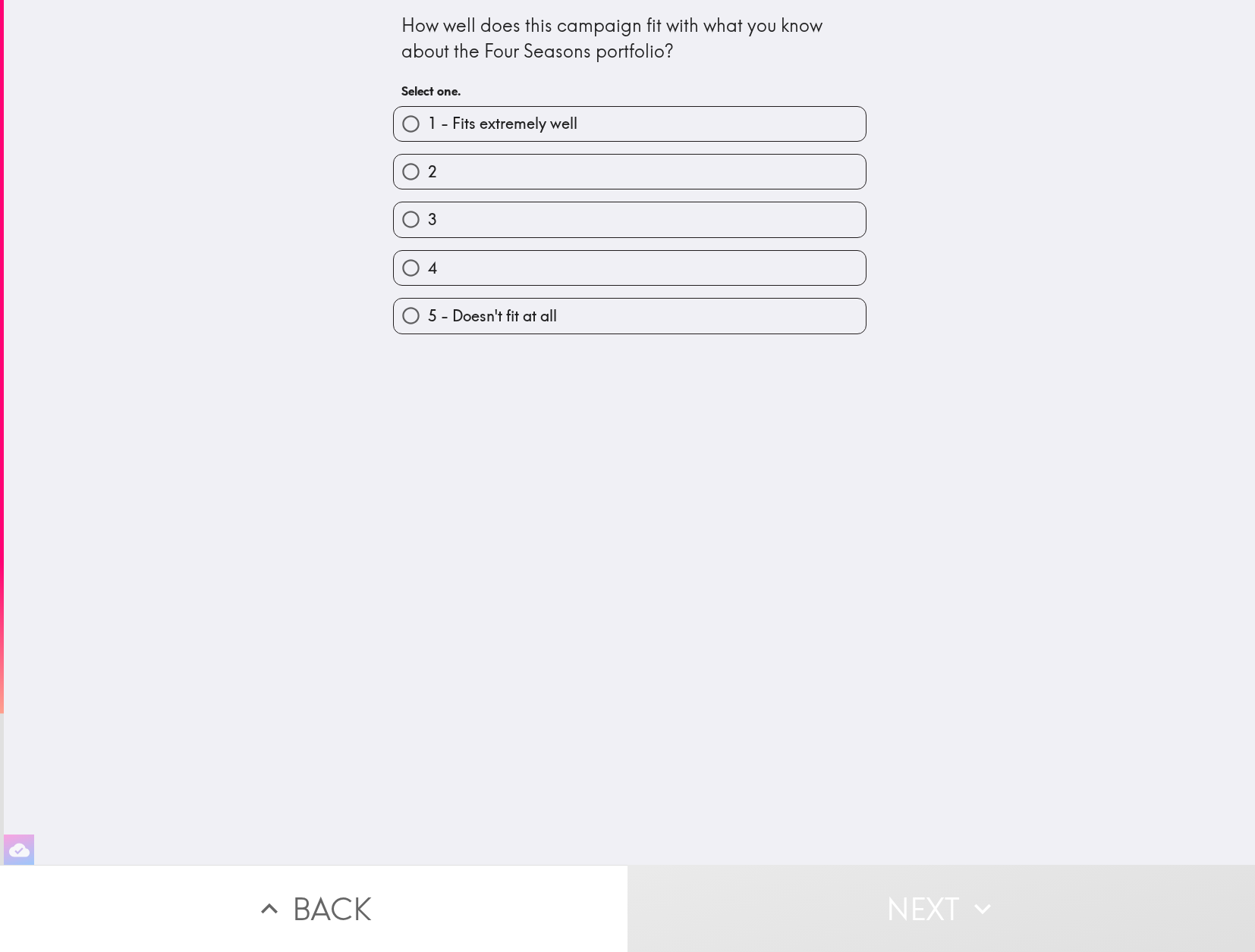
click at [507, 113] on span "1 - Fits extremely well" at bounding box center [502, 124] width 149 height 21
click at [428, 113] on input "1 - Fits extremely well" at bounding box center [410, 124] width 34 height 34
radio input "true"
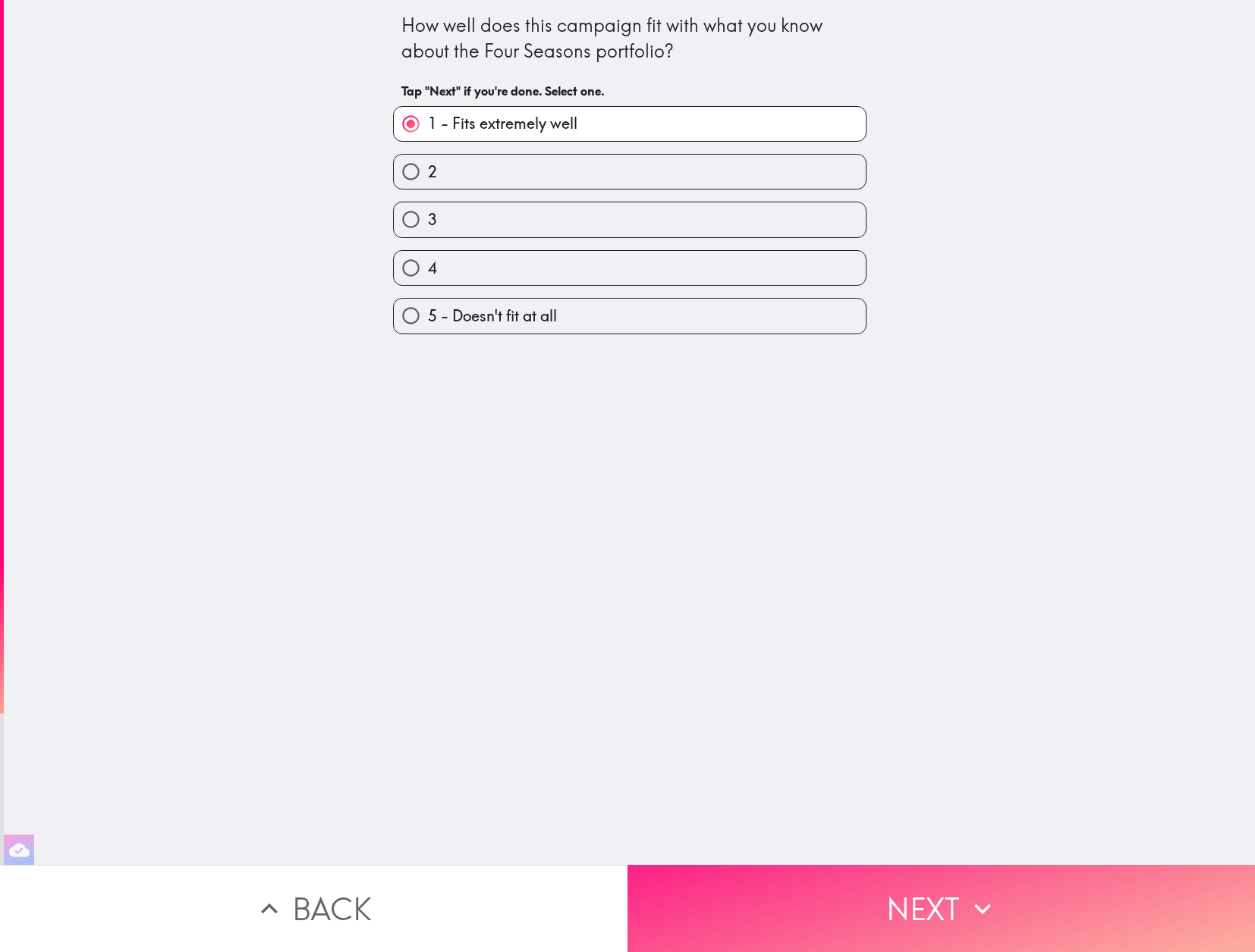
click at [966, 885] on button "Next" at bounding box center [941, 908] width 627 height 87
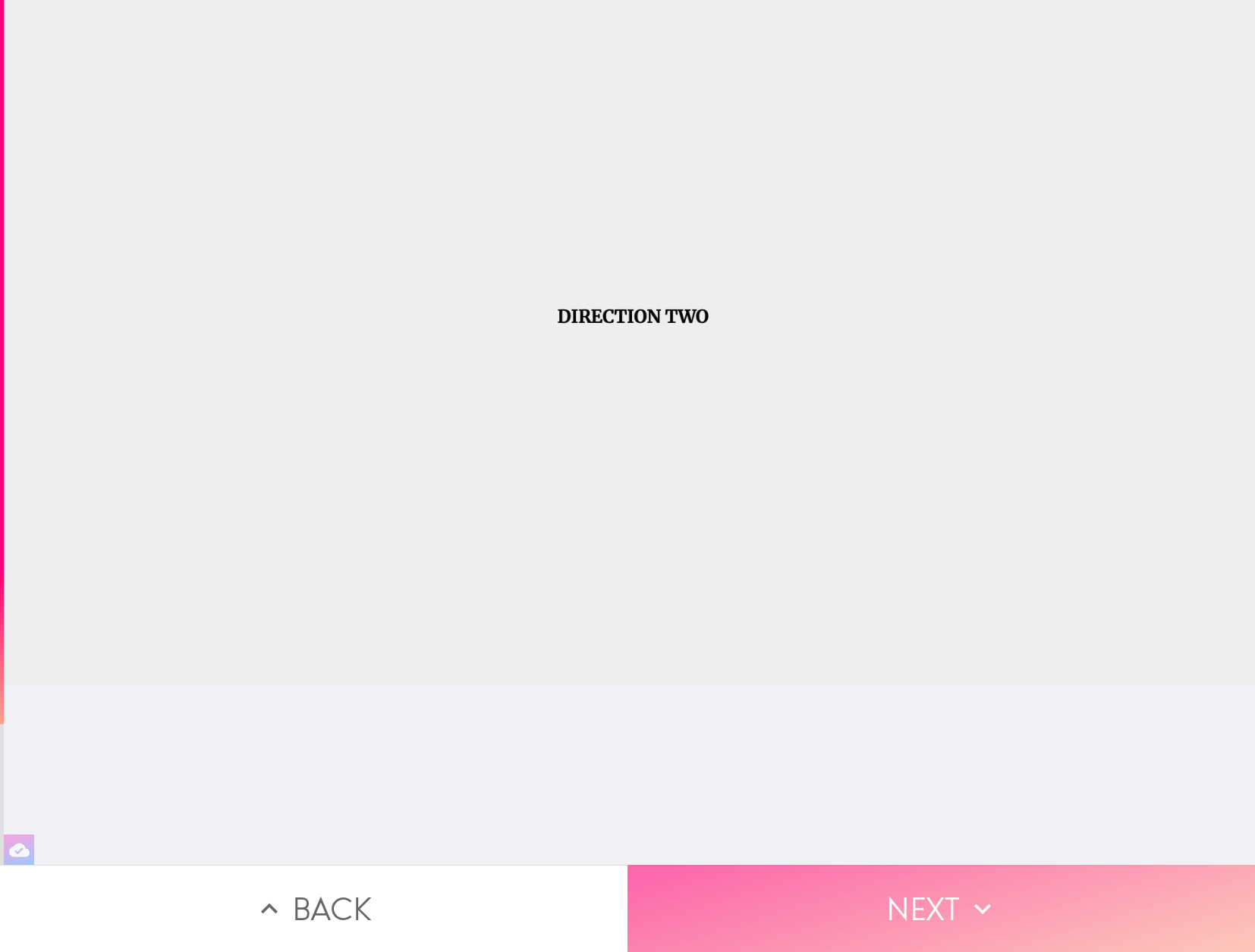
click at [878, 893] on button "Next" at bounding box center [941, 908] width 627 height 87
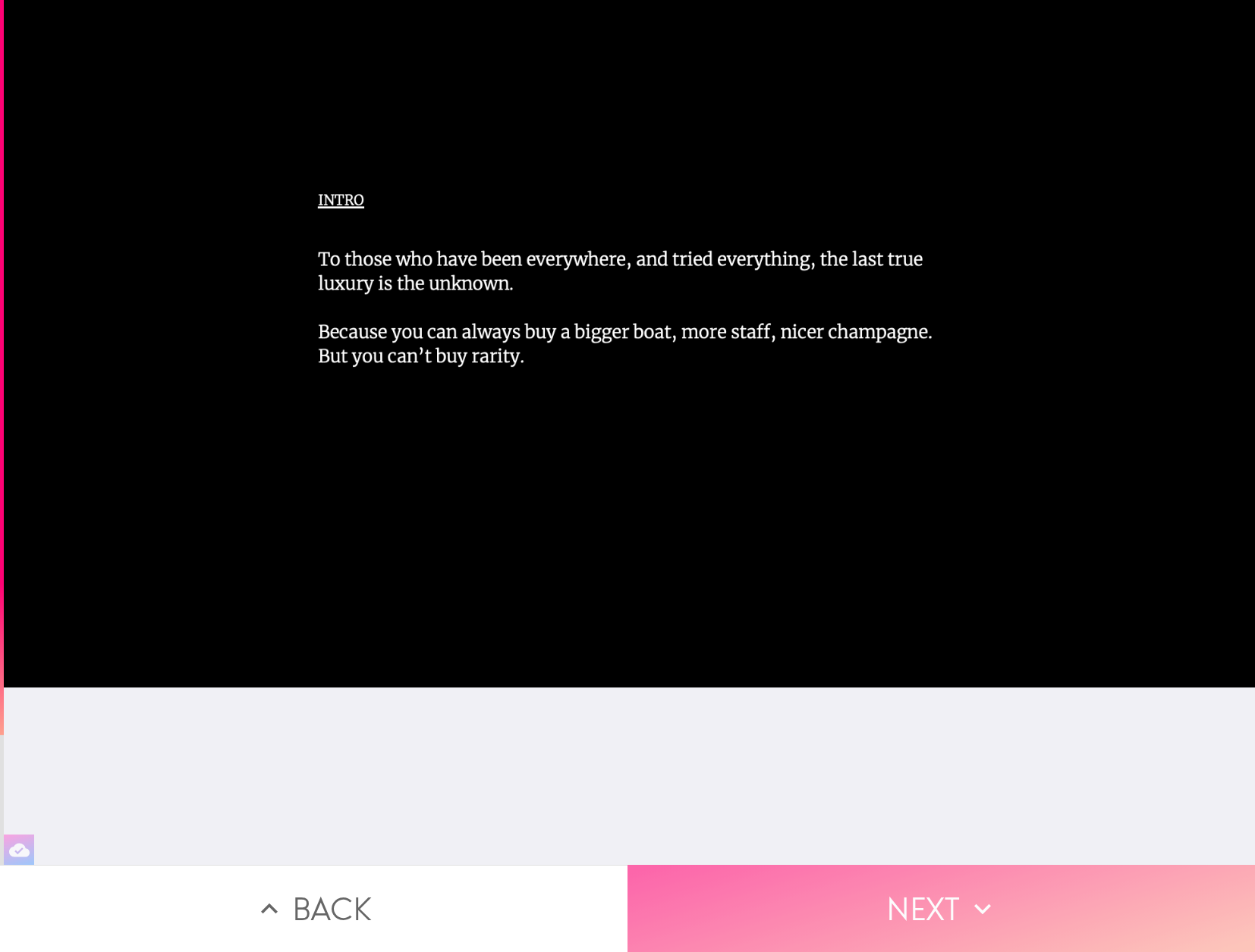
click at [855, 895] on button "Next" at bounding box center [941, 908] width 627 height 87
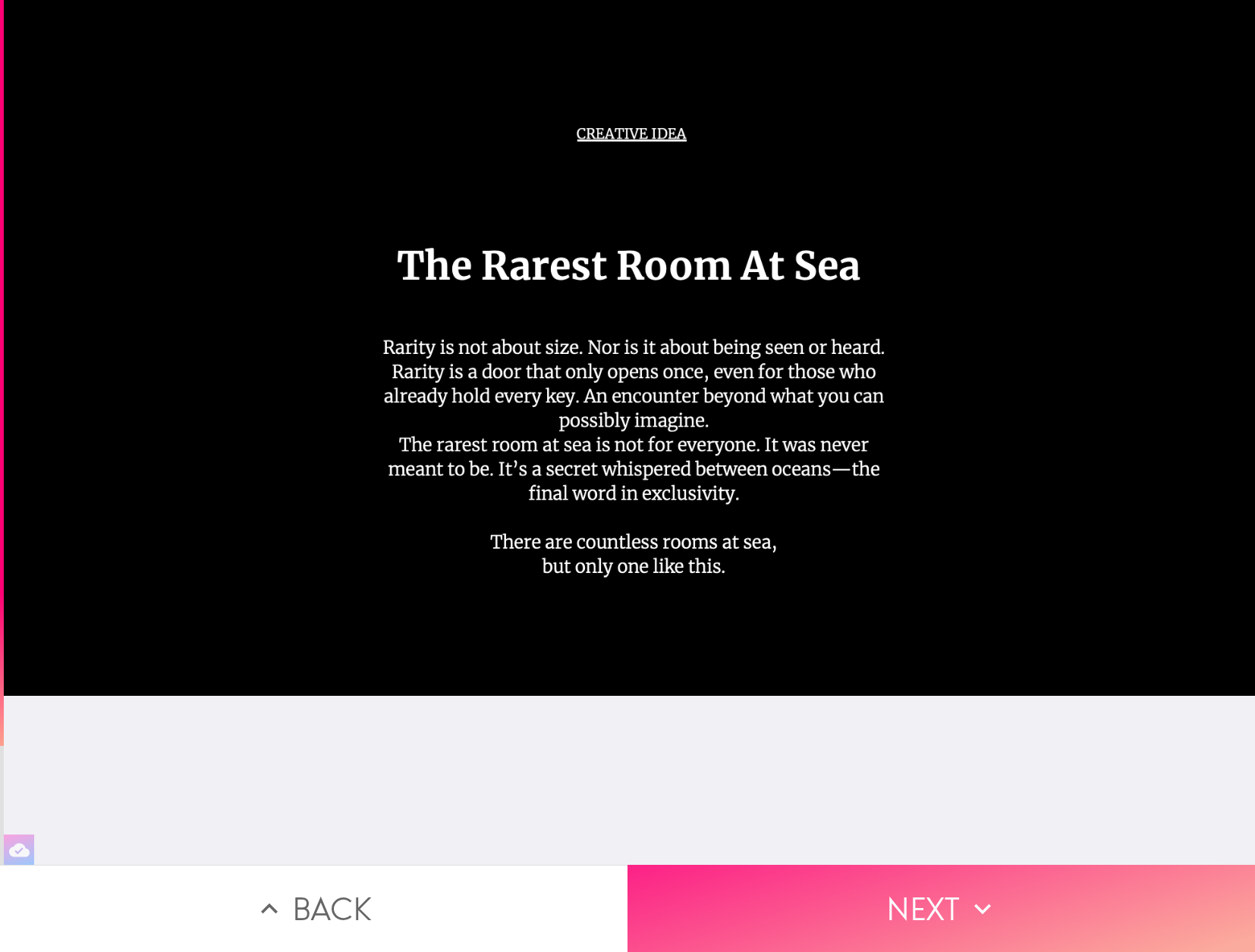
click at [936, 905] on button "Next" at bounding box center [941, 908] width 627 height 87
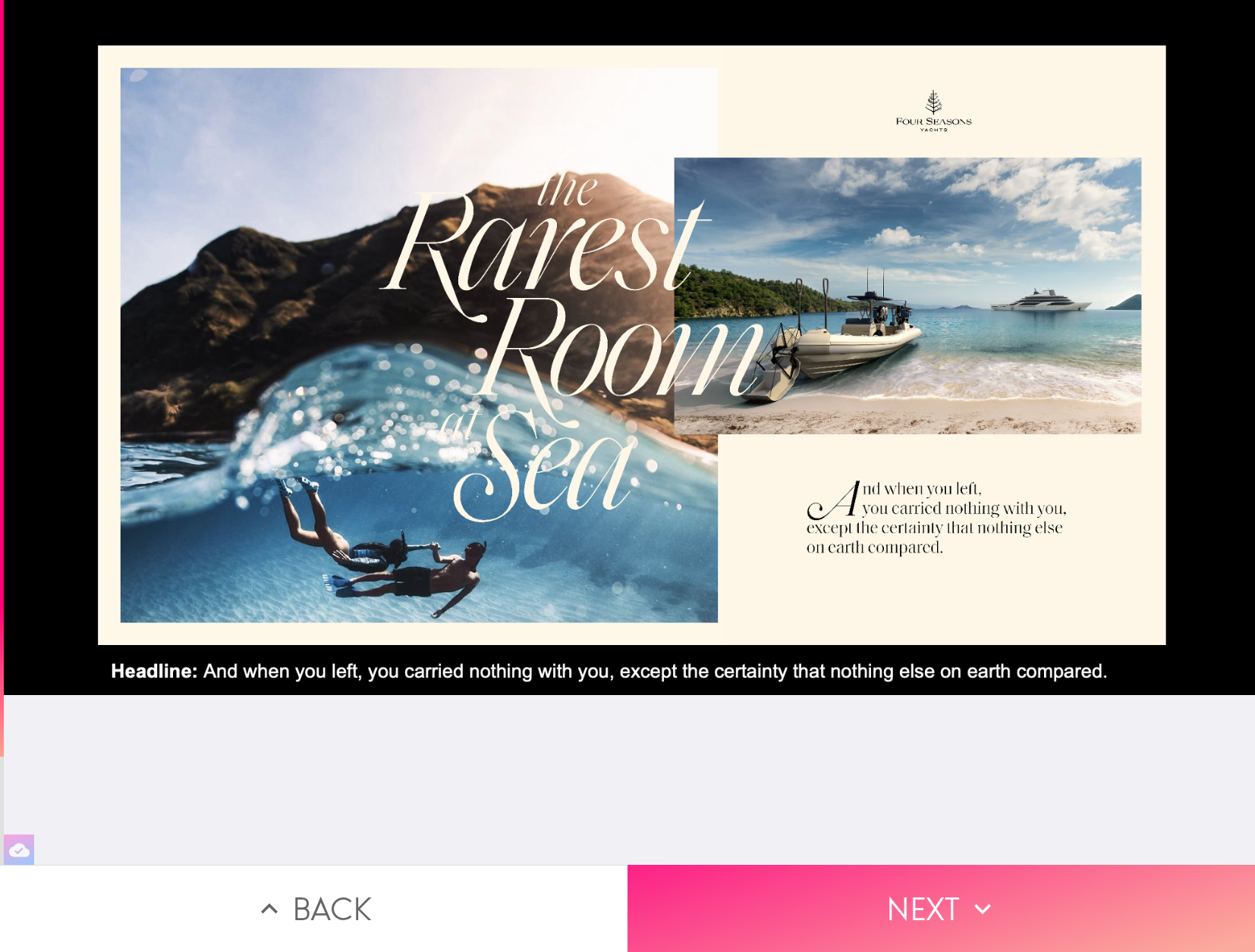
click at [895, 898] on button "Next" at bounding box center [941, 908] width 627 height 87
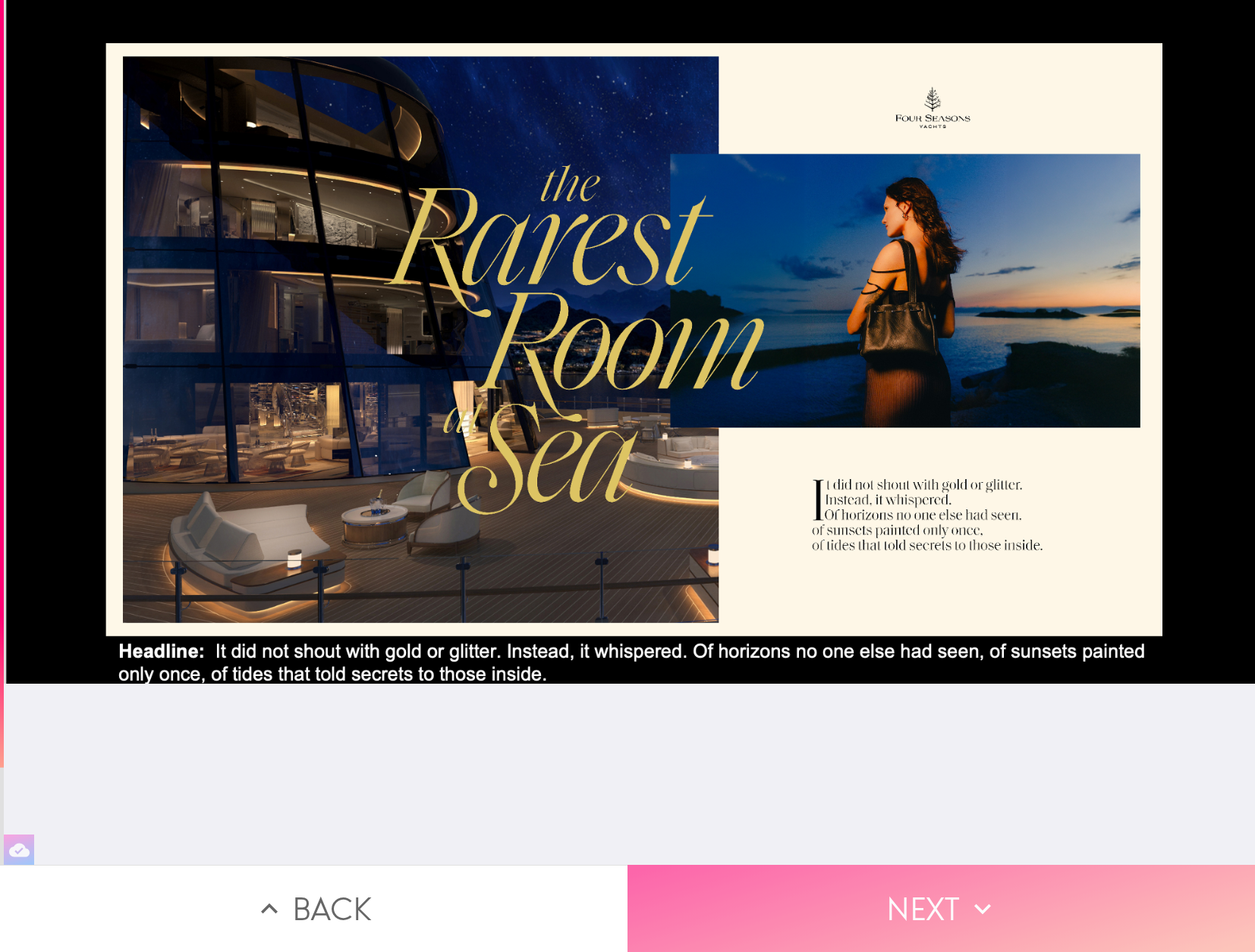
click at [866, 886] on button "Next" at bounding box center [941, 908] width 627 height 87
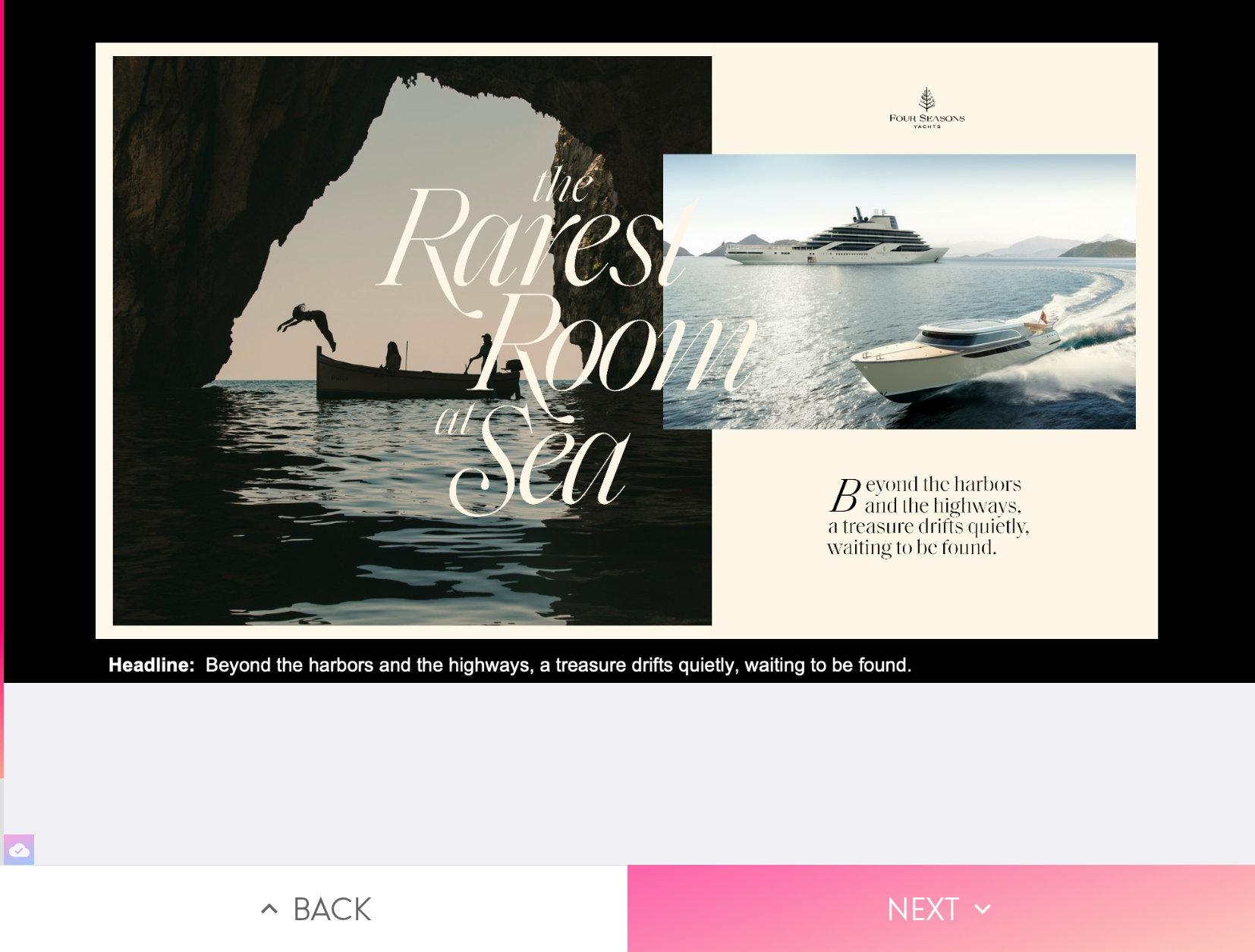
click at [927, 903] on button "Next" at bounding box center [941, 908] width 627 height 87
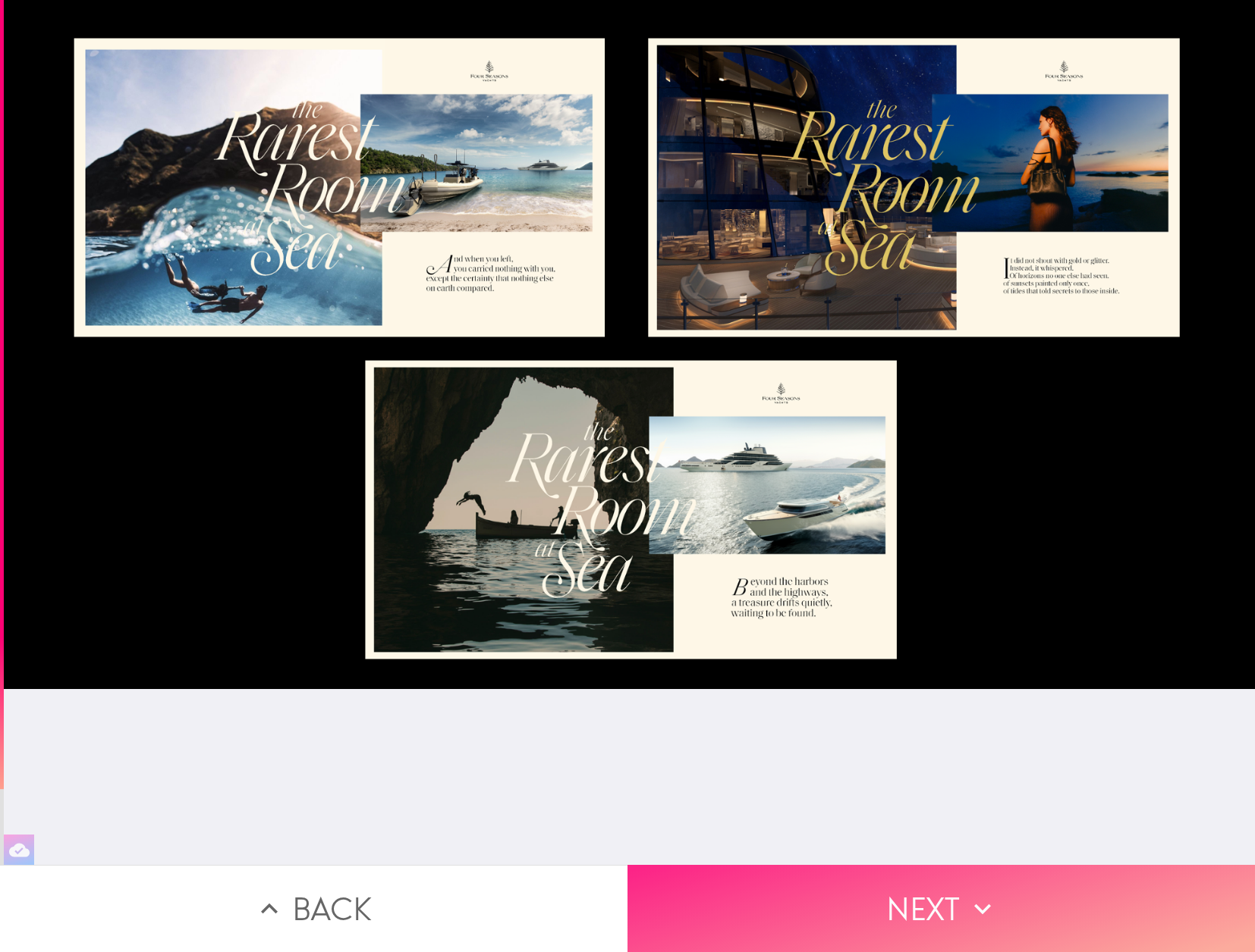
click at [933, 912] on button "Next" at bounding box center [941, 908] width 627 height 87
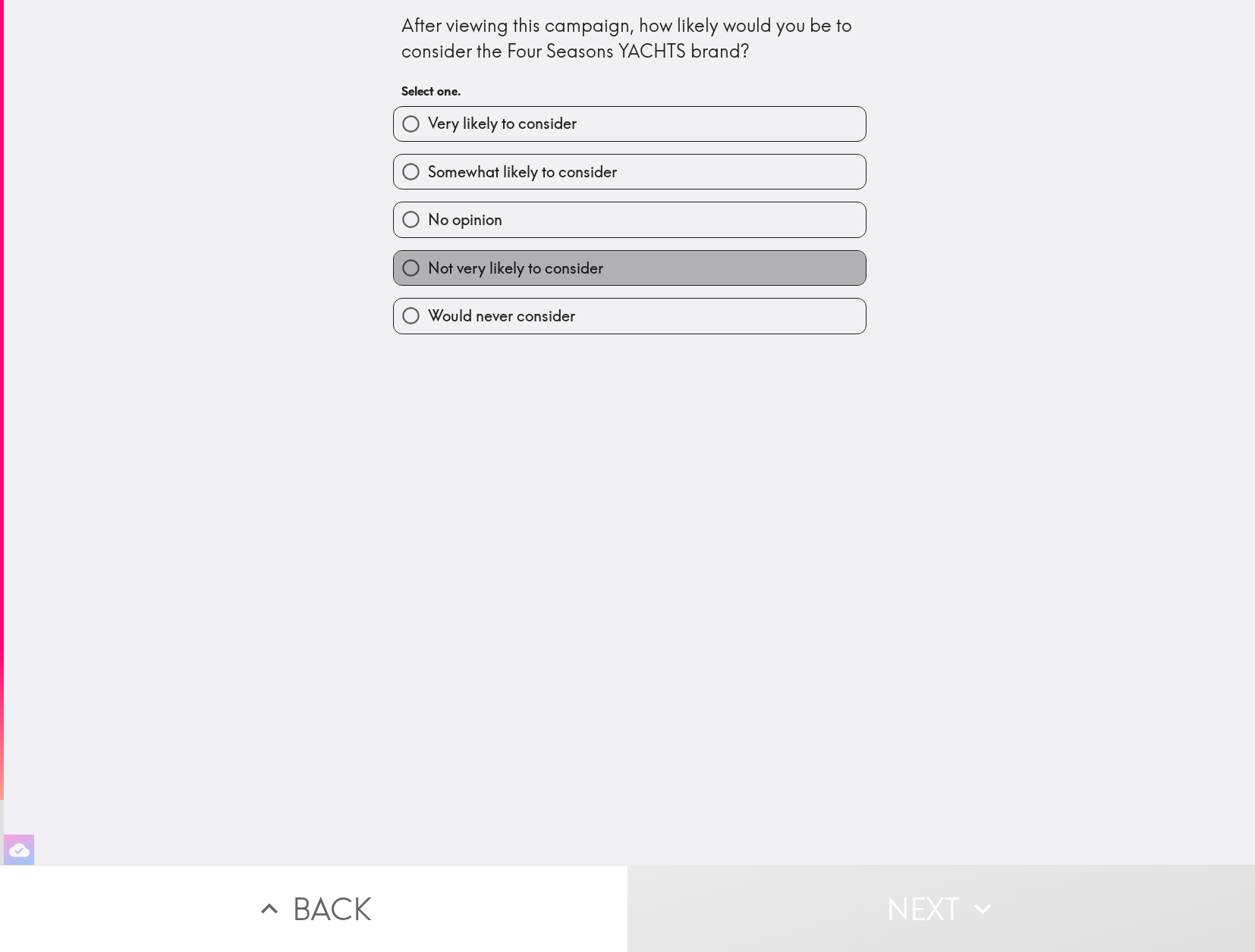
click at [523, 267] on span "Not very likely to consider" at bounding box center [515, 269] width 175 height 21
click at [428, 267] on input "Not very likely to consider" at bounding box center [410, 268] width 34 height 34
radio input "true"
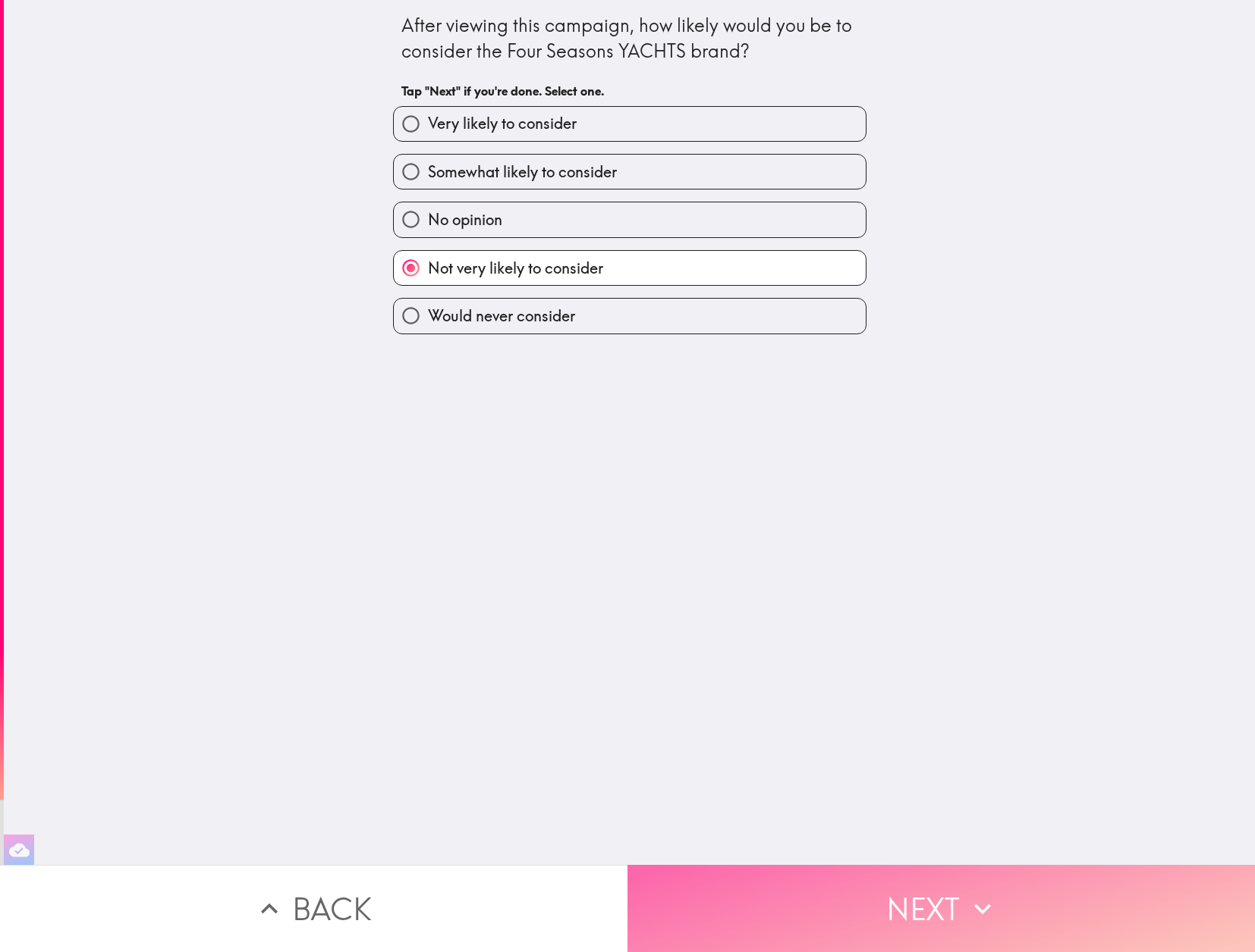
click at [888, 898] on button "Next" at bounding box center [941, 908] width 627 height 87
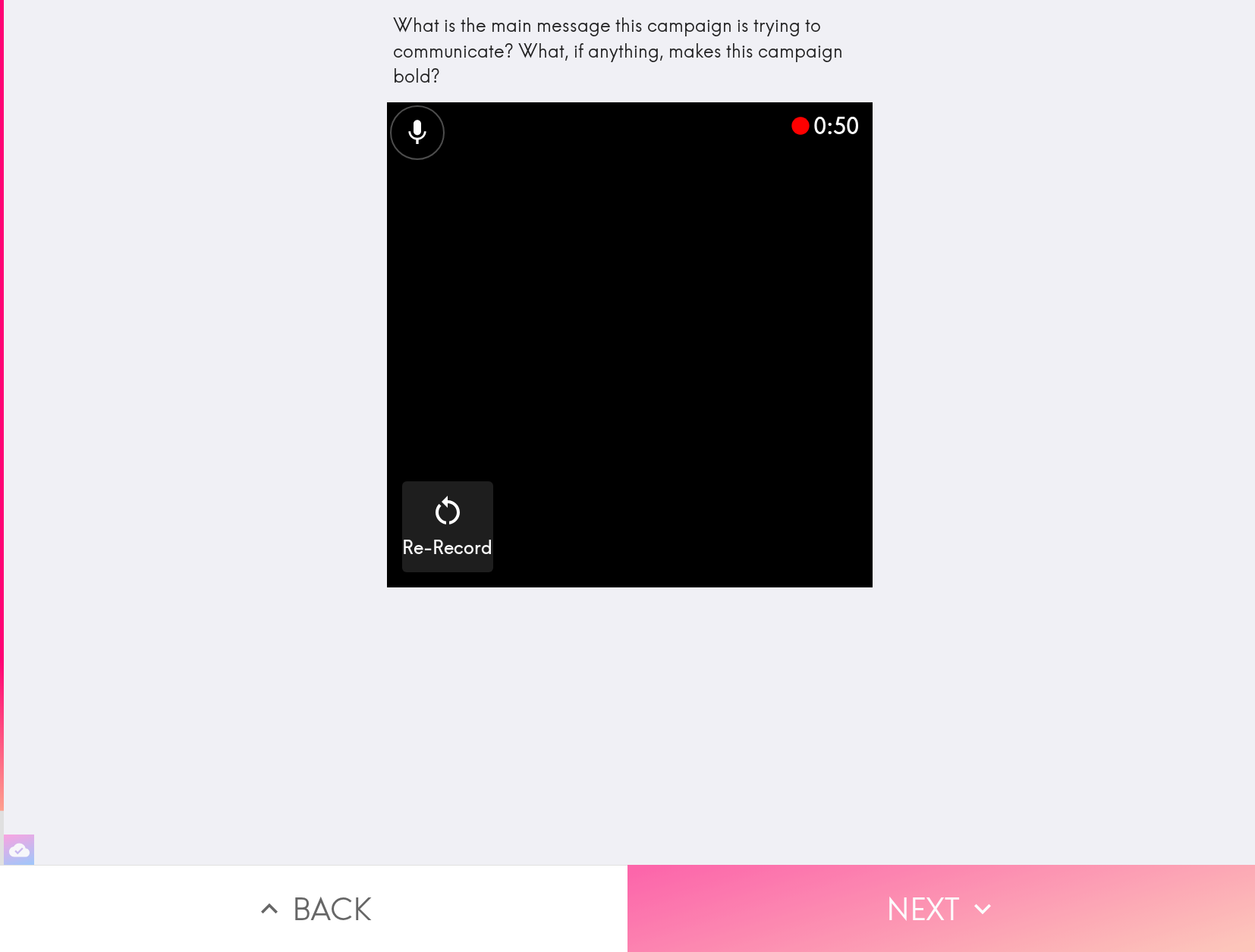
click at [961, 897] on button "Next" at bounding box center [941, 908] width 627 height 87
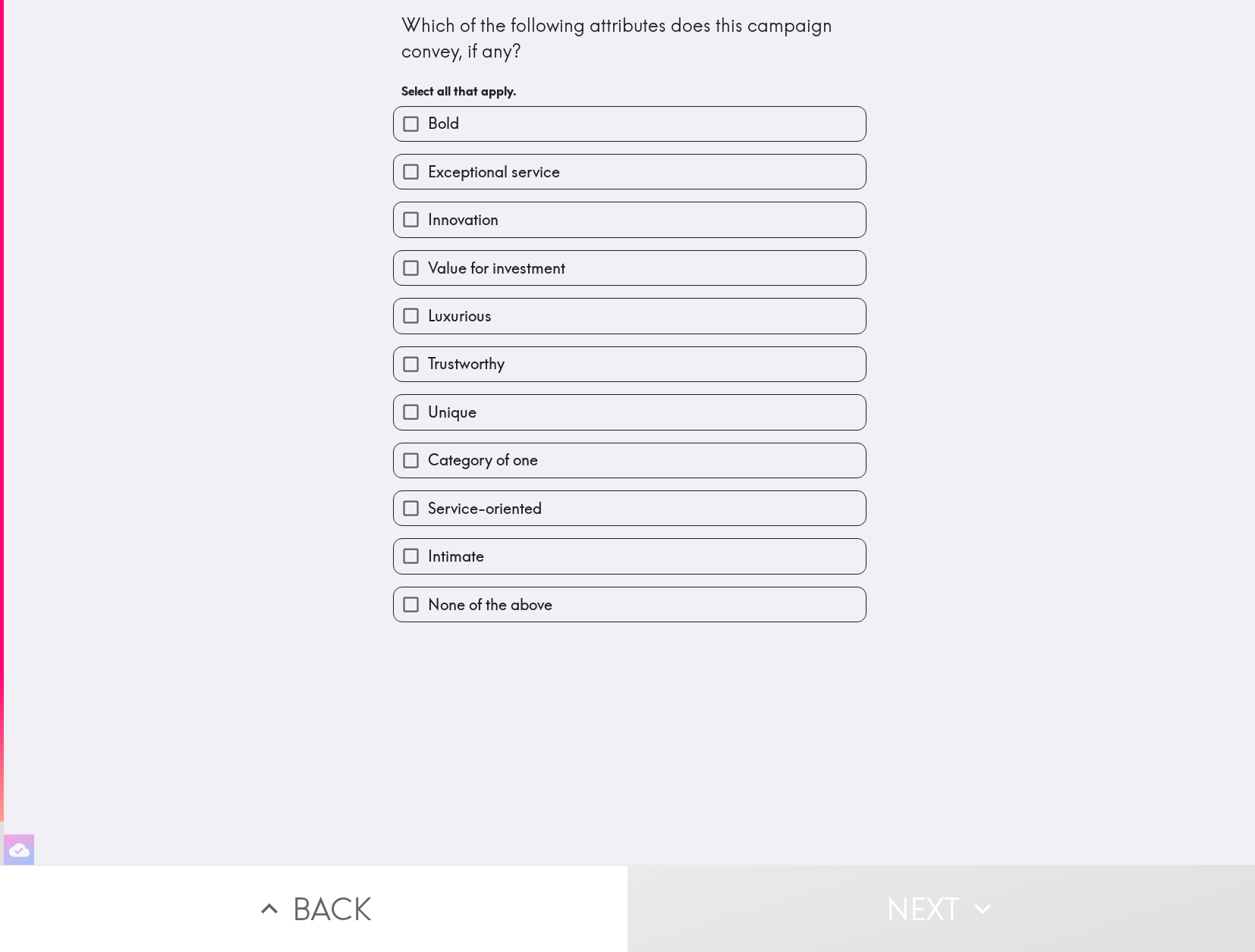
click at [480, 312] on span "Luxurious" at bounding box center [459, 316] width 63 height 21
click at [428, 312] on input "Luxurious" at bounding box center [410, 315] width 34 height 34
checkbox input "true"
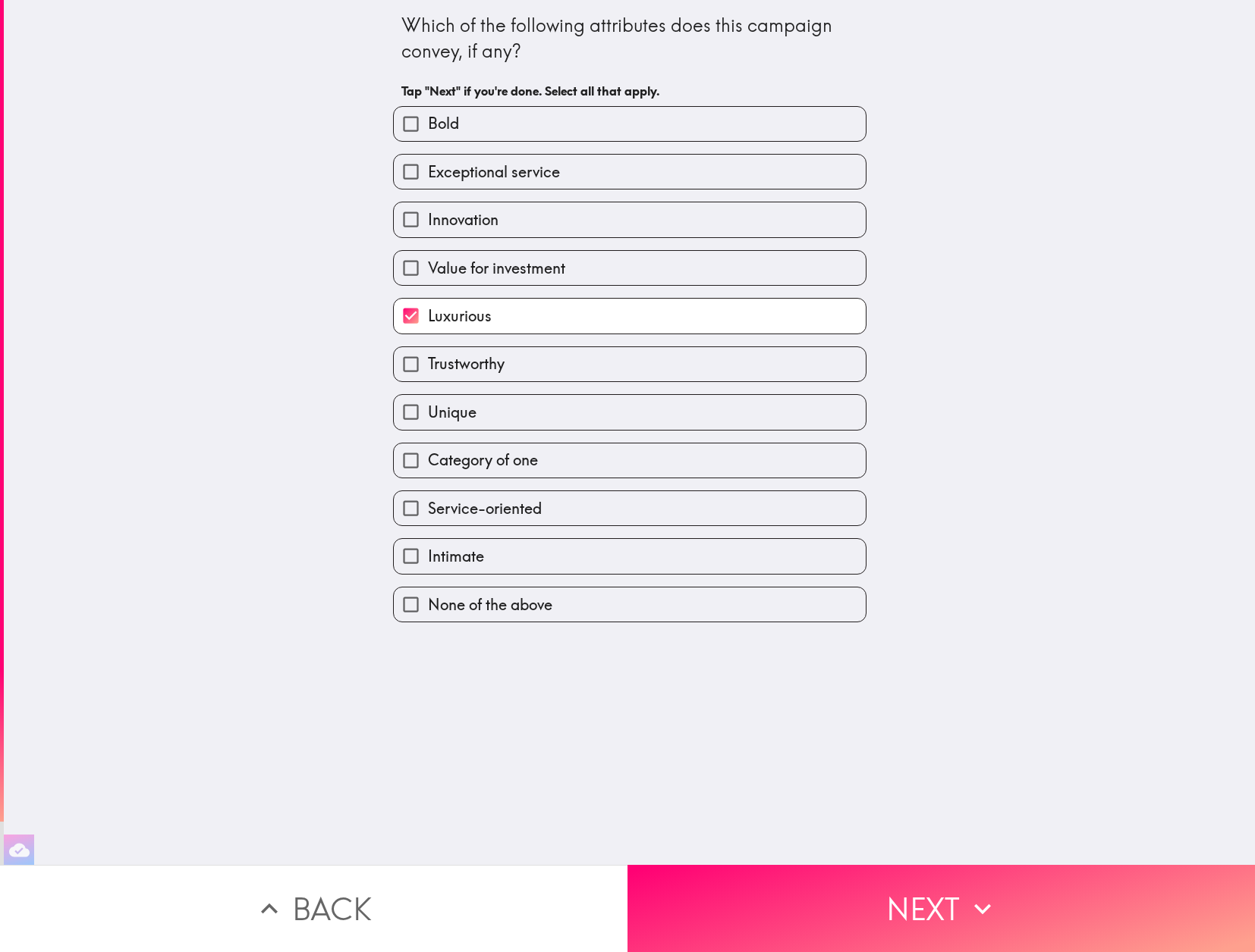
click at [515, 462] on span "Category of one" at bounding box center [482, 461] width 110 height 21
click at [428, 462] on input "Category of one" at bounding box center [410, 460] width 34 height 34
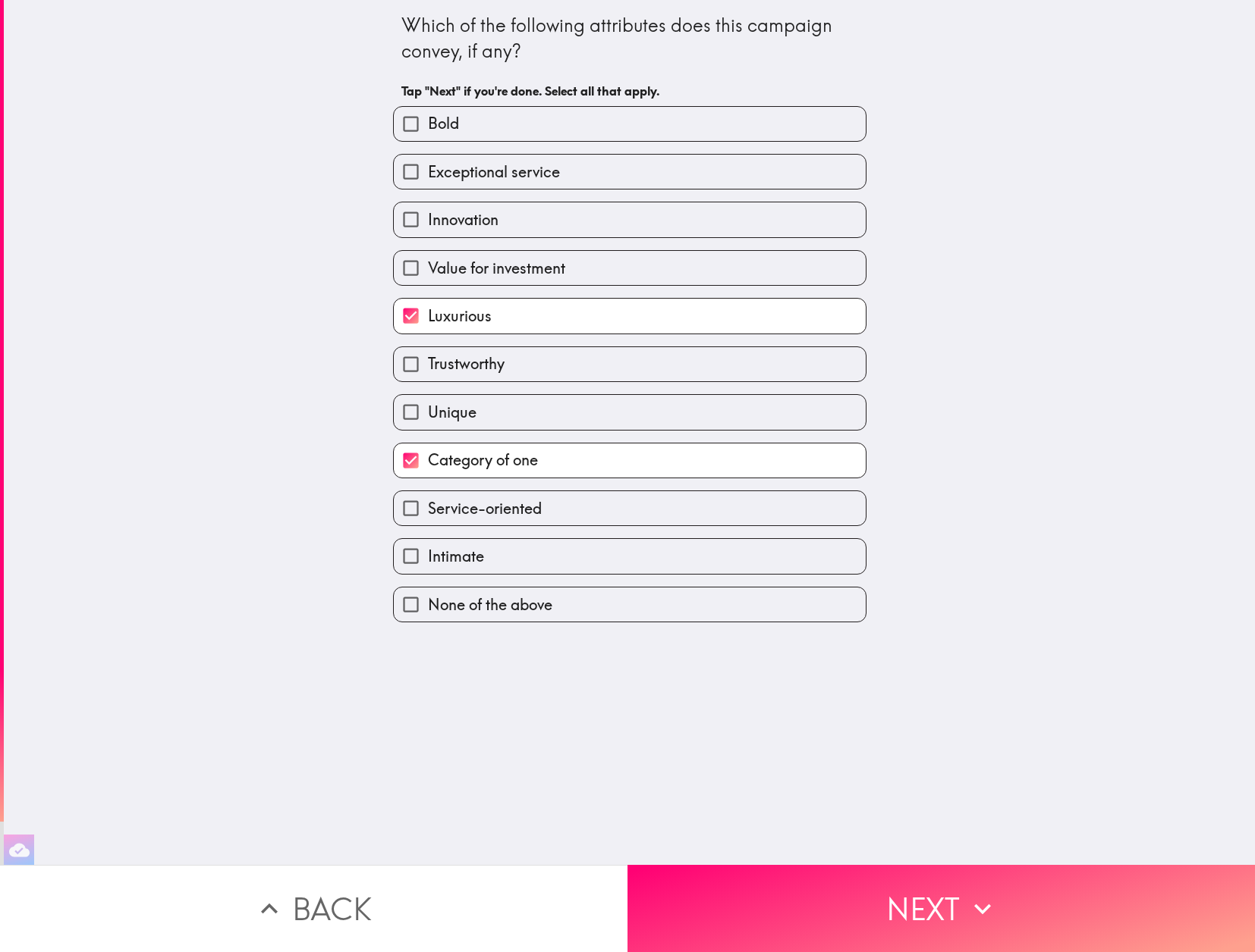
click at [515, 462] on span "Category of one" at bounding box center [482, 461] width 110 height 21
click at [428, 462] on input "Category of one" at bounding box center [410, 460] width 34 height 34
checkbox input "false"
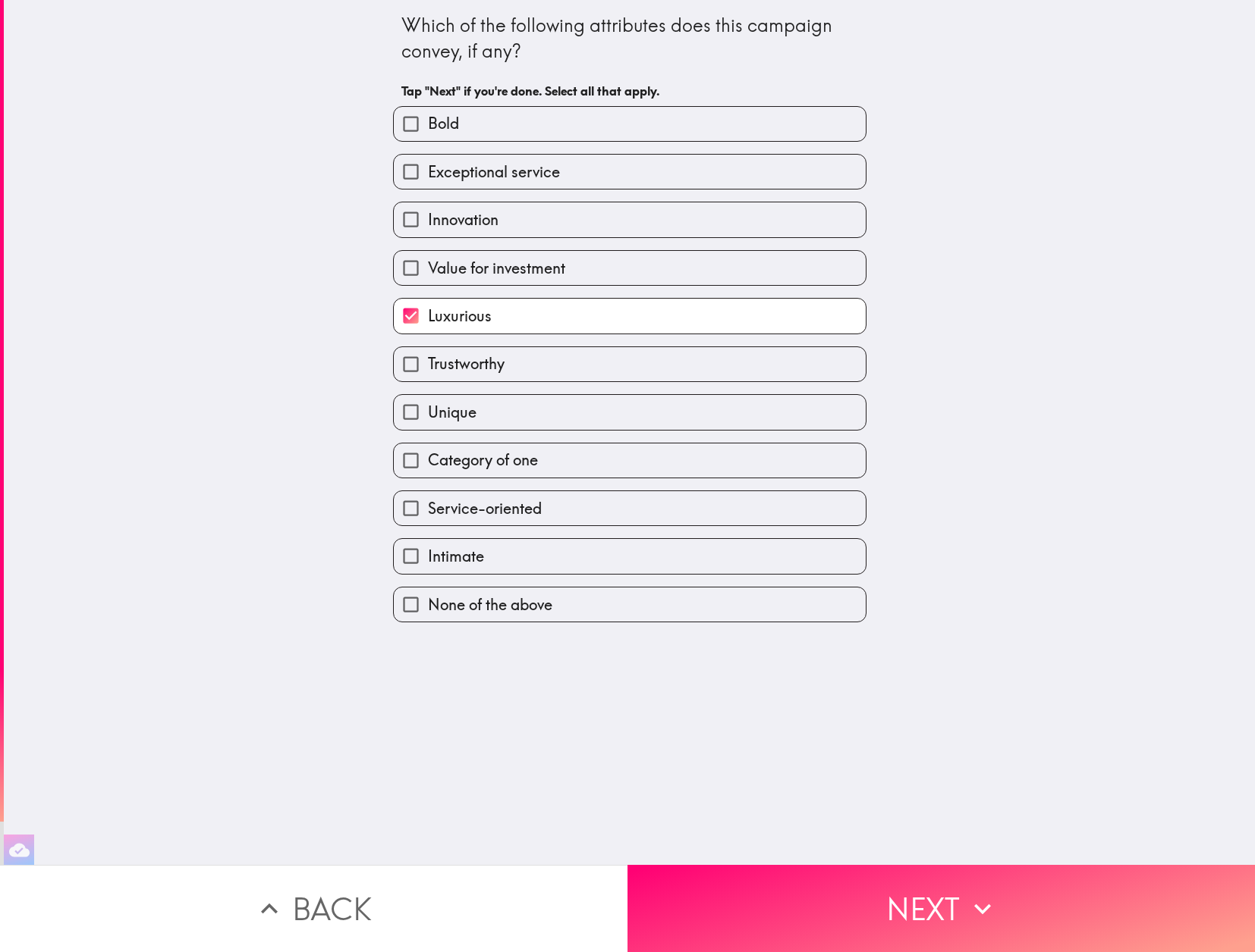
click at [518, 565] on label "Intimate" at bounding box center [629, 556] width 472 height 34
click at [428, 565] on input "Intimate" at bounding box center [410, 556] width 34 height 34
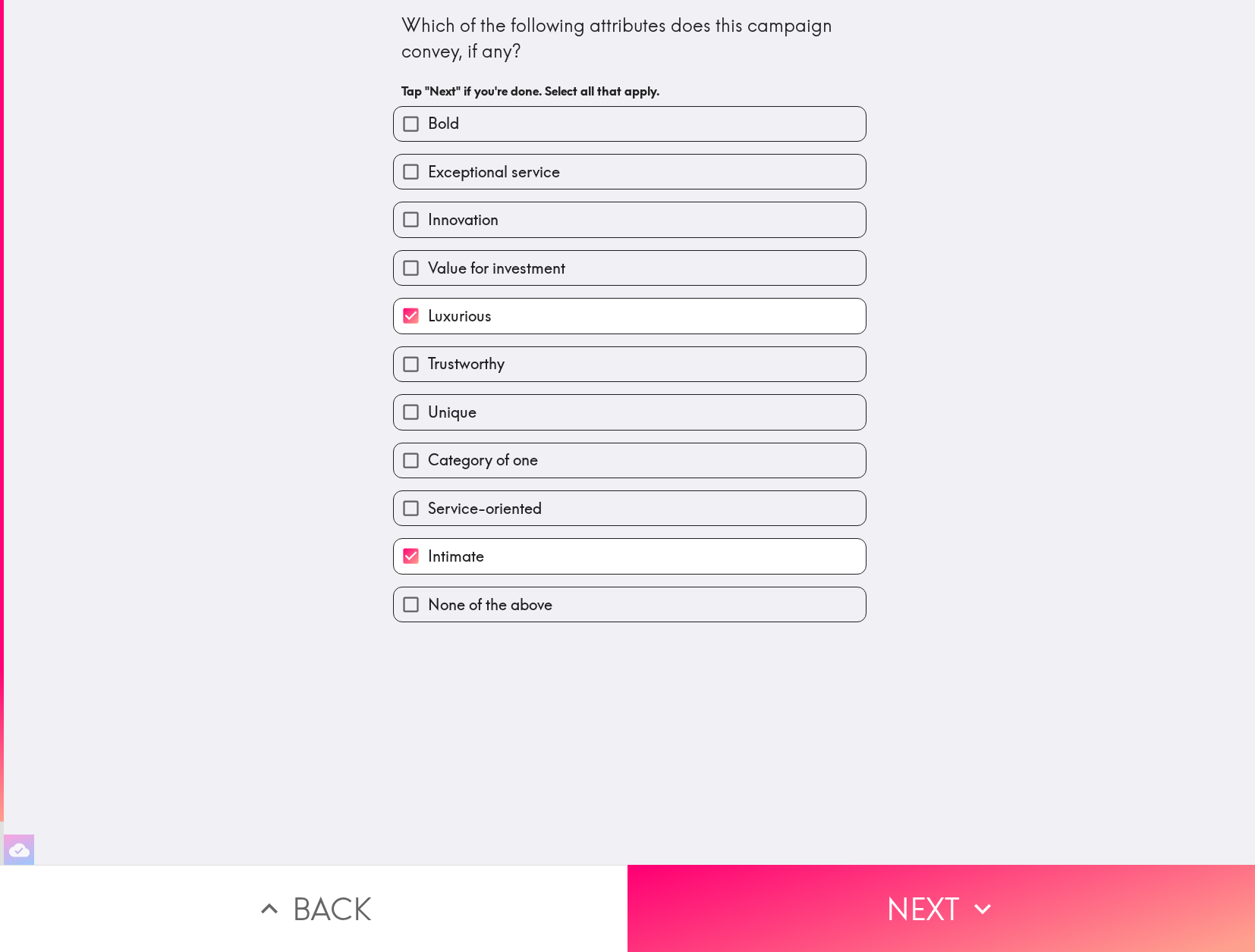
click at [518, 565] on label "Intimate" at bounding box center [629, 556] width 472 height 34
click at [428, 565] on input "Intimate" at bounding box center [410, 556] width 34 height 34
checkbox input "false"
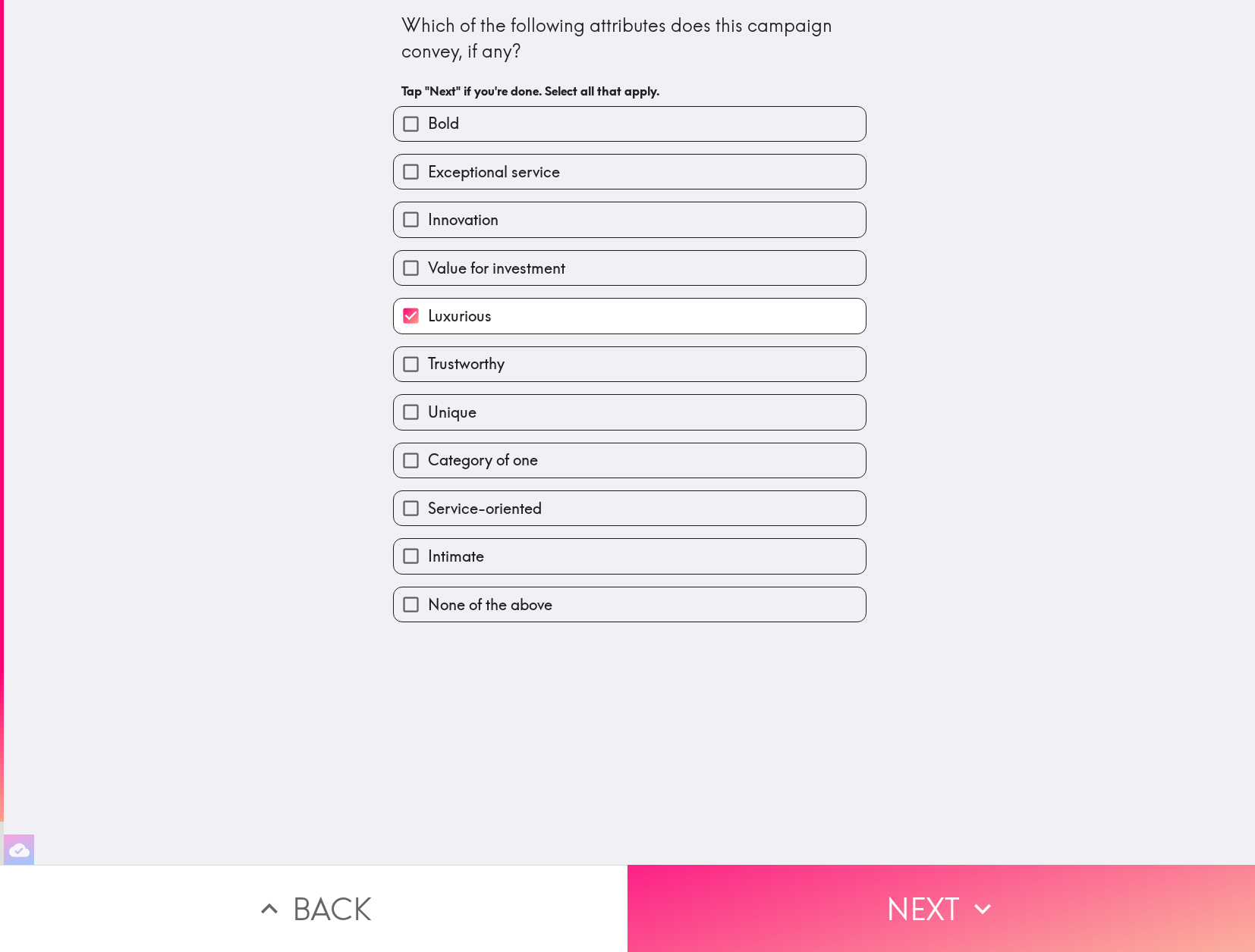
click at [865, 895] on button "Next" at bounding box center [941, 908] width 627 height 87
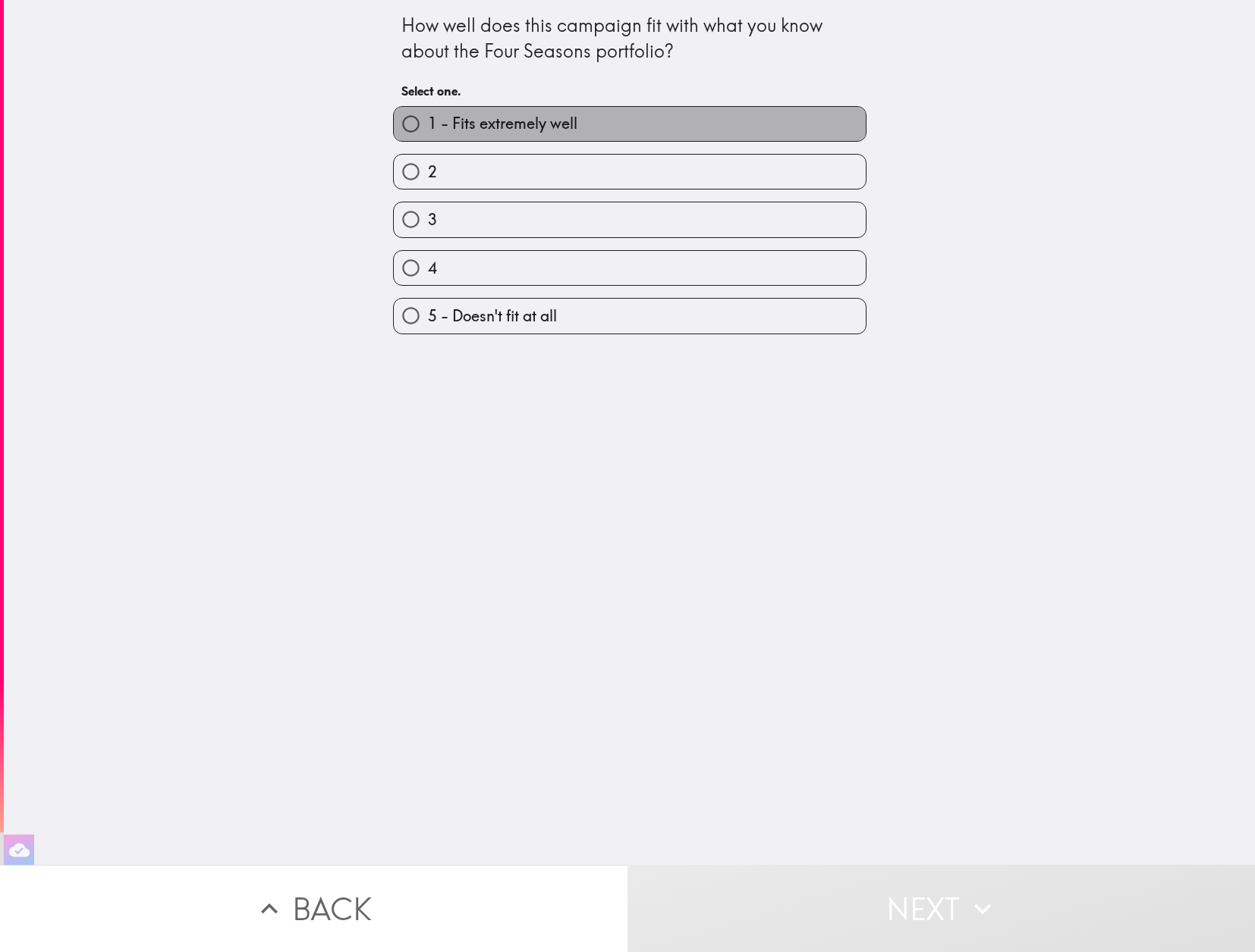
click at [525, 133] on span "1 - Fits extremely well" at bounding box center [502, 124] width 149 height 21
click at [428, 133] on input "1 - Fits extremely well" at bounding box center [410, 124] width 34 height 34
radio input "true"
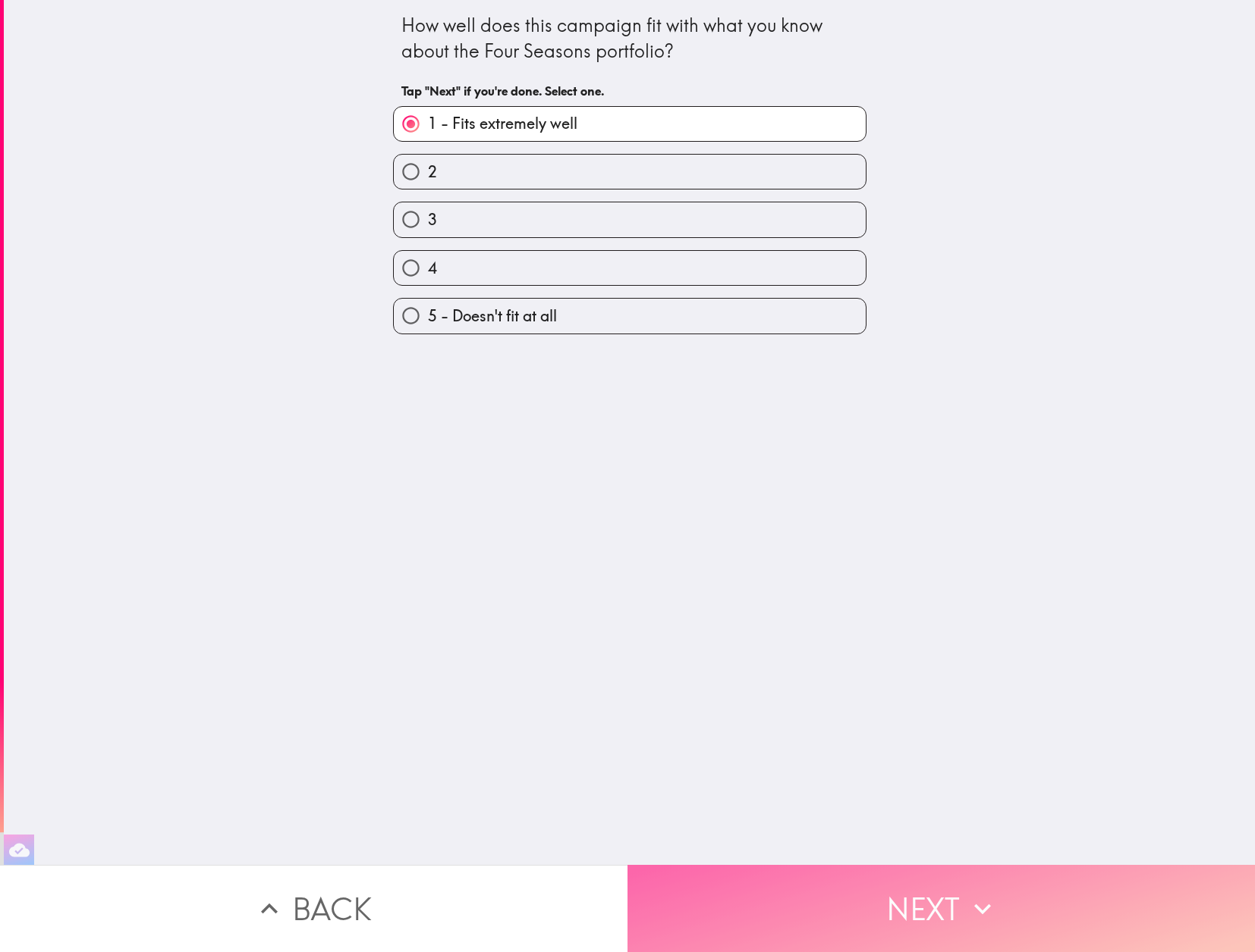
click at [899, 899] on button "Next" at bounding box center [941, 908] width 627 height 87
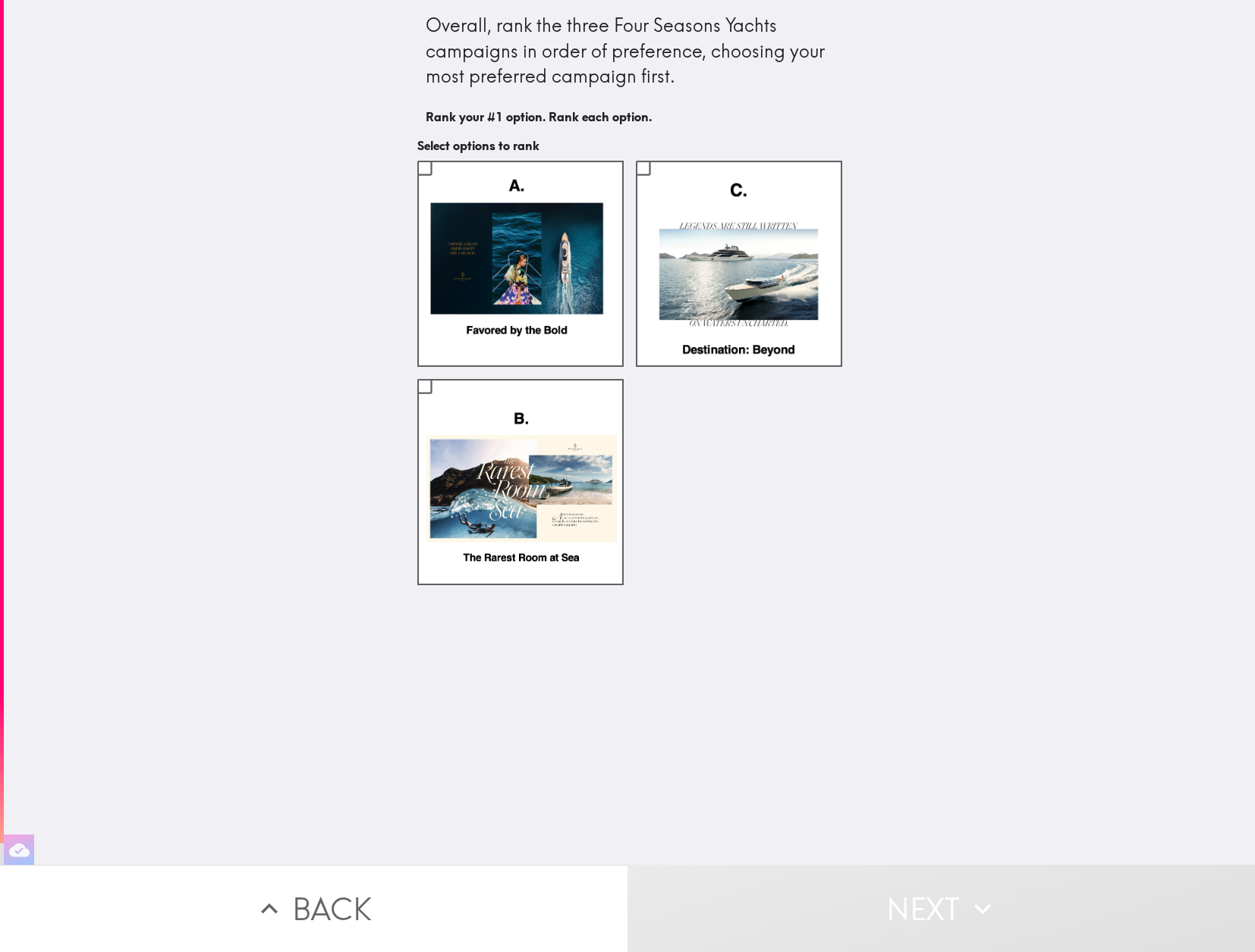
drag, startPoint x: 497, startPoint y: 373, endPoint x: 319, endPoint y: 186, distance: 258.2
click at [319, 186] on div "Overall, rank the three Four Seasons Yachts campaigns in order of preference, c…" at bounding box center [629, 433] width 1251 height 865
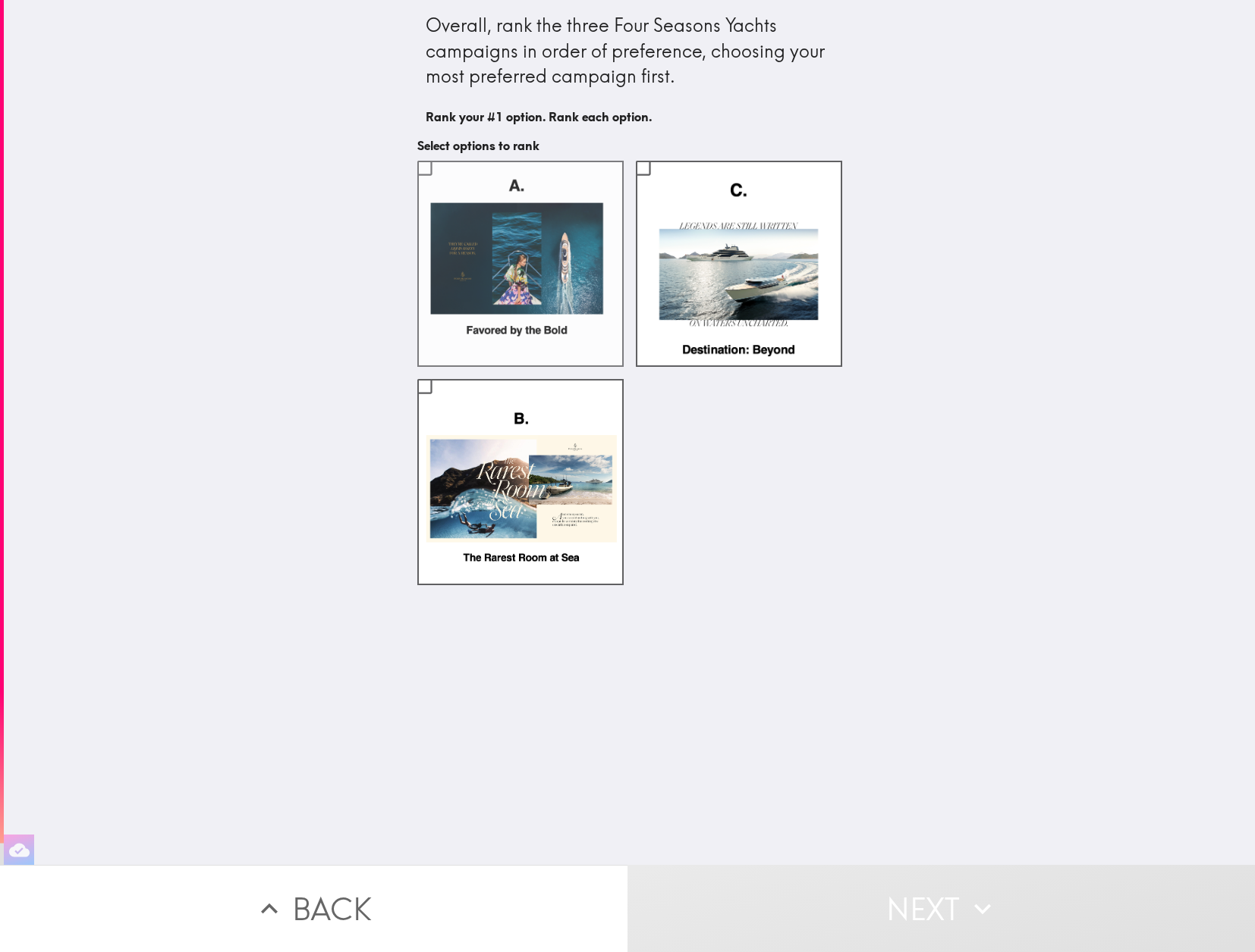
click at [487, 212] on label at bounding box center [520, 264] width 206 height 206
click at [441, 186] on input "checkbox" at bounding box center [424, 168] width 34 height 34
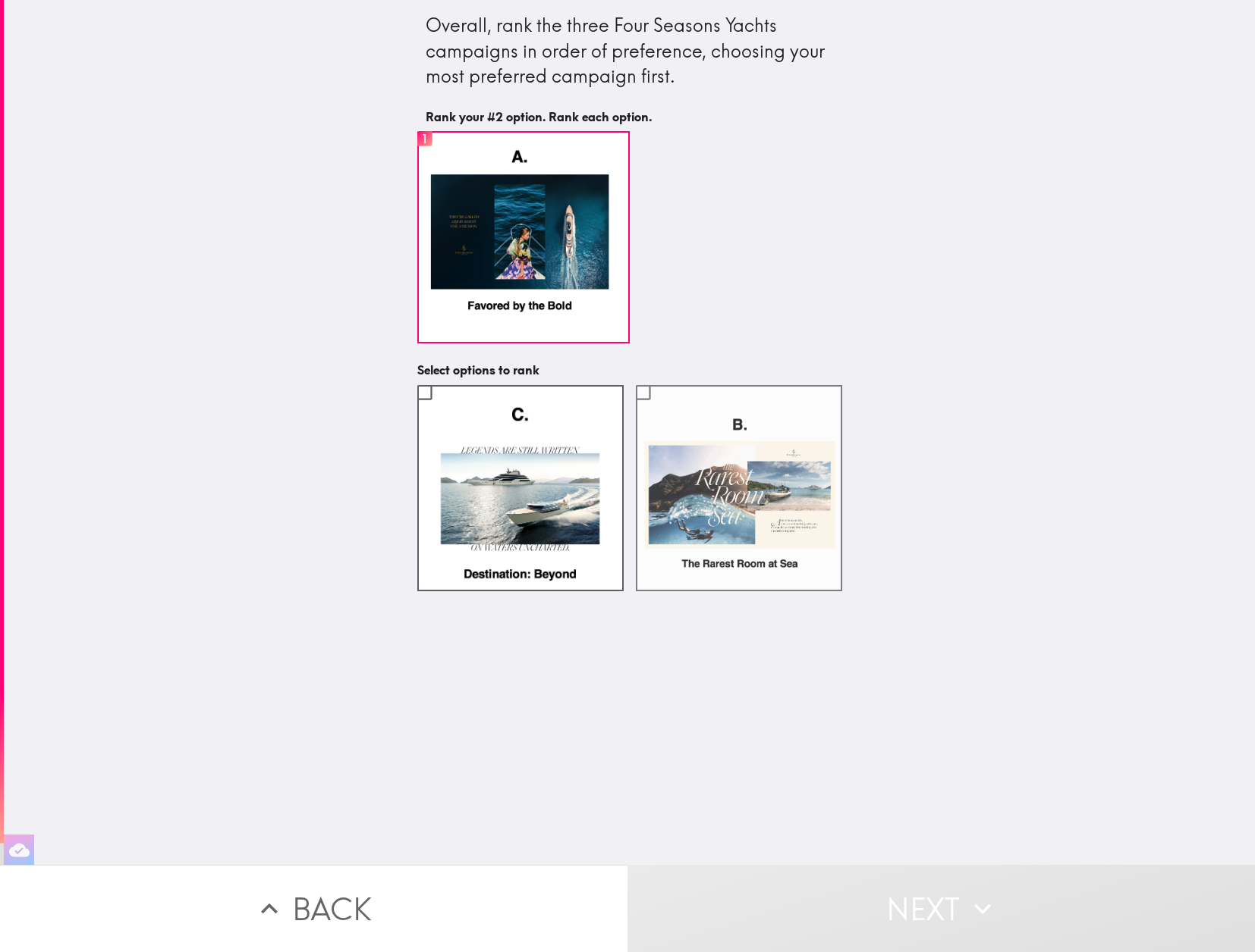
click at [726, 467] on label at bounding box center [738, 488] width 206 height 206
click at [660, 409] on input "checkbox" at bounding box center [643, 392] width 34 height 34
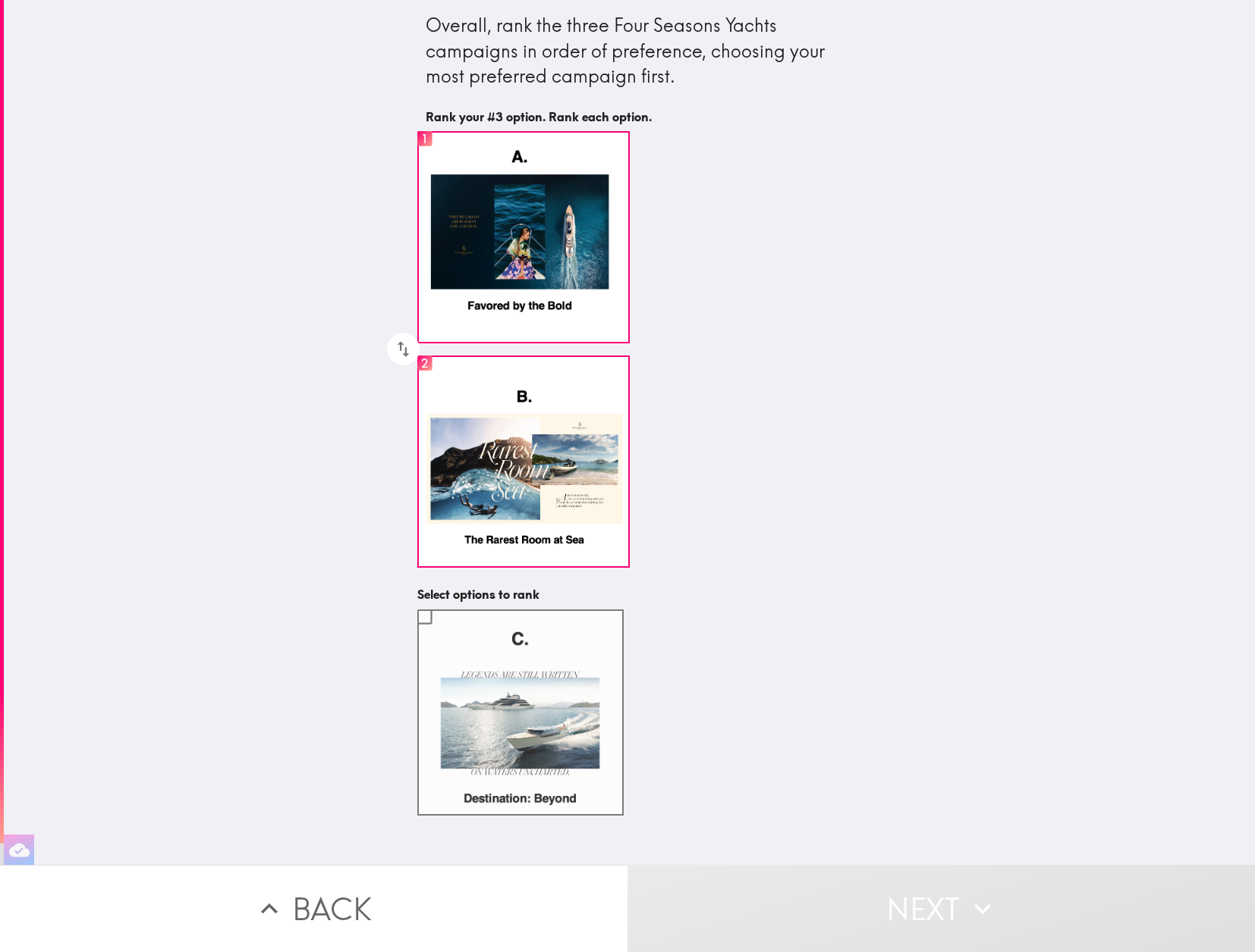
click at [607, 653] on label at bounding box center [520, 712] width 206 height 206
click at [441, 634] on input "checkbox" at bounding box center [424, 616] width 34 height 34
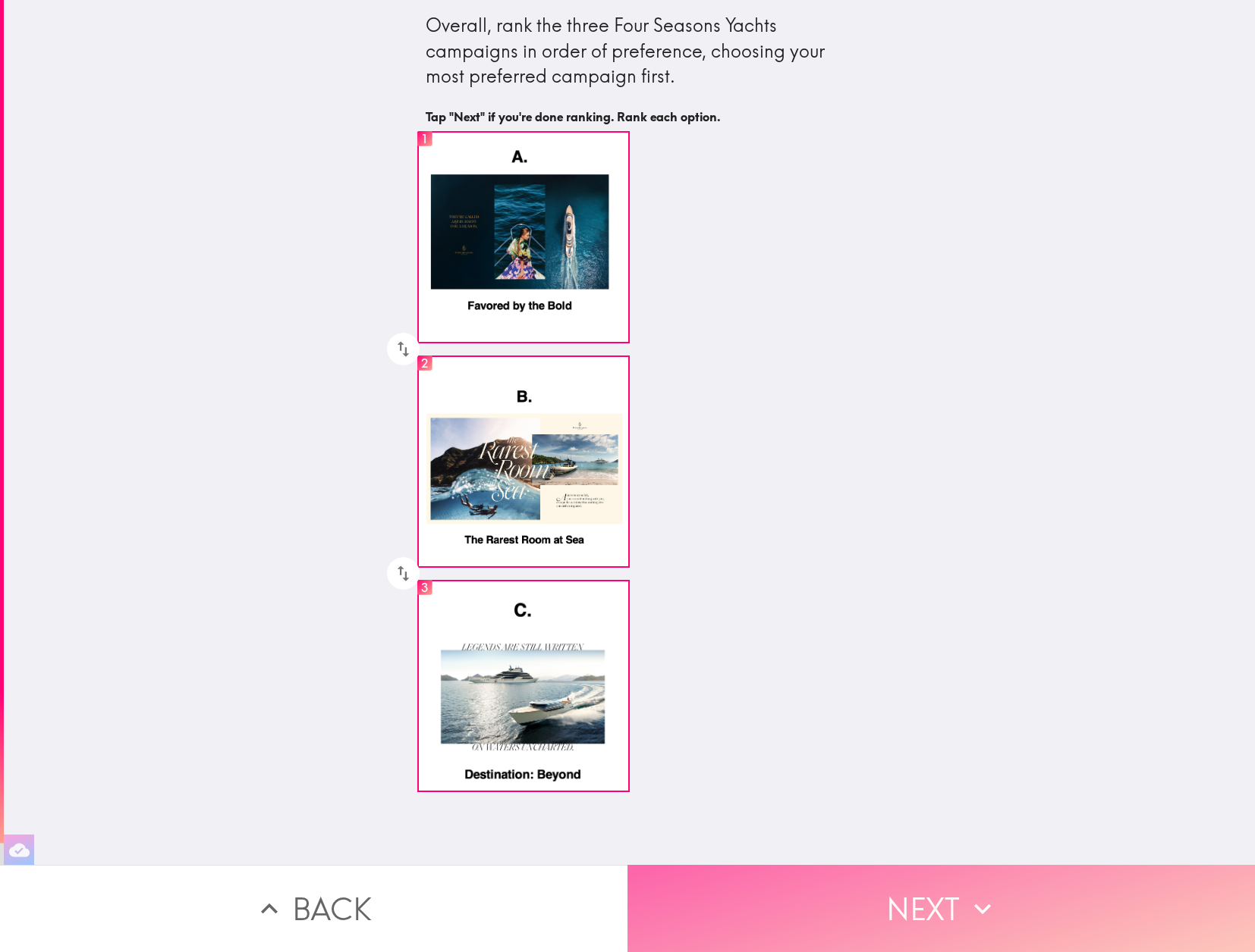
click at [911, 905] on button "Next" at bounding box center [941, 908] width 627 height 87
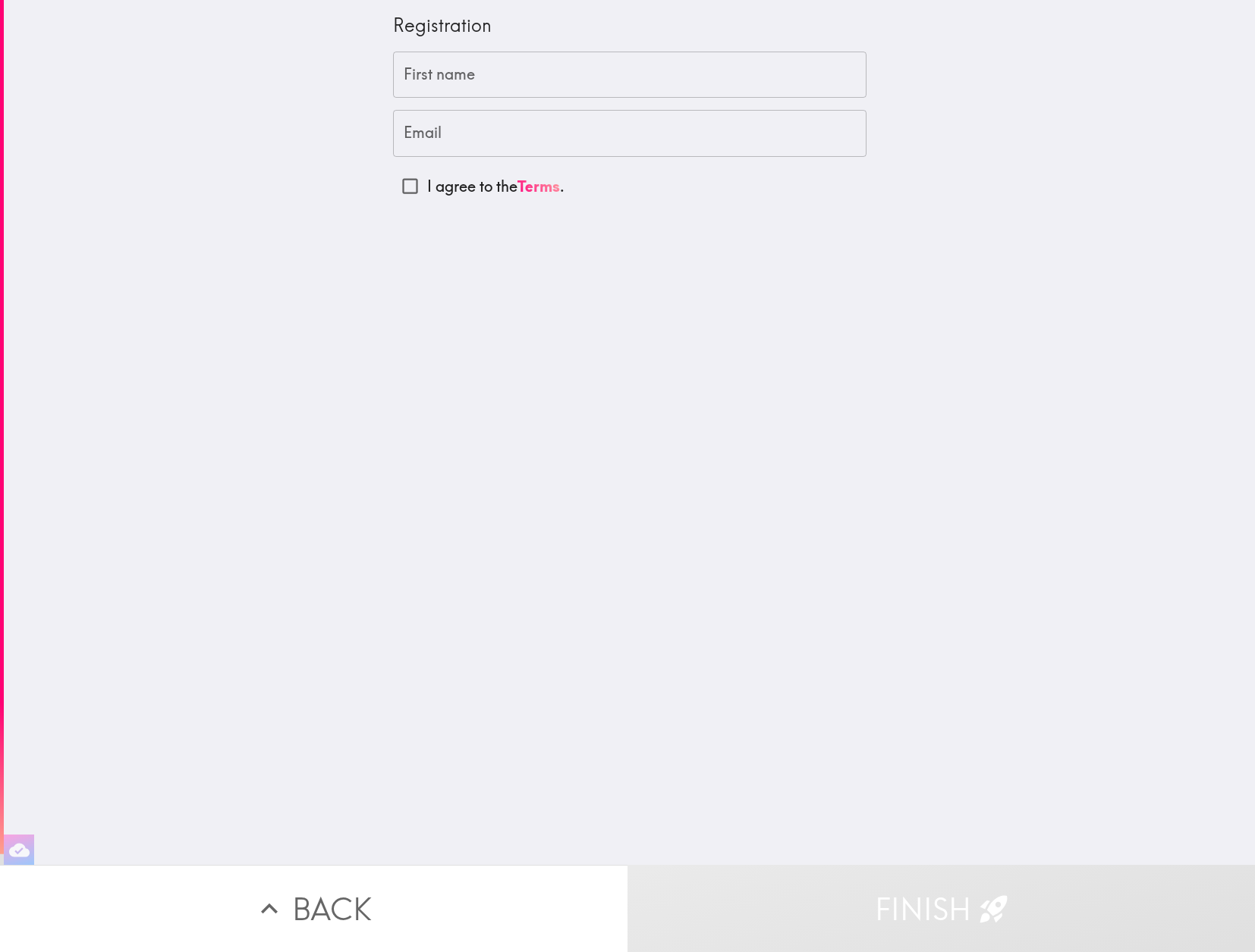
click at [422, 80] on input "First name" at bounding box center [629, 75] width 474 height 47
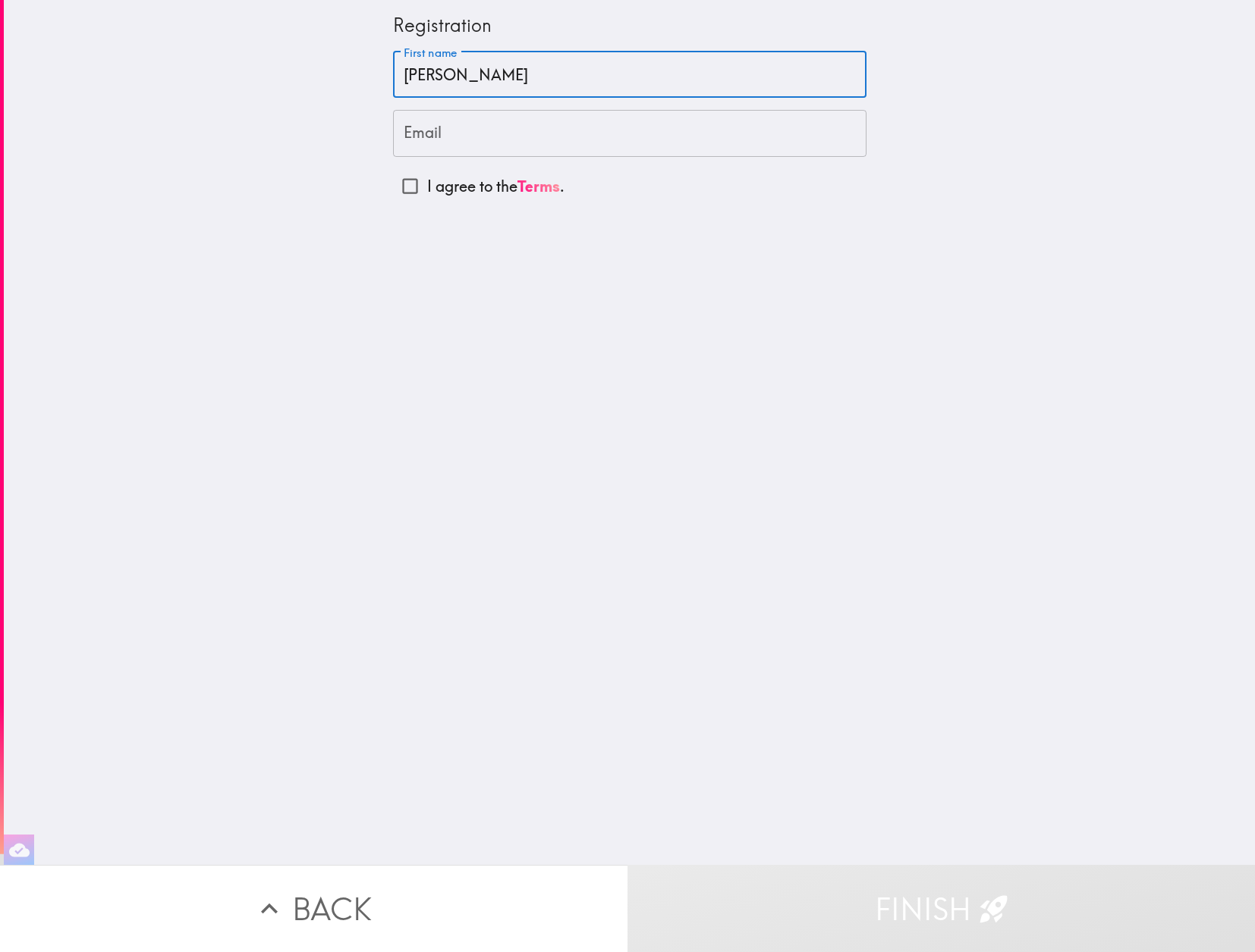
type input "[PERSON_NAME]"
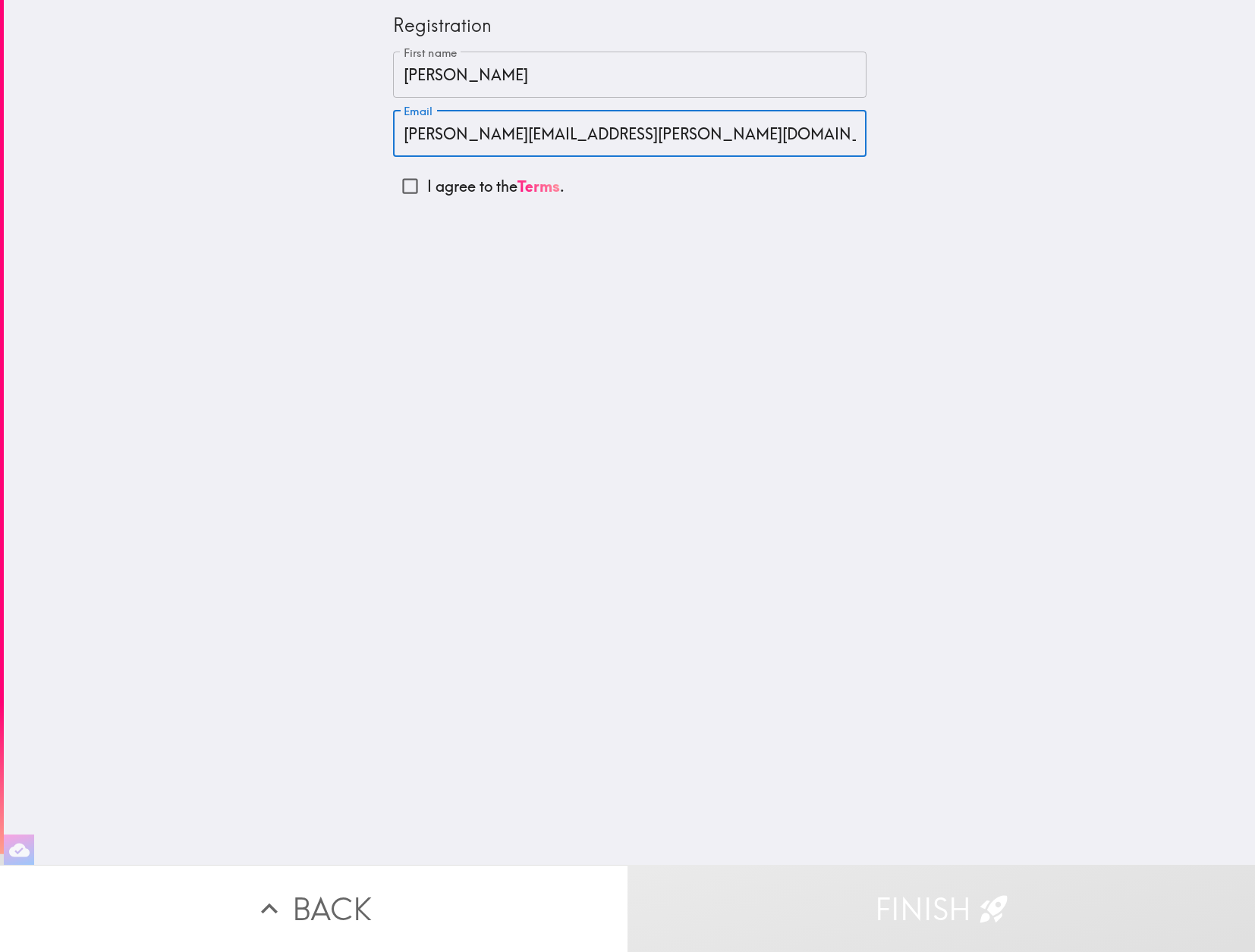
drag, startPoint x: 423, startPoint y: 137, endPoint x: 636, endPoint y: 145, distance: 213.2
click at [636, 145] on input "[PERSON_NAME][EMAIL_ADDRESS][PERSON_NAME][DOMAIN_NAME]" at bounding box center [629, 134] width 474 height 47
type input "k"
type input "[PERSON_NAME][EMAIL_ADDRESS][PERSON_NAME][DOMAIN_NAME]"
click at [303, 206] on div "Registration First name [PERSON_NAME] First name Email [PERSON_NAME][EMAIL_ADDR…" at bounding box center [629, 433] width 1251 height 865
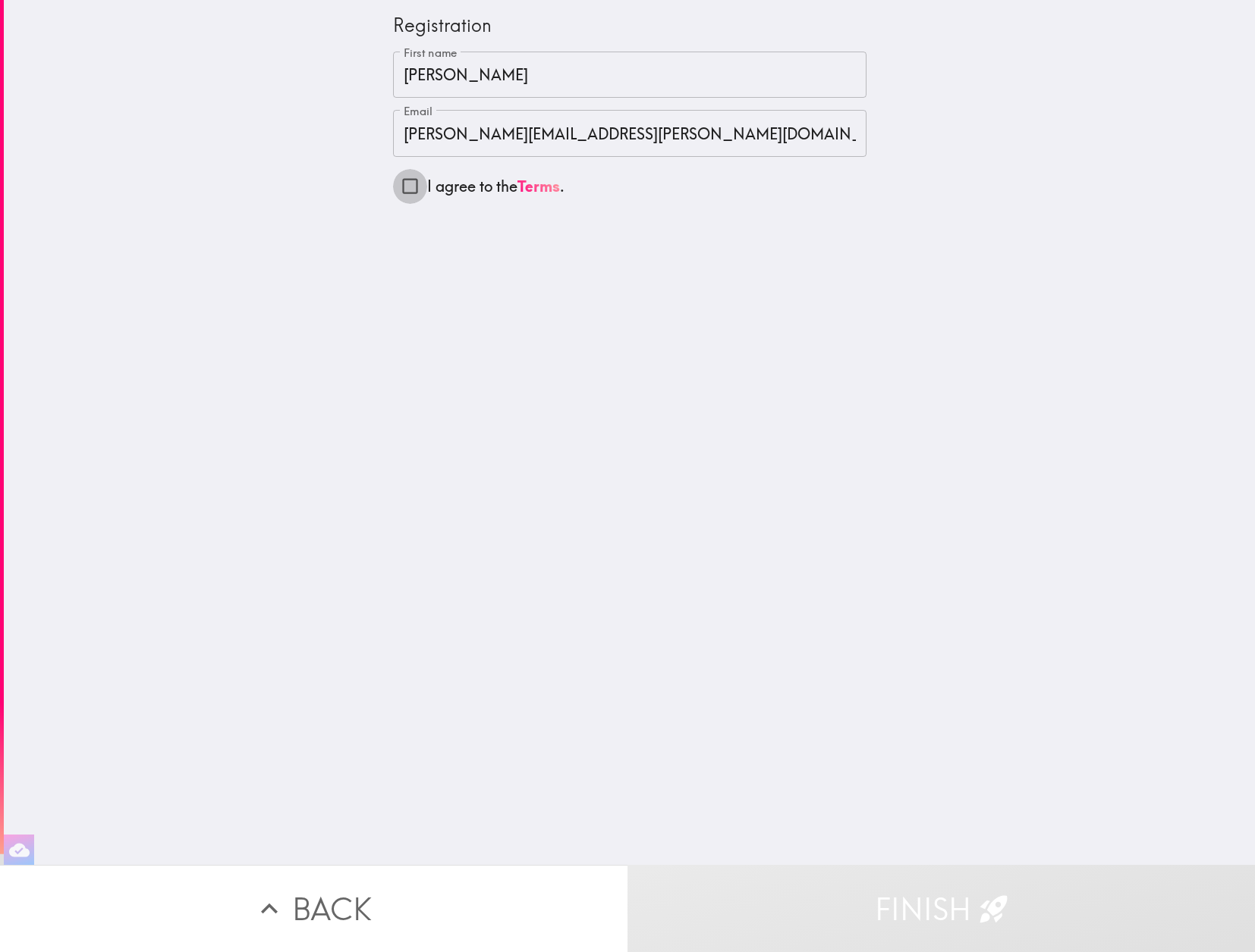
click at [402, 186] on input "I agree to the Terms ." at bounding box center [409, 186] width 34 height 34
checkbox input "true"
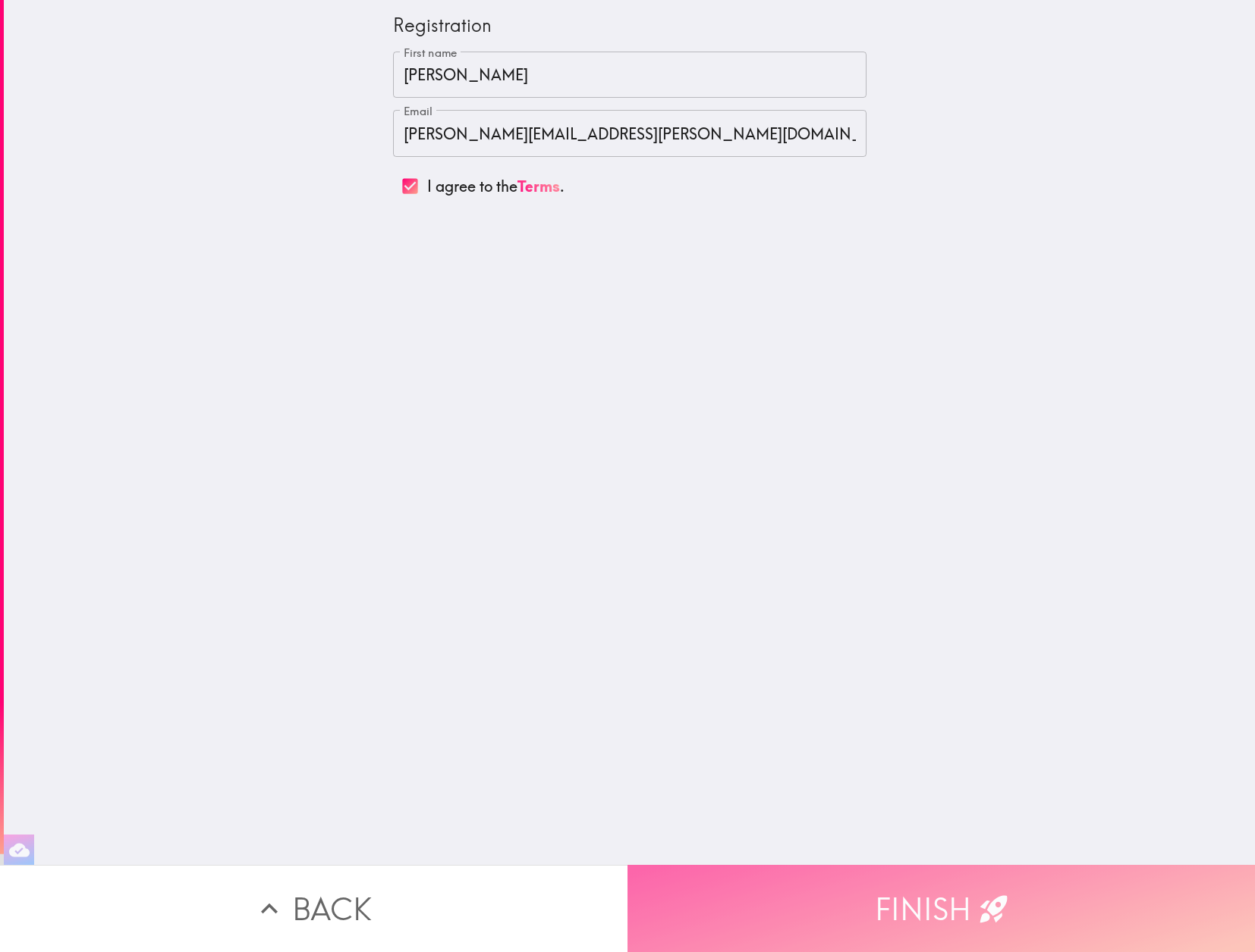
click at [912, 913] on button "Finish" at bounding box center [941, 908] width 627 height 87
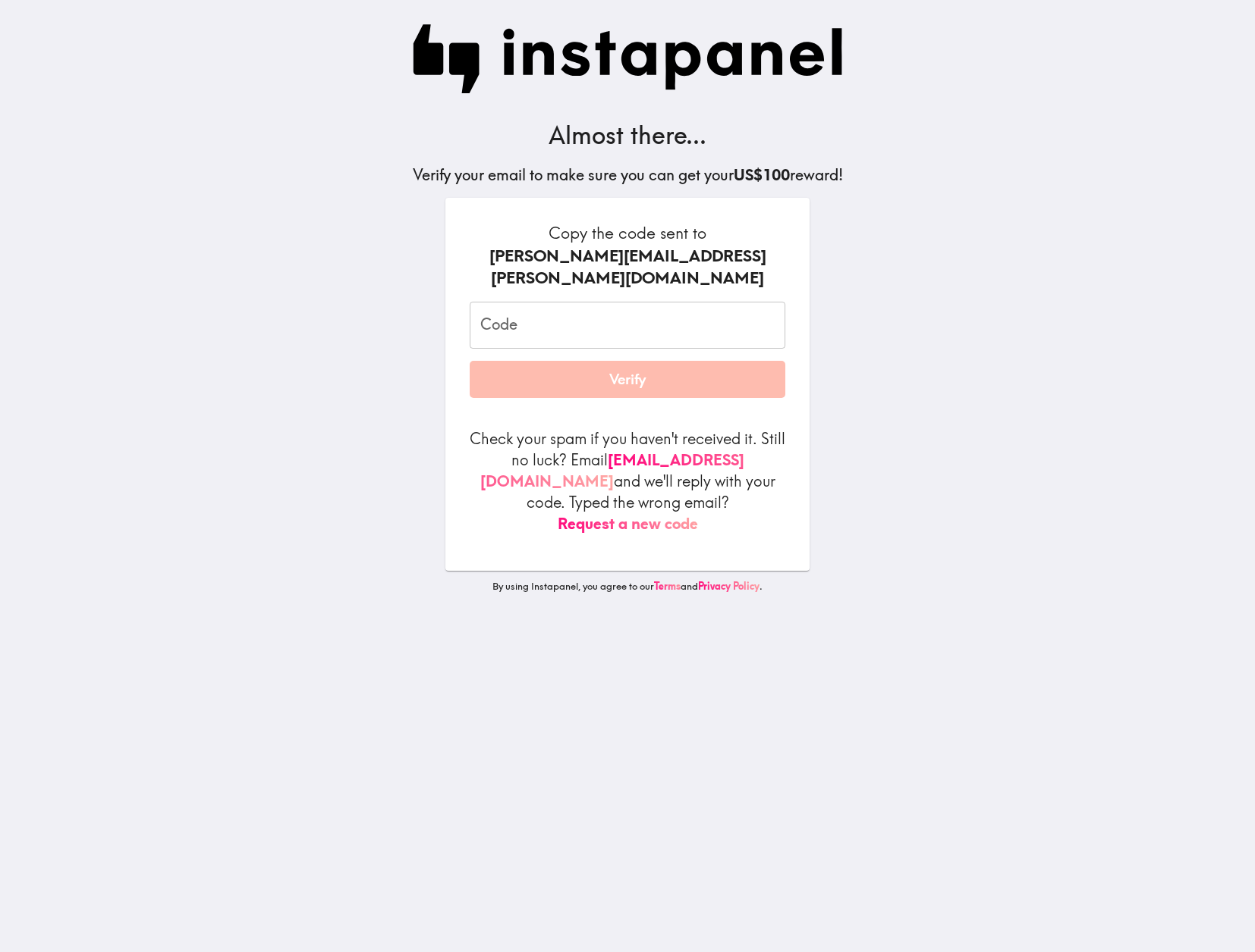
click at [551, 316] on input "Code" at bounding box center [627, 325] width 315 height 47
paste input "uYL_dMM_nRn"
type input "uYL_dMM_nRn"
click at [563, 364] on button "Verify" at bounding box center [627, 380] width 315 height 38
